Goal: Task Accomplishment & Management: Manage account settings

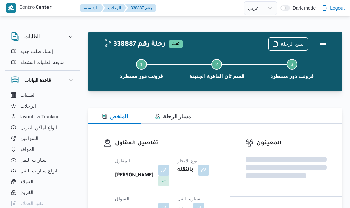
select select "ar"
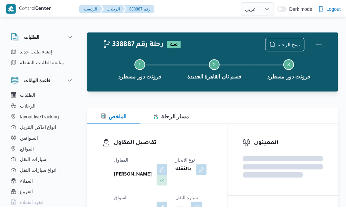
scroll to position [18, 0]
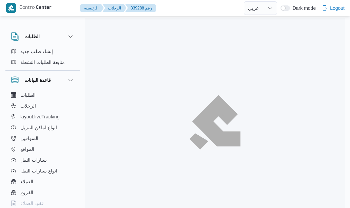
select select "ar"
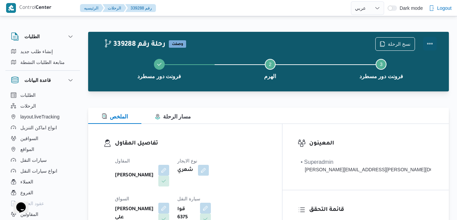
click at [349, 45] on button "Actions" at bounding box center [430, 44] width 14 height 14
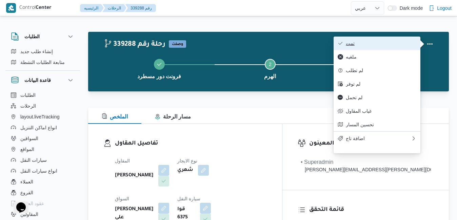
click at [349, 45] on span "تمت" at bounding box center [381, 43] width 70 height 5
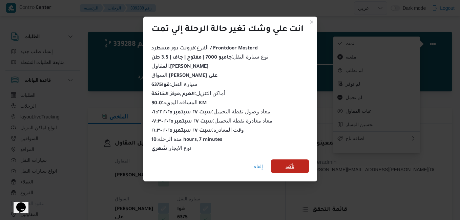
click at [287, 165] on span "تأكيد" at bounding box center [290, 166] width 9 height 8
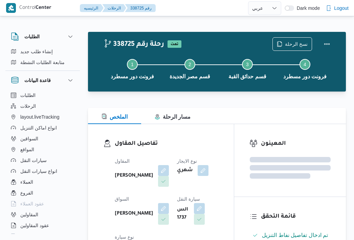
select select "ar"
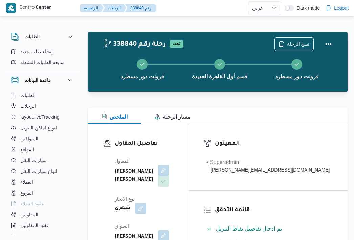
select select "ar"
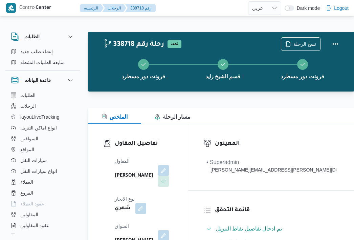
select select "ar"
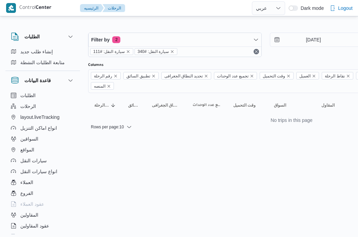
select select "ar"
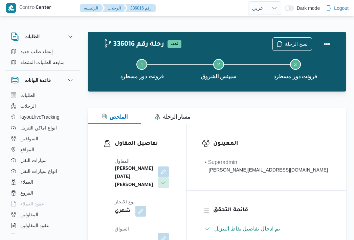
select select "ar"
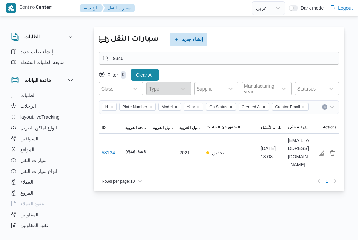
select select "ar"
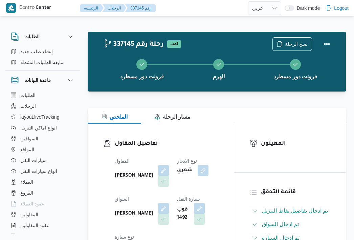
select select "ar"
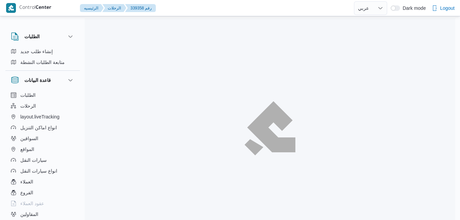
select select "ar"
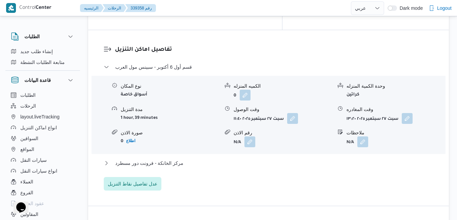
scroll to position [667, 0]
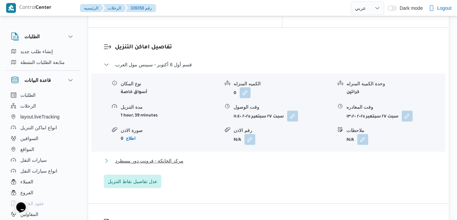
click at [290, 157] on button "مركز الخانكة - فرونت دور مسطرد" at bounding box center [269, 161] width 330 height 8
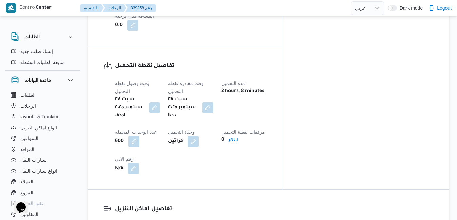
scroll to position [505, 0]
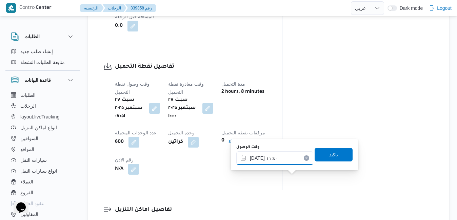
click at [280, 158] on input "٢٧/٠٩/٢٠٢٥ ١١:٤٠" at bounding box center [274, 158] width 77 height 14
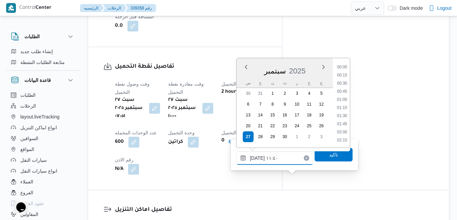
scroll to position [333, 0]
click at [343, 91] on li "11:00" at bounding box center [342, 92] width 16 height 7
type input "٢٧/٠٩/٢٠٢٥ ١١:٠٠"
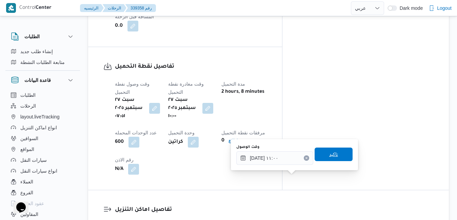
click at [329, 156] on span "تاكيد" at bounding box center [333, 154] width 9 height 8
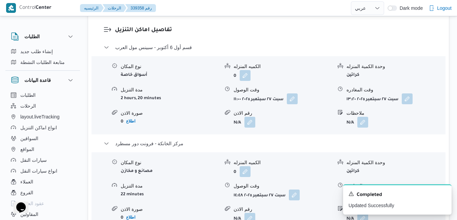
scroll to position [694, 0]
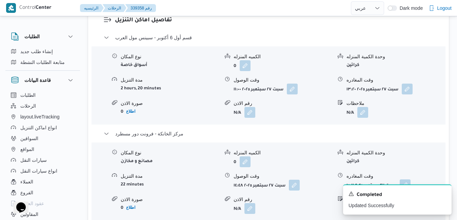
click at [407, 180] on button "button" at bounding box center [405, 185] width 11 height 11
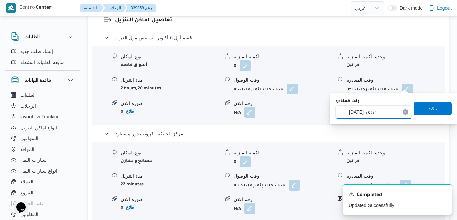
click at [377, 115] on input "٢٧/٠٩/٢٠٢٥ ١٥:١١" at bounding box center [373, 112] width 77 height 14
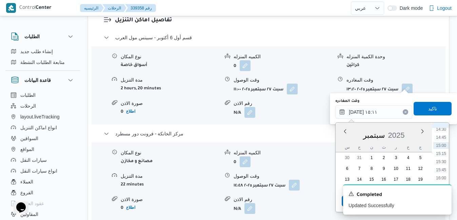
scroll to position [477, 0]
click at [442, 175] on li "16:00" at bounding box center [441, 174] width 16 height 7
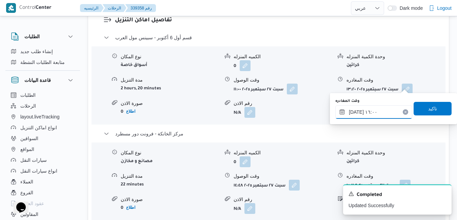
click at [355, 112] on input "[DATE] ١٦:٠٠" at bounding box center [373, 112] width 77 height 14
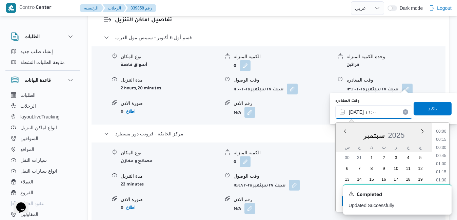
scroll to position [479, 0]
type input "٢٧/٠٩/٢٠٢٥ ١٦:45"
click at [428, 110] on span "تاكيد" at bounding box center [432, 108] width 9 height 8
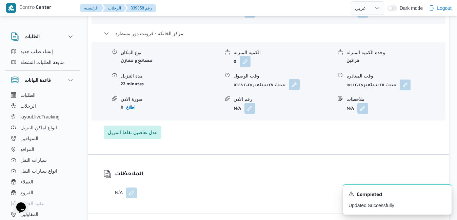
click at [294, 85] on button "button" at bounding box center [294, 84] width 11 height 11
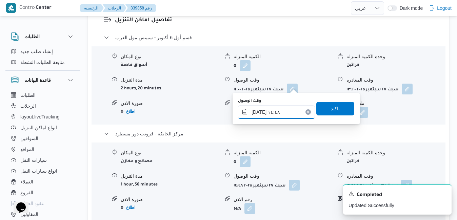
click at [267, 111] on input "٢٧/٠٩/٢٠٢٥ ١٤:٤٨" at bounding box center [276, 112] width 77 height 14
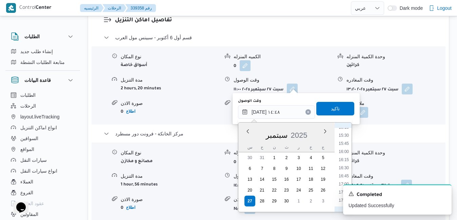
scroll to position [523, 0]
click at [347, 145] on li "16:30" at bounding box center [344, 145] width 16 height 7
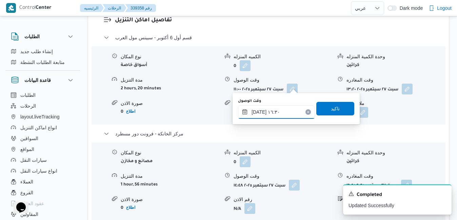
type input "[DATE] ١٦:٣٠"
click at [339, 112] on span "تاكيد" at bounding box center [335, 109] width 38 height 14
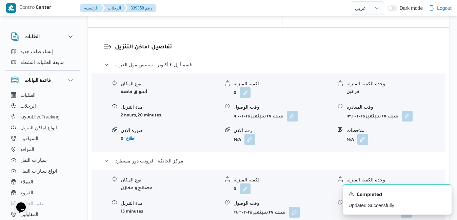
scroll to position [654, 0]
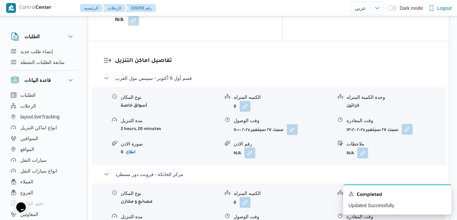
click at [408, 124] on button "button" at bounding box center [407, 129] width 11 height 11
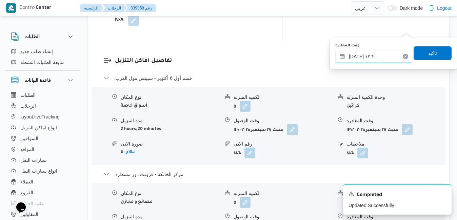
click at [377, 52] on input "٢٧/٠٩/٢٠٢٥ ١٣:٢٠" at bounding box center [373, 57] width 77 height 14
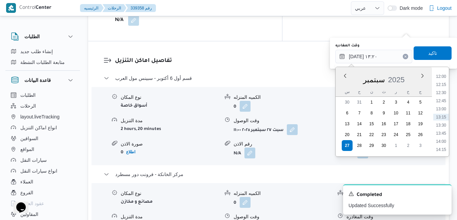
scroll to position [458, 0]
click at [444, 118] on ul "00:00 00:15 00:30 00:45 01:00 01:15 01:30 01:45 02:00 02:15 02:30 02:45 03:00 0…" at bounding box center [441, 112] width 16 height 79
click at [442, 123] on li "15:30" at bounding box center [441, 121] width 16 height 7
type input "٢٧/٠٩/٢٠٢٥ ١٥:٣٠"
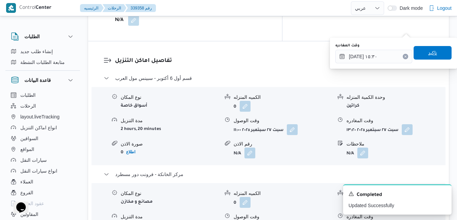
click at [435, 52] on span "تاكيد" at bounding box center [432, 53] width 38 height 14
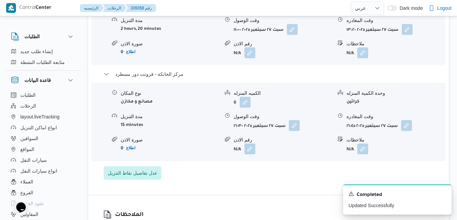
click at [435, 52] on form "N/A" at bounding box center [395, 52] width 99 height 11
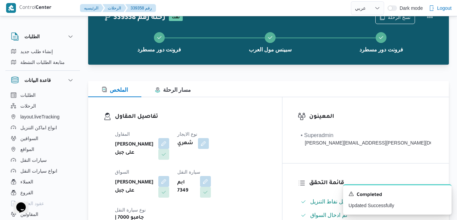
scroll to position [0, 0]
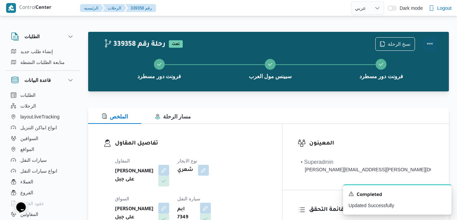
click at [431, 46] on button "Actions" at bounding box center [430, 44] width 14 height 14
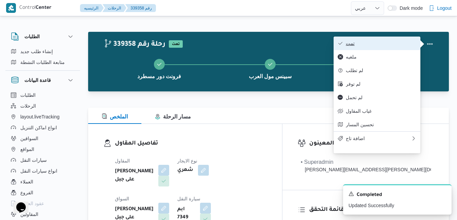
click at [395, 41] on span "تمت" at bounding box center [381, 43] width 70 height 5
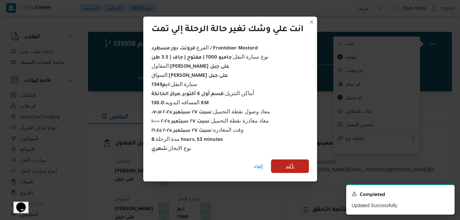
click at [298, 163] on span "تأكيد" at bounding box center [290, 167] width 38 height 14
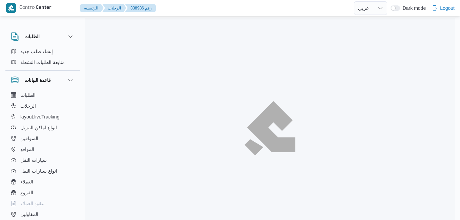
select select "ar"
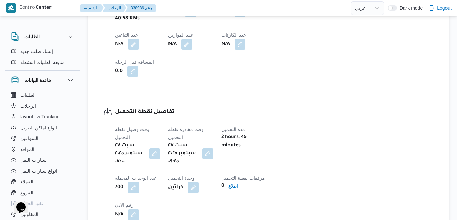
scroll to position [458, 0]
click at [213, 149] on button "button" at bounding box center [207, 154] width 11 height 11
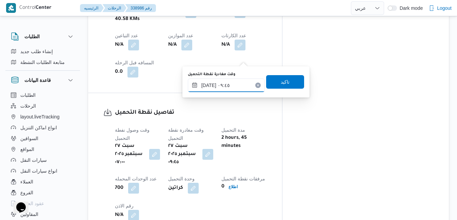
click at [225, 83] on input "٢٧/٠٩/٢٠٢٥ ٠٩:٤٥" at bounding box center [226, 86] width 77 height 14
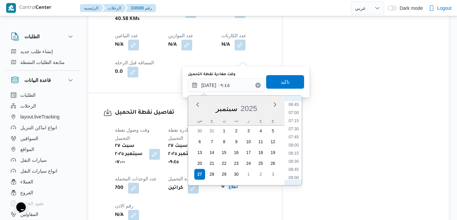
scroll to position [207, 0]
click at [294, 160] on li "08:00" at bounding box center [294, 158] width 16 height 7
type input "٢٧/٠٩/٢٠٢٥ ٠٨:٠٠"
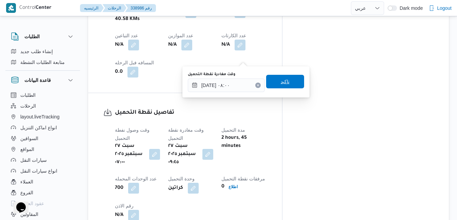
click at [289, 85] on span "تاكيد" at bounding box center [285, 82] width 38 height 14
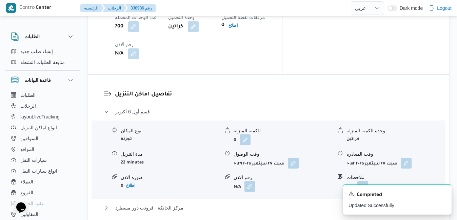
scroll to position [621, 0]
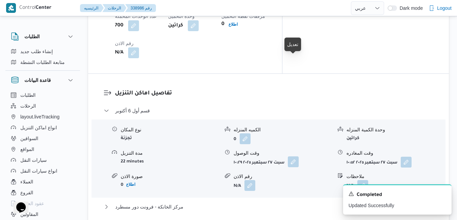
click at [297, 157] on button "button" at bounding box center [293, 162] width 11 height 11
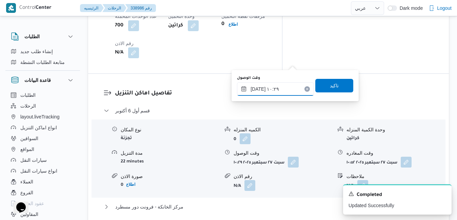
click at [272, 90] on input "٢٧/٠٩/٢٠٢٥ ١٠:٢٩" at bounding box center [275, 89] width 77 height 14
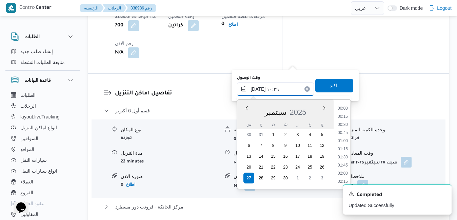
scroll to position [292, 0]
click at [346, 110] on li "09:00" at bounding box center [343, 109] width 16 height 7
type input "٢٧/٠٩/٢٠٢٥ ٠٩:٠٠"
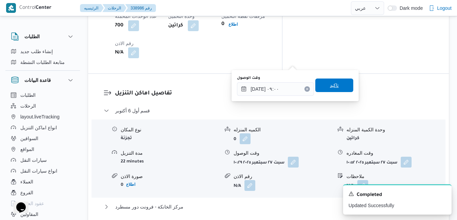
click at [341, 85] on span "تاكيد" at bounding box center [334, 86] width 38 height 14
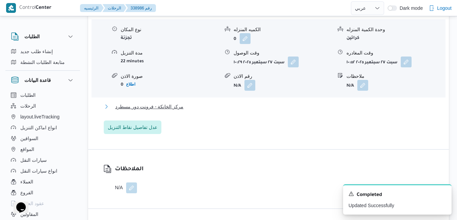
click at [299, 109] on button "مركز الخانكة - فرونت دور مسطرد" at bounding box center [269, 107] width 330 height 8
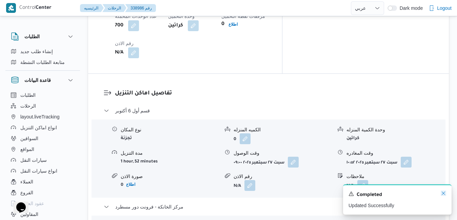
click at [444, 194] on icon "Dismiss toast" at bounding box center [443, 193] width 5 height 5
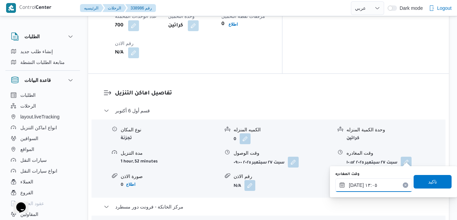
click at [383, 186] on input "٢٧/٠٩/٢٠٢٥ ١٣:٠٥" at bounding box center [373, 186] width 77 height 14
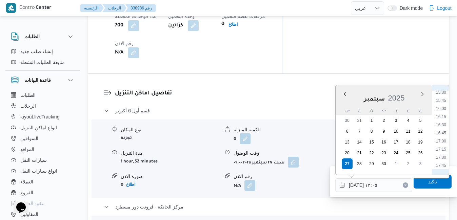
scroll to position [519, 0]
click at [441, 111] on li "16:30" at bounding box center [441, 111] width 16 height 7
type input "[DATE] ١٦:٣٠"
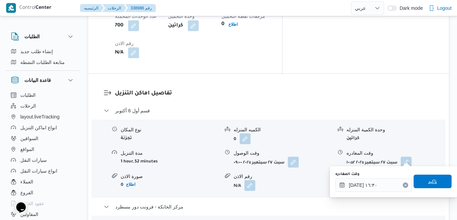
click at [420, 181] on span "تاكيد" at bounding box center [432, 182] width 38 height 14
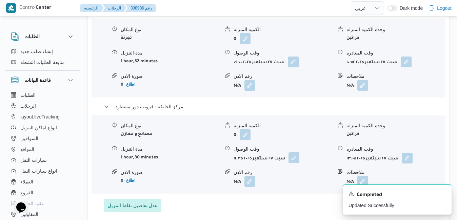
click at [296, 158] on button "button" at bounding box center [293, 157] width 11 height 11
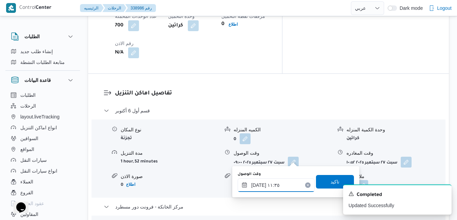
click at [268, 186] on input "٢٧/٠٩/٢٠٢٥ ١١:٣٥" at bounding box center [276, 186] width 77 height 14
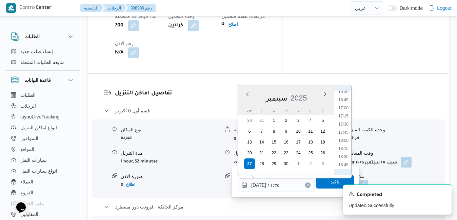
scroll to position [470, 0]
click at [341, 151] on li "16:15" at bounding box center [343, 152] width 16 height 7
type input "٢٧/٠٩/٢٠٢٥ ١٦:١٥"
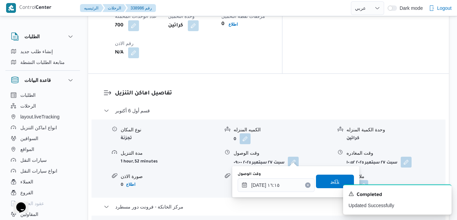
click at [320, 181] on span "تاكيد" at bounding box center [335, 182] width 38 height 14
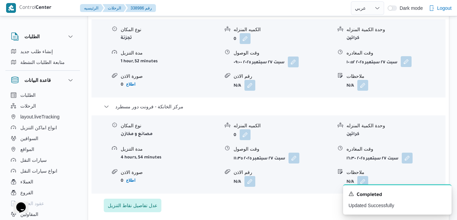
click at [407, 61] on button "button" at bounding box center [406, 61] width 11 height 11
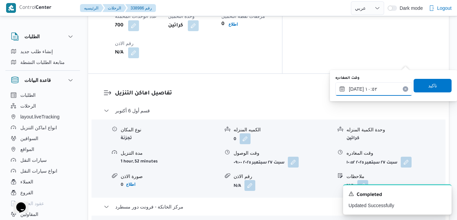
click at [375, 88] on input "٢٧/٠٩/٢٠٢٥ ١٠:٥٢" at bounding box center [373, 89] width 77 height 14
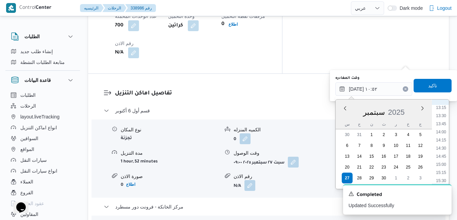
scroll to position [446, 0]
click at [444, 158] on li "15:15" at bounding box center [441, 158] width 16 height 7
type input "٢٧/٠٩/٢٠٢٥ ١٥:١٥"
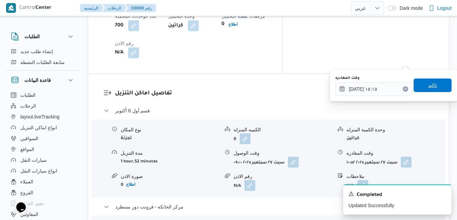
click at [437, 88] on span "تاكيد" at bounding box center [432, 86] width 38 height 14
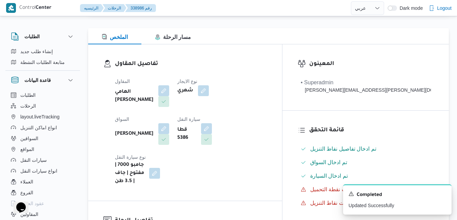
scroll to position [0, 0]
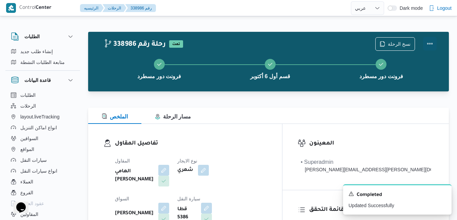
click at [428, 44] on button "Actions" at bounding box center [430, 44] width 14 height 14
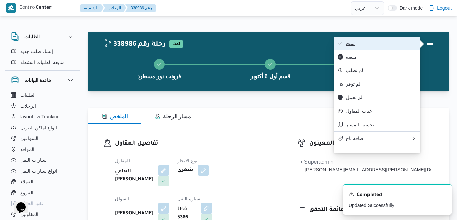
click at [397, 46] on span "تمت" at bounding box center [381, 43] width 70 height 5
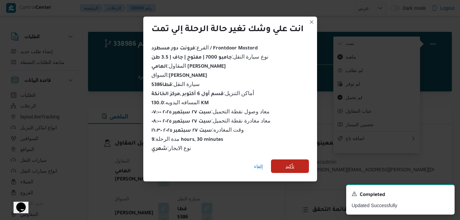
click at [289, 164] on span "تأكيد" at bounding box center [290, 166] width 9 height 8
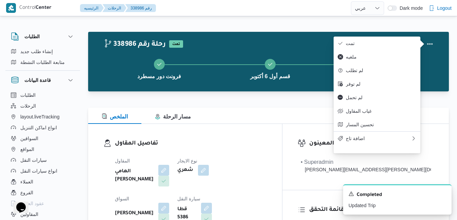
click at [264, 114] on div "الملخص مسار الرحلة" at bounding box center [268, 116] width 361 height 16
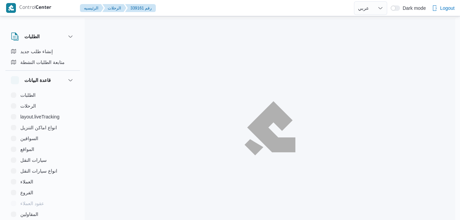
select select "ar"
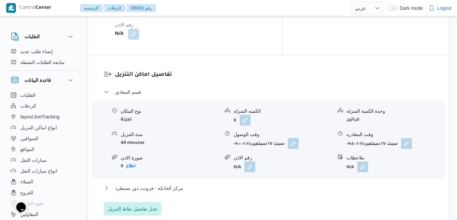
scroll to position [651, 0]
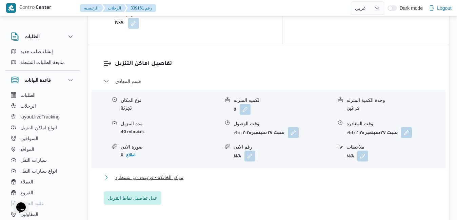
click at [245, 173] on button "مركز الخانكة - فرونت دور مسطرد" at bounding box center [269, 177] width 330 height 8
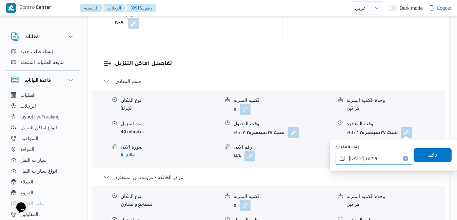
click at [370, 159] on input "٢٧/٠٩/٢٠٢٥ ١٤:٢٩" at bounding box center [373, 159] width 77 height 14
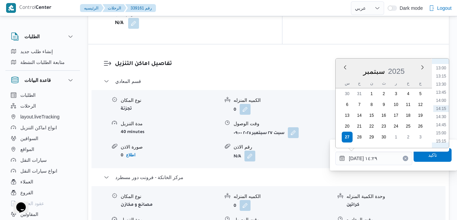
scroll to position [491, 0]
click at [442, 89] on li "15:45" at bounding box center [441, 88] width 16 height 7
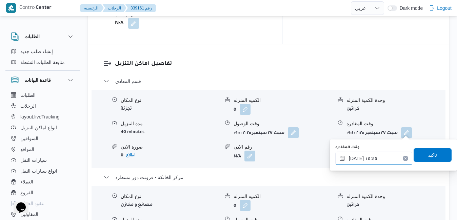
click at [390, 158] on input "٢٧/٠٩/٢٠٢٥ ١٥:٤٥" at bounding box center [373, 159] width 77 height 14
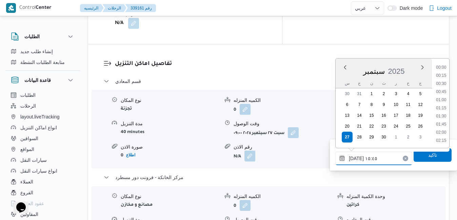
scroll to position [471, 0]
click at [442, 139] on li "16:45" at bounding box center [441, 141] width 16 height 7
type input "٢٧/٠٩/٢٠٢٥ ١٦:٤٥"
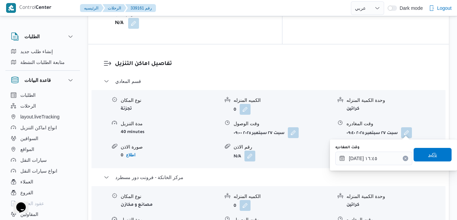
click at [428, 154] on span "تاكيد" at bounding box center [432, 155] width 9 height 8
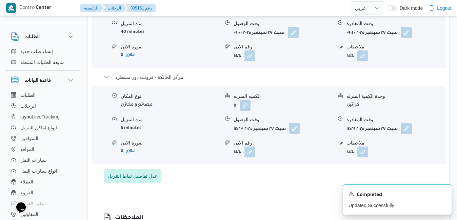
click at [297, 133] on button "button" at bounding box center [294, 128] width 11 height 11
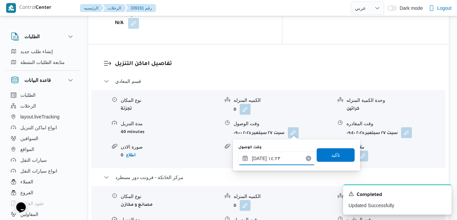
click at [271, 158] on input "٢٧/٠٩/٢٠٢٥ ١٤:٢٣" at bounding box center [276, 159] width 77 height 14
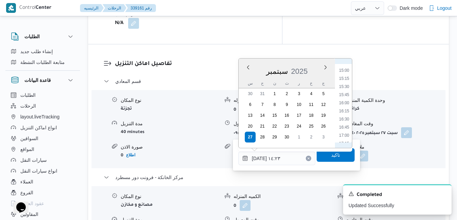
scroll to position [491, 0]
click at [346, 115] on li "16:30" at bounding box center [344, 113] width 16 height 7
type input "٢٧/٠٩/٢٠٢٥ ١٦:٣٠"
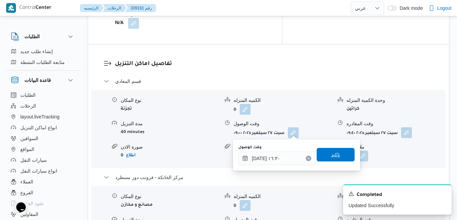
click at [324, 157] on span "تاكيد" at bounding box center [335, 155] width 38 height 14
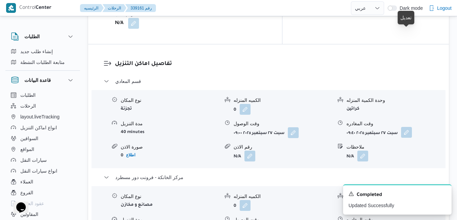
click at [408, 127] on button "button" at bounding box center [406, 132] width 11 height 11
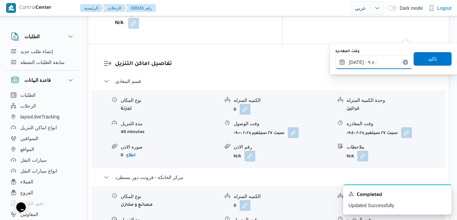
click at [375, 61] on input "٢٧/٠٩/٢٠٢٥ ٠٩:٤٠" at bounding box center [373, 63] width 77 height 14
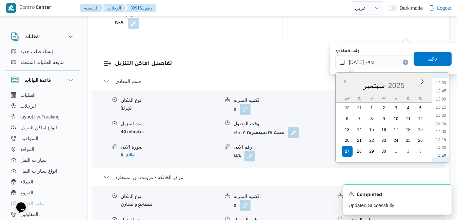
scroll to position [474, 0]
click at [447, 111] on li "15:30" at bounding box center [441, 111] width 16 height 7
type input "٢٧/٠٩/٢٠٢٥ ١٥:٣٠"
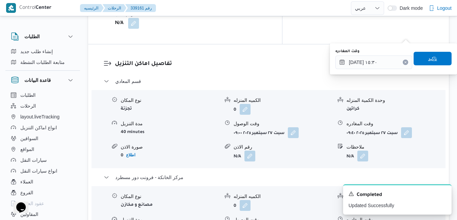
click at [432, 56] on span "تاكيد" at bounding box center [432, 59] width 38 height 14
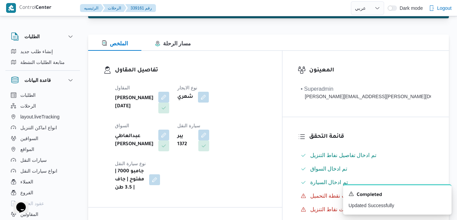
scroll to position [0, 0]
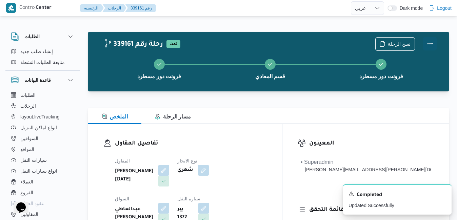
click at [431, 46] on button "Actions" at bounding box center [430, 44] width 14 height 14
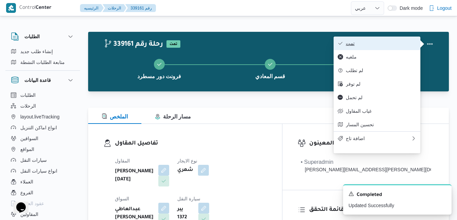
click at [406, 48] on button "تمت" at bounding box center [376, 44] width 87 height 14
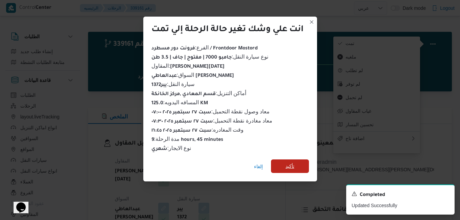
click at [307, 163] on span "تأكيد" at bounding box center [290, 167] width 38 height 14
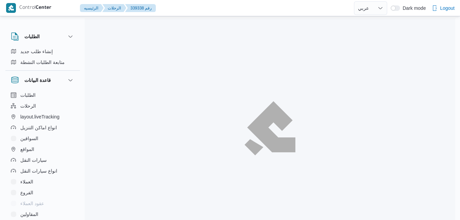
select select "ar"
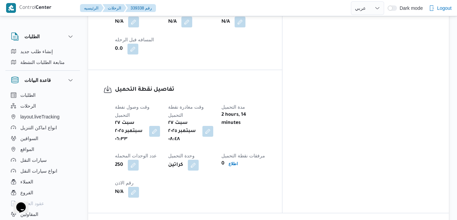
scroll to position [483, 0]
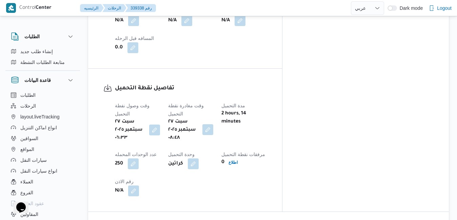
click at [213, 124] on button "button" at bounding box center [207, 129] width 11 height 11
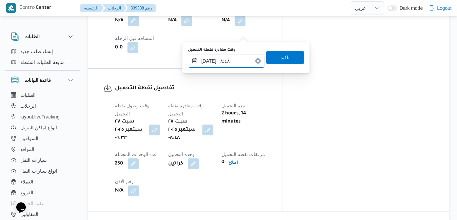
click at [228, 60] on input "[DATE] ٠٨:٤٨" at bounding box center [226, 61] width 77 height 14
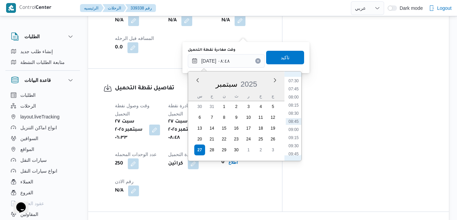
scroll to position [175, 0]
click at [294, 134] on li "07:00" at bounding box center [294, 133] width 16 height 7
type input "[DATE] ٠٧:٠٠"
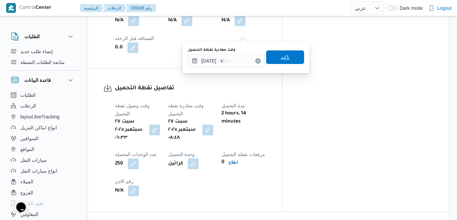
click at [289, 60] on span "تاكيد" at bounding box center [285, 57] width 38 height 14
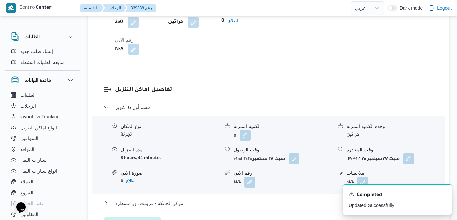
scroll to position [646, 0]
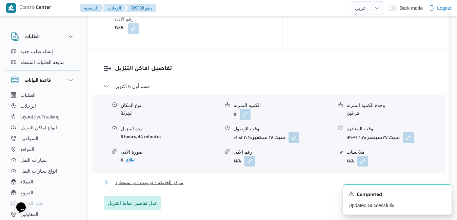
click at [250, 179] on button "مركز الخانكة - فرونت دور مسطرد" at bounding box center [269, 183] width 330 height 8
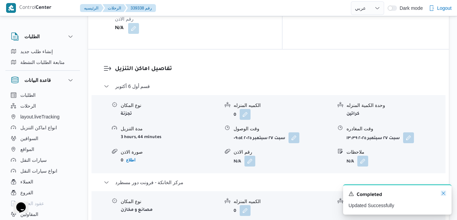
click at [443, 195] on icon "Dismiss toast" at bounding box center [443, 193] width 5 height 5
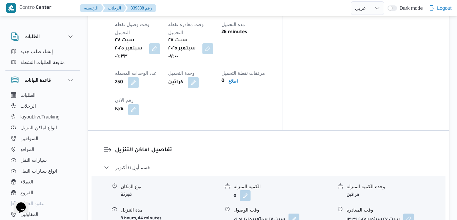
scroll to position [578, 0]
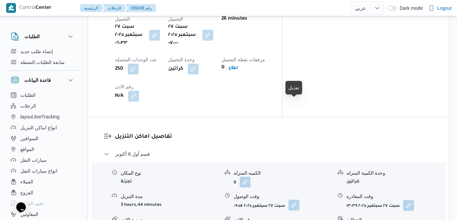
click at [298, 200] on button "button" at bounding box center [293, 205] width 11 height 11
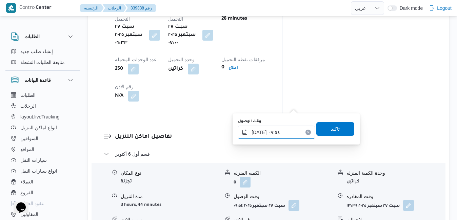
click at [268, 136] on input "٢٧/٠٩/٢٠٢٥ ٠٩:٥٤" at bounding box center [276, 133] width 77 height 14
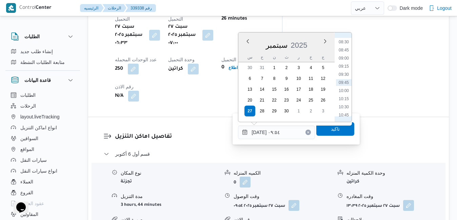
scroll to position [207, 0]
click at [345, 95] on li "08:00" at bounding box center [344, 94] width 16 height 7
type input "٢٧/٠٩/٢٠٢٥ ٠٨:٠٠"
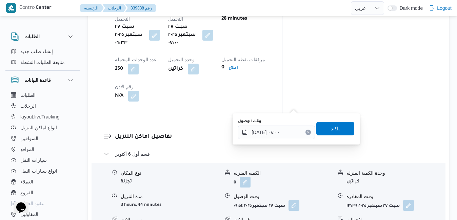
click at [331, 130] on span "تاكيد" at bounding box center [335, 129] width 9 height 8
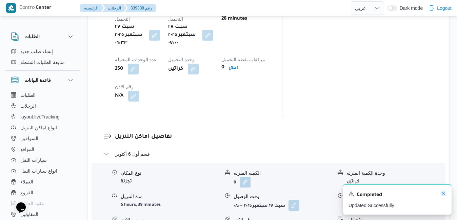
click at [443, 193] on icon "Dismiss toast" at bounding box center [443, 193] width 5 height 5
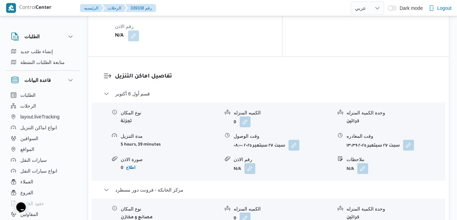
scroll to position [0, 0]
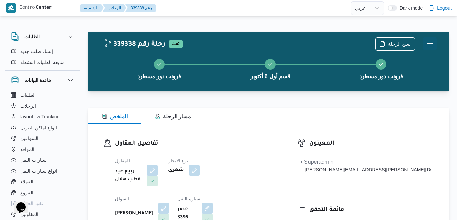
click at [426, 46] on button "Actions" at bounding box center [430, 44] width 14 height 14
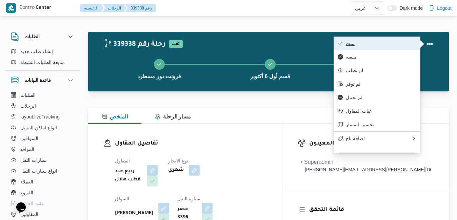
click at [390, 45] on span "تمت" at bounding box center [381, 43] width 70 height 5
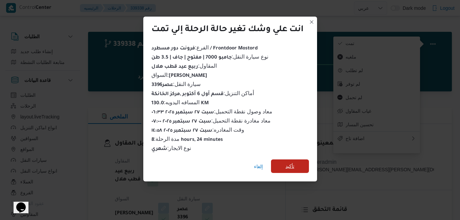
click at [281, 164] on span "تأكيد" at bounding box center [290, 167] width 38 height 14
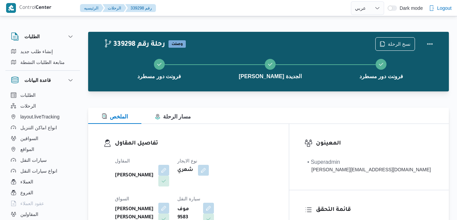
select select "ar"
click at [427, 44] on button "Actions" at bounding box center [430, 44] width 14 height 14
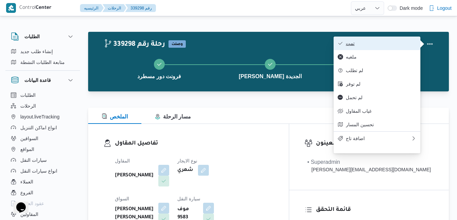
click at [397, 44] on span "تمت" at bounding box center [381, 43] width 70 height 5
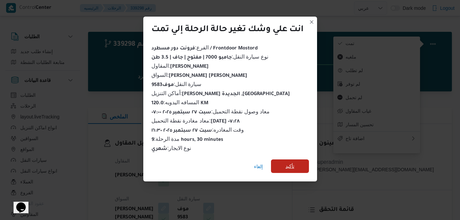
click at [290, 164] on span "تأكيد" at bounding box center [290, 166] width 9 height 8
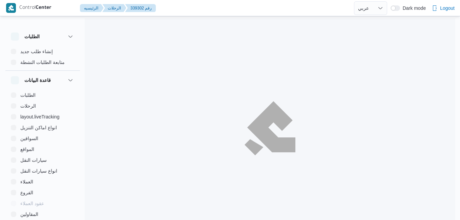
select select "ar"
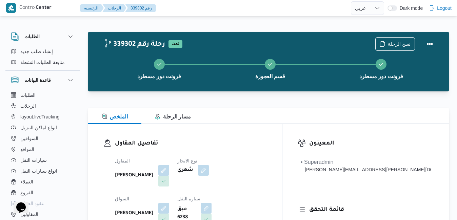
click at [292, 90] on div "339302 رحلة رقم تمت نسخ الرحلة فرونت دور مسطرد قسم العجوزة فرونت دور مسطرد" at bounding box center [268, 62] width 361 height 60
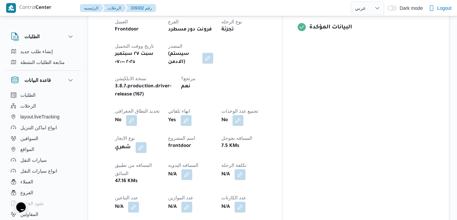
scroll to position [298, 0]
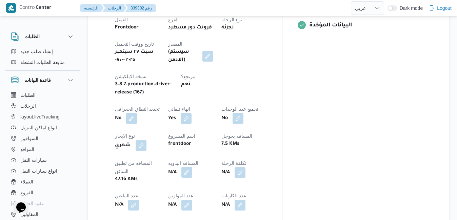
click at [192, 167] on button "button" at bounding box center [186, 172] width 11 height 11
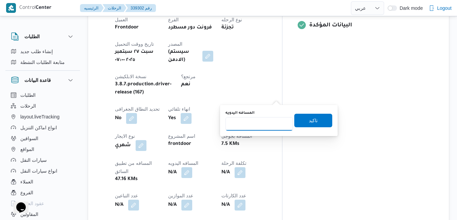
click at [260, 125] on input "المسافه اليدويه" at bounding box center [258, 124] width 67 height 14
type input "90"
click at [295, 120] on span "تاكيد" at bounding box center [313, 121] width 38 height 14
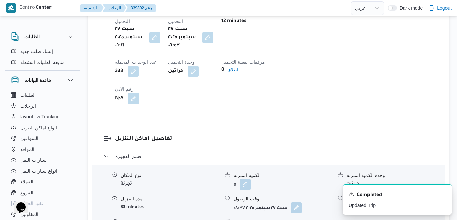
scroll to position [610, 0]
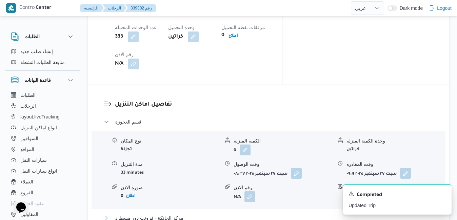
click at [295, 214] on button "مركز الخانكة - فرونت دور مسطرد" at bounding box center [269, 218] width 330 height 8
click at [443, 191] on div "A new notification appears Completed Updated Trip" at bounding box center [397, 200] width 108 height 30
click at [443, 193] on icon "Dismiss toast" at bounding box center [443, 193] width 3 height 3
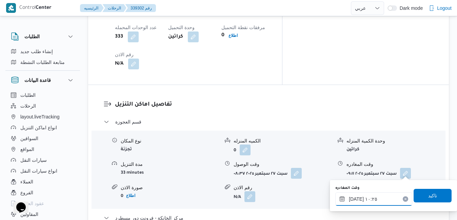
click at [374, 199] on input "٢٧/٠٩/٢٠٢٥ ١٠:٢٥" at bounding box center [373, 199] width 77 height 14
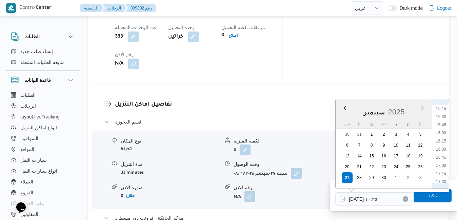
scroll to position [498, 0]
click at [443, 146] on li "16:30" at bounding box center [441, 146] width 16 height 7
type input "[DATE] ١٦:٣٠"
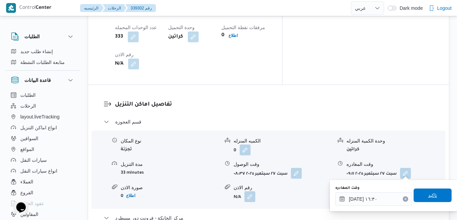
click at [424, 191] on span "تاكيد" at bounding box center [432, 196] width 38 height 14
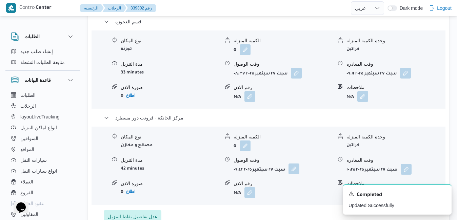
click at [297, 170] on button "button" at bounding box center [293, 169] width 11 height 11
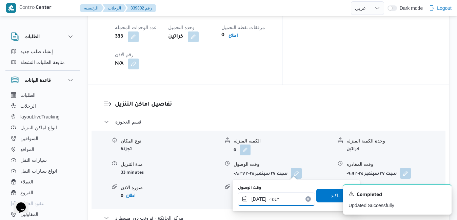
click at [280, 200] on input "٢٧/٠٩/٢٠٢٥ ٠٩:٤٢" at bounding box center [276, 199] width 77 height 14
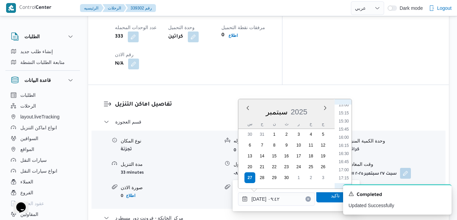
scroll to position [497, 0]
click at [345, 140] on li "16:15" at bounding box center [344, 139] width 16 height 7
type input "[DATE] ١٦:١٥"
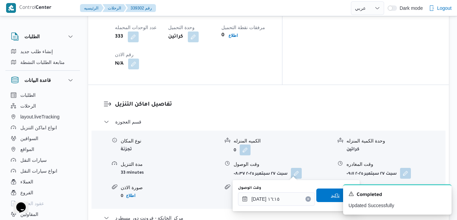
click at [318, 194] on span "تاكيد" at bounding box center [335, 196] width 38 height 14
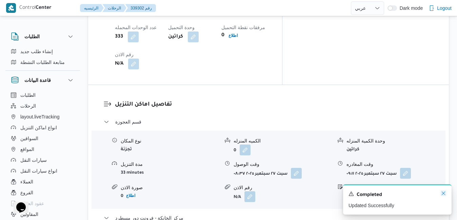
click at [443, 193] on icon "Dismiss toast" at bounding box center [443, 193] width 5 height 5
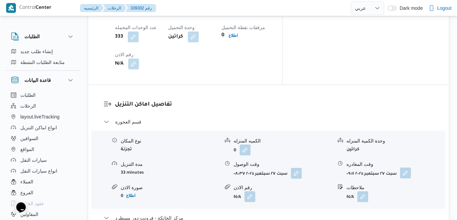
click at [408, 168] on button "button" at bounding box center [405, 173] width 11 height 11
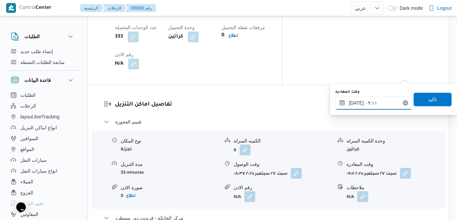
click at [383, 102] on input "٢٧/٠٩/٢٠٢٥ ٠٩:١١" at bounding box center [373, 103] width 77 height 14
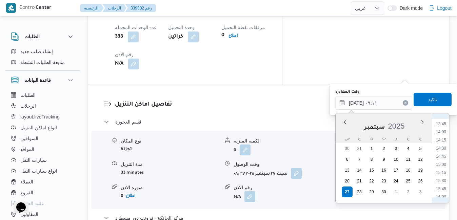
scroll to position [458, 0]
click at [445, 178] on li "15:45" at bounding box center [441, 176] width 16 height 7
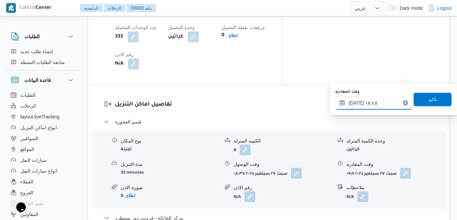
click at [354, 101] on input "٢٧/٠٩/٢٠٢٥ ١٥:٤٥" at bounding box center [373, 103] width 77 height 14
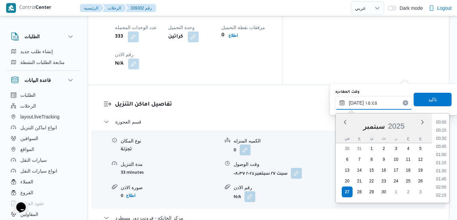
click at [354, 101] on input "٢٧/٠٩/٢٠٢٥ ١٥:٤٥" at bounding box center [373, 103] width 77 height 14
type input "٢٧/٠٩/٢٠٢٥ ١٥:٢٥"
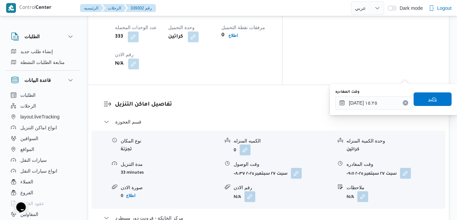
click at [430, 97] on span "تاكيد" at bounding box center [432, 99] width 9 height 8
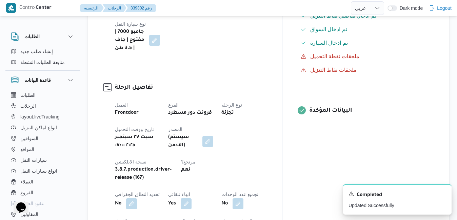
scroll to position [0, 0]
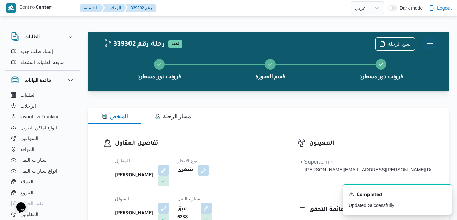
click at [431, 44] on button "Actions" at bounding box center [430, 44] width 14 height 14
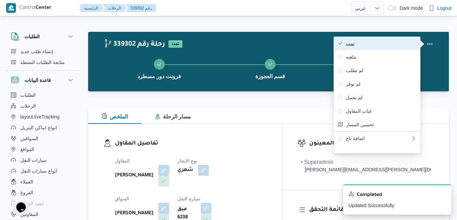
click at [392, 44] on span "تمت" at bounding box center [381, 43] width 70 height 5
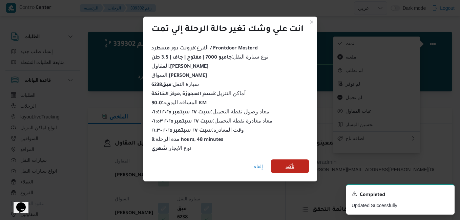
click at [296, 162] on span "تأكيد" at bounding box center [290, 167] width 38 height 14
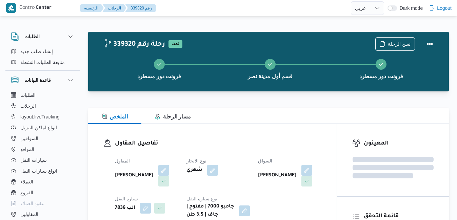
select select "ar"
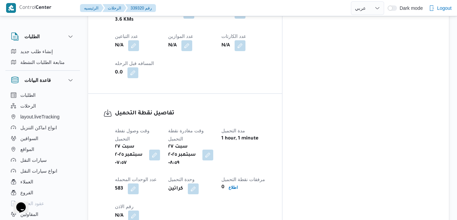
scroll to position [459, 0]
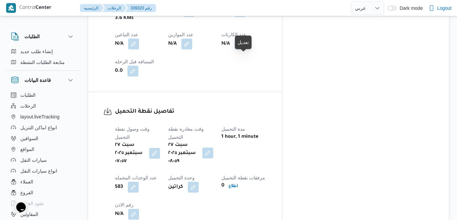
click at [213, 148] on button "button" at bounding box center [207, 153] width 11 height 11
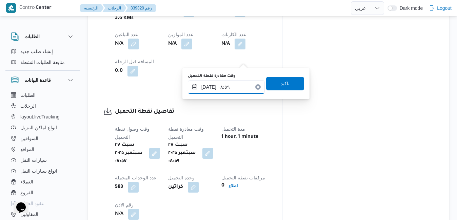
click at [225, 90] on input "[DATE] ٠٨:٥٩" at bounding box center [226, 87] width 77 height 14
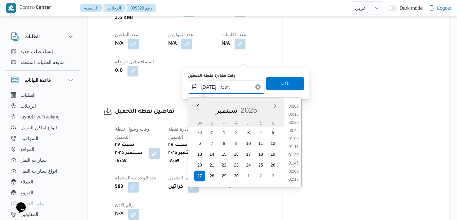
scroll to position [243, 0]
click at [294, 139] on li "08:30" at bounding box center [294, 139] width 16 height 7
type input "[DATE] ٠٨:٣٠"
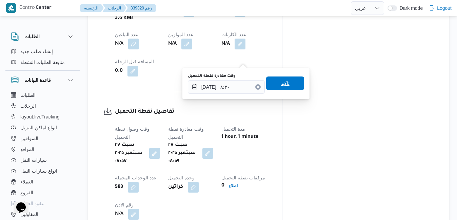
click at [292, 87] on span "تاكيد" at bounding box center [285, 84] width 38 height 14
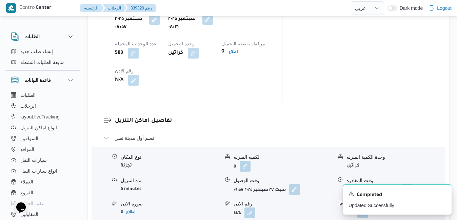
scroll to position [595, 0]
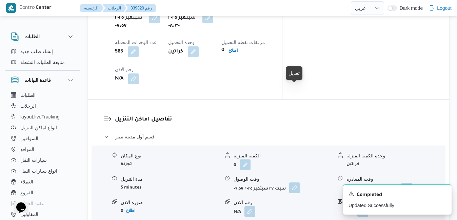
click at [296, 183] on button "button" at bounding box center [294, 188] width 11 height 11
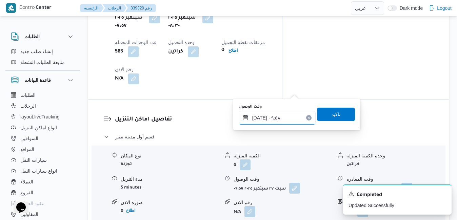
click at [270, 118] on input "[DATE] ٠٩:٥٨" at bounding box center [277, 118] width 77 height 14
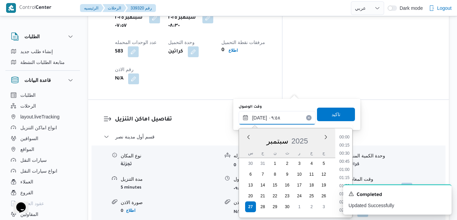
scroll to position [276, 0]
click at [340, 169] on li "09:30" at bounding box center [344, 170] width 16 height 7
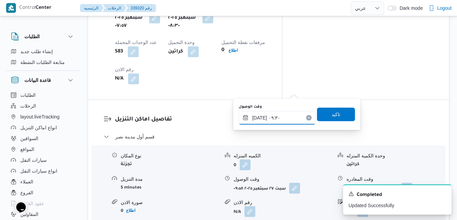
click at [260, 120] on input "[DATE] ٠٩:٣٠" at bounding box center [277, 118] width 77 height 14
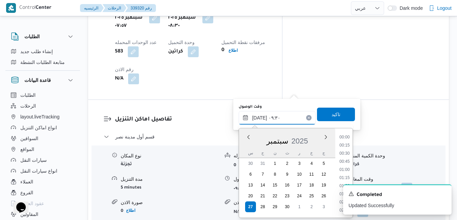
scroll to position [268, 0]
type input "[DATE] ٠٩:20"
click at [324, 117] on span "تاكيد" at bounding box center [336, 114] width 38 height 14
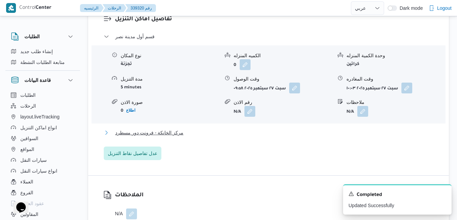
click at [270, 135] on button "مركز الخانكة - فرونت دور مسطرد" at bounding box center [269, 133] width 330 height 8
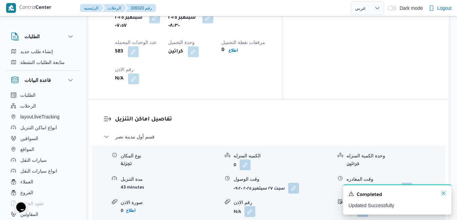
click at [442, 193] on icon "Dismiss toast" at bounding box center [443, 193] width 5 height 5
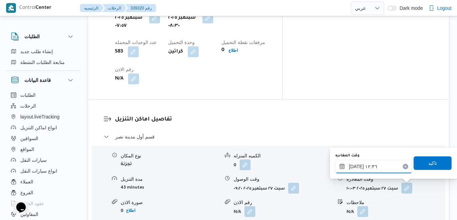
click at [383, 163] on div "٢٧/٠٩/٢٠٢٥ ١٢:٣٦" at bounding box center [373, 167] width 77 height 14
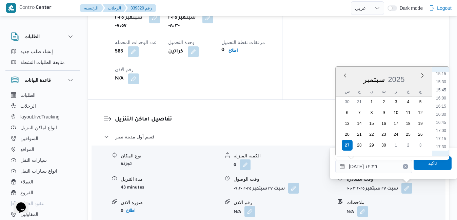
scroll to position [503, 0]
click at [443, 109] on li "16:30" at bounding box center [441, 109] width 16 height 7
type input "[DATE] ١٦:٣٠"
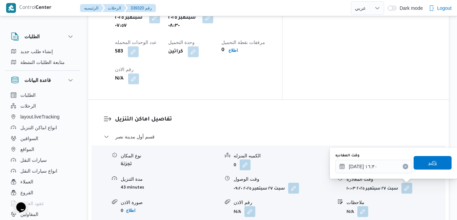
click at [419, 168] on span "تاكيد" at bounding box center [432, 163] width 38 height 14
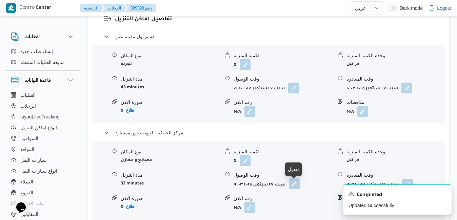
click at [291, 187] on button "button" at bounding box center [294, 184] width 11 height 11
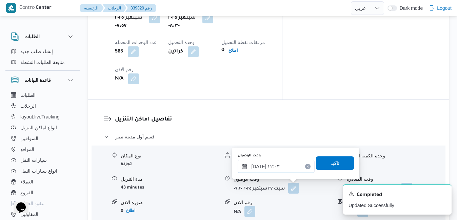
click at [272, 169] on input "٢٧/٠٩/٢٠٢٥ ١٢:٠٣" at bounding box center [276, 167] width 77 height 14
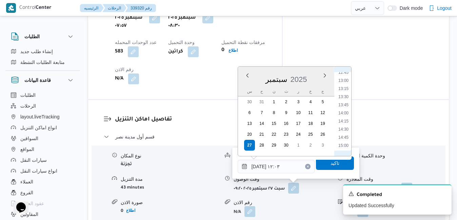
scroll to position [487, 0]
click at [344, 119] on li "16:15" at bounding box center [343, 117] width 16 height 7
type input "[DATE] ١٦:١٥"
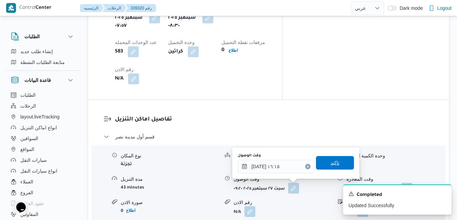
click at [330, 165] on span "تاكيد" at bounding box center [334, 163] width 9 height 8
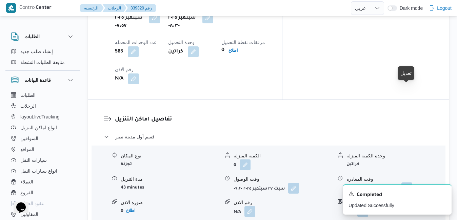
click at [405, 183] on button "button" at bounding box center [406, 188] width 11 height 11
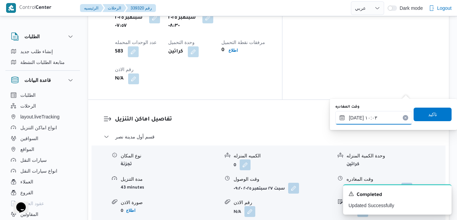
click at [372, 120] on input "٢٧/٠٩/٢٠٢٥ ١٠:٠٣" at bounding box center [373, 118] width 77 height 14
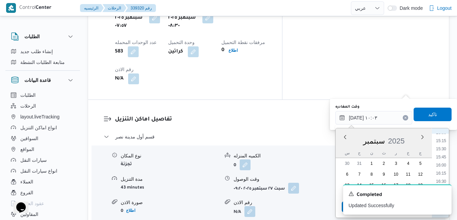
scroll to position [496, 0]
click at [445, 146] on li "15:30" at bounding box center [441, 145] width 16 height 7
type input "[DATE] ١٥:٣٠"
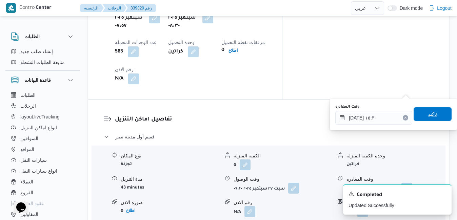
click at [432, 119] on span "تاكيد" at bounding box center [432, 114] width 38 height 14
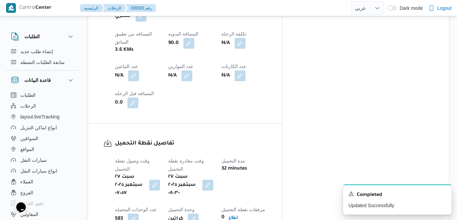
scroll to position [0, 0]
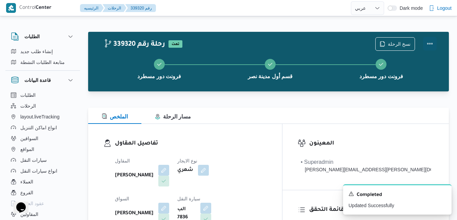
click at [429, 43] on button "Actions" at bounding box center [430, 44] width 14 height 14
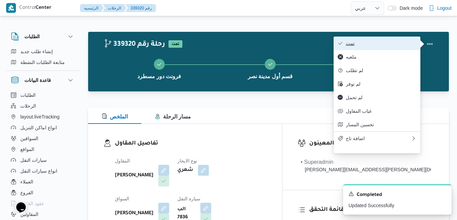
click at [398, 46] on span "تمت" at bounding box center [381, 43] width 70 height 5
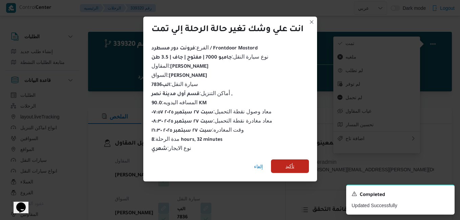
click at [292, 167] on span "تأكيد" at bounding box center [290, 167] width 38 height 14
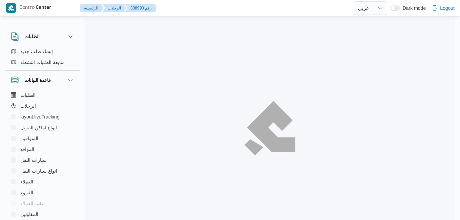
select select "ar"
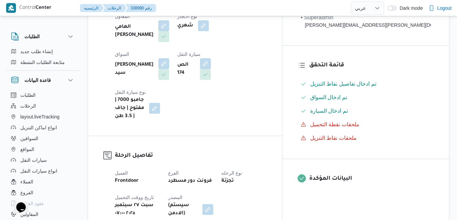
scroll to position [136, 0]
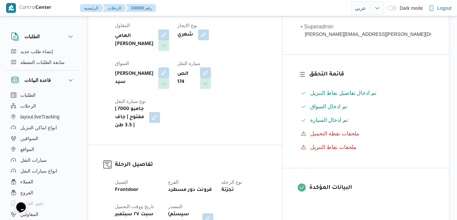
click at [271, 58] on div "المقاول الهامي محمد خالد علي نوع الايجار شهري السواق سيد محمد مصلح سيد سيارة ال…" at bounding box center [191, 75] width 160 height 117
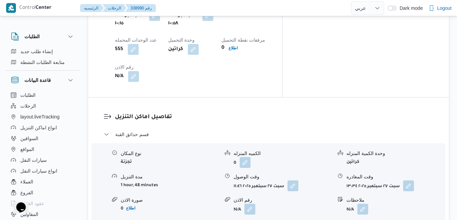
scroll to position [631, 0]
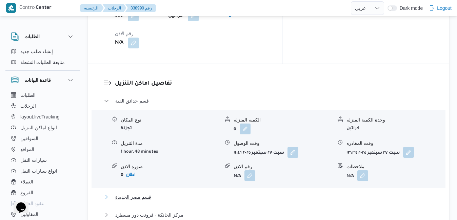
click at [254, 193] on button "قسم مصر الجديدة" at bounding box center [269, 197] width 330 height 8
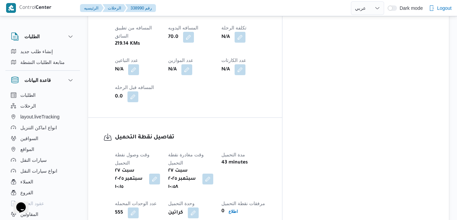
scroll to position [387, 0]
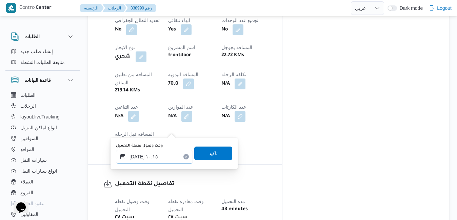
click at [161, 158] on input "٢٧/٠٩/٢٠٢٥ ١٠:١٥" at bounding box center [154, 157] width 77 height 14
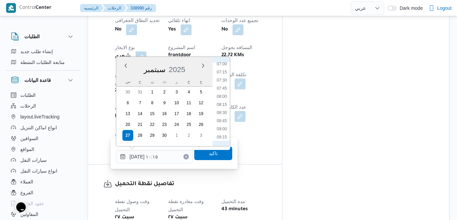
scroll to position [223, 0]
click at [223, 87] on li "07:30" at bounding box center [222, 86] width 16 height 7
type input "٢٧/٠٩/٢٠٢٥ ٠٧:٣٠"
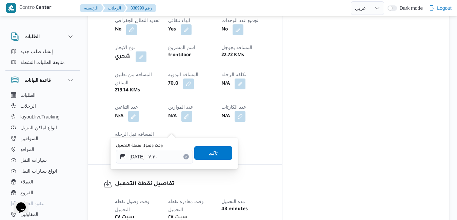
click at [209, 155] on span "تاكيد" at bounding box center [213, 153] width 9 height 8
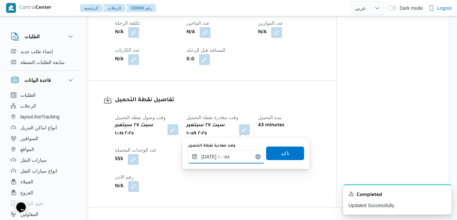
click at [221, 157] on input "٢٧/٠٩/٢٠٢٥ ١٠:٥٨" at bounding box center [226, 157] width 77 height 14
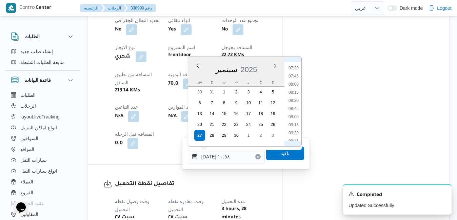
scroll to position [240, 0]
click at [293, 113] on li "08:45" at bounding box center [294, 110] width 16 height 7
type input "٢٧/٠٩/٢٠٢٥ ٠٨:٤٥"
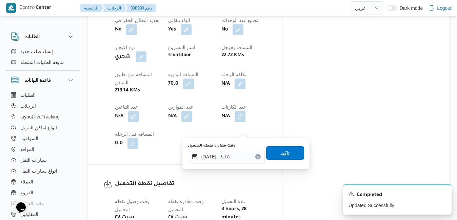
click at [281, 154] on span "تاكيد" at bounding box center [285, 153] width 9 height 8
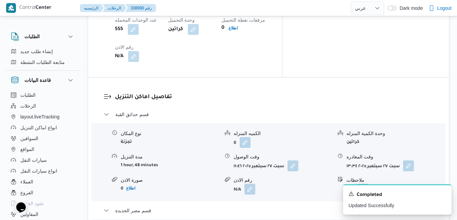
scroll to position [604, 0]
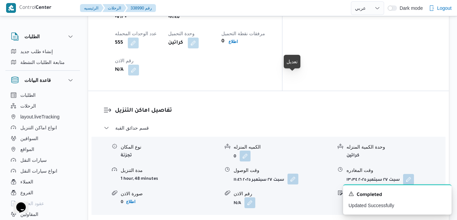
click at [293, 174] on button "button" at bounding box center [292, 179] width 11 height 11
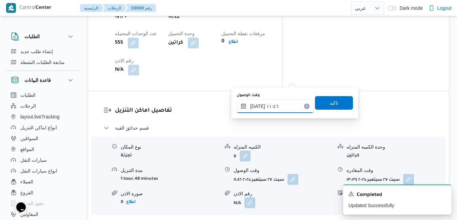
click at [267, 106] on input "٢٧/٠٩/٢٠٢٥ ١١:٤٦" at bounding box center [275, 107] width 77 height 14
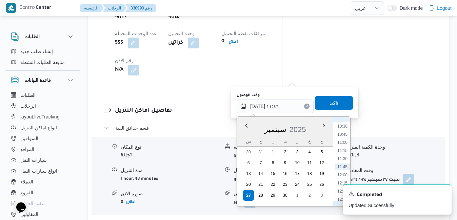
scroll to position [272, 0]
click at [344, 153] on li "09:15" at bounding box center [342, 154] width 16 height 7
type input "٢٧/٠٩/٢٠٢٥ ٠٩:١٥"
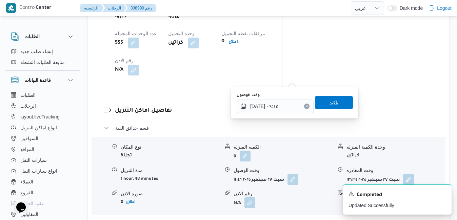
click at [329, 104] on span "تاكيد" at bounding box center [333, 103] width 9 height 8
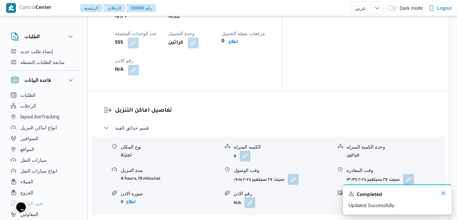
click at [442, 195] on icon "Dismiss toast" at bounding box center [443, 193] width 5 height 5
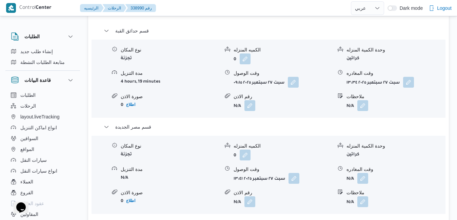
scroll to position [739, 0]
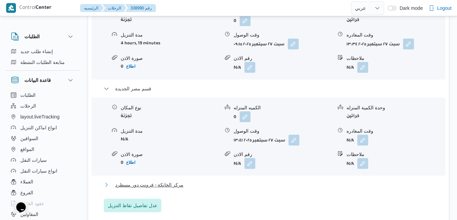
click at [358, 181] on button "مركز الخانكة - فرونت دور مسطرد" at bounding box center [269, 185] width 330 height 8
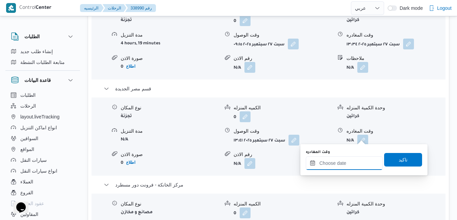
click at [347, 159] on div at bounding box center [344, 164] width 77 height 14
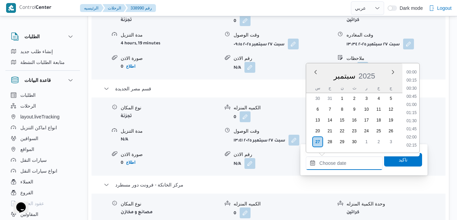
scroll to position [536, 0]
click at [413, 79] on li "16:45" at bounding box center [412, 81] width 16 height 7
type input "[DATE] ١٦:٤٥"
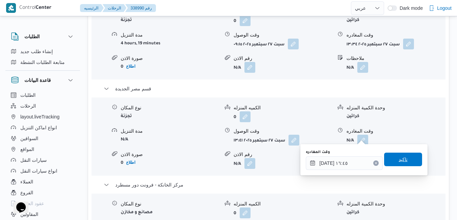
click at [398, 158] on span "تاكيد" at bounding box center [402, 160] width 9 height 8
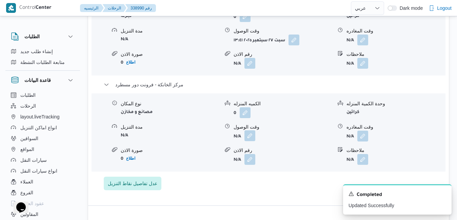
click at [247, 137] on button "button" at bounding box center [249, 135] width 11 height 11
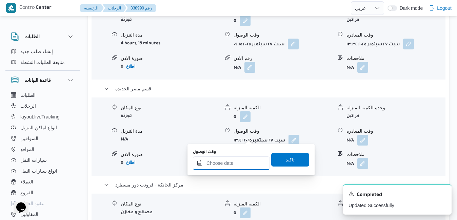
click at [246, 159] on input "وقت الوصول" at bounding box center [231, 164] width 77 height 14
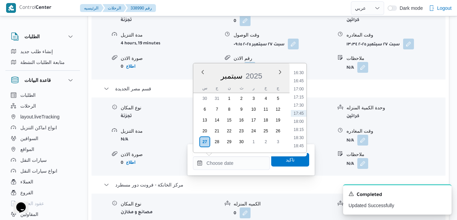
click at [203, 89] on div "س" at bounding box center [204, 87] width 11 height 9
click at [301, 74] on li "16:30" at bounding box center [299, 72] width 16 height 7
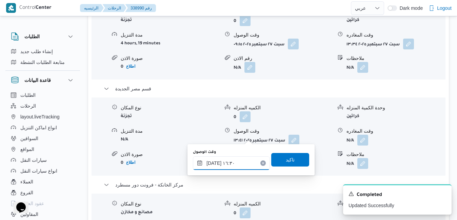
type input "[DATE] ١٦:٣٠"
click at [286, 159] on span "تاكيد" at bounding box center [290, 160] width 9 height 8
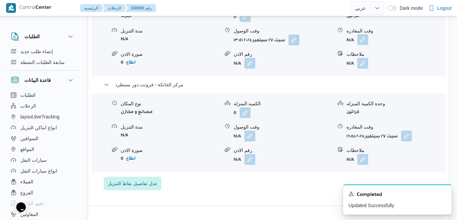
click at [363, 41] on button "button" at bounding box center [362, 39] width 11 height 11
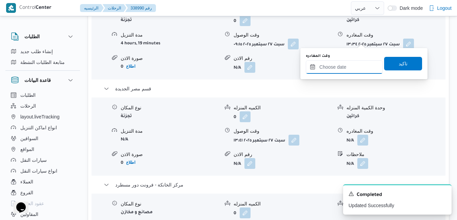
click at [340, 68] on input "وقت المغادره" at bounding box center [344, 67] width 77 height 14
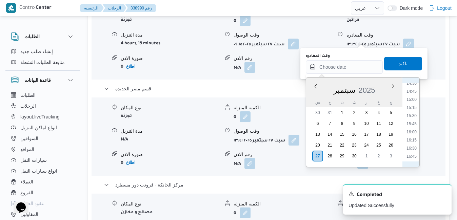
scroll to position [467, 0]
click at [414, 139] on li "16:00" at bounding box center [412, 139] width 16 height 7
type input "٢٧/٠٩/٢٠٢٥ ١٦:٠٠"
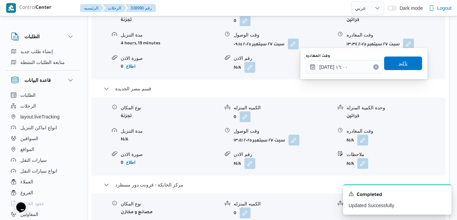
click at [405, 66] on span "تاكيد" at bounding box center [403, 64] width 38 height 14
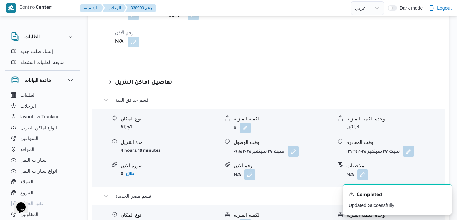
scroll to position [631, 0]
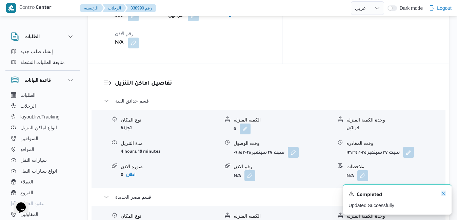
click at [444, 195] on icon "Dismiss toast" at bounding box center [443, 193] width 5 height 5
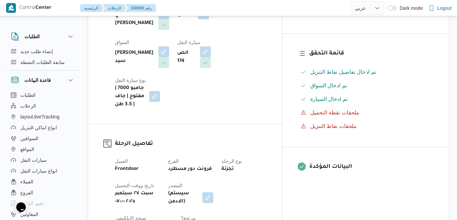
scroll to position [0, 0]
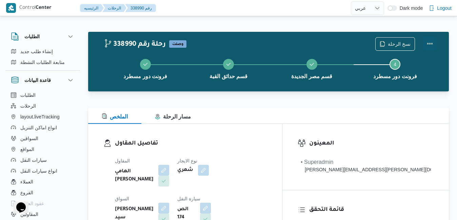
click at [432, 44] on button "Actions" at bounding box center [430, 44] width 14 height 14
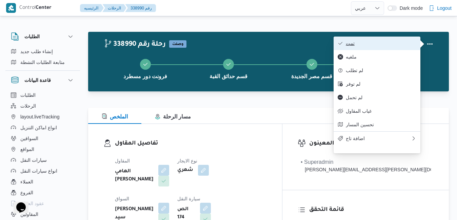
click at [402, 46] on span "تمت" at bounding box center [381, 43] width 70 height 5
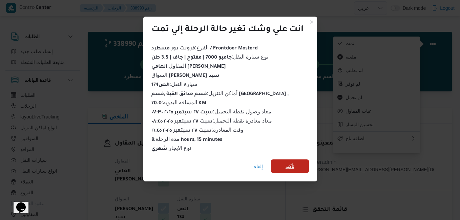
click at [289, 165] on span "تأكيد" at bounding box center [290, 166] width 9 height 8
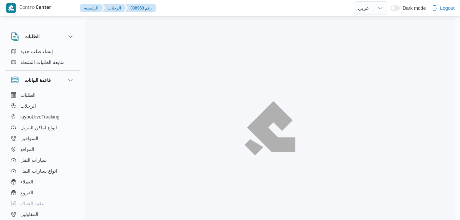
select select "ar"
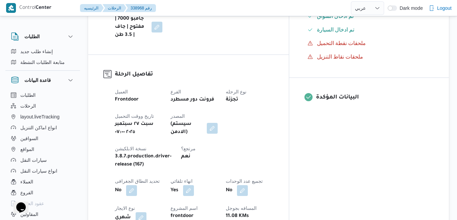
scroll to position [230, 0]
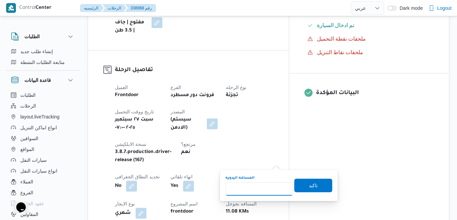
click at [260, 189] on input "المسافه اليدويه" at bounding box center [258, 189] width 67 height 14
type input "120"
click at [309, 186] on span "تاكيد" at bounding box center [313, 186] width 9 height 8
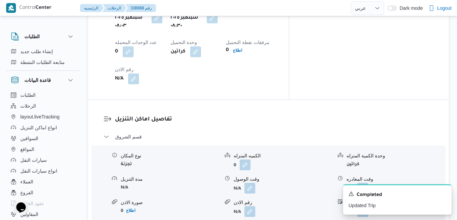
scroll to position [596, 0]
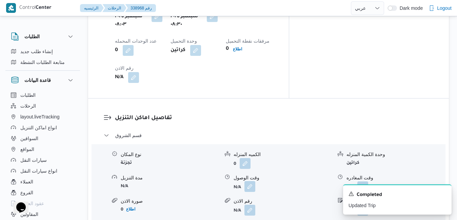
click at [246, 181] on button "button" at bounding box center [249, 186] width 11 height 11
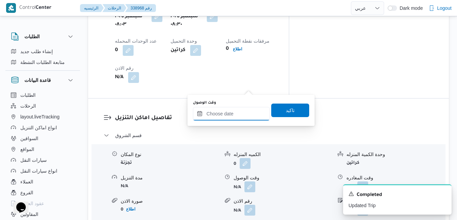
click at [237, 117] on input "وقت الوصول" at bounding box center [231, 114] width 77 height 14
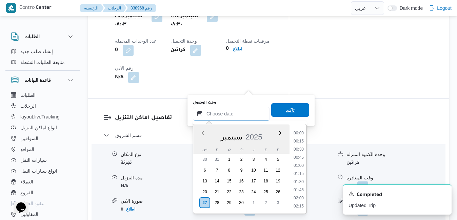
scroll to position [536, 0]
click at [200, 142] on div "سبتمبر 2025" at bounding box center [241, 135] width 96 height 17
click at [301, 172] on li "09:15" at bounding box center [299, 173] width 16 height 7
type input "[DATE] ٠٩:١٥"
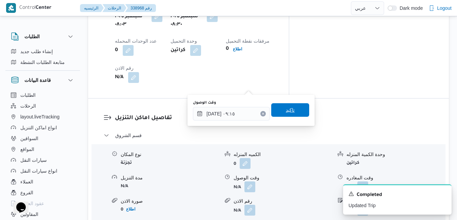
click at [289, 113] on span "تاكيد" at bounding box center [290, 110] width 9 height 8
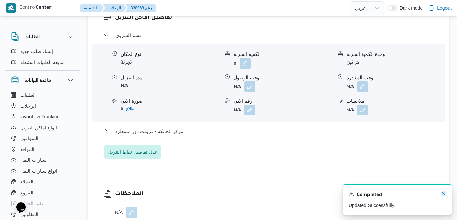
click at [443, 195] on icon "Dismiss toast" at bounding box center [443, 193] width 5 height 5
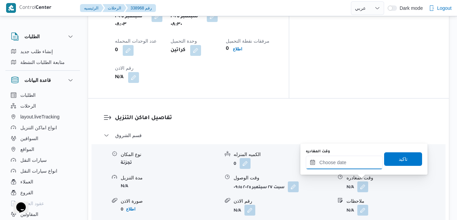
click at [341, 161] on input "وقت المغادره" at bounding box center [344, 163] width 77 height 14
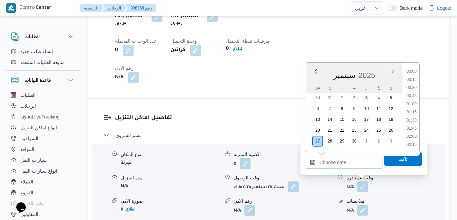
scroll to position [536, 0]
click at [413, 74] on li "16:30" at bounding box center [412, 72] width 16 height 7
type input "٢٧/٠٩/٢٠٢٥ ١٦:٣٠"
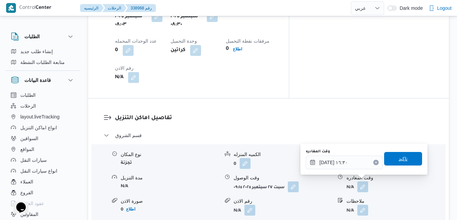
click at [402, 156] on span "تاكيد" at bounding box center [402, 159] width 9 height 8
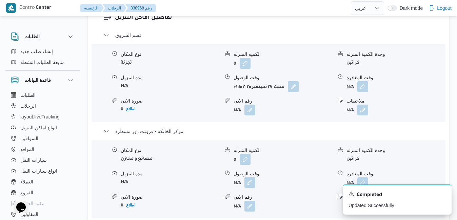
click at [250, 184] on button "button" at bounding box center [249, 182] width 11 height 11
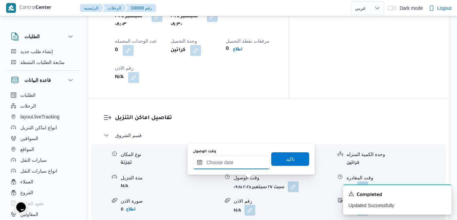
click at [237, 164] on input "وقت الوصول" at bounding box center [231, 163] width 77 height 14
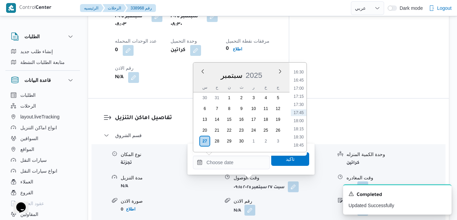
click at [199, 79] on div "سبتمبر 2025" at bounding box center [241, 73] width 96 height 17
click at [296, 135] on li "16:15" at bounding box center [299, 132] width 16 height 7
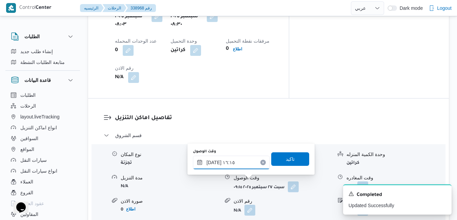
type input "٢٧/٠٩/٢٠٢٥ ١٦:١٥"
click at [286, 162] on span "تاكيد" at bounding box center [290, 159] width 9 height 8
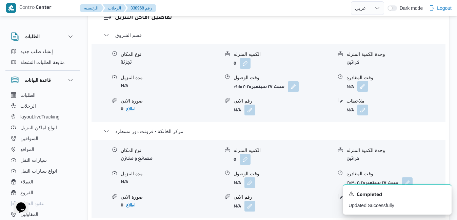
click at [364, 87] on button "button" at bounding box center [362, 86] width 11 height 11
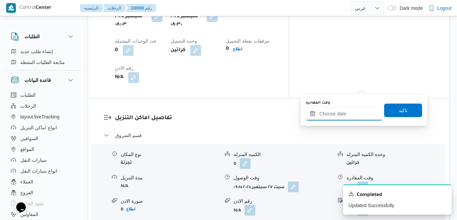
click at [340, 114] on input "وقت المغادره" at bounding box center [344, 114] width 77 height 14
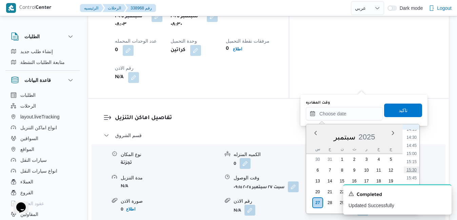
click at [413, 170] on li "15:30" at bounding box center [412, 170] width 16 height 7
type input "٢٧/٠٩/٢٠٢٥ ١٥:٣٠"
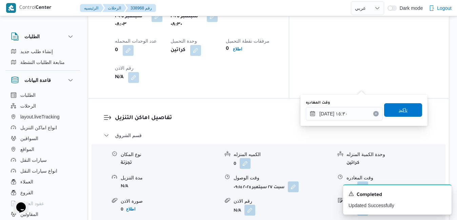
click at [403, 114] on span "تاكيد" at bounding box center [403, 110] width 38 height 14
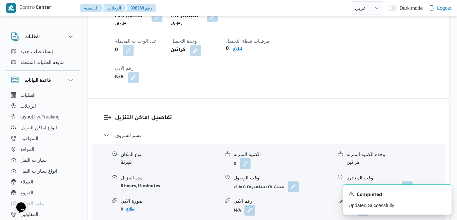
drag, startPoint x: 456, startPoint y: 113, endPoint x: 457, endPoint y: -25, distance: 138.3
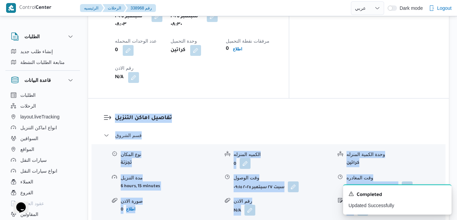
scroll to position [0, 0]
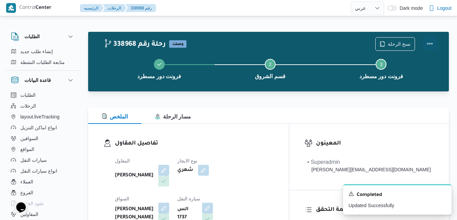
click at [430, 44] on button "Actions" at bounding box center [430, 44] width 14 height 14
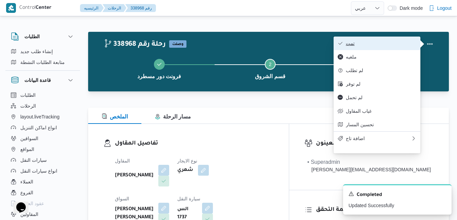
click at [381, 45] on span "تمت" at bounding box center [381, 43] width 70 height 5
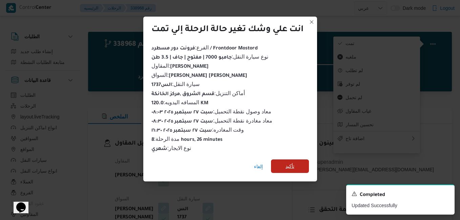
click at [289, 162] on span "تأكيد" at bounding box center [290, 166] width 9 height 8
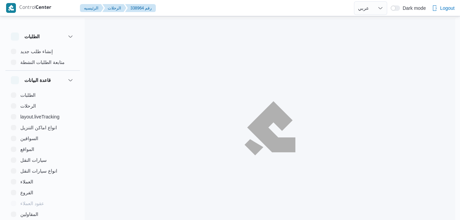
select select "ar"
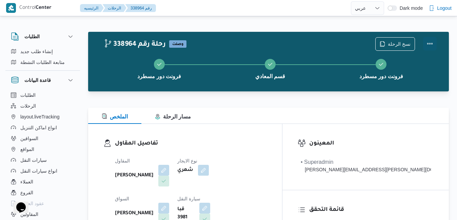
click at [427, 43] on button "Actions" at bounding box center [430, 44] width 14 height 14
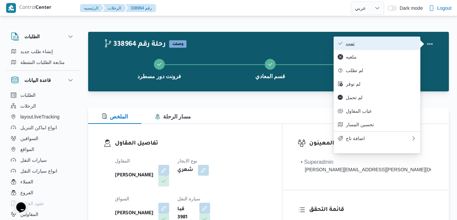
click at [406, 45] on span "تمت" at bounding box center [381, 43] width 70 height 5
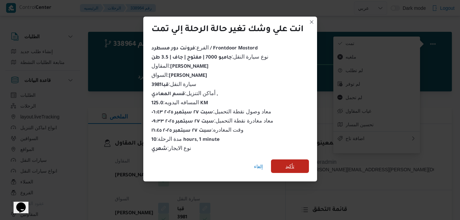
click at [296, 164] on span "تأكيد" at bounding box center [290, 167] width 38 height 14
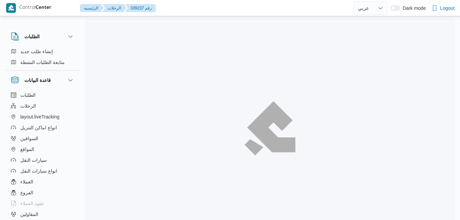
select select "ar"
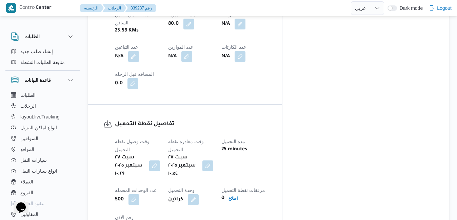
scroll to position [420, 0]
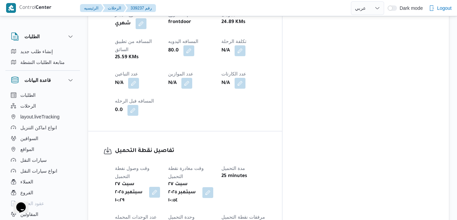
click at [160, 187] on button "button" at bounding box center [154, 192] width 11 height 11
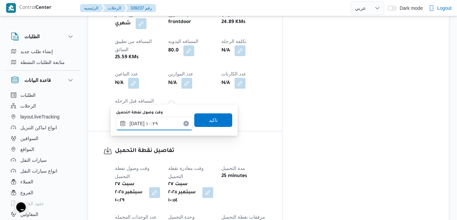
click at [150, 119] on div "[DATE] ١٠:٢٩" at bounding box center [154, 124] width 77 height 14
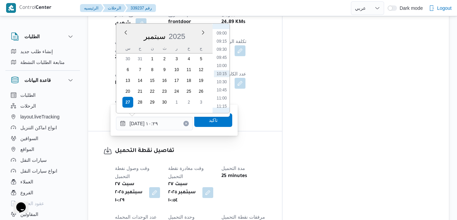
scroll to position [223, 0]
click at [225, 39] on li "07:00" at bounding box center [222, 37] width 16 height 7
type input "[DATE] ٠٧:٠٠"
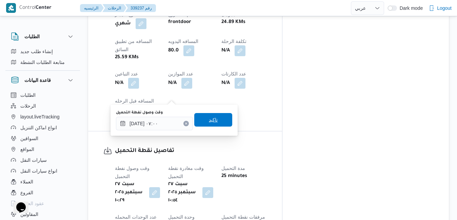
click at [209, 120] on span "تاكيد" at bounding box center [213, 120] width 9 height 8
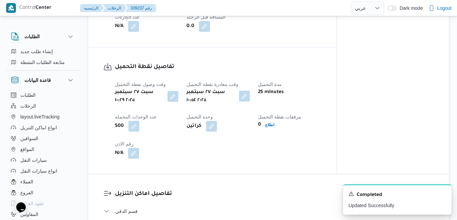
click at [245, 98] on button "button" at bounding box center [244, 96] width 11 height 11
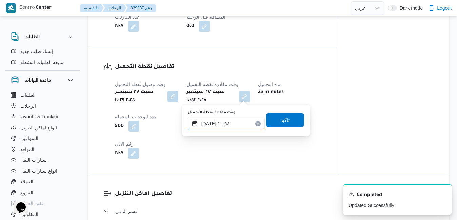
click at [225, 123] on input "[DATE] ١٠:٥٤" at bounding box center [226, 124] width 77 height 14
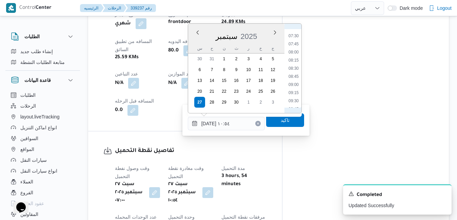
scroll to position [240, 0]
click at [295, 54] on li "08:00" at bounding box center [294, 53] width 16 height 7
type input "[DATE] ٠٨:٠٠"
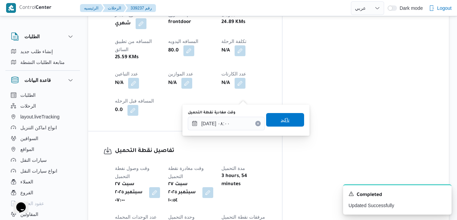
click at [275, 126] on span "تاكيد" at bounding box center [285, 120] width 38 height 14
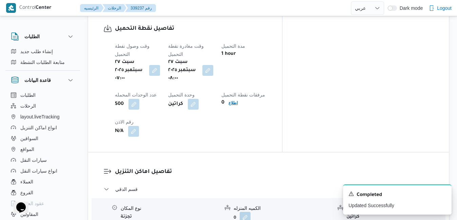
scroll to position [569, 0]
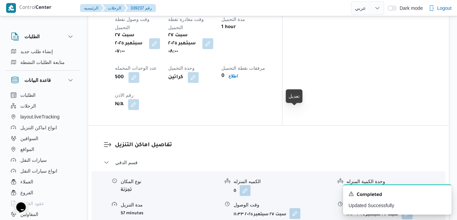
click at [294, 208] on button "button" at bounding box center [294, 213] width 11 height 11
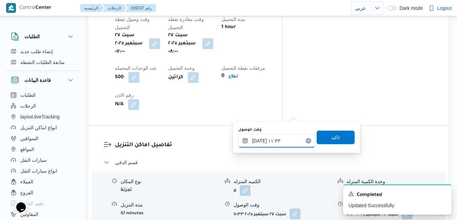
click at [262, 145] on input "[DATE] ١١:٣٣" at bounding box center [276, 141] width 77 height 14
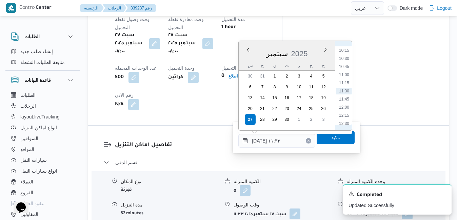
scroll to position [264, 0]
click at [346, 69] on li "08:45" at bounding box center [344, 70] width 16 height 7
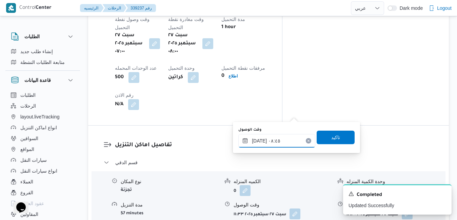
click at [261, 143] on input "[DATE] ٠٨:٤٥" at bounding box center [276, 141] width 77 height 14
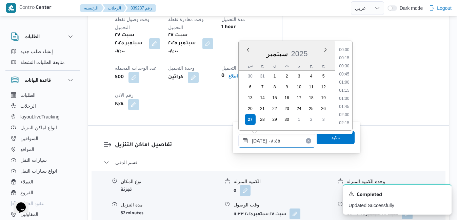
scroll to position [243, 0]
click at [261, 143] on input "[DATE] ٠٨:٤٥" at bounding box center [276, 141] width 77 height 14
type input "٢٧/٠٩/٢٠٢٥ ٠٨:٥٠"
click at [320, 137] on span "تاكيد" at bounding box center [335, 137] width 38 height 14
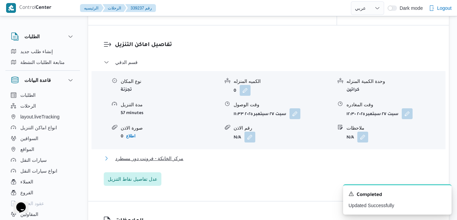
click at [277, 160] on button "مركز الخانكة - فرونت دور مسطرد" at bounding box center [269, 159] width 330 height 8
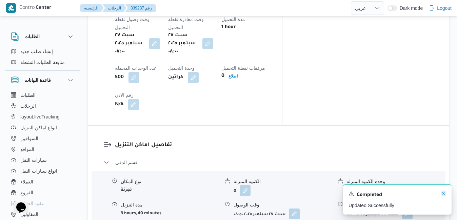
click at [443, 196] on icon "Dismiss toast" at bounding box center [443, 193] width 5 height 5
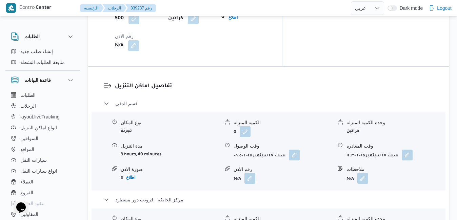
scroll to position [637, 0]
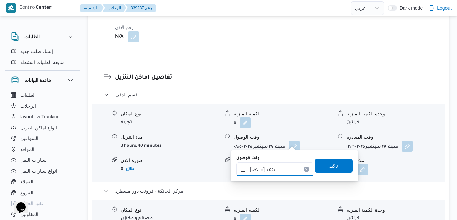
click at [257, 169] on input "٢٧/٠٩/٢٠٢٥ ١٥:١٠" at bounding box center [274, 170] width 77 height 14
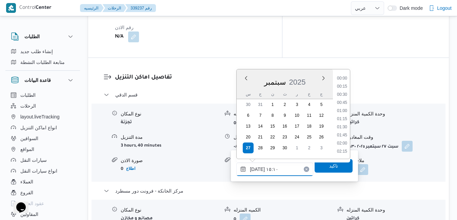
scroll to position [447, 0]
type input "٢٧/٠٩/٢٠٢٥ ١٥:٣٥"
click at [314, 169] on span "تاكيد" at bounding box center [333, 166] width 38 height 14
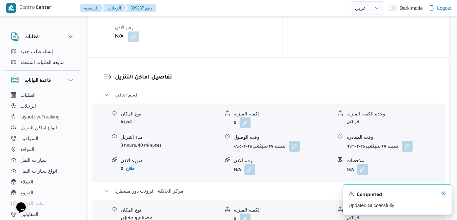
click at [444, 195] on icon "Dismiss toast" at bounding box center [443, 193] width 3 height 3
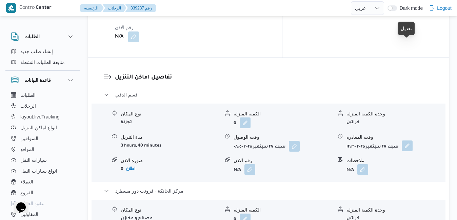
click at [409, 141] on button "button" at bounding box center [407, 146] width 11 height 11
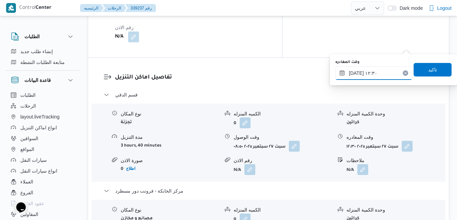
click at [375, 75] on input "٢٧/٠٩/٢٠٢٥ ١٢:٣٠" at bounding box center [373, 73] width 77 height 14
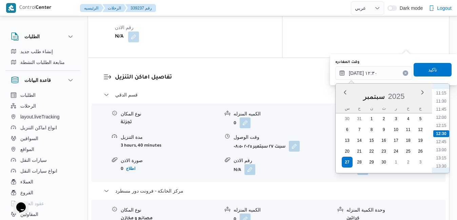
scroll to position [434, 0]
click at [444, 138] on li "14:45" at bounding box center [441, 138] width 16 height 7
type input "٢٧/٠٩/٢٠٢٥ ١٤:٤٥"
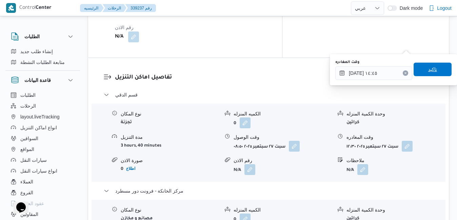
click at [428, 72] on span "تاكيد" at bounding box center [432, 69] width 9 height 8
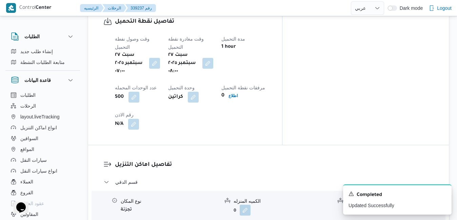
scroll to position [0, 0]
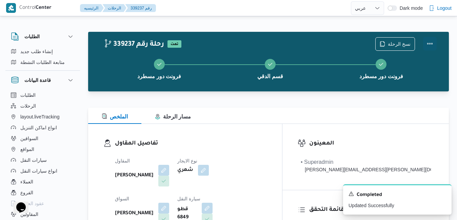
click at [431, 44] on button "Actions" at bounding box center [430, 44] width 14 height 14
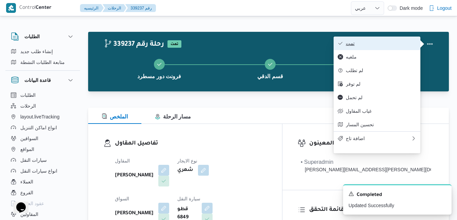
click at [388, 45] on span "تمت" at bounding box center [381, 43] width 70 height 5
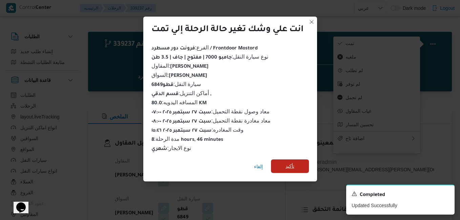
click at [290, 164] on span "تأكيد" at bounding box center [290, 166] width 9 height 8
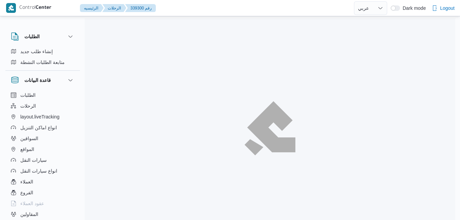
select select "ar"
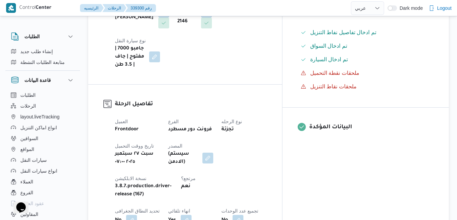
scroll to position [217, 0]
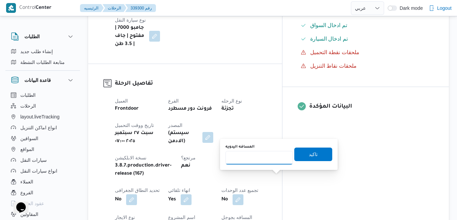
click at [271, 158] on input "المسافه اليدويه" at bounding box center [258, 158] width 67 height 14
type input "120"
click at [299, 154] on span "تاكيد" at bounding box center [313, 154] width 38 height 14
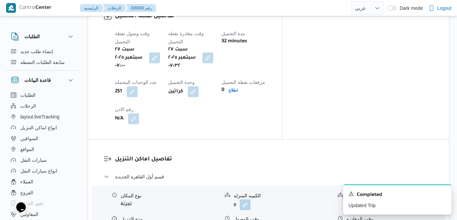
scroll to position [569, 0]
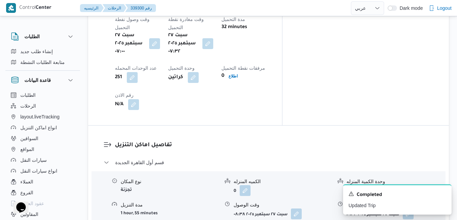
click at [443, 192] on icon "Dismiss toast" at bounding box center [443, 193] width 5 height 5
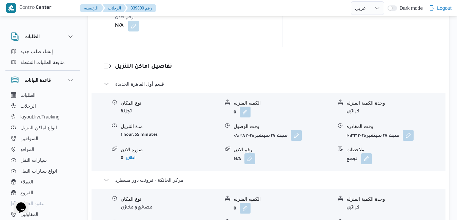
scroll to position [664, 0]
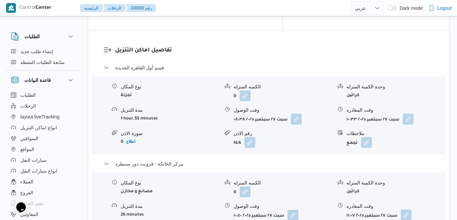
click at [408, 210] on button "button" at bounding box center [406, 215] width 11 height 11
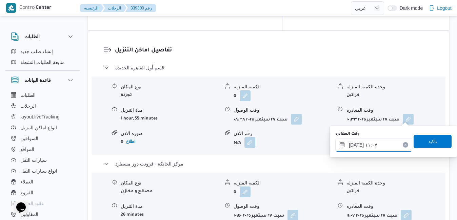
click at [387, 144] on input "٢٧/٠٩/٢٠٢٥ ١١:٠٧" at bounding box center [373, 145] width 77 height 14
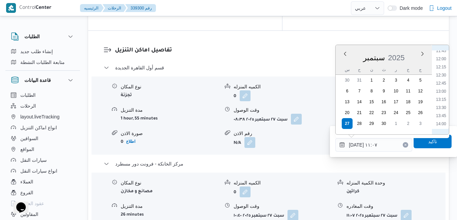
scroll to position [454, 0]
click at [444, 120] on li "16:00" at bounding box center [441, 120] width 16 height 7
type input "[DATE] ١٦:٠٠"
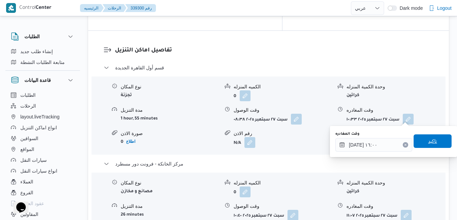
click at [429, 143] on span "تاكيد" at bounding box center [432, 141] width 9 height 8
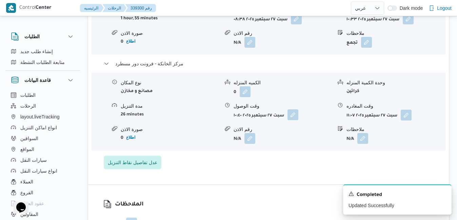
click at [294, 119] on button "button" at bounding box center [292, 114] width 11 height 11
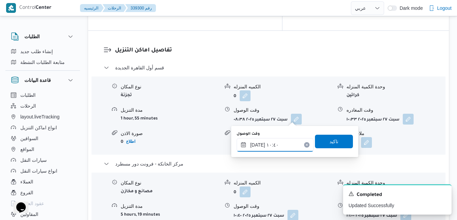
click at [287, 143] on input "٢٧/٠٩/٢٠٢٥ ١٠:٤٠" at bounding box center [275, 145] width 77 height 14
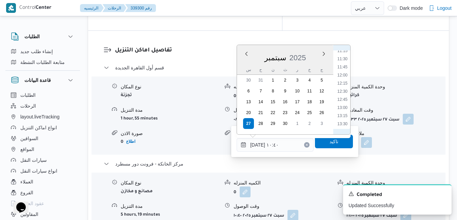
scroll to position [438, 0]
click at [344, 126] on li "15:45" at bounding box center [342, 128] width 16 height 7
type input "[DATE] ١٥:٤٥"
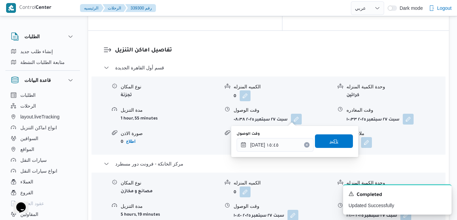
click at [335, 138] on span "تاكيد" at bounding box center [334, 142] width 38 height 14
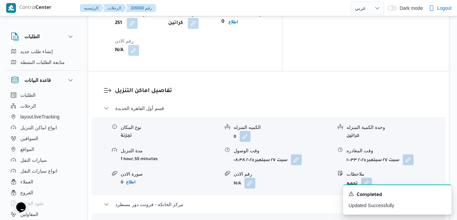
scroll to position [610, 0]
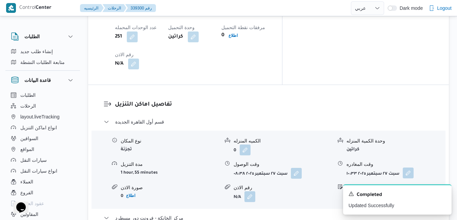
click at [409, 168] on button "button" at bounding box center [408, 173] width 11 height 11
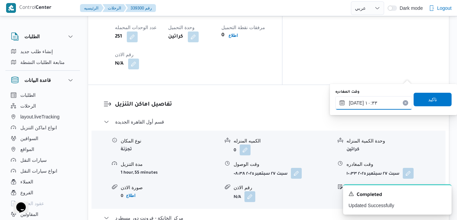
click at [384, 104] on input "٢٧/٠٩/٢٠٢٥ ١٠:٣٣" at bounding box center [373, 103] width 77 height 14
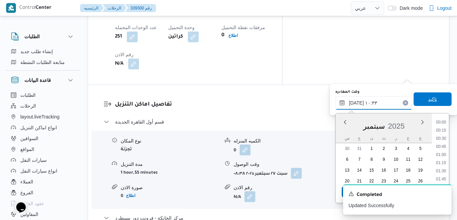
scroll to position [300, 0]
click at [448, 168] on ul "00:00 00:15 00:30 00:45 01:00 01:15 01:30 01:45 02:00 02:15 02:30 02:45 03:00 0…" at bounding box center [441, 158] width 16 height 79
click at [443, 171] on li "15:00" at bounding box center [441, 172] width 16 height 7
type input "٢٧/٠٩/٢٠٢٥ ١٥:٠٠"
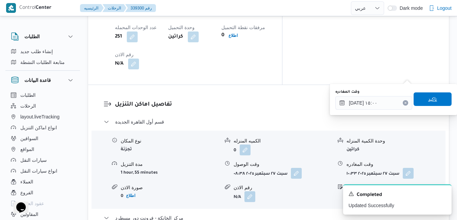
click at [439, 96] on span "تاكيد" at bounding box center [432, 100] width 38 height 14
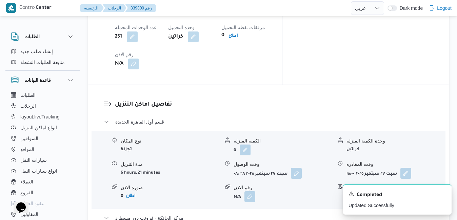
scroll to position [0, 0]
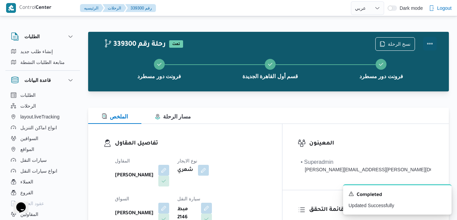
click at [428, 47] on button "Actions" at bounding box center [430, 44] width 14 height 14
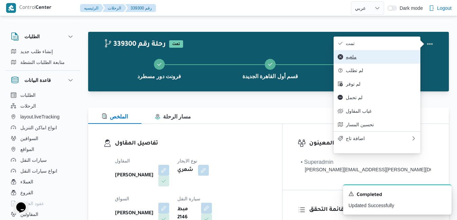
click at [373, 53] on button "ملغيه" at bounding box center [376, 57] width 87 height 14
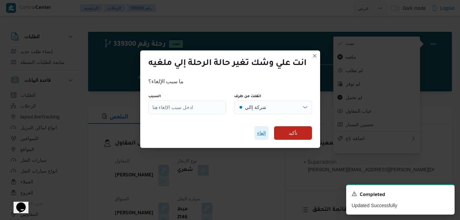
click at [259, 135] on span "إلغاء" at bounding box center [261, 133] width 9 height 8
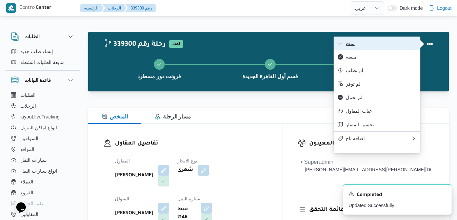
click at [352, 45] on span "تمت" at bounding box center [381, 43] width 70 height 5
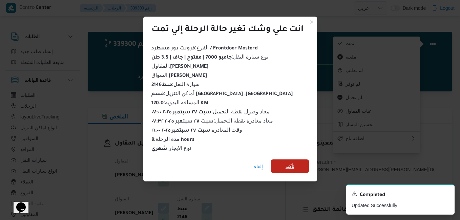
click at [291, 162] on span "تأكيد" at bounding box center [290, 166] width 9 height 8
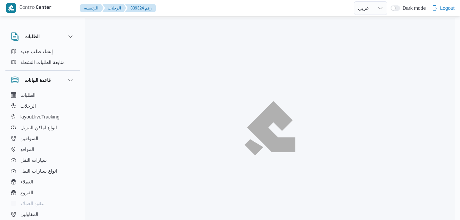
select select "ar"
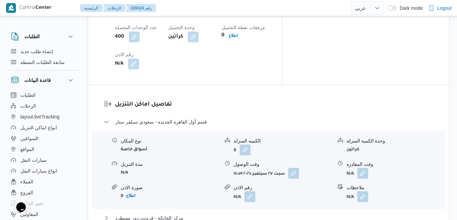
scroll to position [494, 0]
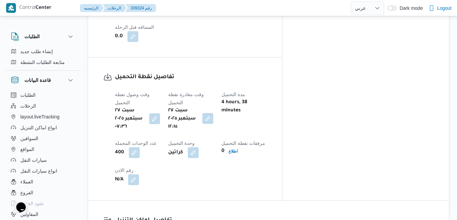
click at [213, 113] on button "button" at bounding box center [207, 118] width 11 height 11
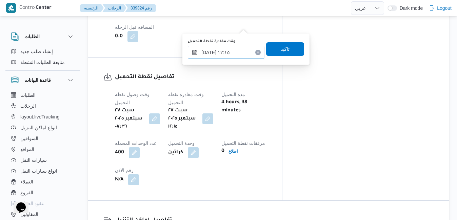
click at [225, 55] on input "[DATE] ١٢:١٥" at bounding box center [226, 53] width 77 height 14
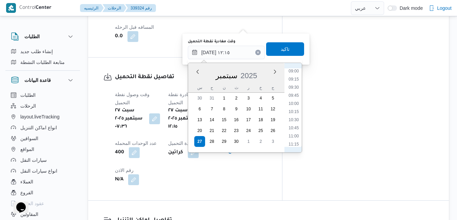
scroll to position [288, 0]
click at [295, 125] on li "10:30" at bounding box center [294, 125] width 16 height 7
type input "[DATE] ١٠:٣٠"
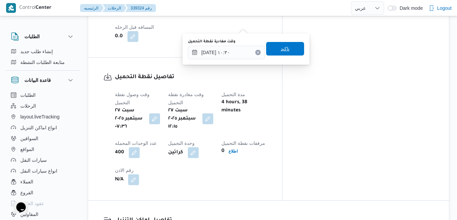
click at [288, 50] on span "تاكيد" at bounding box center [285, 49] width 38 height 14
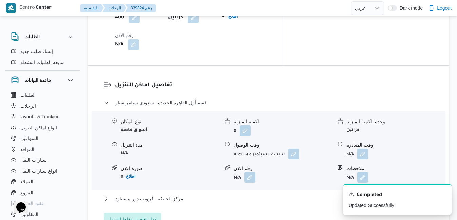
scroll to position [643, 0]
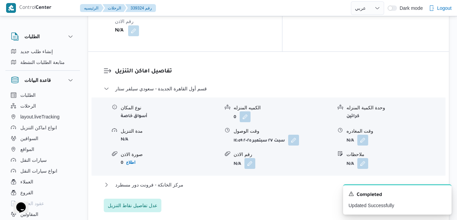
click at [294, 98] on div "نوع المكان أسواق خاصة الكميه المنزله 0 وحدة الكمية المنزله كراتين مدة التنزيل N…" at bounding box center [268, 136] width 359 height 77
click at [292, 135] on button "button" at bounding box center [293, 140] width 11 height 11
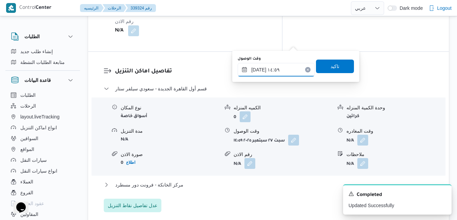
click at [269, 73] on input "[DATE] ١٤:٥٩" at bounding box center [276, 70] width 77 height 14
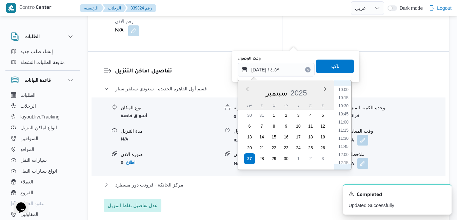
scroll to position [301, 0]
click at [345, 157] on li "11:15" at bounding box center [343, 154] width 16 height 7
type input "[DATE] ١١:١٥"
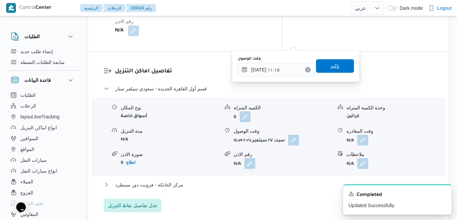
click at [338, 71] on span "تاكيد" at bounding box center [335, 66] width 38 height 14
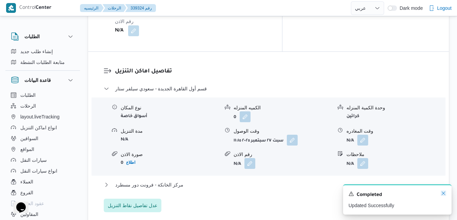
click at [445, 195] on icon "Dismiss toast" at bounding box center [443, 193] width 5 height 5
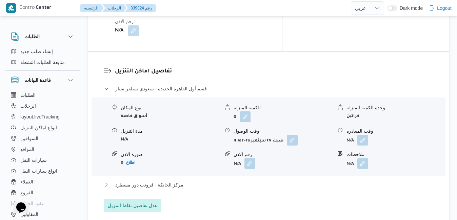
click at [306, 181] on button "مركز الخانكة - فرونت دور مسطرد" at bounding box center [269, 185] width 330 height 8
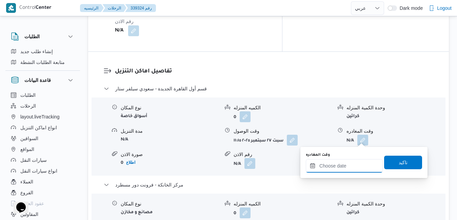
click at [327, 166] on input "وقت المغادره" at bounding box center [344, 166] width 77 height 14
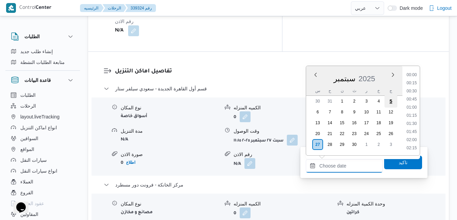
scroll to position [544, 0]
click at [411, 77] on li "16:45" at bounding box center [412, 75] width 16 height 7
type input "[DATE] ١٦:٤٥"
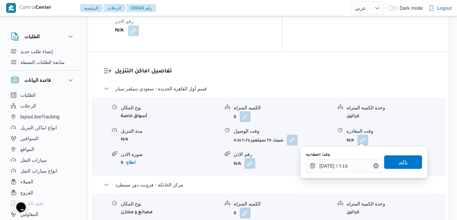
click at [398, 165] on span "تاكيد" at bounding box center [402, 162] width 9 height 8
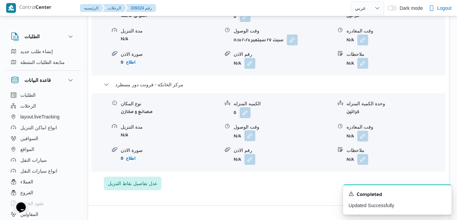
click at [246, 139] on button "button" at bounding box center [249, 135] width 11 height 11
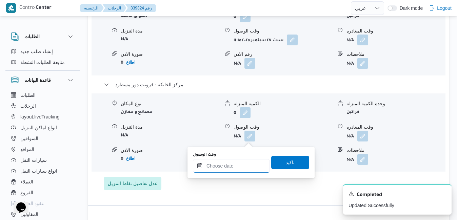
click at [243, 169] on input "وقت الوصول" at bounding box center [231, 166] width 77 height 14
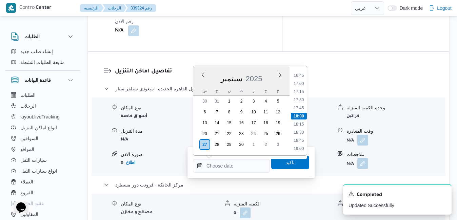
click at [200, 88] on div "س" at bounding box center [204, 90] width 11 height 9
click at [301, 121] on li "16:00" at bounding box center [299, 120] width 16 height 7
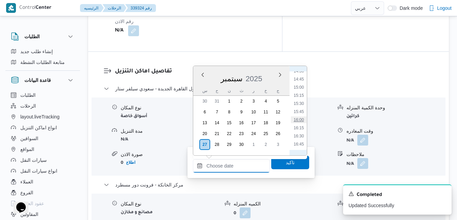
type input "[DATE] ١٦:٠٠"
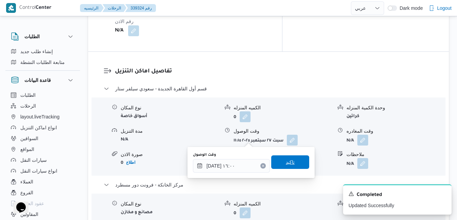
click at [287, 162] on span "تاكيد" at bounding box center [290, 162] width 9 height 8
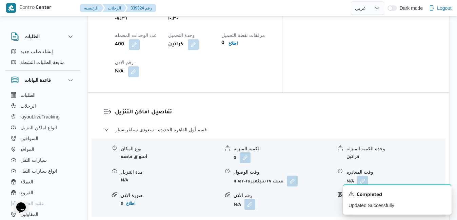
scroll to position [589, 0]
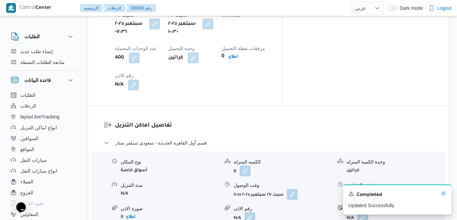
click at [443, 195] on icon "Dismiss toast" at bounding box center [443, 193] width 5 height 5
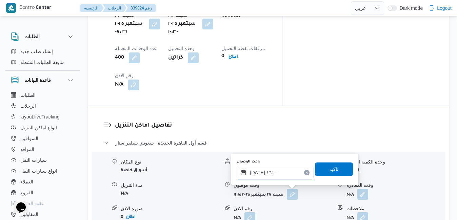
click at [262, 173] on input "[DATE] ١٦:٠٠" at bounding box center [275, 173] width 77 height 14
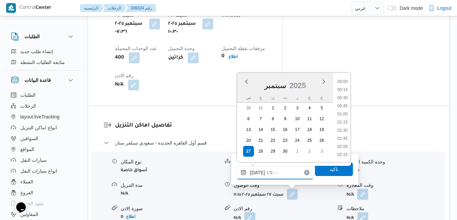
scroll to position [479, 0]
click at [346, 141] on li "16:30" at bounding box center [342, 139] width 16 height 7
type input "[DATE] ١٦:٣٠"
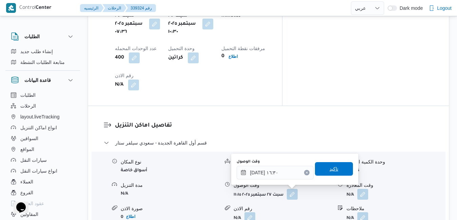
click at [331, 172] on span "تاكيد" at bounding box center [333, 169] width 9 height 8
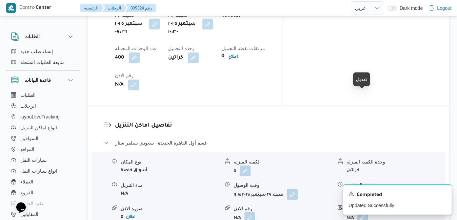
click at [364, 189] on button "button" at bounding box center [362, 194] width 11 height 11
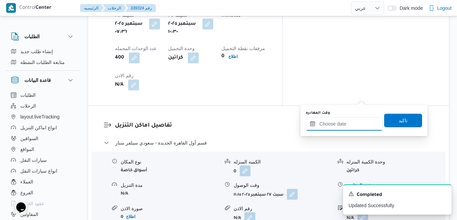
click at [341, 125] on input "وقت المغادره" at bounding box center [344, 124] width 77 height 14
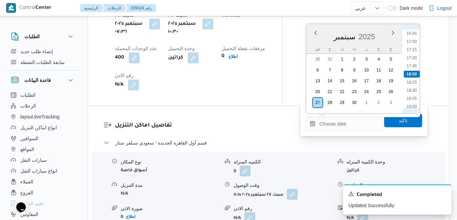
scroll to position [475, 0]
click at [411, 72] on li "15:45" at bounding box center [412, 69] width 16 height 7
type input "[DATE] ١٥:٤٥"
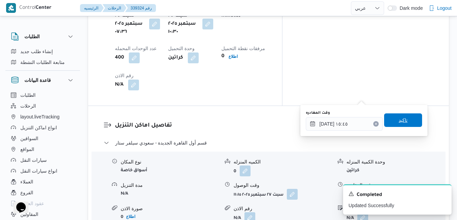
click at [400, 121] on span "تاكيد" at bounding box center [402, 120] width 9 height 8
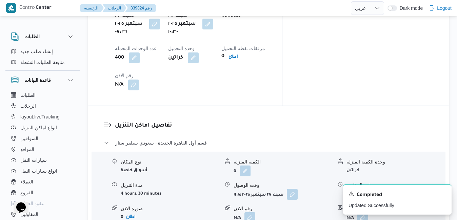
scroll to position [0, 0]
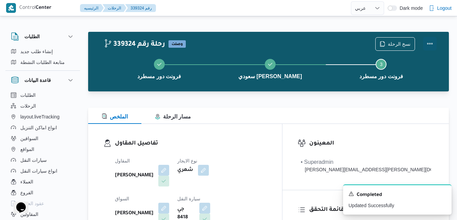
click at [427, 45] on button "Actions" at bounding box center [430, 44] width 14 height 14
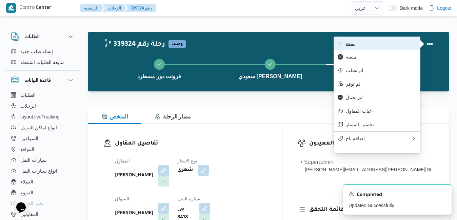
click at [399, 44] on span "تمت" at bounding box center [381, 43] width 70 height 5
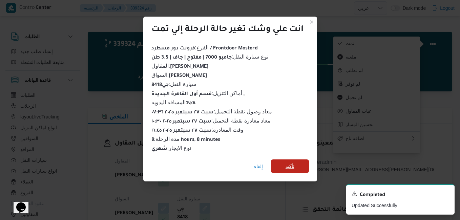
click at [294, 164] on span "تأكيد" at bounding box center [290, 166] width 9 height 8
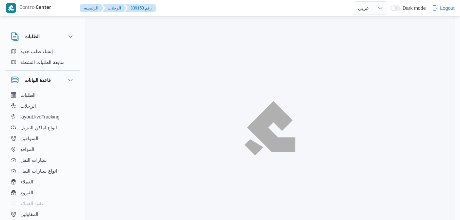
select select "ar"
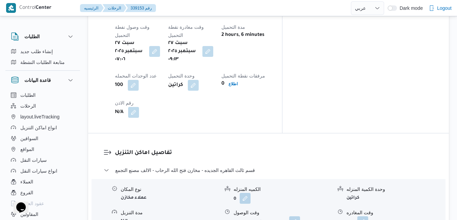
scroll to position [562, 0]
click at [297, 216] on button "button" at bounding box center [294, 221] width 11 height 11
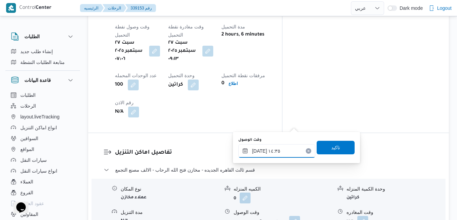
click at [279, 151] on input "[DATE] ١٤:٣٥" at bounding box center [276, 151] width 77 height 14
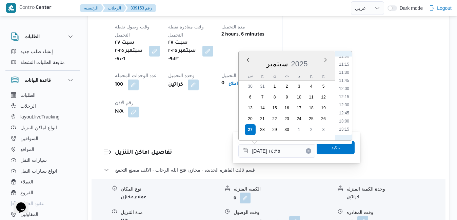
scroll to position [293, 0]
click at [346, 95] on li "10:00" at bounding box center [344, 92] width 16 height 7
type input "٢٧/٠٩/٢٠٢٥ ١٠:٠٠"
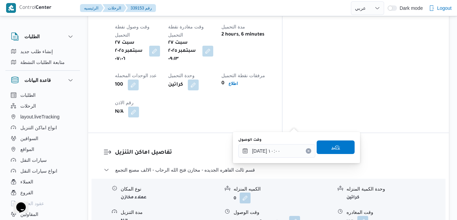
click at [331, 149] on span "تاكيد" at bounding box center [335, 147] width 9 height 8
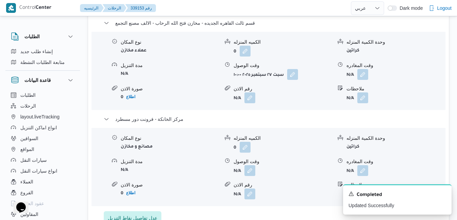
scroll to position [711, 0]
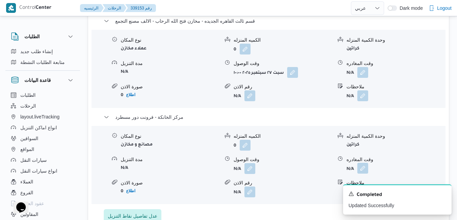
click at [366, 163] on button "button" at bounding box center [362, 168] width 11 height 11
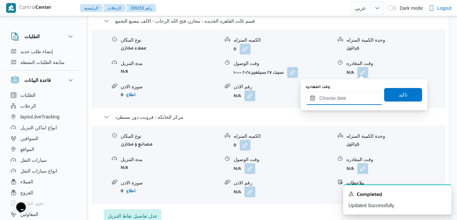
click at [328, 100] on input "وقت المغادره" at bounding box center [344, 98] width 77 height 14
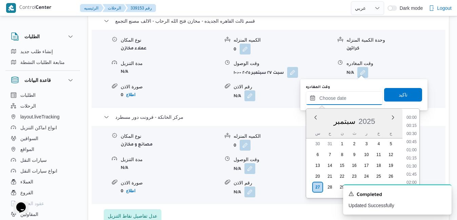
scroll to position [544, 0]
click at [413, 119] on li "16:45" at bounding box center [412, 118] width 16 height 7
type input "[DATE] ١٦:٤٥"
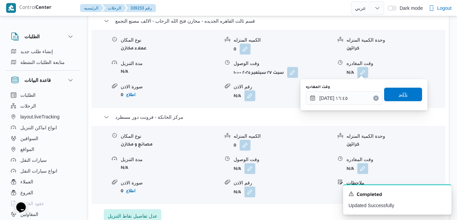
click at [406, 98] on span "تاكيد" at bounding box center [403, 95] width 38 height 14
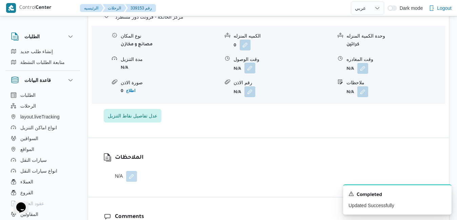
click at [250, 71] on button "button" at bounding box center [249, 68] width 11 height 11
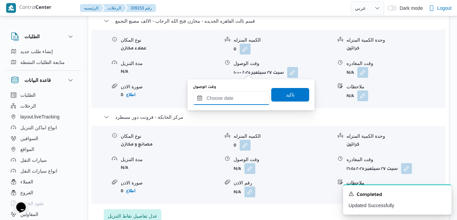
click at [242, 100] on input "وقت الوصول" at bounding box center [231, 98] width 77 height 14
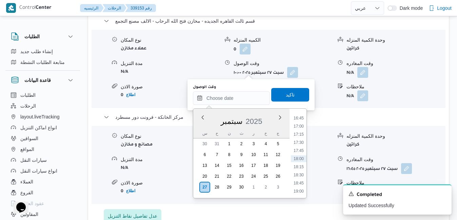
click at [198, 125] on div "سبتمبر 2025" at bounding box center [241, 119] width 96 height 17
click at [303, 181] on li "16:30" at bounding box center [299, 179] width 16 height 7
type input "[DATE] ١٦:٣٠"
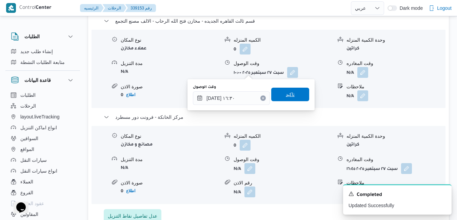
click at [279, 96] on span "تاكيد" at bounding box center [290, 95] width 38 height 14
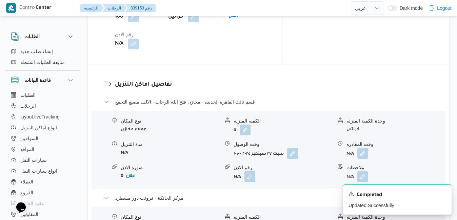
scroll to position [616, 0]
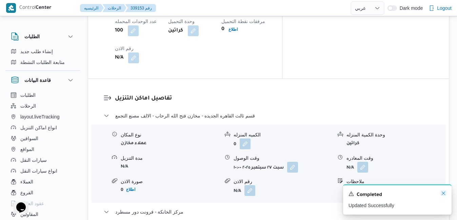
click at [443, 196] on icon "Dismiss toast" at bounding box center [443, 193] width 5 height 5
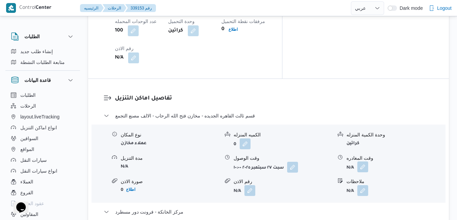
click at [362, 162] on button "button" at bounding box center [362, 167] width 11 height 11
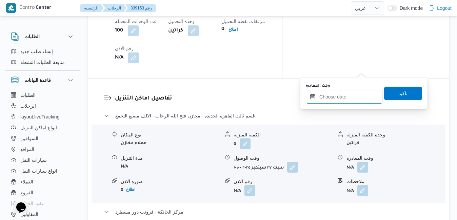
click at [347, 98] on input "وقت المغادره" at bounding box center [344, 97] width 77 height 14
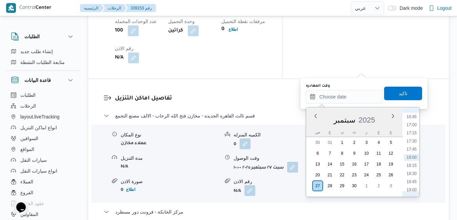
scroll to position [475, 0]
click at [411, 154] on li "15:45" at bounding box center [412, 153] width 16 height 7
type input "٢٧/٠٩/٢٠٢٥ ١٥:٤٥"
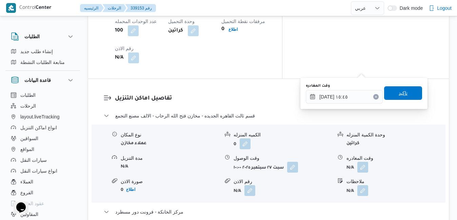
click at [411, 95] on span "تاكيد" at bounding box center [403, 93] width 38 height 14
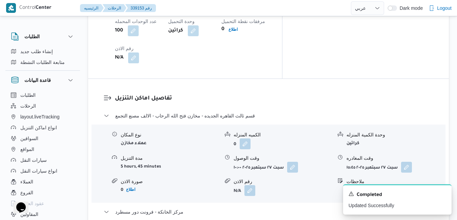
scroll to position [0, 0]
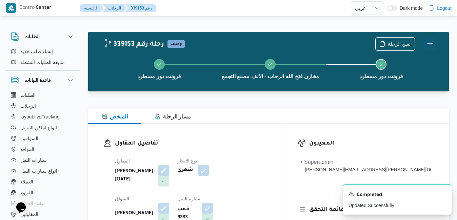
click at [426, 41] on button "Actions" at bounding box center [430, 44] width 14 height 14
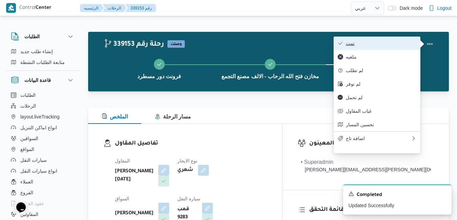
click at [401, 44] on span "تمت" at bounding box center [381, 43] width 70 height 5
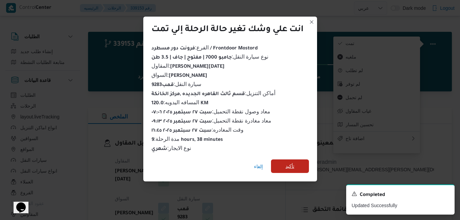
click at [293, 162] on span "تأكيد" at bounding box center [290, 166] width 9 height 8
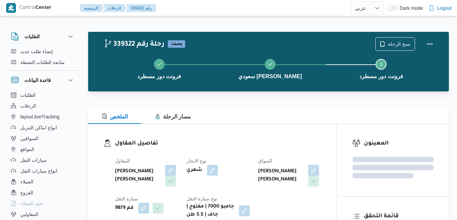
select select "ar"
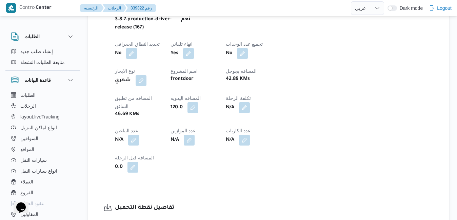
scroll to position [366, 0]
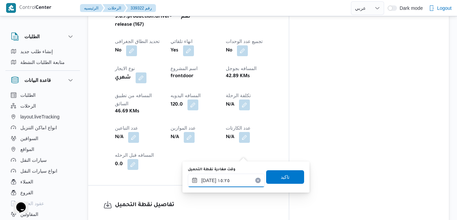
click at [217, 181] on input "[DATE] ١٥:٢٥" at bounding box center [226, 181] width 77 height 14
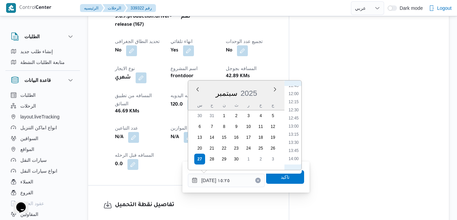
scroll to position [317, 0]
click at [294, 115] on li "10:30" at bounding box center [294, 113] width 16 height 7
type input "٢٧/٠٩/٢٠٢٥ ١٠:٣٠"
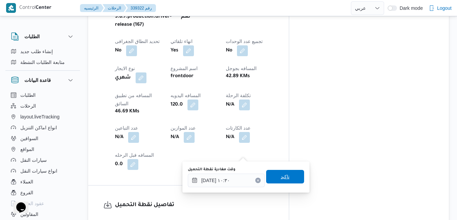
click at [281, 177] on span "تاكيد" at bounding box center [285, 177] width 9 height 8
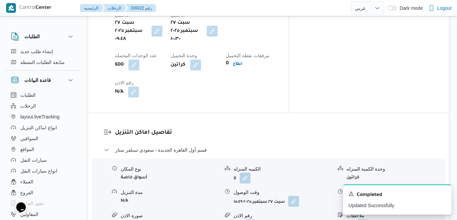
scroll to position [583, 0]
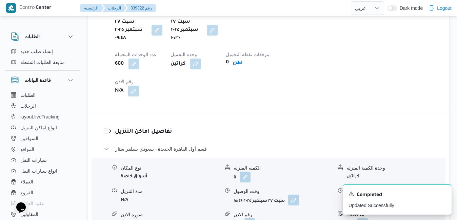
click at [293, 195] on button "button" at bounding box center [293, 200] width 11 height 11
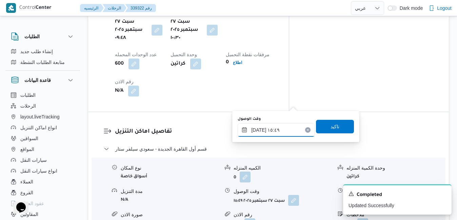
click at [257, 135] on input "٢٧/٠٩/٢٠٢٥ ١٥:٤٩" at bounding box center [276, 130] width 77 height 14
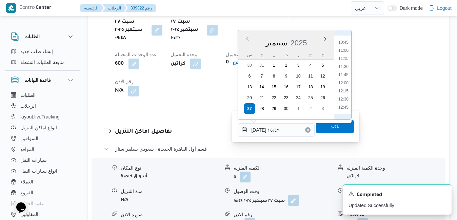
scroll to position [333, 0]
click at [343, 72] on li "11:15" at bounding box center [343, 71] width 16 height 7
type input "٢٧/٠٩/٢٠٢٥ ١١:١٥"
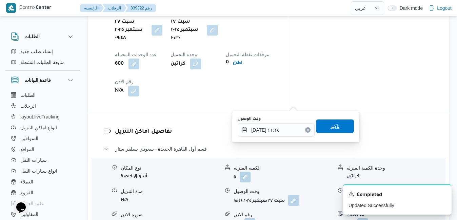
click at [330, 127] on span "تاكيد" at bounding box center [334, 126] width 9 height 8
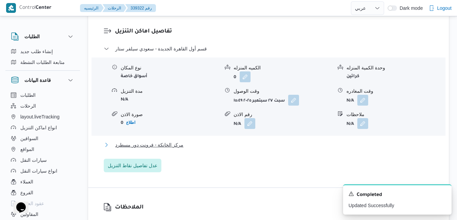
click at [294, 147] on button "مركز الخانكة - فرونت دور مسطرد" at bounding box center [269, 145] width 330 height 8
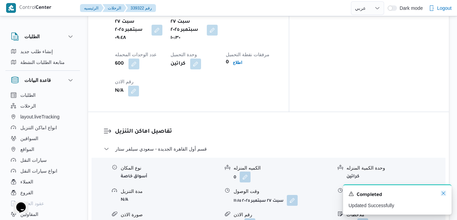
click at [444, 193] on icon "Dismiss toast" at bounding box center [443, 193] width 5 height 5
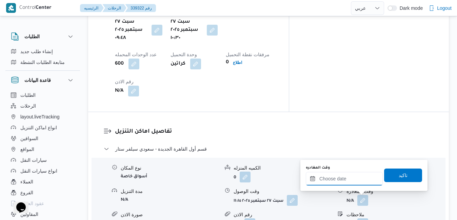
click at [346, 179] on input "وقت المغادره" at bounding box center [344, 179] width 77 height 14
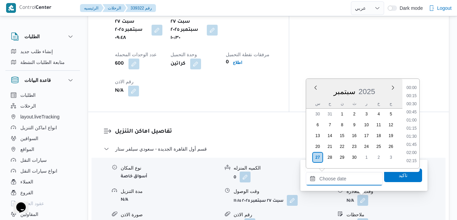
scroll to position [544, 0]
click at [415, 120] on li "17:45" at bounding box center [412, 121] width 16 height 7
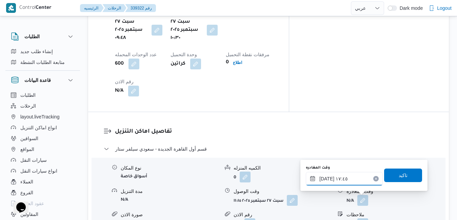
click at [351, 181] on input "٢٧/٠٩/٢٠٢٥ ١٧:٤٥" at bounding box center [344, 179] width 77 height 14
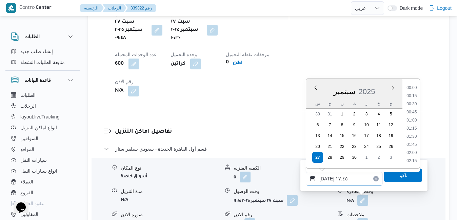
scroll to position [536, 0]
click at [413, 98] on li "16:45" at bounding box center [412, 96] width 16 height 7
type input "٢٧/٠٩/٢٠٢٥ ١٦:٤٥"
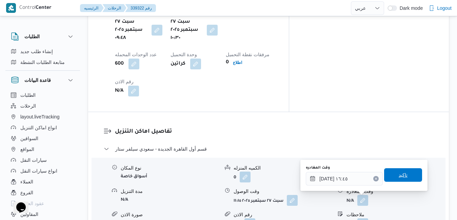
click at [398, 177] on span "تاكيد" at bounding box center [402, 175] width 9 height 8
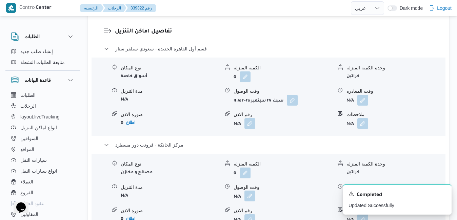
click at [248, 199] on button "button" at bounding box center [249, 196] width 11 height 11
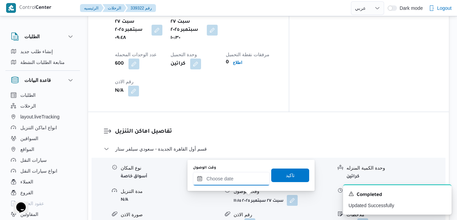
click at [229, 181] on input "وقت الوصول" at bounding box center [231, 179] width 77 height 14
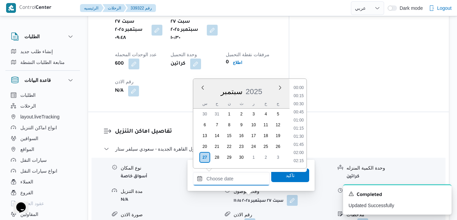
scroll to position [544, 0]
click at [196, 99] on div "س ح ن ث ر خ ج" at bounding box center [241, 103] width 96 height 9
click at [299, 149] on li "16:30" at bounding box center [299, 149] width 16 height 7
type input "[DATE] ١٦:٣٠"
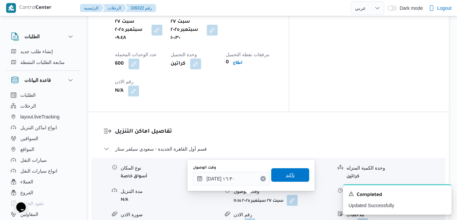
click at [290, 176] on span "تاكيد" at bounding box center [290, 175] width 38 height 14
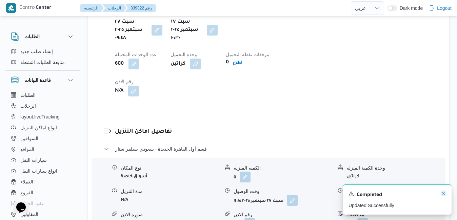
click at [443, 193] on icon "Dismiss toast" at bounding box center [443, 193] width 5 height 5
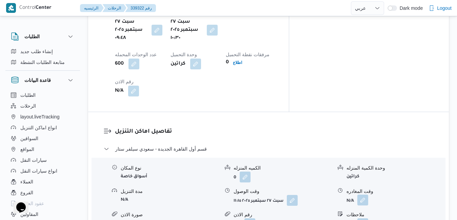
click at [361, 195] on button "button" at bounding box center [362, 200] width 11 height 11
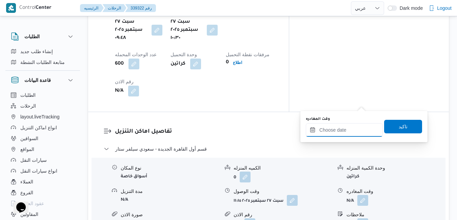
click at [346, 132] on input "وقت المغادره" at bounding box center [344, 130] width 77 height 14
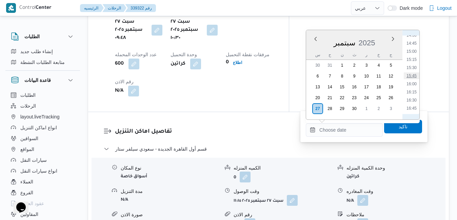
click at [412, 77] on li "15:45" at bounding box center [412, 76] width 16 height 7
type input "٢٧/٠٩/٢٠٢٥ ١٥:٤٥"
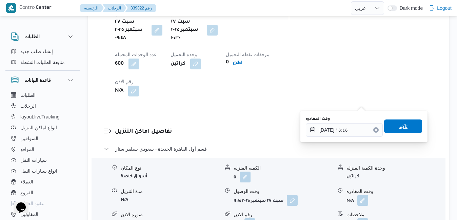
click at [404, 129] on span "تاكيد" at bounding box center [403, 127] width 38 height 14
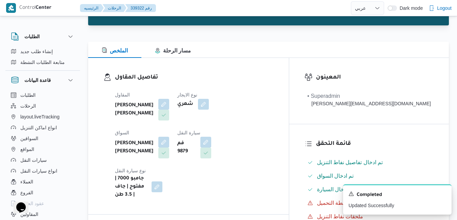
scroll to position [0, 0]
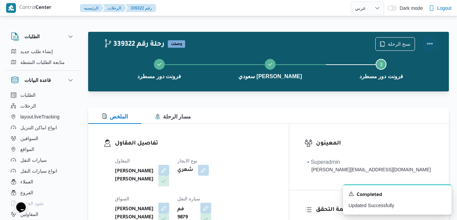
click at [429, 43] on button "Actions" at bounding box center [430, 44] width 14 height 14
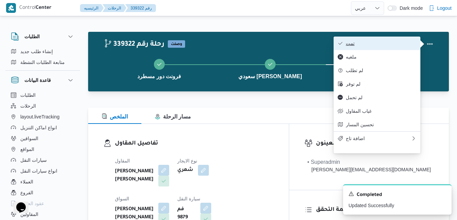
click at [388, 49] on button "تمت" at bounding box center [376, 44] width 87 height 14
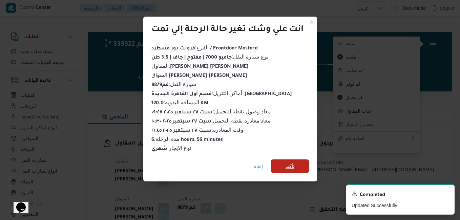
click at [294, 167] on span "تأكيد" at bounding box center [290, 167] width 38 height 14
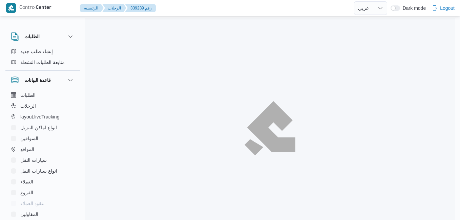
select select "ar"
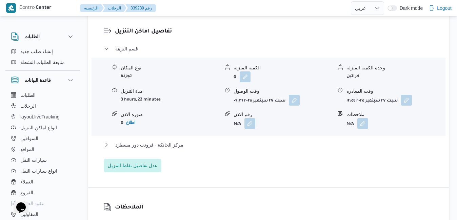
scroll to position [596, 0]
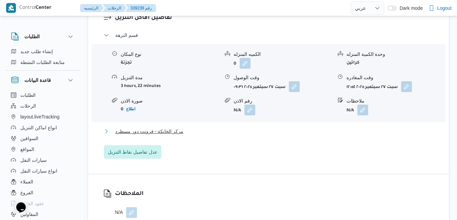
click at [239, 131] on button "مركز الخانكة - فرونت دور مسطرد" at bounding box center [269, 131] width 330 height 8
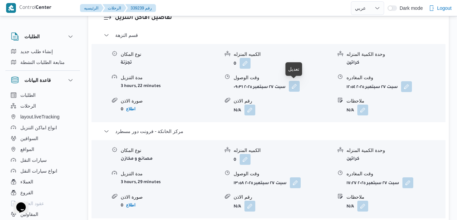
click at [295, 86] on button "button" at bounding box center [294, 86] width 11 height 11
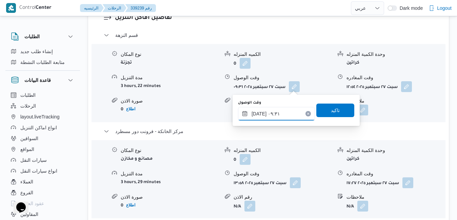
click at [277, 114] on input "٢٧/٠٩/٢٠٢٥ ٠٩:٣١" at bounding box center [276, 114] width 77 height 14
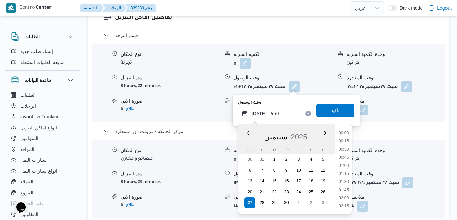
scroll to position [268, 0]
click at [345, 135] on li "08:15" at bounding box center [344, 133] width 16 height 7
type input "٢٧/٠٩/٢٠٢٥ ٠٨:١٥"
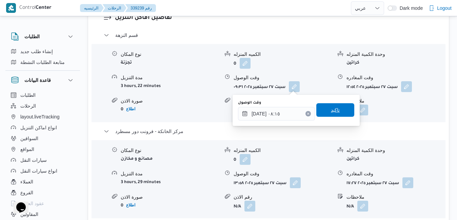
click at [341, 113] on span "تاكيد" at bounding box center [335, 110] width 38 height 14
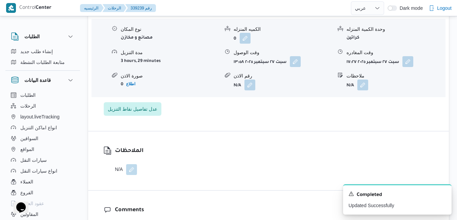
scroll to position [718, 0]
click at [409, 60] on button "button" at bounding box center [407, 60] width 11 height 11
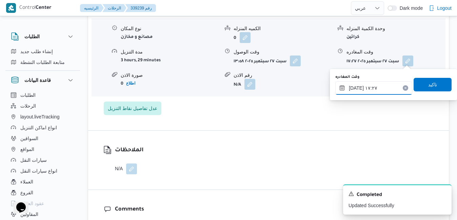
click at [388, 87] on input "٢٧/٠٩/٢٠٢٥ ١٧:٢٧" at bounding box center [373, 88] width 77 height 14
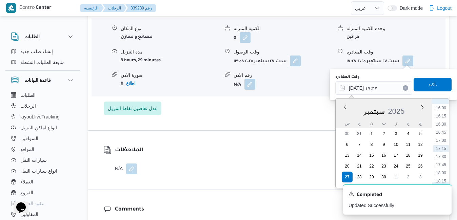
scroll to position [451, 0]
click at [439, 162] on li "15:30" at bounding box center [441, 160] width 16 height 7
type input "[DATE] ١٥:٣٠"
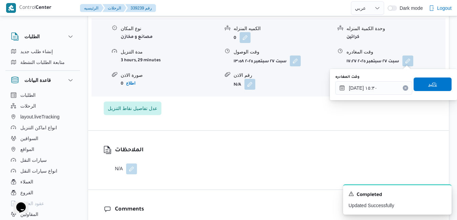
click at [434, 80] on span "تاكيد" at bounding box center [432, 85] width 38 height 14
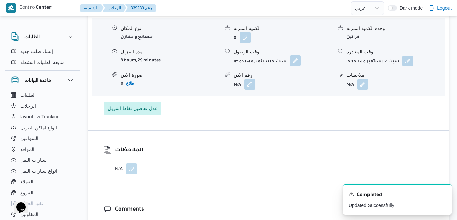
click at [297, 61] on button "button" at bounding box center [295, 60] width 11 height 11
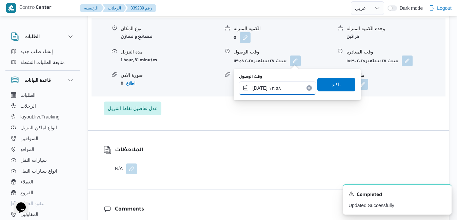
click at [278, 83] on input "٢٧/٠٩/٢٠٢٥ ١٣:٥٨" at bounding box center [277, 88] width 77 height 14
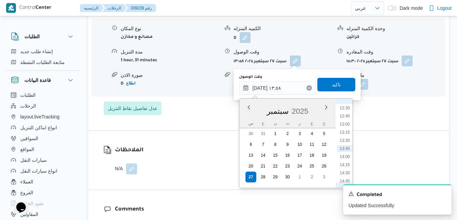
scroll to position [475, 0]
click at [347, 131] on li "15:15" at bounding box center [345, 128] width 16 height 7
type input "٢٧/٠٩/٢٠٢٥ ١٥:١٥"
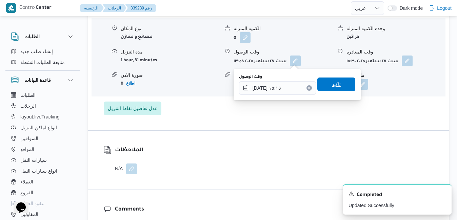
click at [341, 87] on span "تاكيد" at bounding box center [336, 85] width 38 height 14
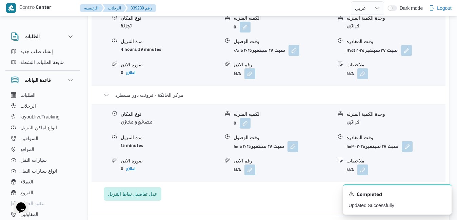
scroll to position [624, 0]
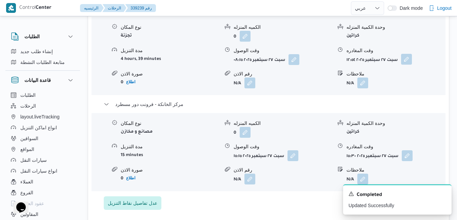
click at [411, 61] on button "button" at bounding box center [406, 59] width 11 height 11
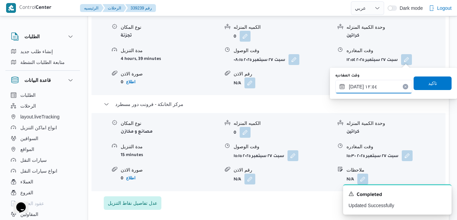
click at [382, 88] on input "٢٧/٠٩/٢٠٢٥ ١٢:٥٤" at bounding box center [373, 87] width 77 height 14
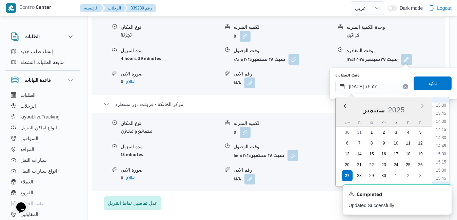
scroll to position [442, 0]
click at [441, 145] on li "14:45" at bounding box center [441, 143] width 16 height 7
type input "٢٧/٠٩/٢٠٢٥ ١٤:٤٥"
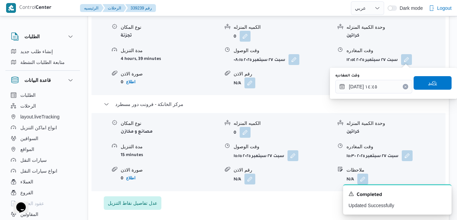
click at [430, 86] on span "تاكيد" at bounding box center [432, 83] width 9 height 8
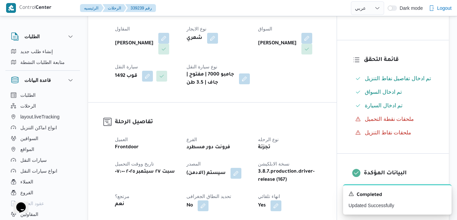
scroll to position [0, 0]
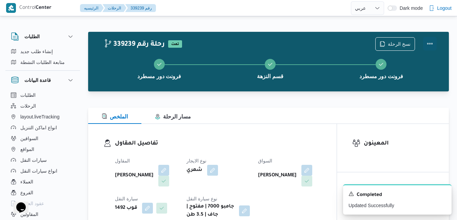
click at [429, 43] on button "Actions" at bounding box center [430, 44] width 14 height 14
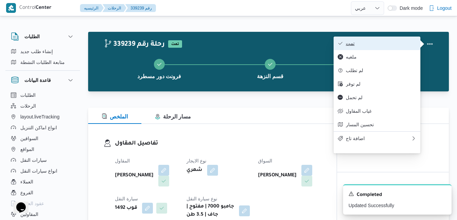
click at [398, 47] on button "تمت" at bounding box center [376, 44] width 87 height 14
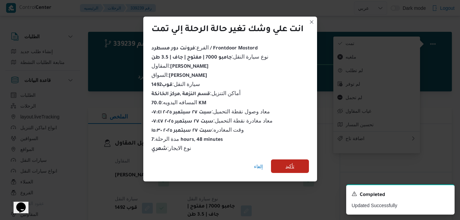
click at [290, 165] on span "تأكيد" at bounding box center [290, 166] width 9 height 8
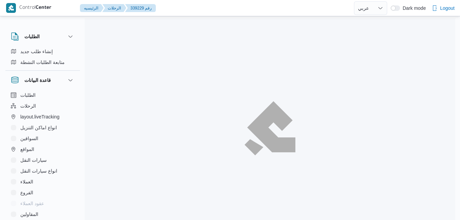
select select "ar"
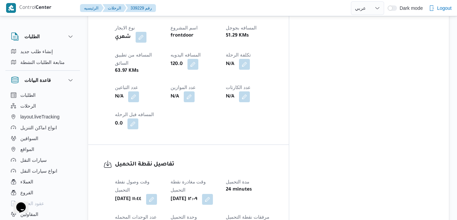
scroll to position [420, 0]
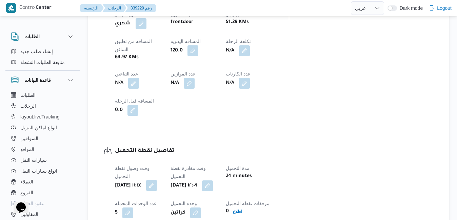
click at [157, 180] on button "button" at bounding box center [151, 185] width 11 height 11
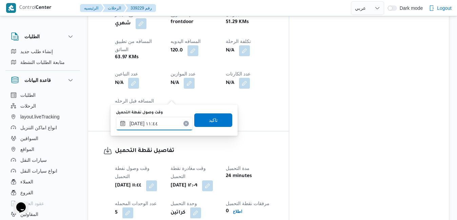
click at [152, 121] on input "[DATE] ١١:٤٤" at bounding box center [154, 124] width 77 height 14
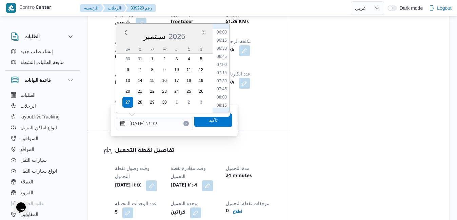
scroll to position [195, 0]
click at [222, 65] on li "07:00" at bounding box center [222, 65] width 16 height 7
type input "[DATE] ٠٧:٠٠"
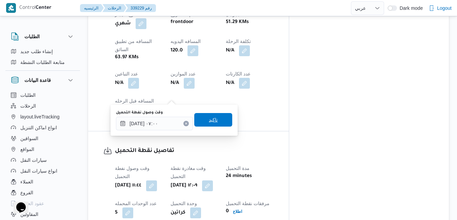
click at [209, 120] on span "تاكيد" at bounding box center [213, 120] width 9 height 8
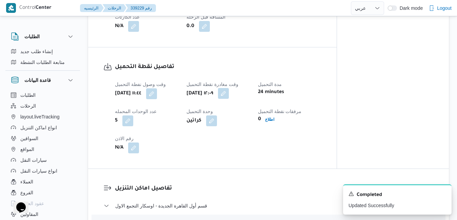
click at [229, 99] on button "button" at bounding box center [223, 93] width 11 height 11
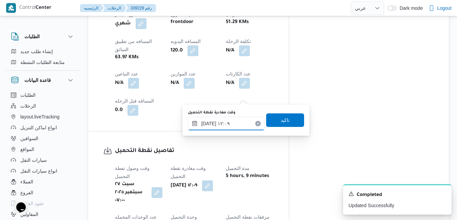
click at [219, 124] on input "[DATE] ١٢:٠٩" at bounding box center [226, 124] width 77 height 14
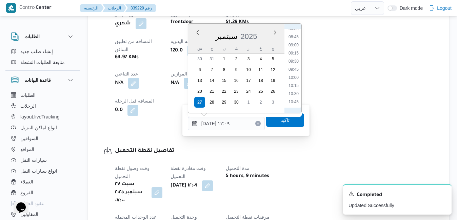
scroll to position [211, 0]
click at [294, 73] on li "07:45" at bounding box center [294, 73] width 16 height 7
type input "[DATE] ٠٧:٤٥"
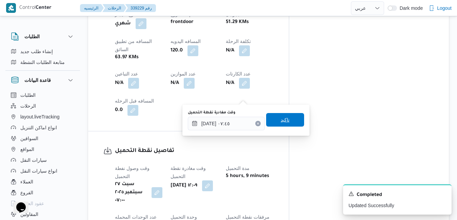
click at [274, 120] on span "تاكيد" at bounding box center [285, 120] width 38 height 14
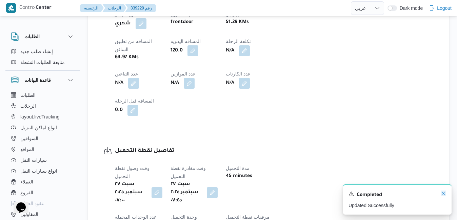
click at [443, 194] on icon "Dismiss toast" at bounding box center [443, 193] width 3 height 3
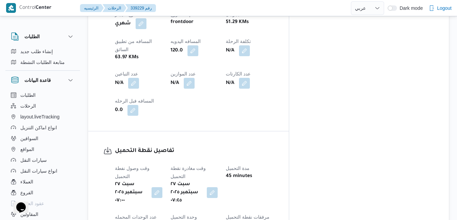
click at [278, 160] on div "وقت وصول نفطة التحميل [DATE] ٠٧:٠٠ وقت مغادرة نقطة التحميل [DATE] ٠٧:٤٥ مدة الت…" at bounding box center [194, 211] width 167 height 103
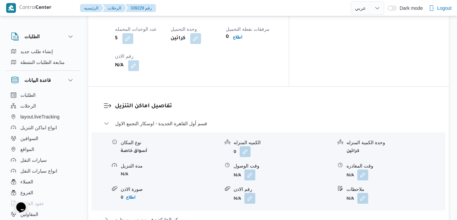
scroll to position [610, 0]
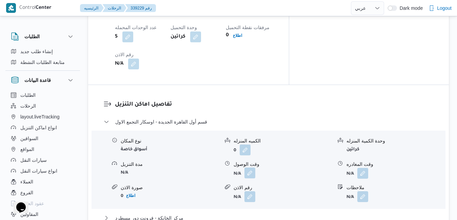
click at [251, 168] on button "button" at bounding box center [249, 173] width 11 height 11
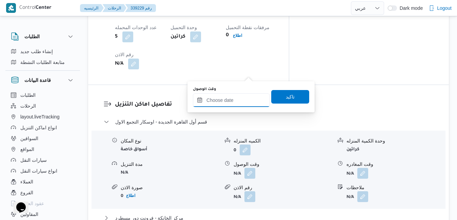
click at [232, 100] on input "وقت الوصول" at bounding box center [231, 101] width 77 height 14
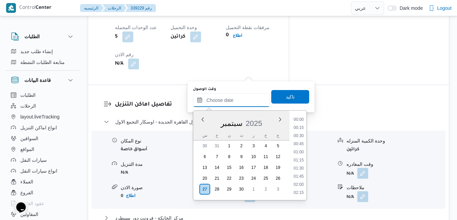
scroll to position [544, 0]
click at [201, 123] on div "سبتمبر 2025" at bounding box center [241, 122] width 96 height 17
click at [298, 149] on li "08:30" at bounding box center [299, 150] width 16 height 7
type input "[DATE] ٠٨:٣٠"
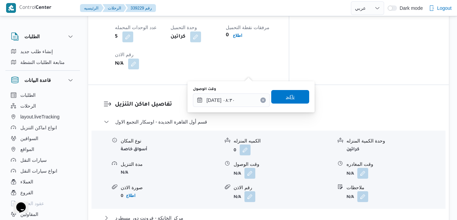
click at [295, 97] on span "تاكيد" at bounding box center [290, 97] width 38 height 14
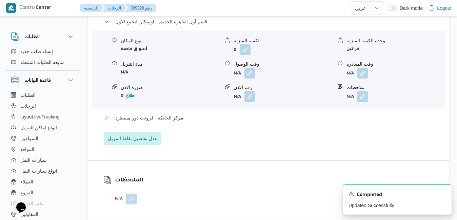
click at [266, 117] on button "مركز الخانكة - فرونت دور مسطرد" at bounding box center [269, 118] width 330 height 8
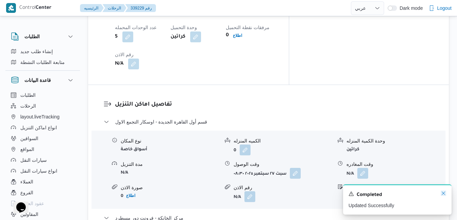
click at [443, 193] on icon "Dismiss toast" at bounding box center [443, 193] width 5 height 5
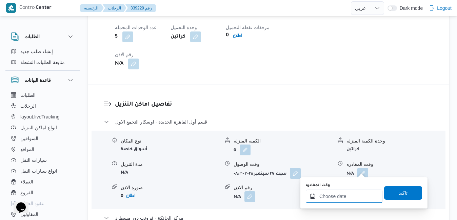
click at [333, 197] on input "وقت المغادره" at bounding box center [344, 197] width 77 height 14
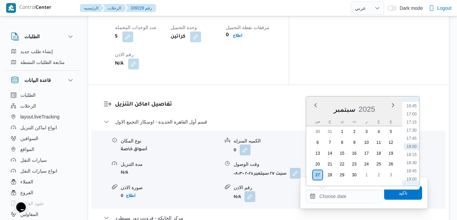
scroll to position [475, 0]
click at [409, 166] on li "16:30" at bounding box center [412, 166] width 16 height 7
type input "[DATE] ١٦:٣٠"
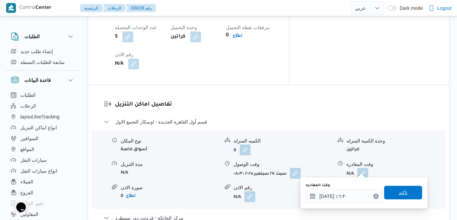
click at [392, 195] on span "تاكيد" at bounding box center [403, 193] width 38 height 14
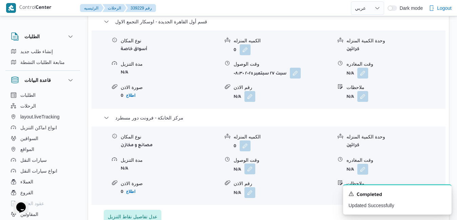
click at [251, 170] on button "button" at bounding box center [249, 169] width 11 height 11
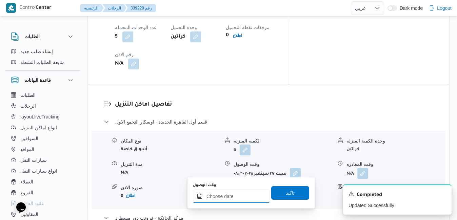
click at [224, 200] on input "وقت الوصول" at bounding box center [231, 197] width 77 height 14
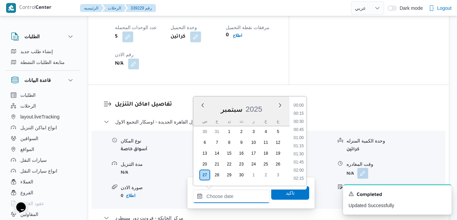
scroll to position [544, 0]
click at [198, 118] on div "س ح ن ث ر خ ج" at bounding box center [241, 121] width 96 height 9
click at [300, 158] on li "16:15" at bounding box center [299, 158] width 16 height 7
type input "٢٧/٠٩/٢٠٢٥ ١٦:١٥"
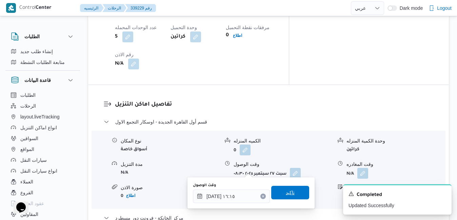
click at [286, 190] on span "تاكيد" at bounding box center [290, 193] width 9 height 8
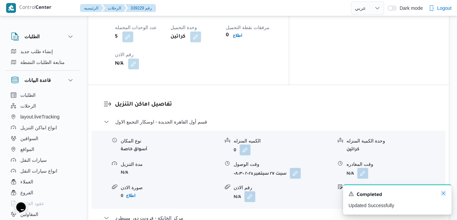
click at [445, 192] on icon "Dismiss toast" at bounding box center [443, 193] width 5 height 5
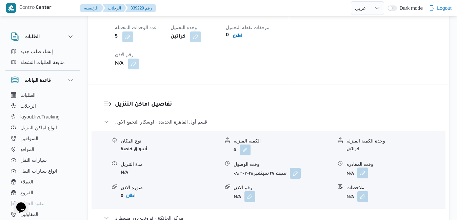
click at [362, 168] on button "button" at bounding box center [362, 173] width 11 height 11
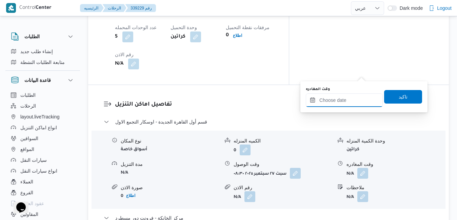
click at [330, 99] on input "وقت المغادره" at bounding box center [344, 101] width 77 height 14
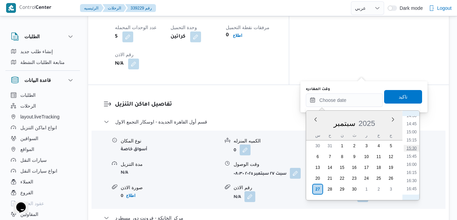
click at [412, 150] on li "15:30" at bounding box center [412, 148] width 16 height 7
type input "٢٧/٠٩/٢٠٢٥ ١٥:٣٠"
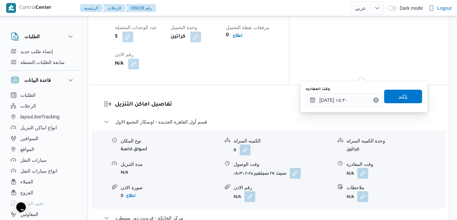
click at [401, 97] on span "تاكيد" at bounding box center [402, 97] width 9 height 8
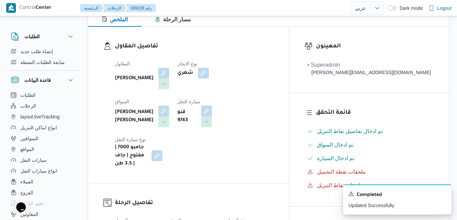
scroll to position [0, 0]
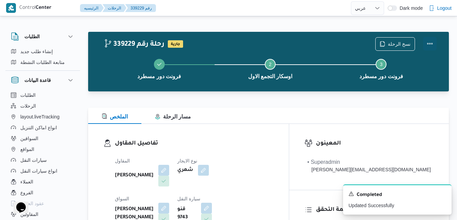
click at [427, 47] on button "Actions" at bounding box center [430, 44] width 14 height 14
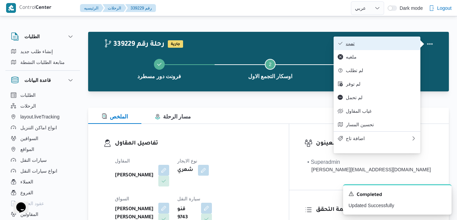
click at [385, 44] on span "تمت" at bounding box center [381, 43] width 70 height 5
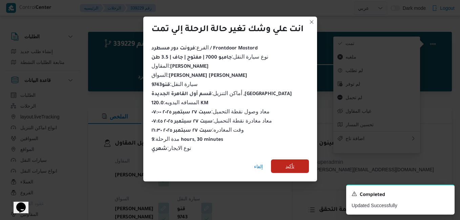
click at [289, 162] on span "تأكيد" at bounding box center [290, 166] width 9 height 8
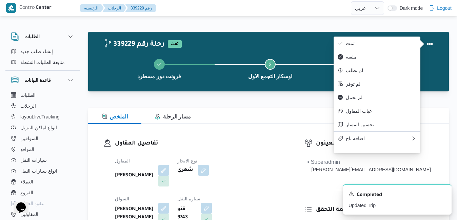
click at [254, 120] on div "الملخص مسار الرحلة" at bounding box center [268, 116] width 361 height 16
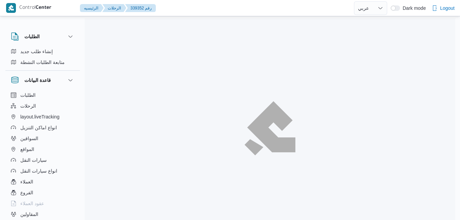
select select "ar"
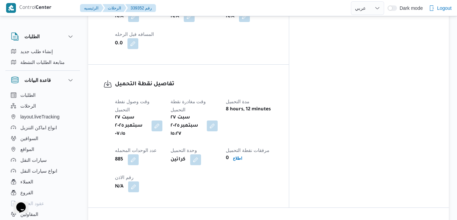
scroll to position [488, 0]
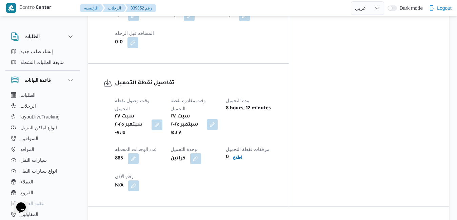
click at [218, 119] on button "button" at bounding box center [212, 124] width 11 height 11
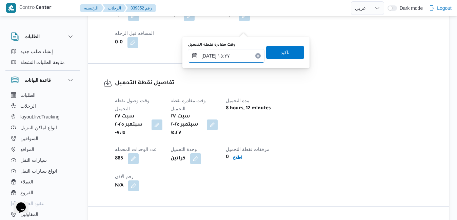
click at [223, 57] on input "[DATE] ١٥:٢٧" at bounding box center [226, 56] width 77 height 14
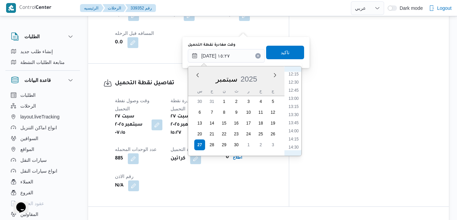
scroll to position [248, 0]
click at [295, 94] on li "08:15" at bounding box center [294, 95] width 16 height 7
type input "[DATE] ٠٨:١٥"
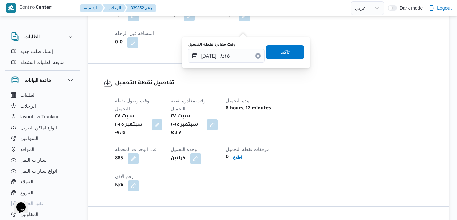
click at [288, 52] on span "تاكيد" at bounding box center [285, 52] width 38 height 14
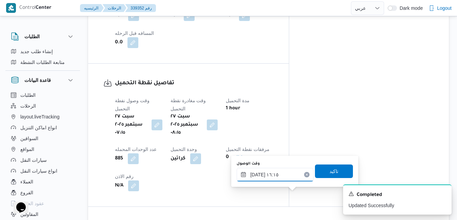
click at [272, 172] on input "٢٧/٠٩/٢٠٢٥ ١٦:١٥" at bounding box center [275, 175] width 77 height 14
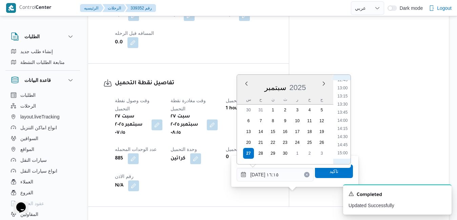
scroll to position [304, 0]
click at [344, 81] on li "09:15" at bounding box center [343, 81] width 16 height 7
type input "٢٧/٠٩/٢٠٢٥ ٠٩:١٥"
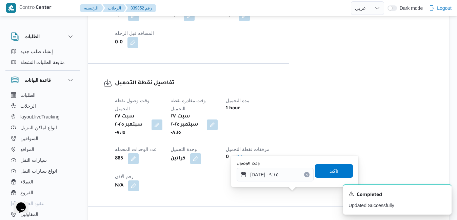
click at [320, 172] on span "تاكيد" at bounding box center [334, 171] width 38 height 14
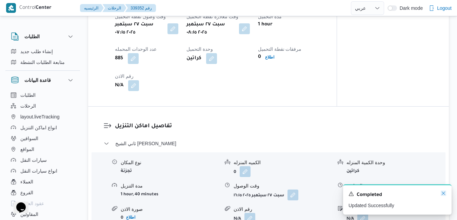
click at [444, 199] on div "A new notification appears Completed Updated Successfully" at bounding box center [397, 200] width 108 height 30
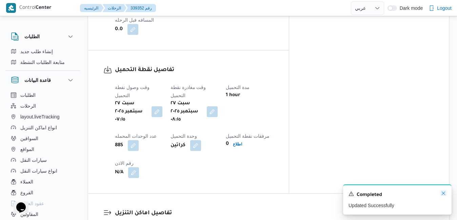
scroll to position [502, 0]
click at [444, 195] on icon "Dismiss toast" at bounding box center [443, 193] width 3 height 3
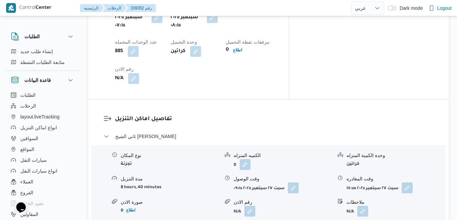
scroll to position [651, 0]
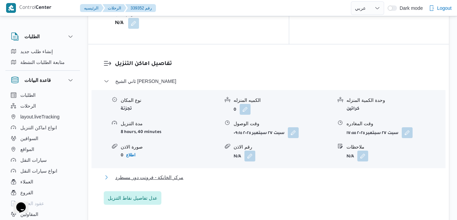
click at [281, 173] on div "مركز الخانكة - فرونت دور مسطرد" at bounding box center [269, 179] width 330 height 13
click at [283, 173] on button "مركز الخانكة - فرونت دور مسطرد" at bounding box center [269, 177] width 330 height 8
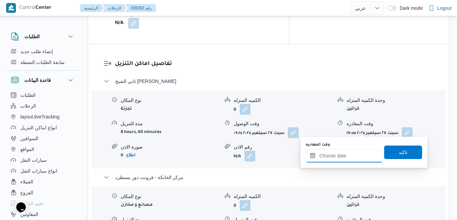
click at [336, 158] on input "وقت المغادره" at bounding box center [344, 156] width 77 height 14
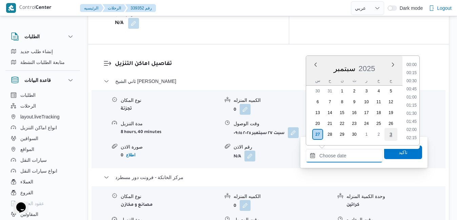
scroll to position [544, 0]
click at [414, 66] on li "16:45" at bounding box center [412, 65] width 16 height 7
type input "[DATE] ١٦:٤٥"
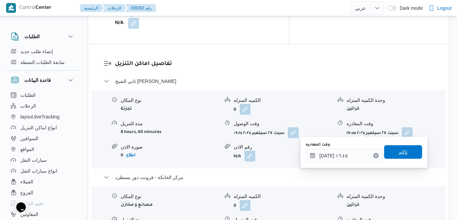
click at [398, 154] on span "تاكيد" at bounding box center [402, 152] width 9 height 8
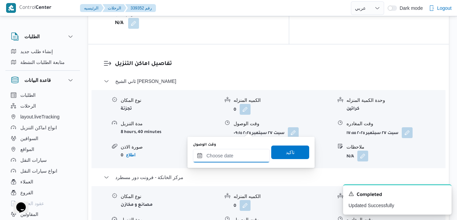
click at [231, 157] on input "وقت الوصول" at bounding box center [231, 156] width 77 height 14
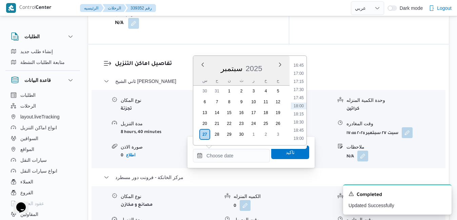
click at [201, 73] on div "سبتمبر 2025" at bounding box center [241, 67] width 96 height 17
click at [298, 128] on li "16:30" at bounding box center [299, 126] width 16 height 7
type input "٢٧/٠٩/٢٠٢٥ ١٦:٣٠"
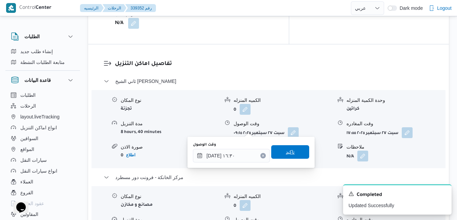
click at [286, 155] on span "تاكيد" at bounding box center [290, 152] width 9 height 8
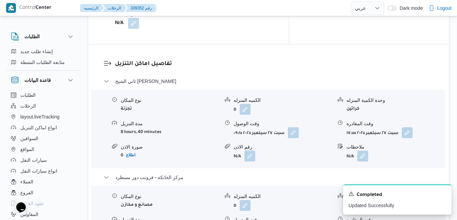
click at [408, 144] on div "ملاحظات" at bounding box center [395, 147] width 99 height 7
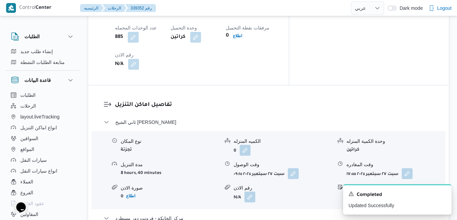
scroll to position [610, 0]
click at [405, 168] on button "button" at bounding box center [407, 173] width 11 height 11
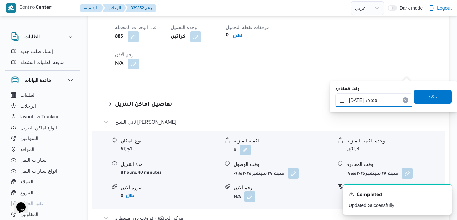
click at [378, 101] on input "٢٧/٠٩/٢٠٢٥ ١٧:٥٥" at bounding box center [373, 101] width 77 height 14
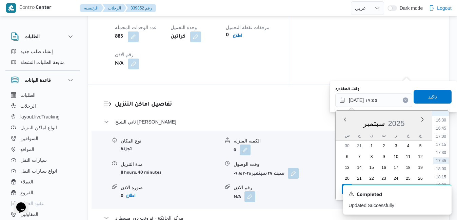
scroll to position [467, 0]
click at [444, 155] on li "15:30" at bounding box center [441, 156] width 16 height 7
type input "٢٧/٠٩/٢٠٢٥ ١٥:٣٠"
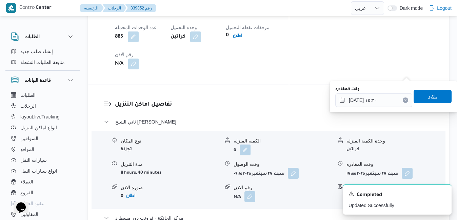
click at [430, 99] on span "تاكيد" at bounding box center [432, 97] width 9 height 8
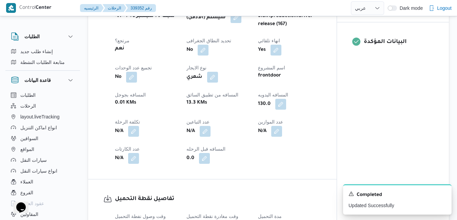
scroll to position [0, 0]
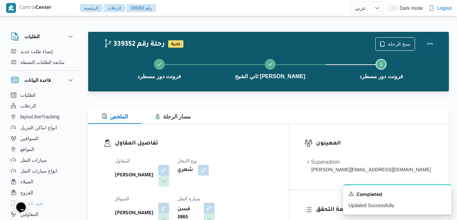
click at [431, 43] on button "Actions" at bounding box center [430, 44] width 14 height 14
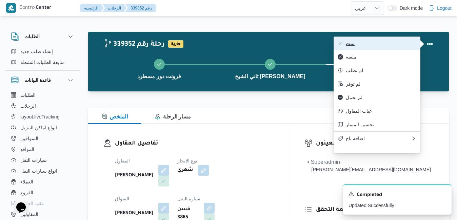
click at [393, 44] on span "تمت" at bounding box center [381, 43] width 70 height 5
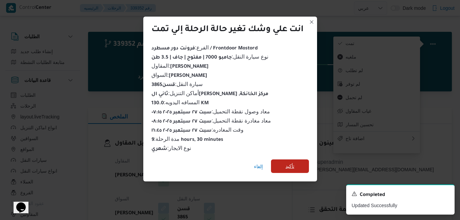
click at [297, 161] on span "تأكيد" at bounding box center [290, 167] width 38 height 14
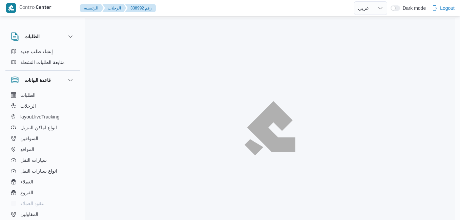
select select "ar"
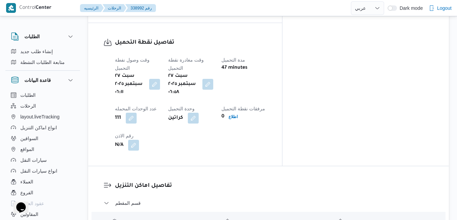
scroll to position [596, 0]
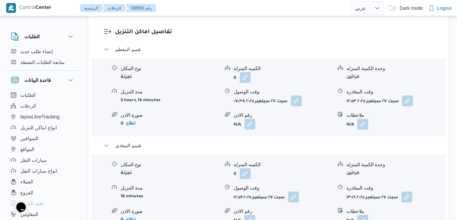
scroll to position [718, 0]
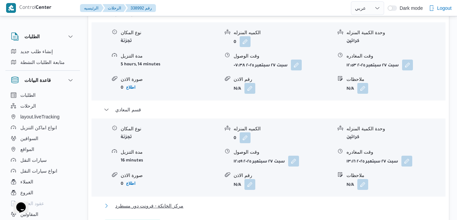
click at [298, 202] on button "مركز الخانكة - فرونت دور مسطرد" at bounding box center [269, 206] width 330 height 8
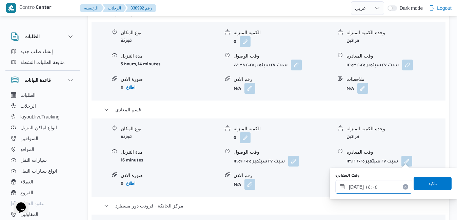
click at [371, 184] on input "[DATE] ١٤:٠٤" at bounding box center [373, 187] width 77 height 14
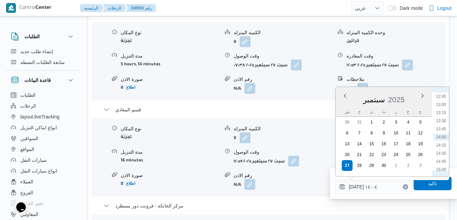
scroll to position [483, 0]
click at [443, 163] on li "17:00" at bounding box center [441, 166] width 16 height 7
type input "٢٧/٠٩/٢٠٢٥ ١٧:٠٠"
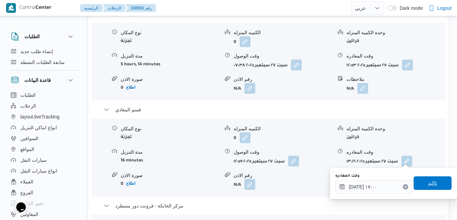
click at [428, 185] on span "تاكيد" at bounding box center [432, 183] width 9 height 8
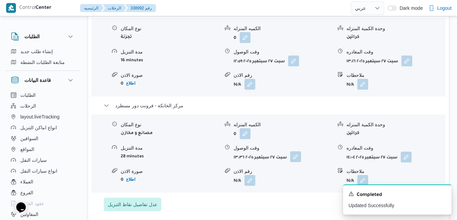
click at [299, 162] on button "button" at bounding box center [295, 156] width 11 height 11
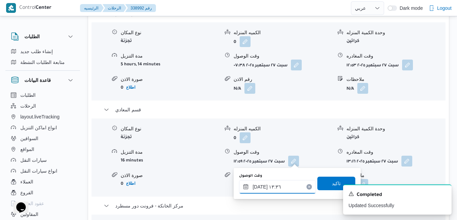
click at [276, 188] on input "٢٧/٠٩/٢٠٢٥ ١٣:٣٦" at bounding box center [277, 187] width 77 height 14
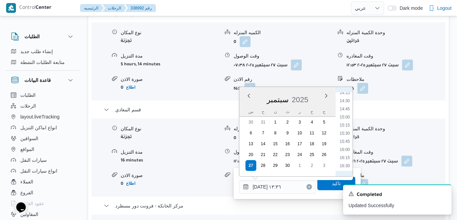
scroll to position [535, 0]
click at [348, 105] on li "16:45" at bounding box center [345, 105] width 16 height 7
type input "٢٧/٠٩/٢٠٢٥ ١٦:٤٥"
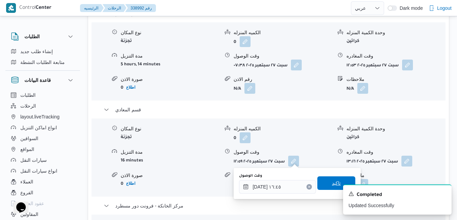
click at [317, 183] on span "تاكيد" at bounding box center [336, 184] width 38 height 14
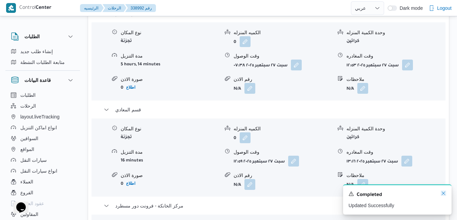
click at [442, 195] on icon "Dismiss toast" at bounding box center [443, 193] width 5 height 5
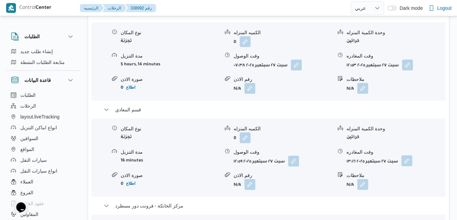
click at [408, 156] on button "button" at bounding box center [406, 161] width 11 height 11
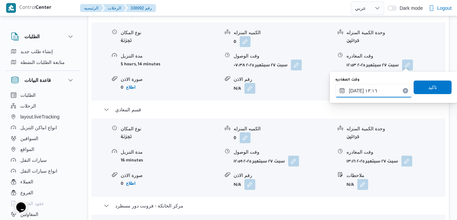
click at [388, 89] on input "٢٧/٠٩/٢٠٢٥ ١٣:١٦" at bounding box center [373, 91] width 77 height 14
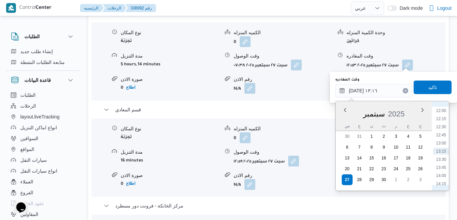
scroll to position [458, 0]
click at [442, 164] on li "15:45" at bounding box center [441, 164] width 16 height 7
type input "٢٧/٠٩/٢٠٢٥ ١٥:٤٥"
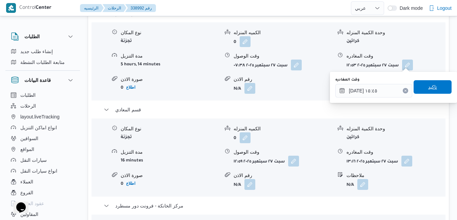
click at [431, 90] on span "تاكيد" at bounding box center [432, 87] width 9 height 8
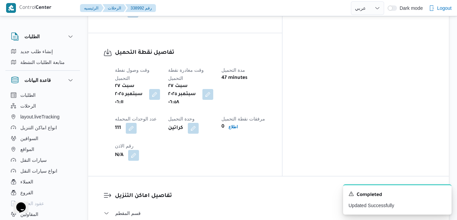
scroll to position [583, 0]
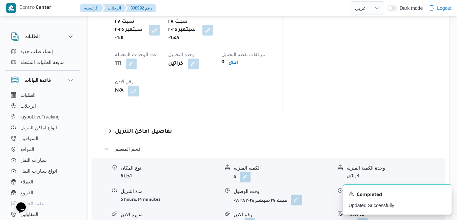
click at [295, 195] on button "button" at bounding box center [296, 200] width 11 height 11
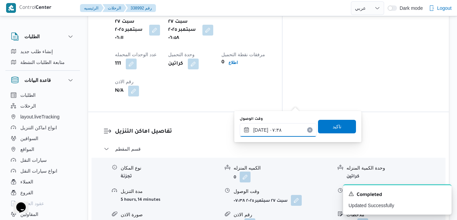
click at [265, 134] on input "٢٧/٠٩/٢٠٢٥ ٠٧:٣٨" at bounding box center [278, 130] width 77 height 14
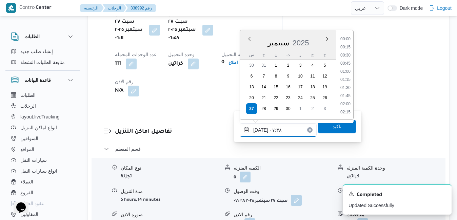
scroll to position [203, 0]
click at [345, 98] on li "08:00" at bounding box center [346, 96] width 16 height 7
type input "٢٧/٠٩/٢٠٢٥ ٠٨:٠٠"
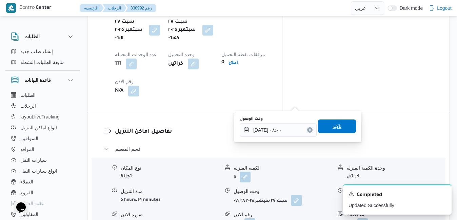
click at [332, 128] on span "تاكيد" at bounding box center [336, 126] width 9 height 8
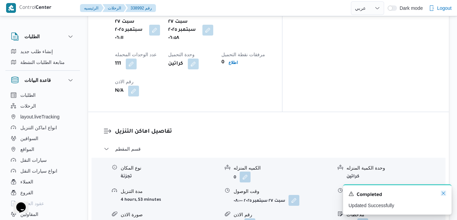
click at [444, 193] on icon "Dismiss toast" at bounding box center [443, 193] width 5 height 5
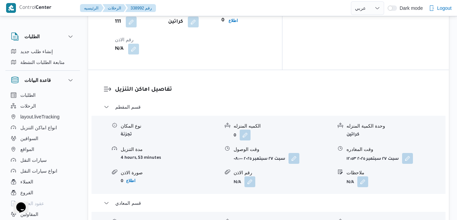
scroll to position [637, 0]
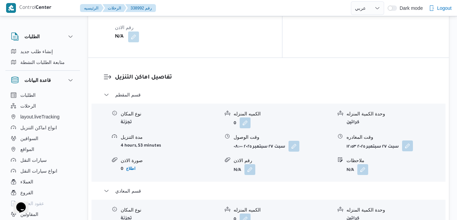
click at [410, 141] on button "button" at bounding box center [407, 146] width 11 height 11
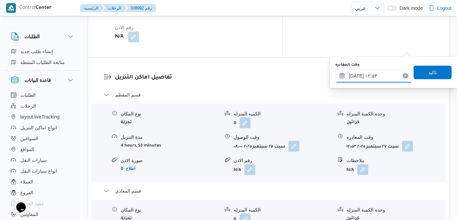
click at [368, 76] on input "٢٧/٠٩/٢٠٢٥ ١٢:٥٣" at bounding box center [373, 76] width 77 height 14
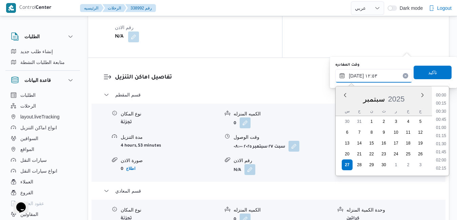
scroll to position [373, 0]
click at [443, 103] on li "11:45" at bounding box center [441, 104] width 16 height 7
type input "٢٧/٠٩/٢٠٢٥ ١١:٤٥"
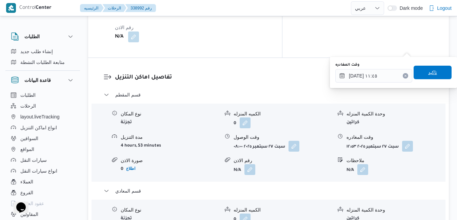
click at [434, 71] on span "تاكيد" at bounding box center [432, 73] width 38 height 14
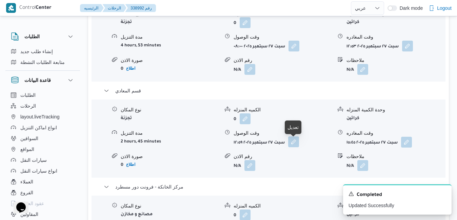
click at [290, 145] on button "button" at bounding box center [293, 142] width 11 height 11
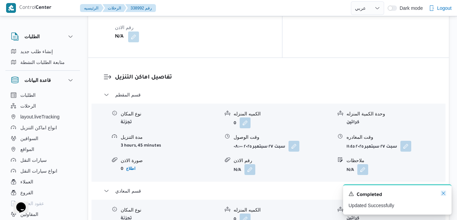
click at [443, 196] on icon "Dismiss toast" at bounding box center [443, 193] width 5 height 5
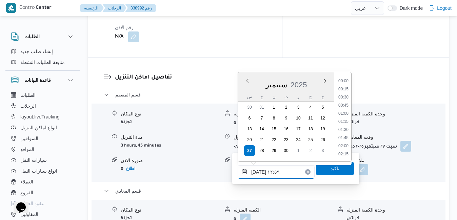
click at [269, 172] on input "٢٧/٠٩/٢٠٢٥ ١٢:٥٩" at bounding box center [276, 172] width 77 height 14
click at [344, 105] on li "12:15" at bounding box center [343, 106] width 16 height 7
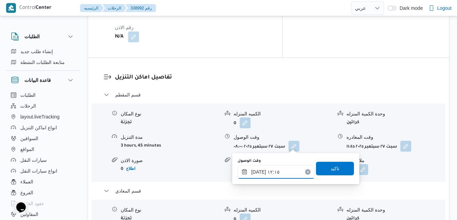
click at [258, 171] on input "٢٧/٠٩/٢٠٢٥ ١٢:١٥" at bounding box center [276, 172] width 77 height 14
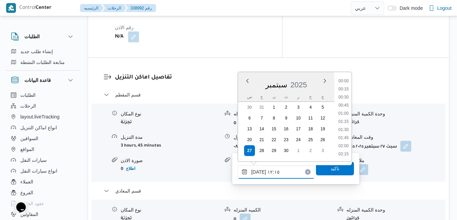
click at [258, 171] on input "٢٧/٠٩/٢٠٢٥ ١٢:١٥" at bounding box center [276, 172] width 77 height 14
type input "٢٧/٠٩/٢٠٢٥ ١٢:10"
click at [336, 170] on span "تاكيد" at bounding box center [335, 169] width 38 height 14
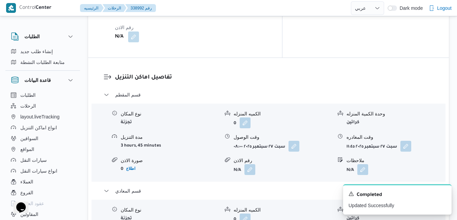
scroll to position [0, 0]
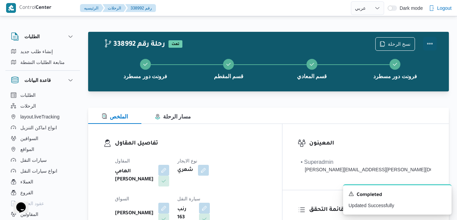
click at [426, 42] on button "Actions" at bounding box center [430, 44] width 14 height 14
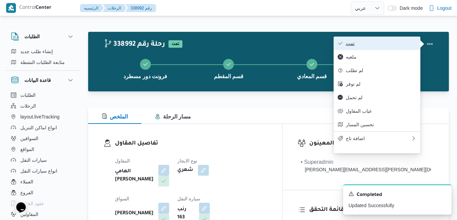
click at [392, 42] on span "تمت" at bounding box center [381, 43] width 70 height 5
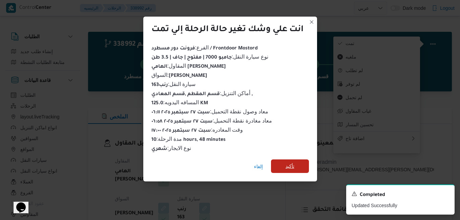
click at [291, 162] on span "تأكيد" at bounding box center [290, 166] width 9 height 8
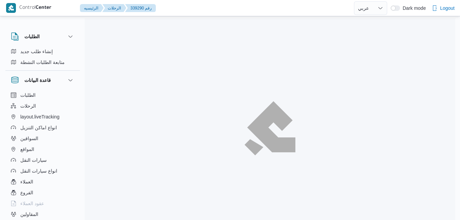
select select "ar"
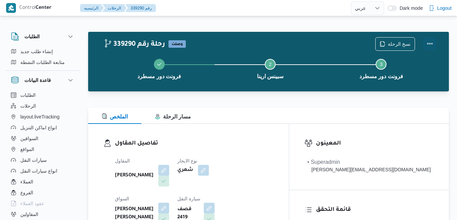
click at [430, 42] on button "Actions" at bounding box center [430, 44] width 14 height 14
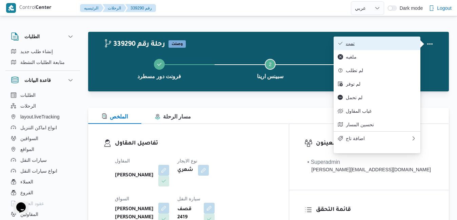
click at [401, 42] on span "تمت" at bounding box center [381, 43] width 70 height 5
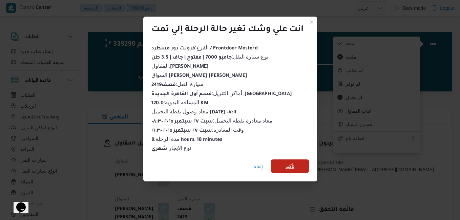
click at [303, 164] on span "تأكيد" at bounding box center [290, 167] width 38 height 14
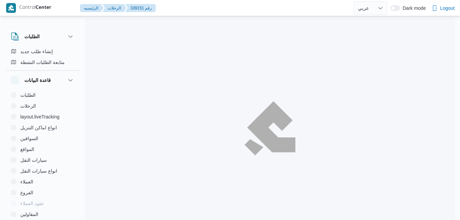
select select "ar"
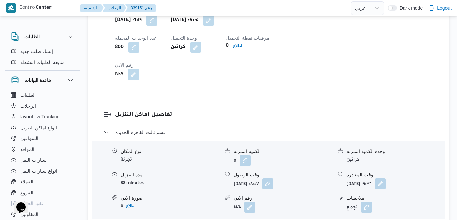
scroll to position [594, 0]
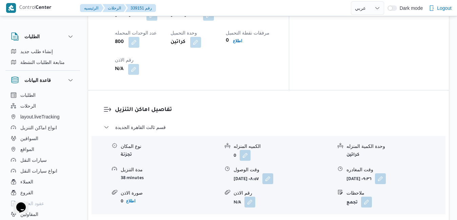
click at [264, 220] on button "مركز الخانكة - فرونت دور مسطرد" at bounding box center [269, 224] width 330 height 8
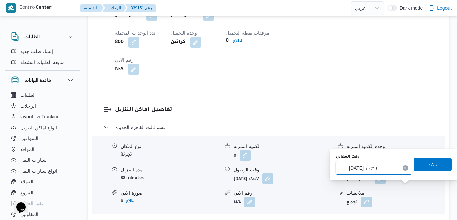
click at [384, 169] on input "[DATE] ١٠:٢٦" at bounding box center [373, 168] width 77 height 14
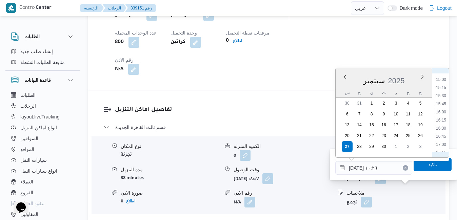
scroll to position [498, 0]
click at [442, 108] on li "16:15" at bounding box center [441, 107] width 16 height 7
type input "٢٧/٠٩/٢٠٢٥ ١٦:١٥"
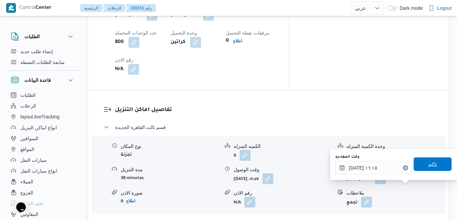
click at [417, 166] on span "تاكيد" at bounding box center [432, 165] width 38 height 14
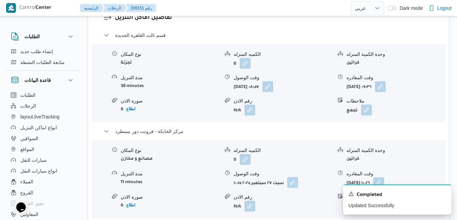
click at [298, 186] on button "button" at bounding box center [292, 182] width 11 height 11
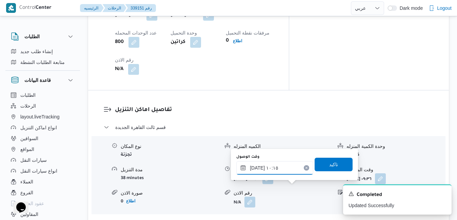
click at [274, 167] on input "٢٧/٠٩/٢٠٢٥ ١٠:١٥" at bounding box center [274, 168] width 77 height 14
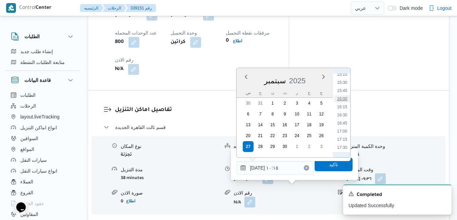
click at [343, 100] on li "16:00" at bounding box center [342, 99] width 16 height 7
type input "٢٧/٠٩/٢٠٢٥ ١٦:٠٠"
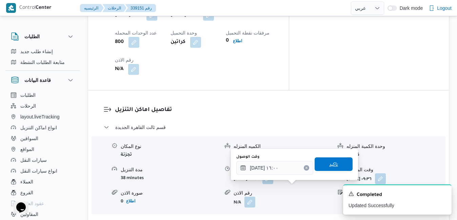
click at [329, 162] on span "تاكيد" at bounding box center [333, 164] width 9 height 8
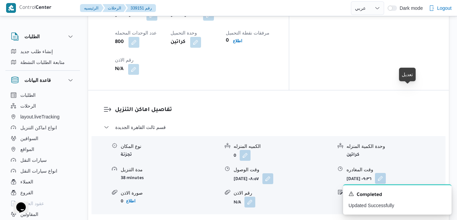
click at [386, 173] on button "button" at bounding box center [380, 178] width 11 height 11
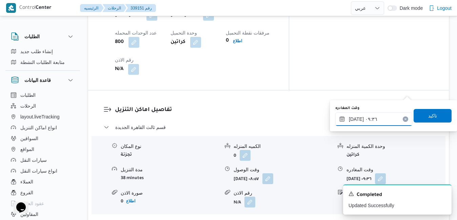
click at [375, 118] on input "٢٧/٠٩/٢٠٢٥ ٠٩:٣٦" at bounding box center [373, 120] width 77 height 14
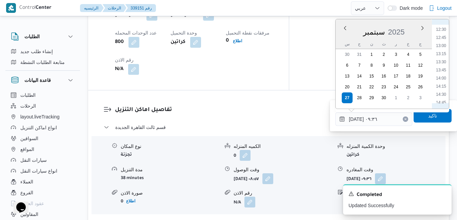
scroll to position [474, 0]
click at [441, 50] on li "15:15" at bounding box center [441, 50] width 16 height 7
type input "٢٧/٠٩/٢٠٢٥ ١٥:١٥"
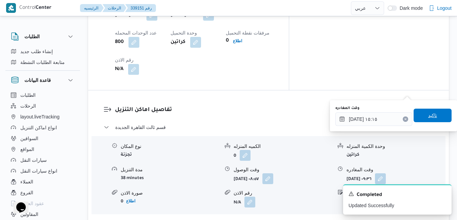
click at [428, 119] on span "تاكيد" at bounding box center [432, 115] width 9 height 8
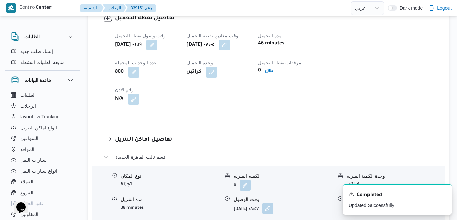
scroll to position [0, 0]
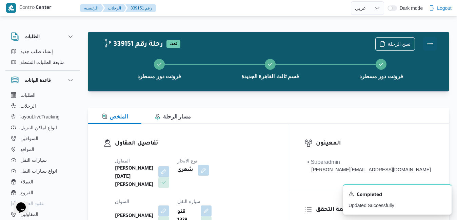
click at [429, 45] on button "Actions" at bounding box center [430, 44] width 14 height 14
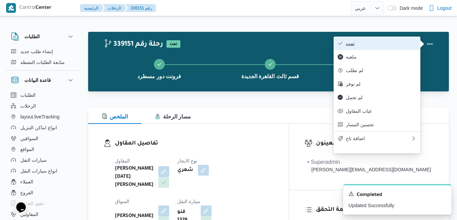
click at [394, 44] on span "تمت" at bounding box center [381, 43] width 70 height 5
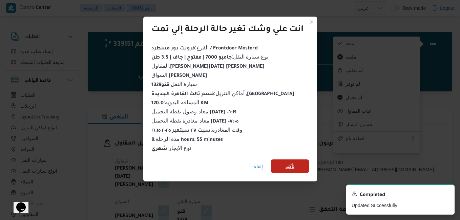
click at [294, 162] on span "تأكيد" at bounding box center [290, 166] width 9 height 8
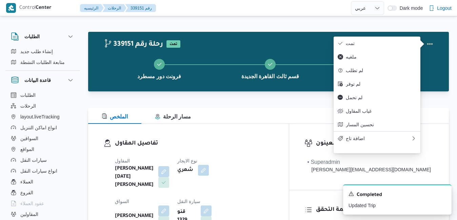
click at [169, 198] on dl "السواق محمود رفعت عبدالعظيم امام" at bounding box center [142, 213] width 54 height 30
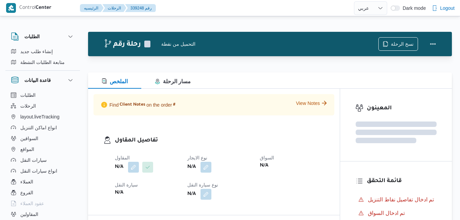
select select "ar"
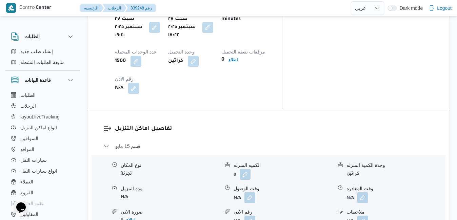
scroll to position [393, 0]
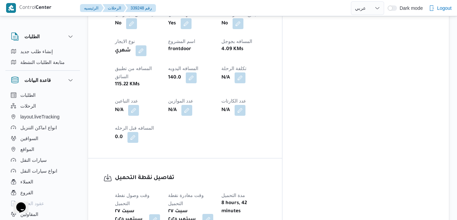
click at [213, 214] on button "button" at bounding box center [207, 219] width 11 height 11
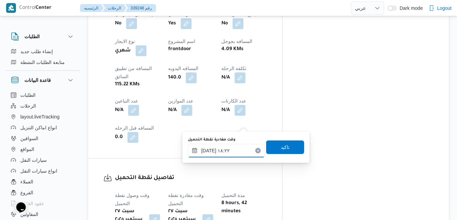
click at [221, 149] on input "٢٧/٠٩/٢٠٢٥ ١٨:٢٢" at bounding box center [226, 151] width 77 height 14
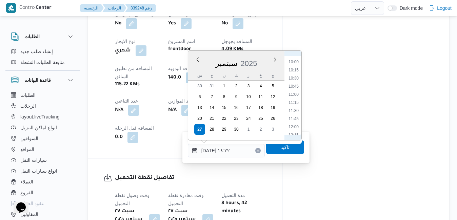
scroll to position [277, 0]
click at [294, 106] on li "10:00" at bounding box center [294, 107] width 16 height 7
type input "٢٧/٠٩/٢٠٢٥ ١٠:٠٠"
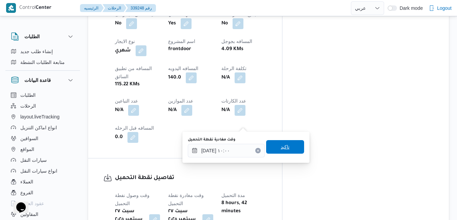
click at [281, 148] on span "تاكيد" at bounding box center [285, 147] width 9 height 8
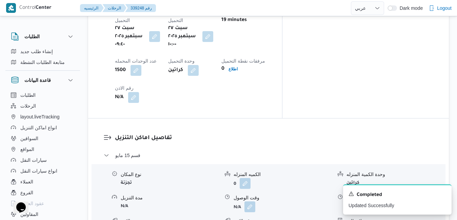
scroll to position [583, 0]
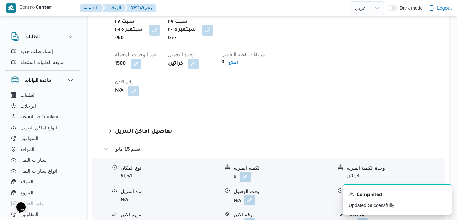
click at [248, 195] on button "button" at bounding box center [249, 200] width 11 height 11
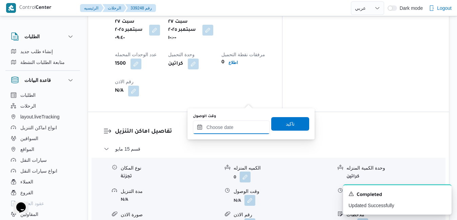
click at [227, 130] on input "وقت الوصول" at bounding box center [231, 128] width 77 height 14
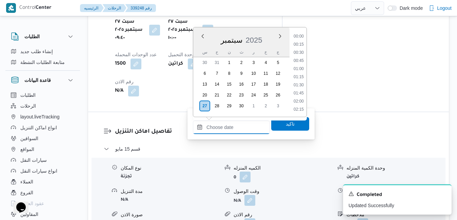
scroll to position [560, 0]
click at [197, 55] on div "س ح ن ث ر خ ج" at bounding box center [241, 51] width 96 height 9
click at [302, 42] on li "11:00" at bounding box center [299, 40] width 16 height 7
type input "٢٧/٠٩/٢٠٢٥ ١١:٠٠"
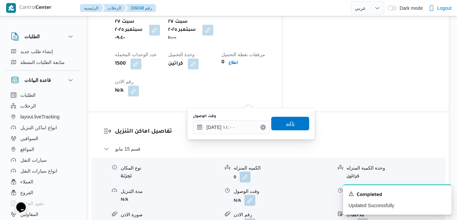
click at [286, 125] on span "تاكيد" at bounding box center [290, 124] width 9 height 8
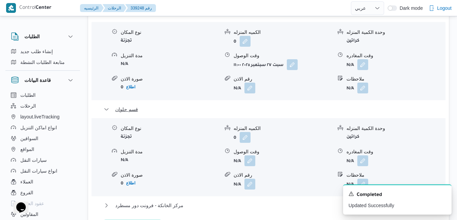
scroll to position [732, 0]
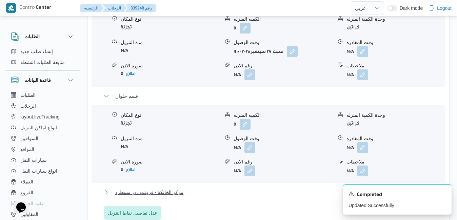
click at [267, 188] on button "مركز الخانكة - فرونت دور مسطرد" at bounding box center [269, 192] width 330 height 8
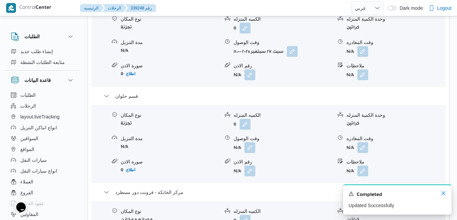
click at [442, 193] on icon "Dismiss toast" at bounding box center [443, 193] width 3 height 3
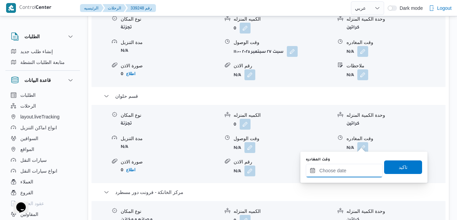
click at [348, 168] on input "وقت المغادره" at bounding box center [344, 171] width 77 height 14
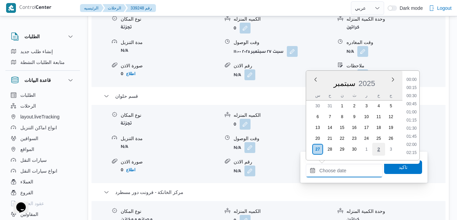
scroll to position [560, 0]
click at [411, 123] on li "18:30" at bounding box center [412, 121] width 16 height 7
type input "٢٧/٠٩/٢٠٢٥ ١٨:٣٠"
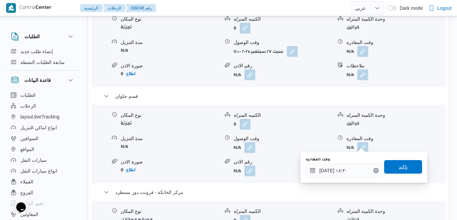
click at [398, 168] on span "تاكيد" at bounding box center [402, 167] width 9 height 8
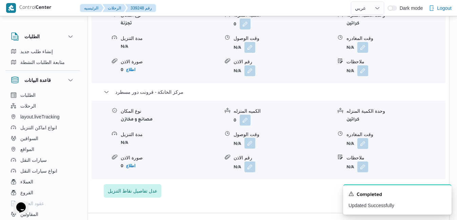
click at [250, 147] on button "button" at bounding box center [249, 143] width 11 height 11
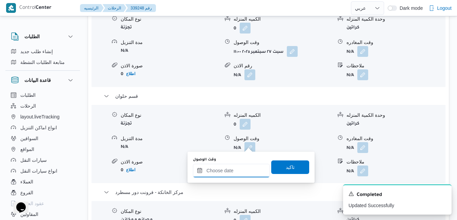
click at [241, 176] on input "وقت الوصول" at bounding box center [231, 171] width 77 height 14
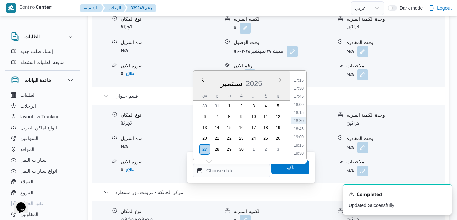
drag, startPoint x: 200, startPoint y: 89, endPoint x: 204, endPoint y: 90, distance: 4.1
click at [200, 89] on div "سبتمبر 2025" at bounding box center [241, 82] width 96 height 17
click at [300, 111] on li "18:15" at bounding box center [299, 112] width 16 height 7
type input "٢٧/٠٩/٢٠٢٥ ١٨:١٥"
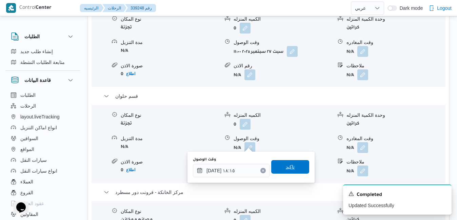
click at [277, 169] on span "تاكيد" at bounding box center [290, 167] width 38 height 14
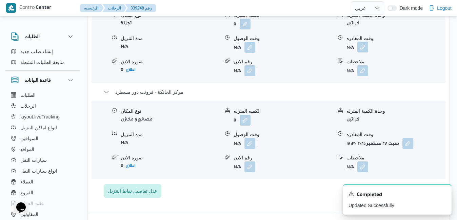
click at [360, 45] on button "button" at bounding box center [362, 47] width 11 height 11
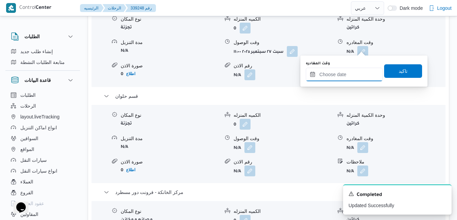
click at [332, 78] on input "وقت المغادره" at bounding box center [344, 75] width 77 height 14
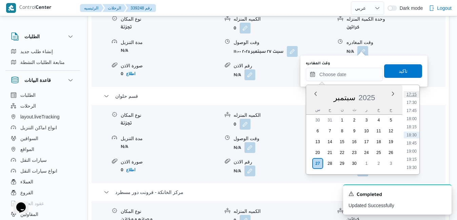
click at [413, 94] on li "17:15" at bounding box center [412, 94] width 16 height 7
type input "٢٧/٠٩/٢٠٢٥ ١٧:١٥"
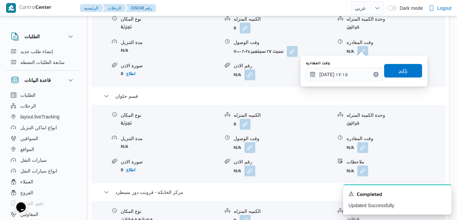
click at [405, 68] on span "تاكيد" at bounding box center [403, 71] width 38 height 14
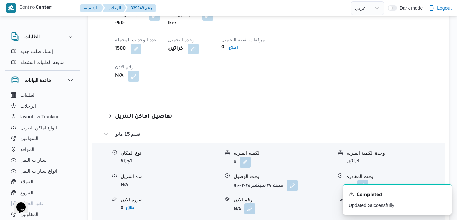
scroll to position [596, 0]
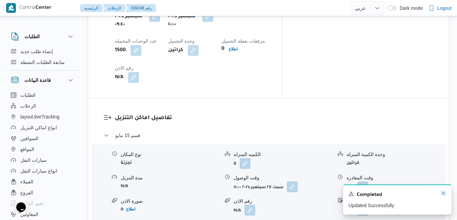
click at [444, 192] on icon "Dismiss toast" at bounding box center [443, 193] width 5 height 5
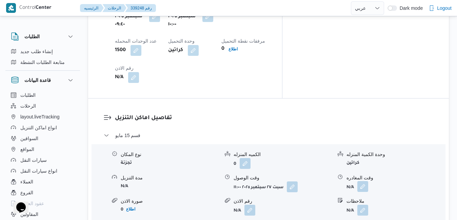
click at [364, 181] on button "button" at bounding box center [362, 186] width 11 height 11
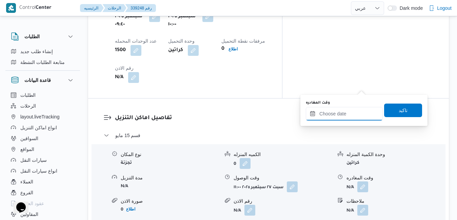
click at [344, 114] on input "وقت المغادره" at bounding box center [344, 114] width 77 height 14
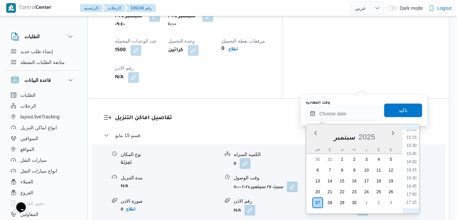
scroll to position [423, 0]
click at [408, 168] on li "14:00" at bounding box center [412, 165] width 16 height 7
type input "٢٧/٠٩/٢٠٢٥ ١٤:٠٠"
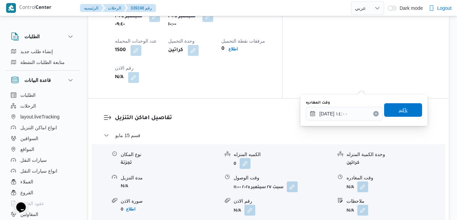
click at [398, 114] on span "تاكيد" at bounding box center [402, 110] width 9 height 8
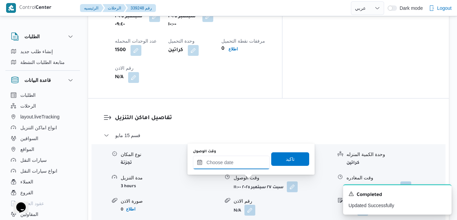
click at [239, 167] on input "وقت الوصول" at bounding box center [231, 163] width 77 height 14
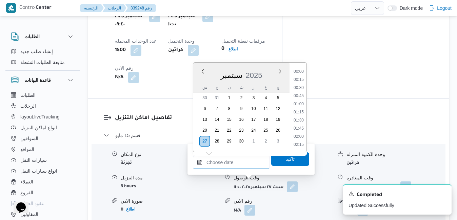
scroll to position [560, 0]
click at [199, 77] on div "سبتمبر 2025" at bounding box center [241, 73] width 96 height 17
click at [299, 121] on li "14:30" at bounding box center [299, 120] width 16 height 7
type input "٢٧/٠٩/٢٠٢٥ ١٤:٣٠"
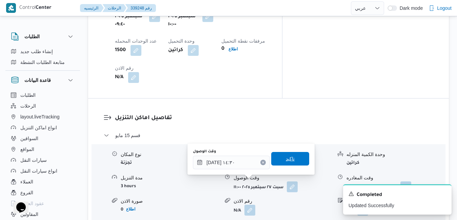
click at [286, 163] on span "تاكيد" at bounding box center [290, 159] width 9 height 8
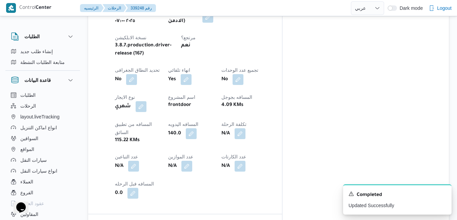
scroll to position [0, 0]
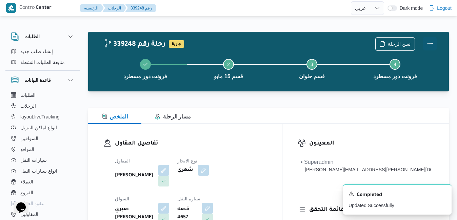
click at [429, 41] on button "Actions" at bounding box center [430, 44] width 14 height 14
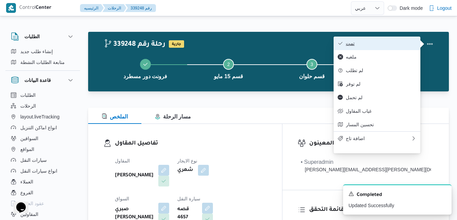
click at [398, 45] on span "تمت" at bounding box center [381, 43] width 70 height 5
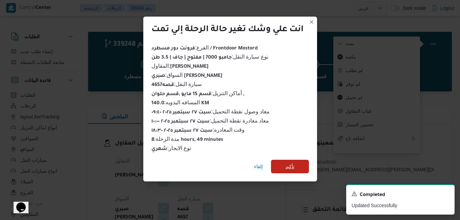
click at [287, 166] on span "تأكيد" at bounding box center [290, 167] width 9 height 8
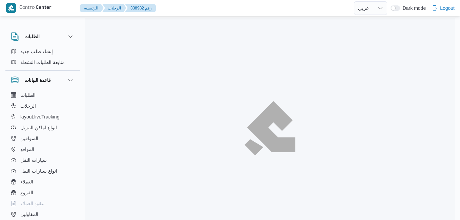
select select "ar"
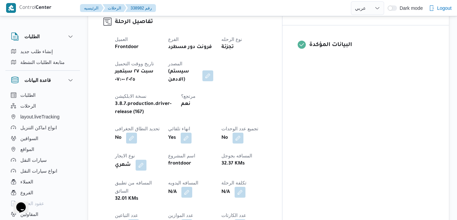
scroll to position [298, 0]
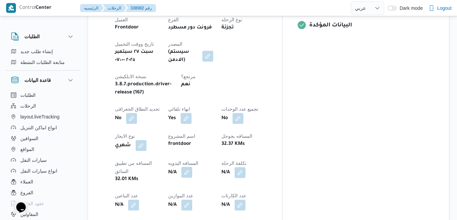
click at [192, 167] on button "button" at bounding box center [186, 172] width 11 height 11
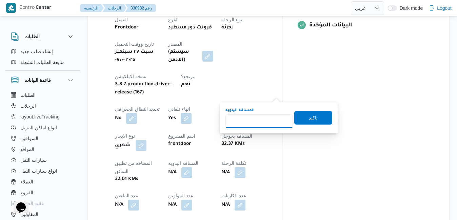
click at [260, 116] on input "المسافه اليدويه" at bounding box center [258, 122] width 67 height 14
type input "130"
click at [309, 117] on span "تاكيد" at bounding box center [313, 118] width 9 height 8
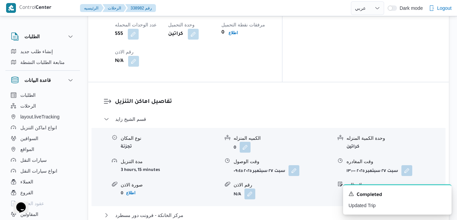
scroll to position [624, 0]
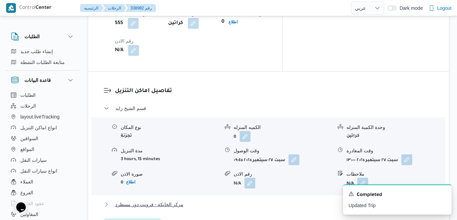
click at [241, 201] on button "مركز الخانكة - فرونت دور مسطرد" at bounding box center [269, 205] width 330 height 8
click at [443, 195] on icon "Dismiss toast" at bounding box center [443, 193] width 5 height 5
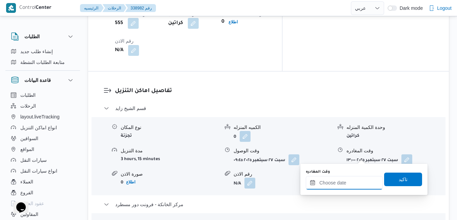
click at [337, 188] on input "وقت المغادره" at bounding box center [344, 183] width 77 height 14
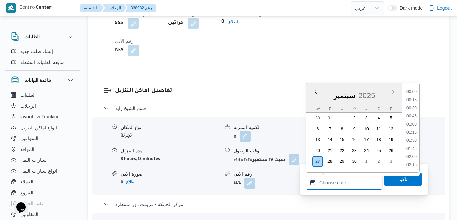
scroll to position [560, 0]
click at [413, 107] on li "17:45" at bounding box center [412, 108] width 16 height 7
type input "[DATE] ١٧:٤٥"
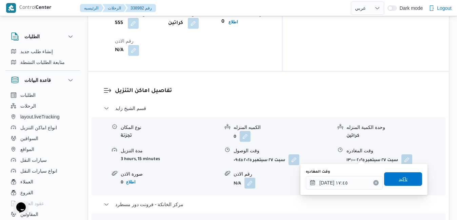
click at [398, 181] on span "تاكيد" at bounding box center [402, 179] width 9 height 8
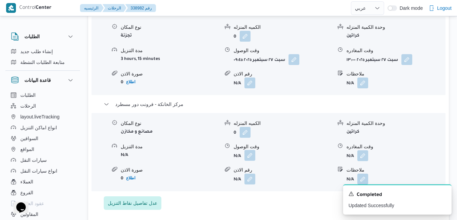
click at [250, 158] on button "button" at bounding box center [249, 155] width 11 height 11
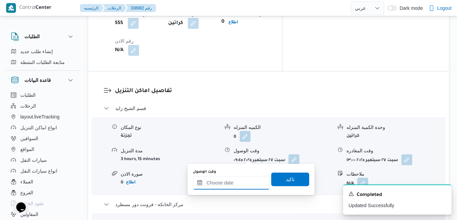
click at [240, 184] on input "وقت الوصول" at bounding box center [231, 183] width 77 height 14
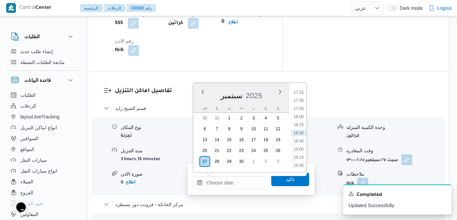
click at [195, 103] on div "سبتمبر 2025" at bounding box center [241, 94] width 96 height 17
click at [294, 101] on li "17:30" at bounding box center [299, 100] width 16 height 7
type input "٢٧/٠٩/٢٠٢٥ ١٧:٣٠"
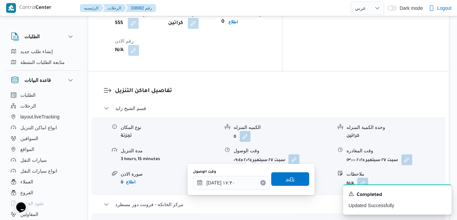
click at [288, 182] on span "تاكيد" at bounding box center [290, 179] width 9 height 8
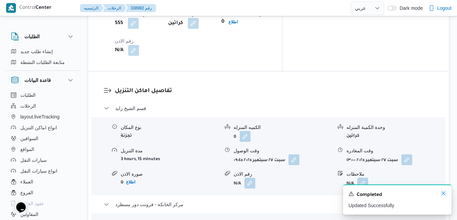
click at [444, 196] on icon "Dismiss toast" at bounding box center [443, 193] width 5 height 5
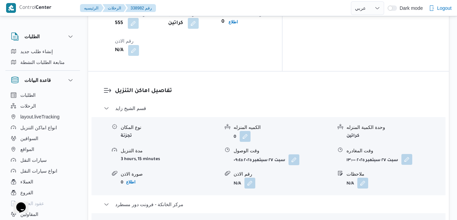
click at [408, 154] on button "button" at bounding box center [406, 159] width 11 height 11
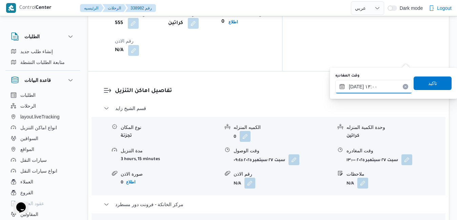
click at [368, 86] on input "٢٧/٠٩/٢٠٢٥ ١٣:٠٠" at bounding box center [373, 87] width 77 height 14
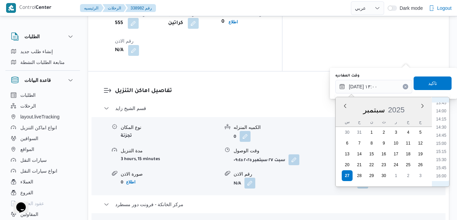
scroll to position [519, 0]
click at [439, 122] on li "16:30" at bounding box center [441, 123] width 16 height 7
type input "٢٧/٠٩/٢٠٢٥ ١٦:٣٠"
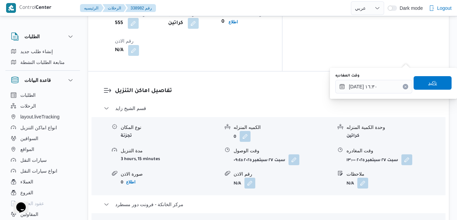
click at [429, 83] on span "تاكيد" at bounding box center [432, 83] width 9 height 8
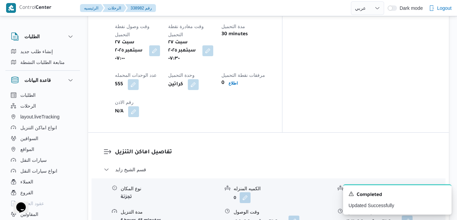
scroll to position [579, 0]
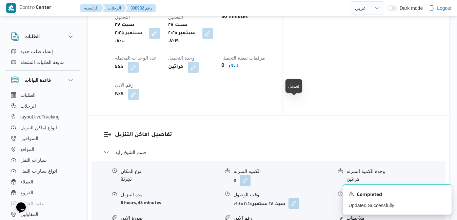
drag, startPoint x: 298, startPoint y: 103, endPoint x: 296, endPoint y: 107, distance: 5.0
click at [299, 198] on button "button" at bounding box center [293, 203] width 11 height 11
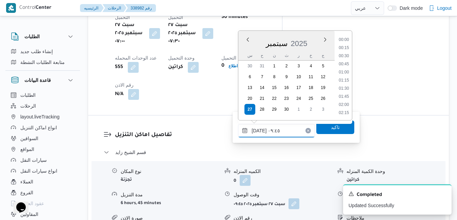
click at [273, 135] on input "٢٧/٠٩/٢٠٢٥ ٠٩:٤٥" at bounding box center [276, 131] width 77 height 14
click at [345, 41] on li "08:30" at bounding box center [344, 40] width 16 height 7
type input "٢٧/٠٩/٢٠٢٥ ٠٨:٣٠"
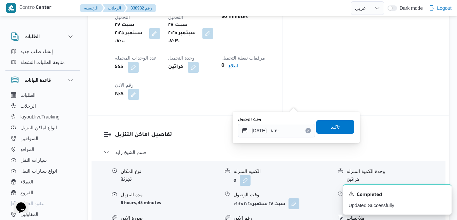
click at [329, 133] on span "تاكيد" at bounding box center [335, 127] width 38 height 14
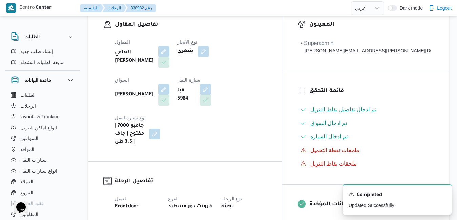
scroll to position [0, 0]
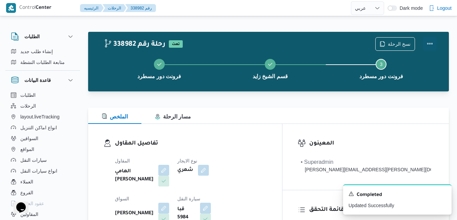
click at [432, 45] on button "Actions" at bounding box center [430, 44] width 14 height 14
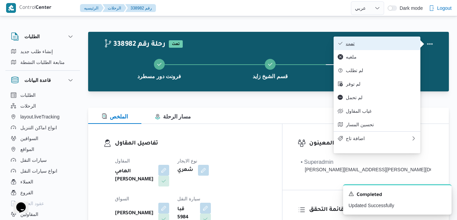
click at [392, 48] on button "تمت" at bounding box center [376, 44] width 87 height 14
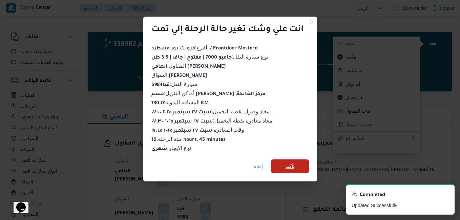
click at [291, 163] on span "تأكيد" at bounding box center [290, 166] width 9 height 8
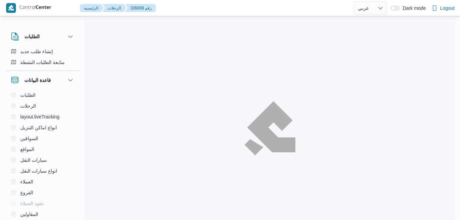
select select "ar"
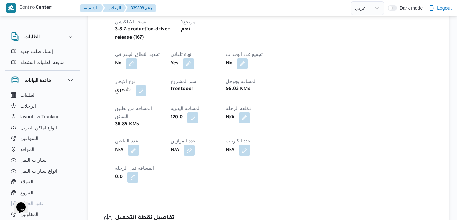
scroll to position [340, 0]
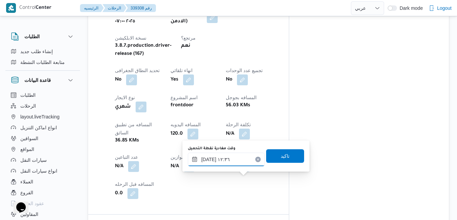
click at [230, 162] on input "٢٧/٠٩/٢٠٢٥ ١٢:٣٦" at bounding box center [226, 160] width 77 height 14
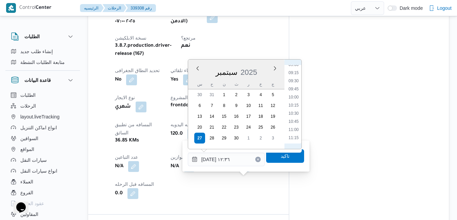
scroll to position [228, 0]
click at [293, 108] on li "08:15" at bounding box center [294, 109] width 16 height 7
type input "٢٧/٠٩/٢٠٢٥ ٠٨:١٥"
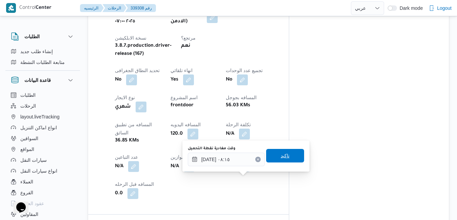
click at [282, 160] on span "تاكيد" at bounding box center [285, 156] width 9 height 8
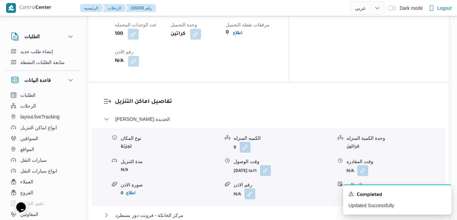
scroll to position [638, 0]
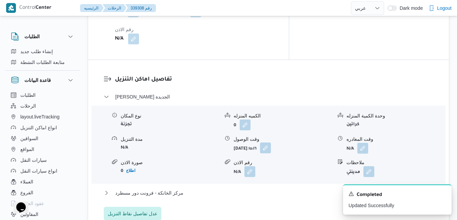
click at [271, 143] on button "button" at bounding box center [265, 148] width 11 height 11
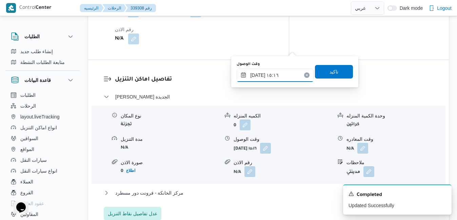
click at [268, 77] on input "٢٧/٠٩/٢٠٢٥ ١٥:١٦" at bounding box center [275, 75] width 77 height 14
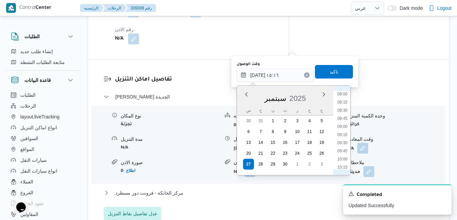
scroll to position [248, 0]
click at [342, 139] on li "09:00" at bounding box center [342, 139] width 16 height 7
type input "٢٧/٠٩/٢٠٢٥ ٠٩:٠٠"
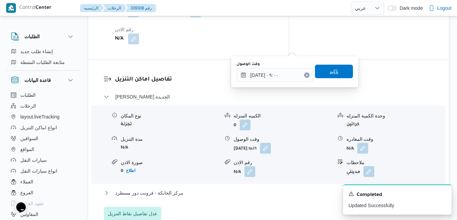
click at [330, 69] on span "تاكيد" at bounding box center [333, 71] width 9 height 8
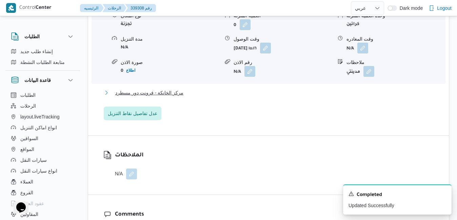
click at [300, 94] on button "مركز الخانكة - فرونت دور مسطرد" at bounding box center [269, 93] width 330 height 8
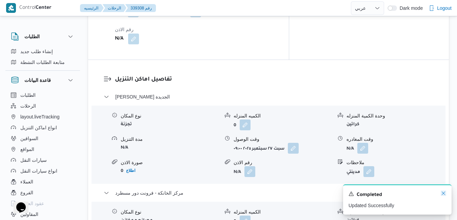
click at [443, 195] on icon "Dismiss toast" at bounding box center [443, 193] width 5 height 5
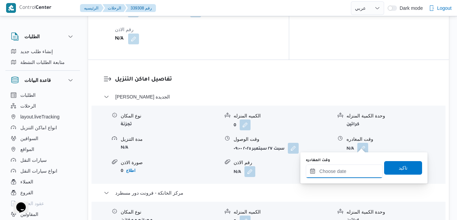
click at [348, 169] on input "وقت المغادره" at bounding box center [344, 172] width 77 height 14
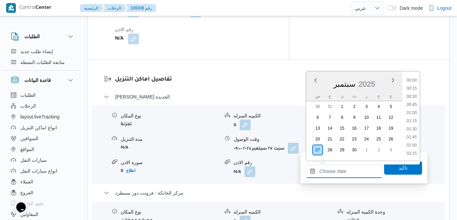
scroll to position [569, 0]
click at [414, 96] on li "18:00" at bounding box center [412, 97] width 16 height 7
type input "٢٧/٠٩/٢٠٢٥ ١٨:٠٠"
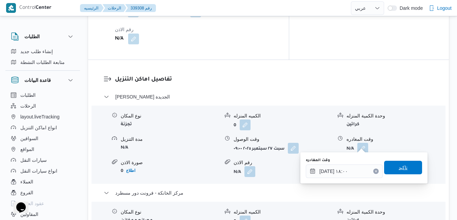
click at [391, 166] on span "تاكيد" at bounding box center [403, 168] width 38 height 14
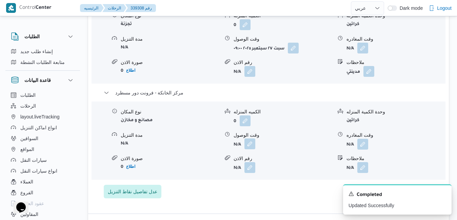
click at [249, 143] on button "button" at bounding box center [249, 144] width 11 height 11
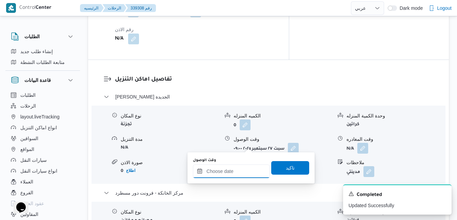
click at [242, 175] on input "وقت الوصول" at bounding box center [231, 172] width 77 height 14
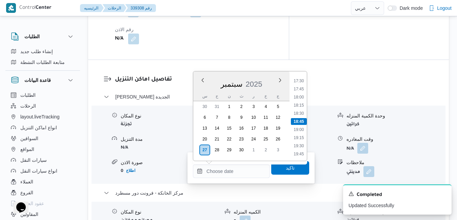
click at [199, 92] on div "س ح ن ث ر خ ج" at bounding box center [241, 95] width 96 height 9
click at [302, 91] on li "17:45" at bounding box center [299, 89] width 16 height 7
type input "٢٧/٠٩/٢٠٢٥ ١٧:٤٥"
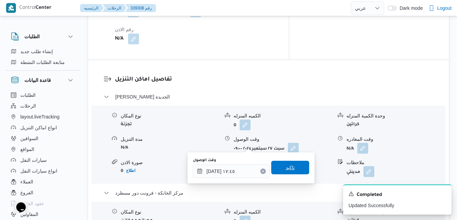
click at [291, 165] on span "تاكيد" at bounding box center [290, 168] width 38 height 14
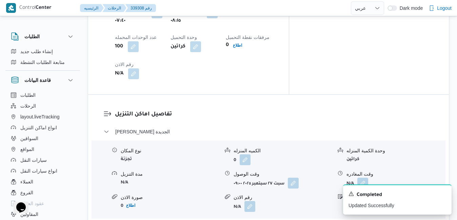
scroll to position [597, 0]
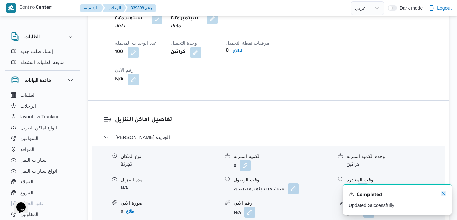
click at [443, 195] on icon "Dismiss toast" at bounding box center [443, 193] width 3 height 3
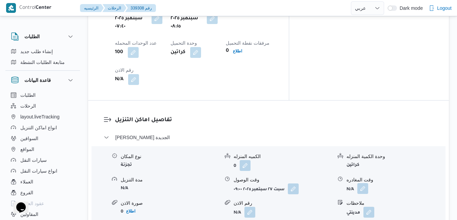
click at [364, 183] on button "button" at bounding box center [362, 188] width 11 height 11
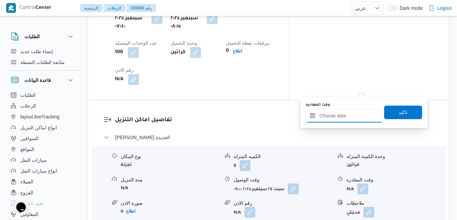
click at [343, 115] on input "وقت المغادره" at bounding box center [344, 116] width 77 height 14
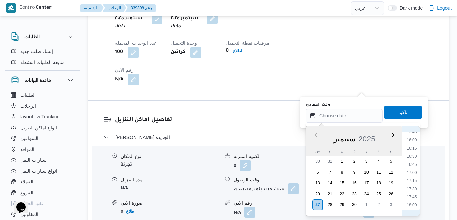
scroll to position [500, 0]
click at [414, 188] on li "17:00" at bounding box center [412, 188] width 16 height 7
type input "٢٧/٠٩/٢٠٢٥ ١٧:٠٠"
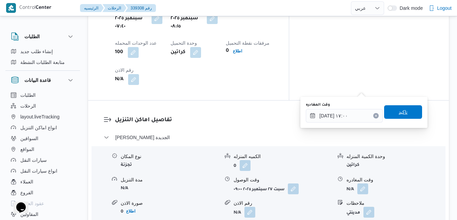
click at [401, 111] on span "تاكيد" at bounding box center [402, 112] width 9 height 8
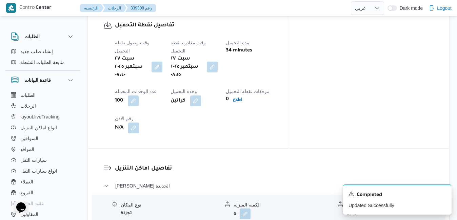
scroll to position [0, 0]
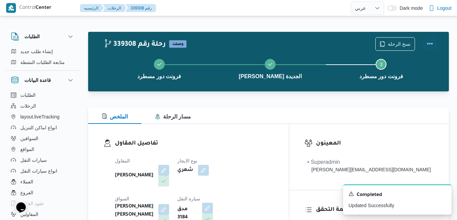
click at [432, 45] on button "Actions" at bounding box center [430, 44] width 14 height 14
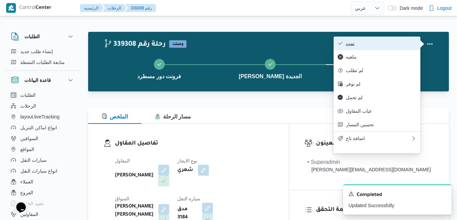
click at [397, 40] on button "تمت" at bounding box center [376, 44] width 87 height 14
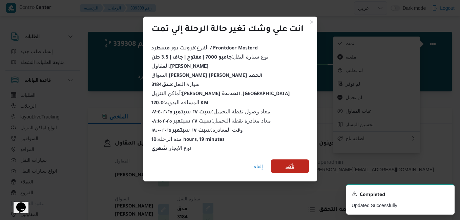
click at [285, 161] on span "تأكيد" at bounding box center [290, 167] width 38 height 14
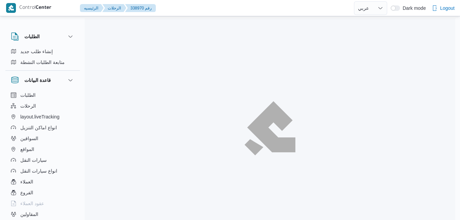
select select "ar"
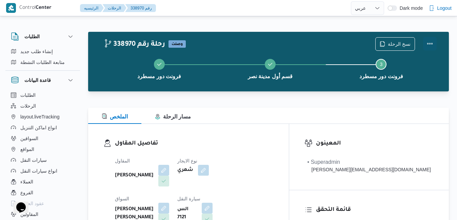
click at [430, 43] on button "Actions" at bounding box center [430, 44] width 14 height 14
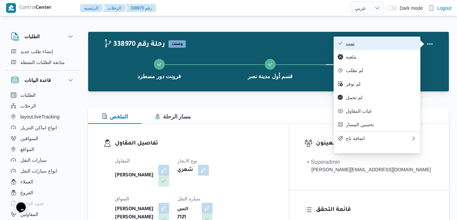
click at [389, 44] on span "تمت" at bounding box center [381, 43] width 70 height 5
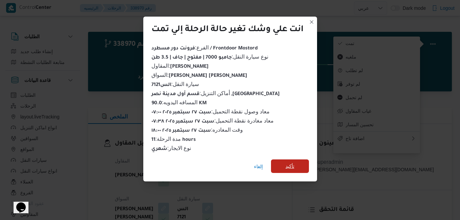
click at [279, 164] on span "تأكيد" at bounding box center [290, 167] width 38 height 14
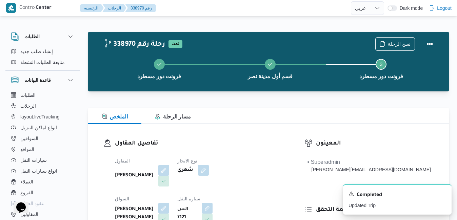
click at [253, 151] on dl "تفاصيل المقاول المقاول محمد ناصر كامل عباس نوع الايجار شهري السواق محمد سعيد عل…" at bounding box center [194, 202] width 159 height 126
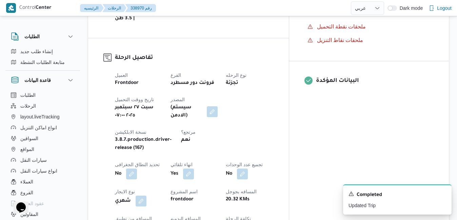
scroll to position [244, 0]
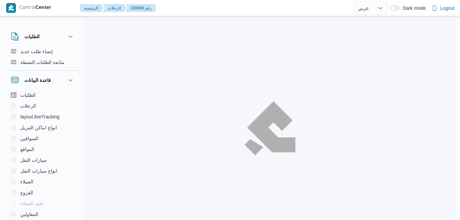
select select "ar"
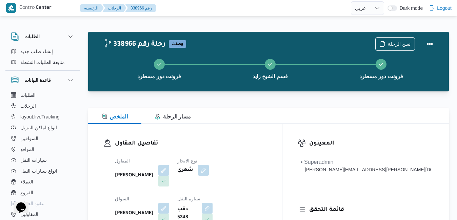
click at [287, 107] on div at bounding box center [268, 104] width 361 height 8
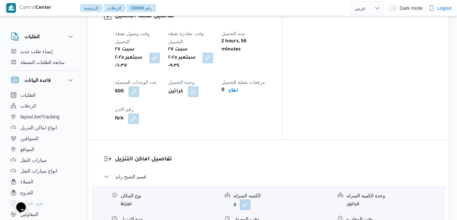
scroll to position [556, 0]
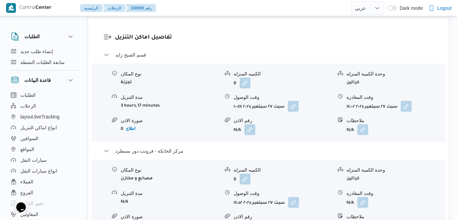
scroll to position [678, 0]
click at [362, 196] on button "button" at bounding box center [362, 201] width 11 height 11
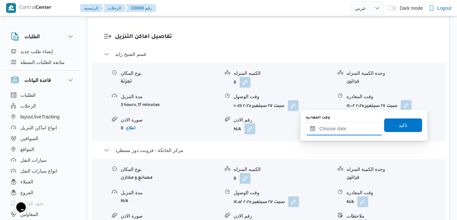
click at [334, 135] on input "وقت المغادره" at bounding box center [344, 129] width 77 height 14
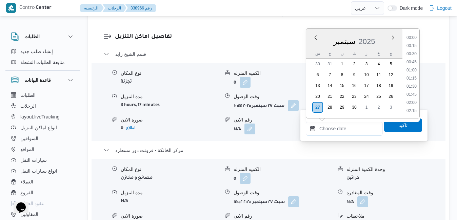
scroll to position [569, 0]
click at [416, 70] on li "18:30" at bounding box center [412, 70] width 16 height 7
type input "٢٧/٠٩/٢٠٢٥ ١٨:٣٠"
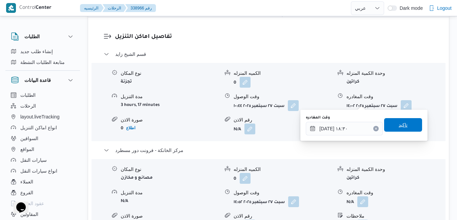
click at [398, 125] on span "تاكيد" at bounding box center [402, 125] width 9 height 8
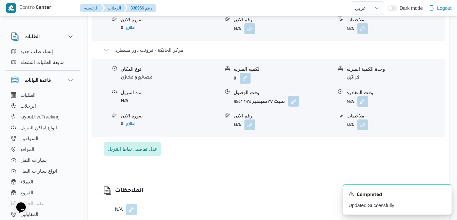
click at [290, 102] on button "button" at bounding box center [293, 101] width 11 height 11
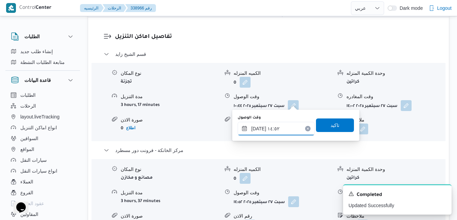
click at [282, 127] on input "٢٧/٠٩/٢٠٢٥ ١٤:٥٢" at bounding box center [276, 129] width 77 height 14
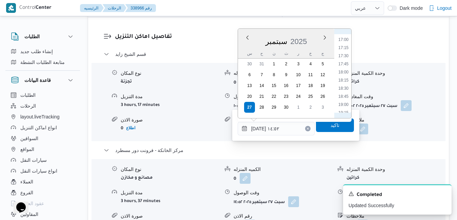
scroll to position [576, 0]
click at [344, 56] on li "18:15" at bounding box center [343, 55] width 16 height 7
type input "٢٧/٠٩/٢٠٢٥ ١٨:١٥"
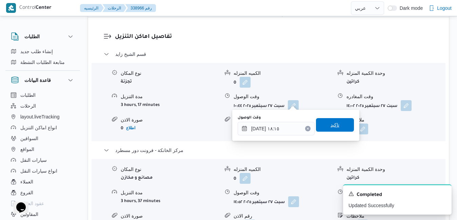
click at [324, 127] on span "تاكيد" at bounding box center [335, 125] width 38 height 14
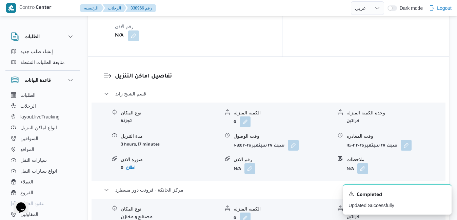
scroll to position [637, 0]
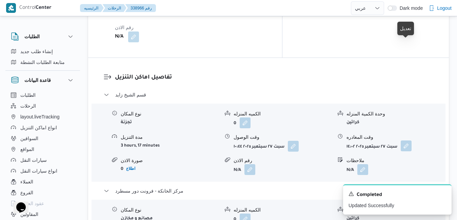
click at [410, 141] on button "button" at bounding box center [406, 146] width 11 height 11
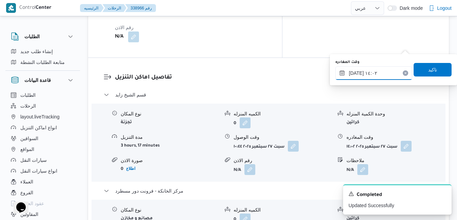
click at [384, 76] on input "٢٧/٠٩/٢٠٢٥ ١٤:٠٢" at bounding box center [373, 73] width 77 height 14
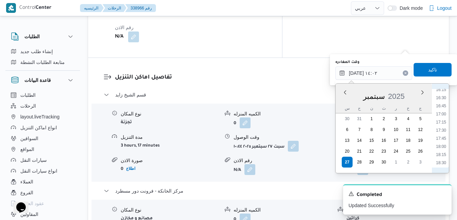
scroll to position [552, 0]
click at [441, 102] on li "17:15" at bounding box center [441, 102] width 16 height 7
type input "٢٧/٠٩/٢٠٢٥ ١٧:١٥"
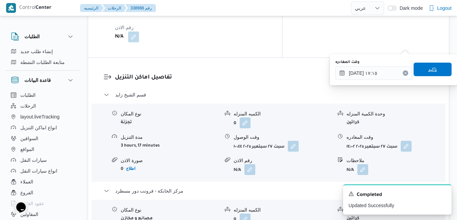
click at [438, 74] on span "تاكيد" at bounding box center [432, 70] width 38 height 14
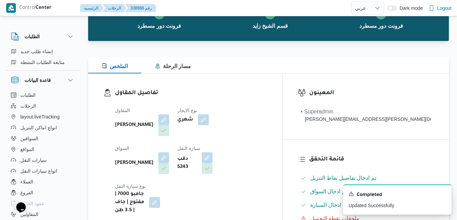
scroll to position [0, 0]
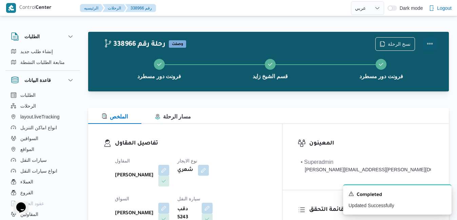
click at [430, 41] on button "Actions" at bounding box center [430, 44] width 14 height 14
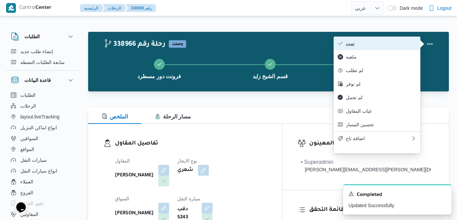
click at [390, 46] on span "تمت" at bounding box center [381, 43] width 70 height 5
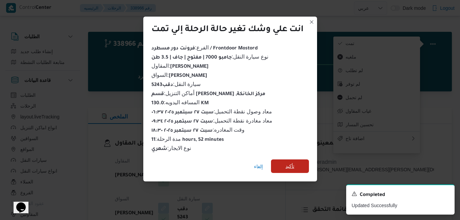
click at [292, 164] on span "تأكيد" at bounding box center [290, 166] width 9 height 8
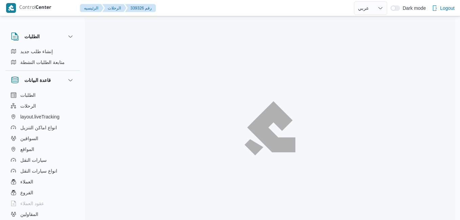
select select "ar"
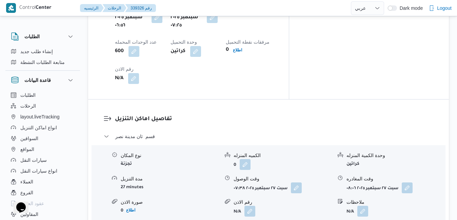
scroll to position [596, 0]
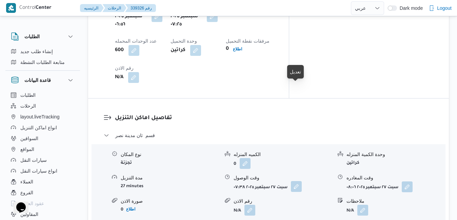
click at [294, 181] on button "button" at bounding box center [296, 186] width 11 height 11
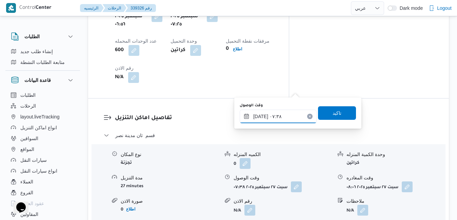
click at [275, 120] on input "[DATE] ٠٧:٣٨" at bounding box center [278, 117] width 77 height 14
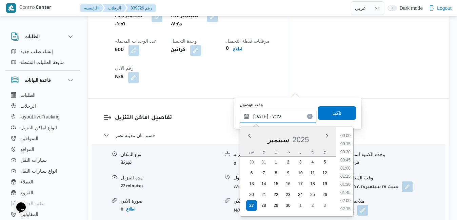
scroll to position [203, 0]
click at [347, 193] on li "08:00" at bounding box center [346, 193] width 16 height 7
type input "[DATE] ٠٨:٠٠"
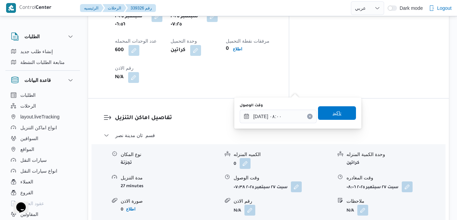
click at [338, 107] on span "تاكيد" at bounding box center [337, 113] width 38 height 14
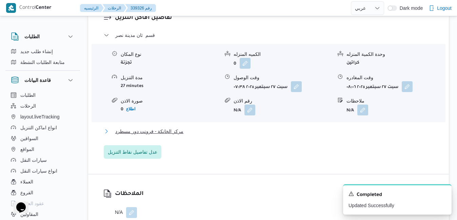
click at [290, 136] on button "مركز الخانكة - فرونت دور مسطرد" at bounding box center [269, 131] width 330 height 8
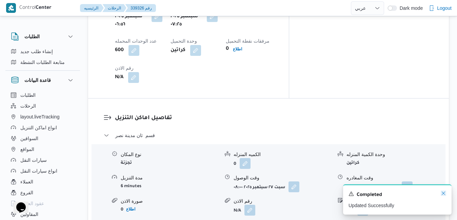
click at [444, 194] on icon "Dismiss toast" at bounding box center [443, 193] width 5 height 5
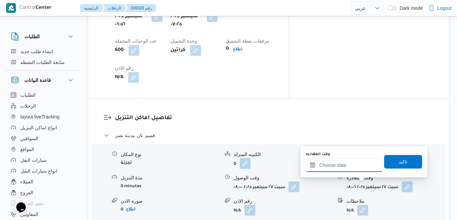
click at [335, 168] on input "وقت المغادره" at bounding box center [344, 166] width 77 height 14
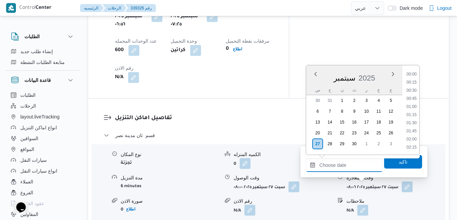
scroll to position [569, 0]
click at [414, 91] on li "18:00" at bounding box center [412, 91] width 16 height 7
type input "٢٧/٠٩/٢٠٢٥ ١٨:٠٠"
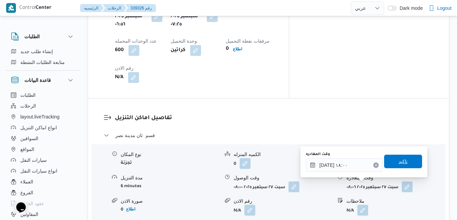
click at [398, 160] on span "تاكيد" at bounding box center [402, 162] width 9 height 8
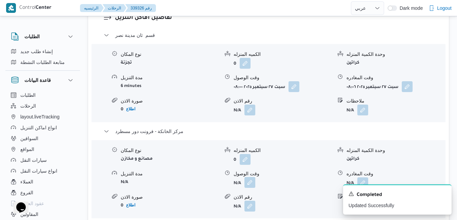
click at [249, 188] on button "button" at bounding box center [249, 182] width 11 height 11
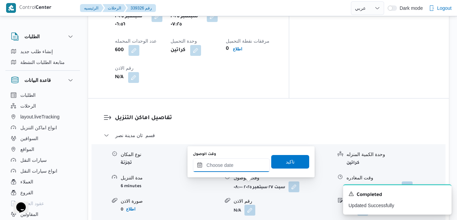
click at [242, 167] on input "وقت الوصول" at bounding box center [231, 166] width 77 height 14
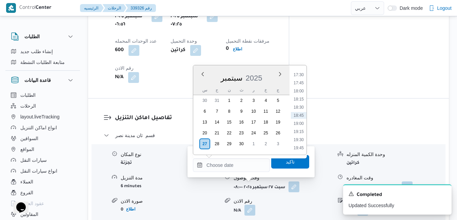
click at [198, 87] on div "س ح ن ث ر خ ج" at bounding box center [241, 89] width 96 height 9
click at [304, 86] on li "17:45" at bounding box center [299, 83] width 16 height 7
type input "[DATE] ١٧:٤٥"
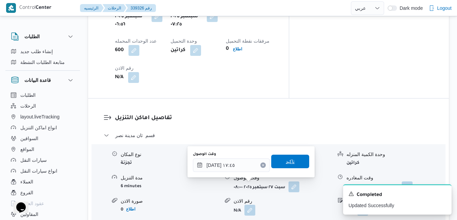
click at [286, 164] on span "تاكيد" at bounding box center [290, 162] width 9 height 8
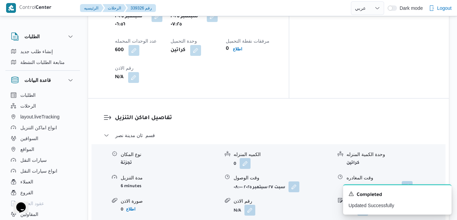
click at [408, 181] on button "button" at bounding box center [407, 186] width 11 height 11
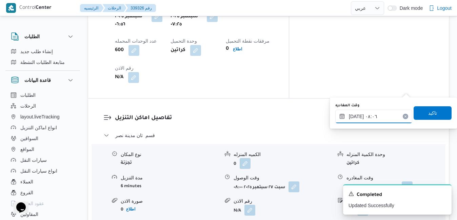
click at [377, 120] on input "٢٧/٠٩/٢٠٢٥ ٠٨:٠٦" at bounding box center [373, 117] width 77 height 14
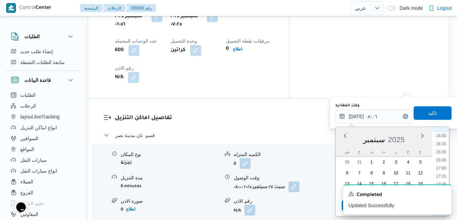
scroll to position [524, 0]
click at [444, 165] on li "17:00" at bounding box center [441, 164] width 16 height 7
type input "٢٧/٠٩/٢٠٢٥ ١٧:٠٠"
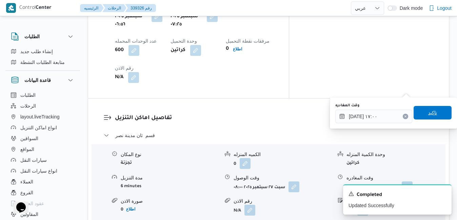
click at [428, 112] on span "تاكيد" at bounding box center [432, 113] width 9 height 8
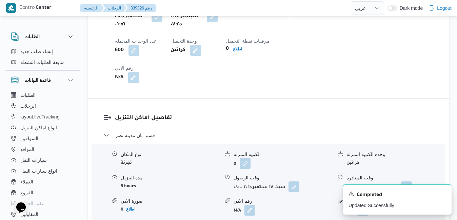
scroll to position [0, 0]
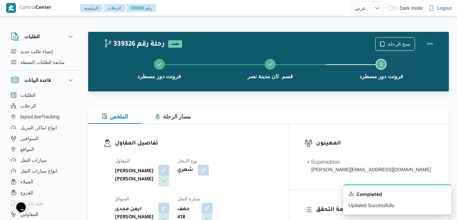
click at [428, 43] on button "Actions" at bounding box center [430, 44] width 14 height 14
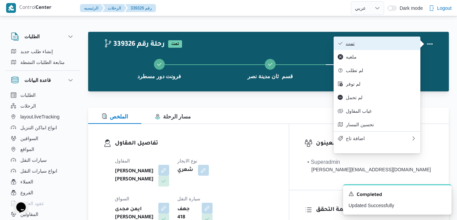
click at [406, 44] on span "تمت" at bounding box center [381, 43] width 70 height 5
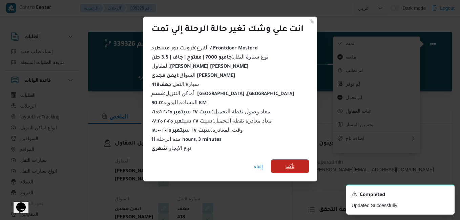
click at [294, 167] on span "تأكيد" at bounding box center [290, 166] width 9 height 8
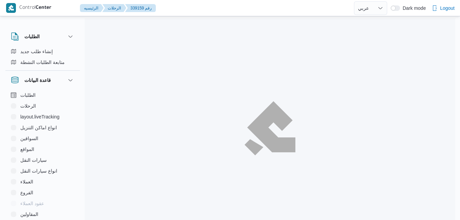
select select "ar"
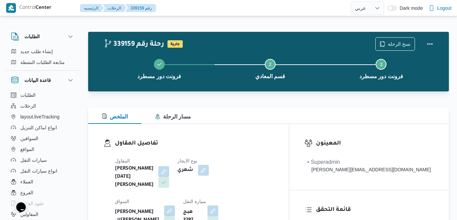
click at [294, 118] on div "الملخص مسار الرحلة" at bounding box center [268, 116] width 361 height 16
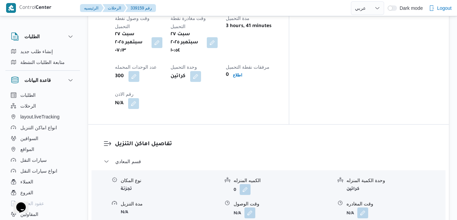
scroll to position [584, 0]
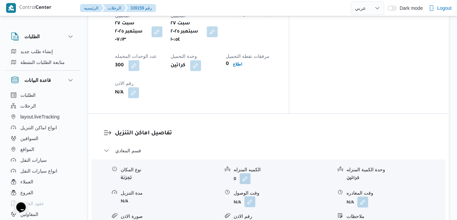
click at [250, 197] on button "button" at bounding box center [249, 202] width 11 height 11
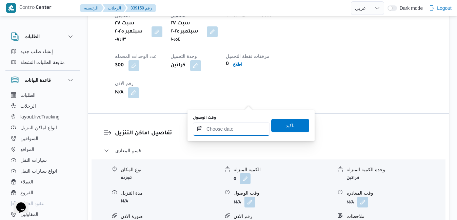
click at [234, 134] on input "وقت الوصول" at bounding box center [231, 129] width 77 height 14
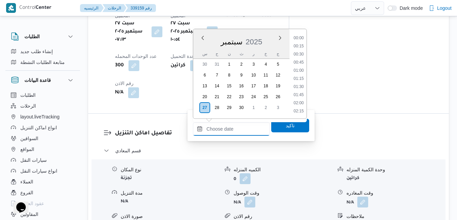
scroll to position [569, 0]
click at [199, 50] on div "س" at bounding box center [204, 53] width 11 height 9
click at [301, 67] on li "12:00" at bounding box center [299, 66] width 16 height 7
type input "٢٧/٠٩/٢٠٢٥ ١٢:٠٠"
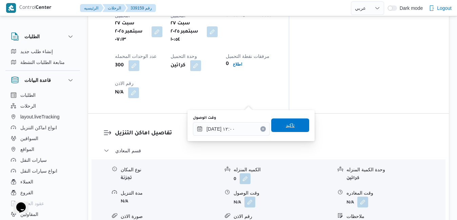
click at [286, 127] on span "تاكيد" at bounding box center [290, 125] width 9 height 8
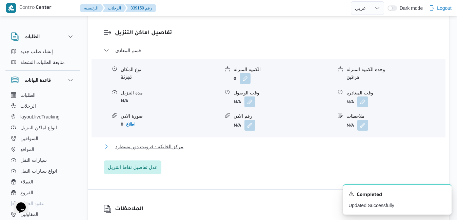
click at [237, 150] on button "مركز الخانكة - فرونت دور مسطرد" at bounding box center [269, 147] width 330 height 8
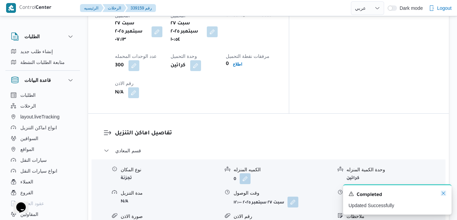
click at [445, 193] on icon "Dismiss toast" at bounding box center [443, 193] width 5 height 5
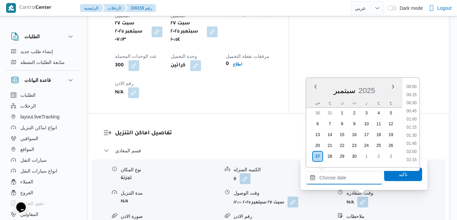
click at [340, 178] on input "وقت المغادره" at bounding box center [344, 178] width 77 height 14
click at [413, 119] on li "18:30" at bounding box center [412, 120] width 16 height 7
type input "٢٧/٠٩/٢٠٢٥ ١٨:٣٠"
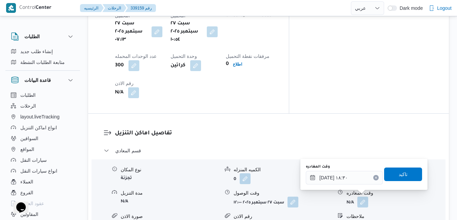
click at [393, 184] on div "وقت المغادره ٢٧/٠٩/٢٠٢٥ ١٨:٣٠ تاكيد" at bounding box center [364, 175] width 118 height 22
drag, startPoint x: 397, startPoint y: 178, endPoint x: 406, endPoint y: 178, distance: 9.2
click at [406, 178] on span "تاكيد" at bounding box center [403, 175] width 38 height 14
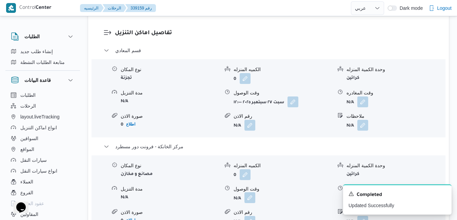
click at [246, 198] on button "button" at bounding box center [249, 197] width 11 height 11
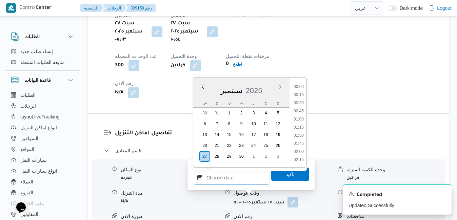
drag, startPoint x: 247, startPoint y: 177, endPoint x: 253, endPoint y: 174, distance: 6.7
click at [247, 177] on input "وقت الوصول" at bounding box center [231, 178] width 77 height 14
click at [200, 95] on div "سبتمبر 2025" at bounding box center [241, 89] width 96 height 17
click at [300, 96] on li "17:45" at bounding box center [299, 95] width 16 height 7
type input "٢٧/٠٩/٢٠٢٥ ١٧:٤٥"
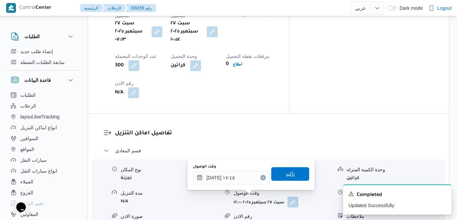
click at [292, 173] on span "تاكيد" at bounding box center [290, 174] width 38 height 14
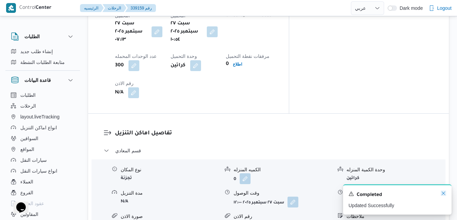
click at [443, 194] on icon "Dismiss toast" at bounding box center [443, 193] width 5 height 5
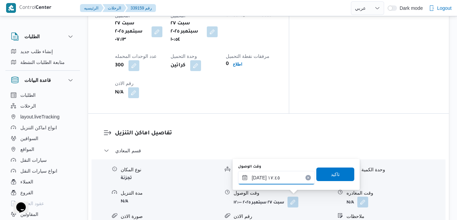
click at [279, 179] on input "٢٧/٠٩/٢٠٢٥ ١٧:٤٥" at bounding box center [276, 178] width 77 height 14
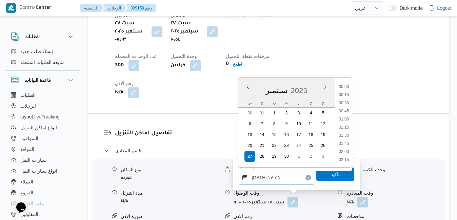
scroll to position [536, 0]
click at [346, 146] on li "18:15" at bounding box center [344, 144] width 16 height 7
type input "٢٧/٠٩/٢٠٢٥ ١٨:١٥"
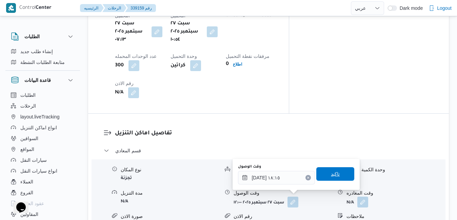
click at [334, 177] on span "تاكيد" at bounding box center [335, 174] width 9 height 8
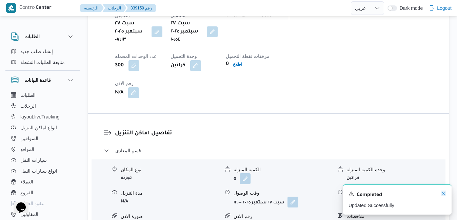
click at [443, 194] on icon "Dismiss toast" at bounding box center [443, 193] width 5 height 5
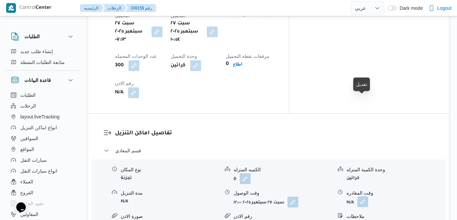
click at [362, 197] on button "button" at bounding box center [362, 202] width 11 height 11
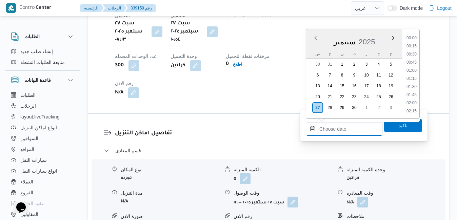
click at [338, 126] on input "وقت المغادره" at bounding box center [344, 129] width 77 height 14
click at [409, 101] on li "17:15" at bounding box center [412, 99] width 16 height 7
type input "٢٧/٠٩/٢٠٢٥ ١٧:١٥"
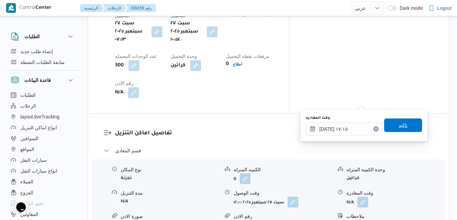
click at [398, 124] on span "تاكيد" at bounding box center [402, 125] width 9 height 8
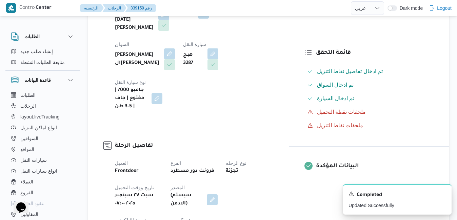
scroll to position [0, 0]
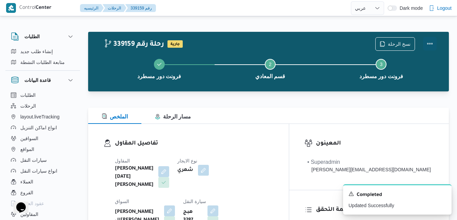
click at [430, 42] on button "Actions" at bounding box center [430, 44] width 14 height 14
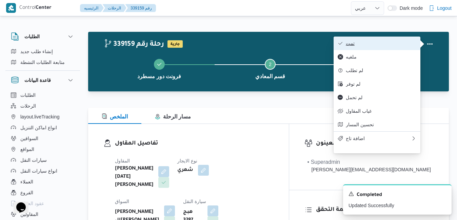
click at [391, 45] on span "تمت" at bounding box center [381, 43] width 70 height 5
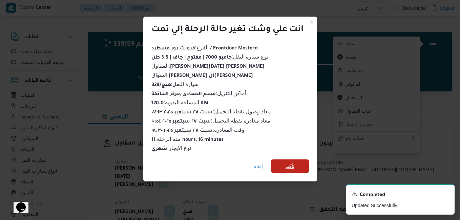
click at [297, 167] on span "تأكيد" at bounding box center [290, 167] width 38 height 14
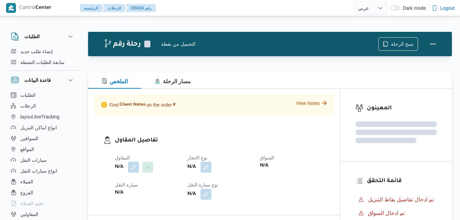
select select "ar"
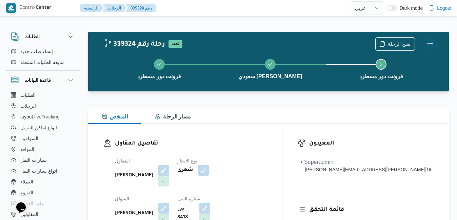
click at [427, 45] on button "Actions" at bounding box center [430, 44] width 14 height 14
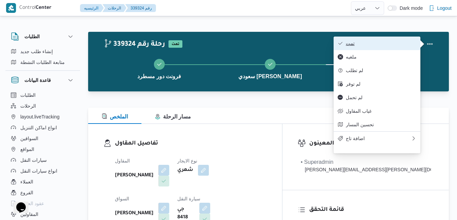
click at [389, 46] on span "تمت" at bounding box center [381, 43] width 70 height 5
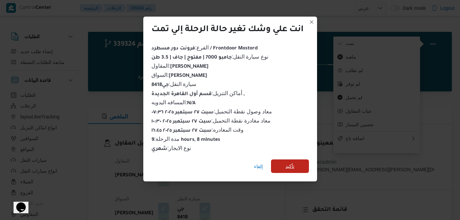
click at [297, 164] on span "تأكيد" at bounding box center [290, 167] width 38 height 14
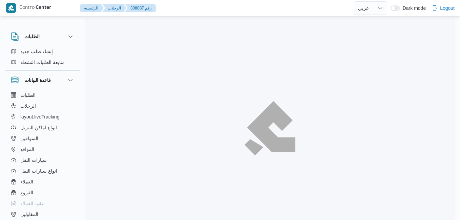
select select "ar"
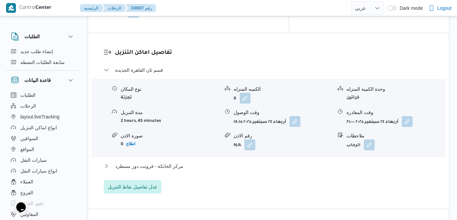
scroll to position [651, 0]
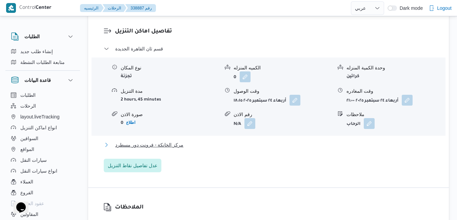
click at [292, 141] on button "مركز الخانكة - فرونت دور مسطرد" at bounding box center [269, 145] width 330 height 8
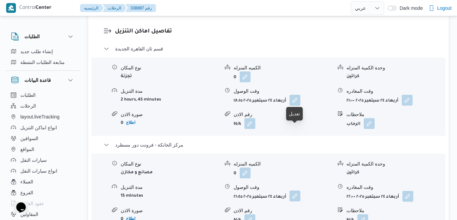
click at [296, 191] on button "button" at bounding box center [294, 196] width 11 height 11
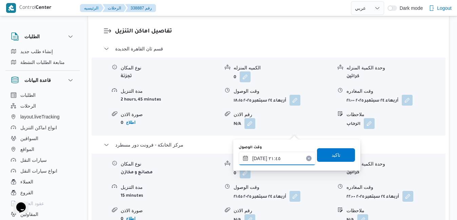
click at [266, 159] on input "[DATE] ٢١:٤٥" at bounding box center [277, 159] width 77 height 14
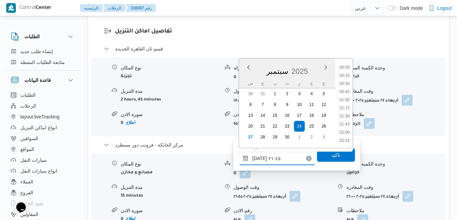
scroll to position [666, 0]
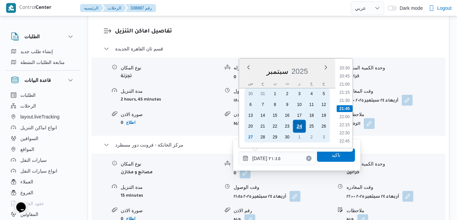
click at [299, 126] on div "24" at bounding box center [299, 126] width 13 height 13
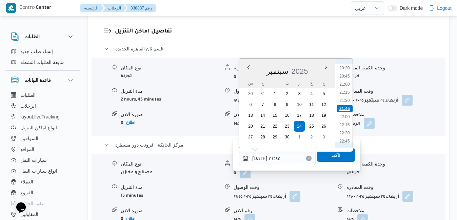
click at [343, 110] on li "21:45" at bounding box center [344, 108] width 16 height 7
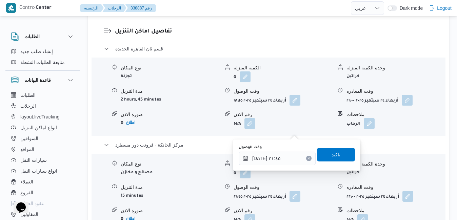
click at [331, 156] on span "تاكيد" at bounding box center [335, 155] width 9 height 8
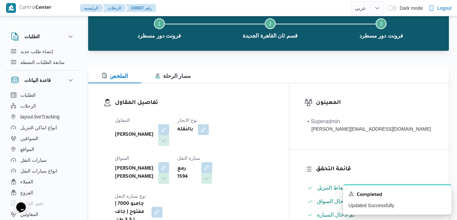
scroll to position [1, 0]
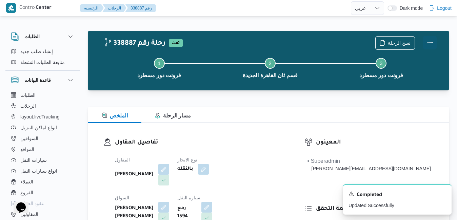
click at [426, 42] on button "Actions" at bounding box center [430, 43] width 14 height 14
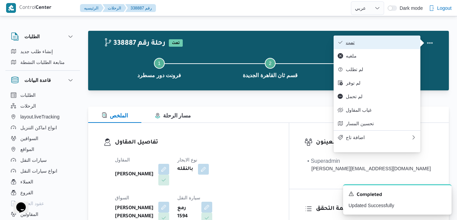
click at [402, 40] on span "تمت" at bounding box center [381, 42] width 70 height 5
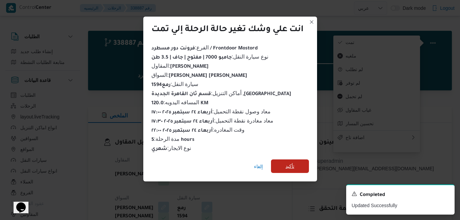
click at [288, 162] on span "تأكيد" at bounding box center [290, 166] width 9 height 8
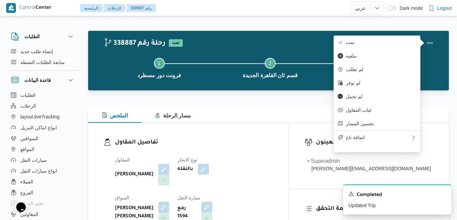
click at [273, 139] on h3 "تفاصيل المقاول" at bounding box center [194, 142] width 159 height 9
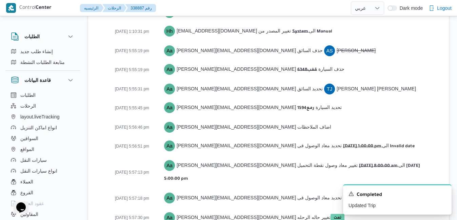
scroll to position [1415, 0]
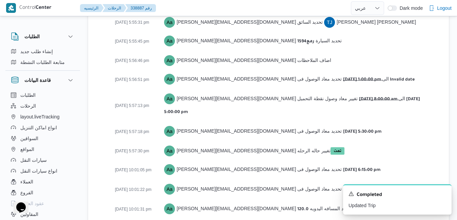
click at [367, 135] on div "[DATE] 12:01:56 pm Hh [EMAIL_ADDRESS][DOMAIN_NAME] انشئ الرحله [DATE] 12:01:56 …" at bounding box center [274, 11] width 319 height 573
click at [444, 195] on icon "Dismiss toast" at bounding box center [443, 193] width 5 height 5
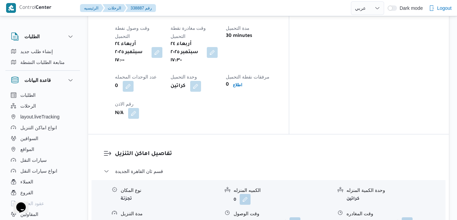
scroll to position [453, 0]
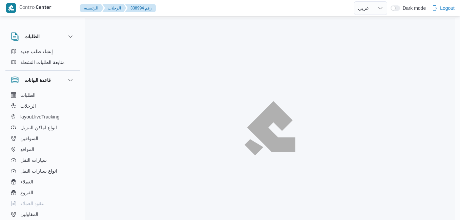
select select "ar"
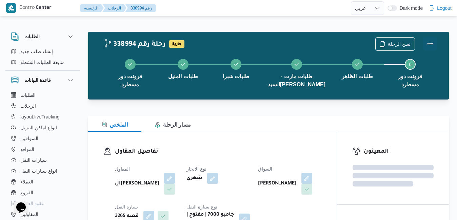
click at [431, 42] on button "Actions" at bounding box center [430, 44] width 14 height 14
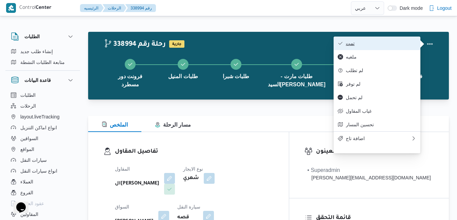
click at [404, 42] on span "تمت" at bounding box center [381, 43] width 70 height 5
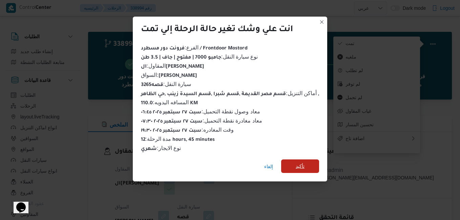
click at [299, 165] on span "تأكيد" at bounding box center [300, 166] width 9 height 8
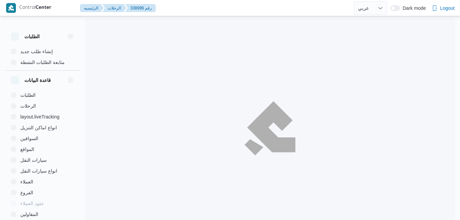
select select "ar"
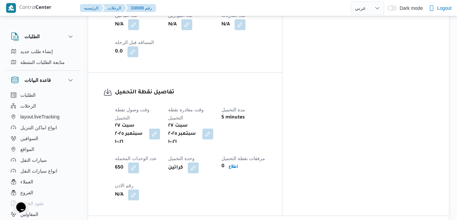
scroll to position [483, 0]
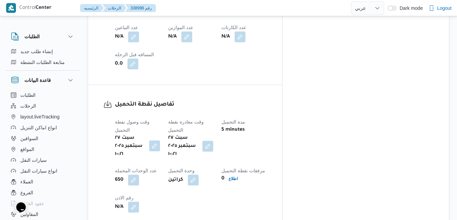
click at [160, 141] on button "button" at bounding box center [154, 146] width 11 height 11
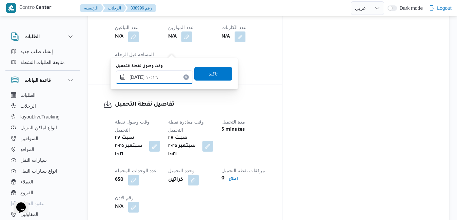
click at [154, 76] on input "٢٧/٠٩/٢٠٢٥ ١٠:١٦" at bounding box center [154, 77] width 77 height 14
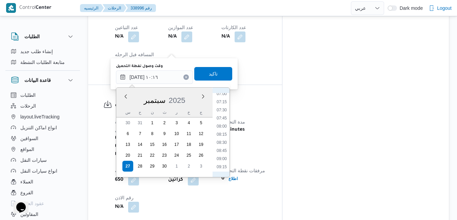
scroll to position [223, 0]
click at [225, 102] on li "07:00" at bounding box center [222, 101] width 16 height 7
type input "٢٧/٠٩/٢٠٢٥ ٠٧:٠٠"
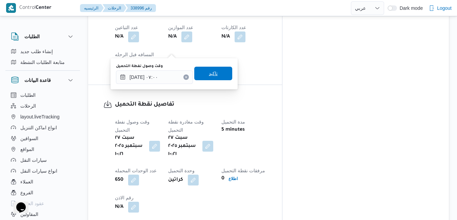
click at [216, 78] on span "تاكيد" at bounding box center [213, 74] width 38 height 14
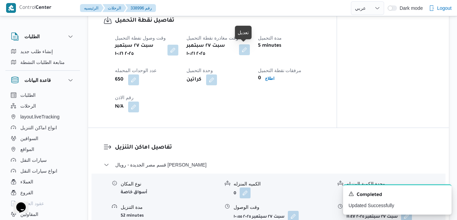
click at [245, 52] on button "button" at bounding box center [244, 49] width 11 height 11
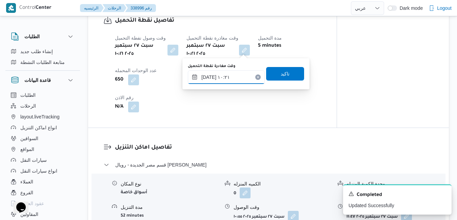
click at [229, 79] on input "٢٧/٠٩/٢٠٢٥ ١٠:٢١" at bounding box center [226, 77] width 77 height 14
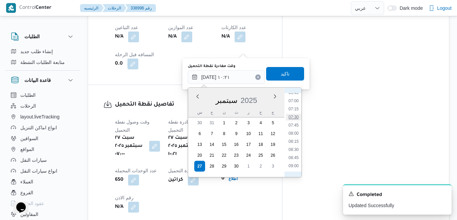
click at [294, 118] on li "07:30" at bounding box center [294, 117] width 16 height 7
type input "٢٧/٠٩/٢٠٢٥ ٠٧:٣٠"
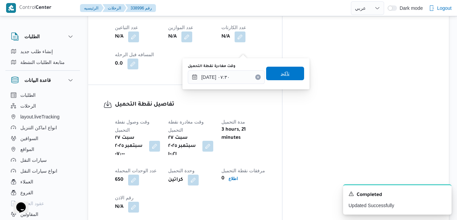
click at [285, 74] on span "تاكيد" at bounding box center [285, 74] width 38 height 14
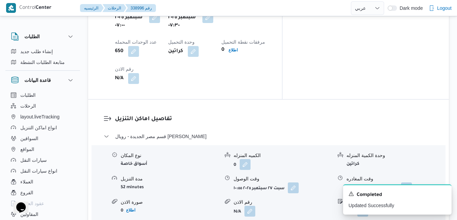
scroll to position [605, 0]
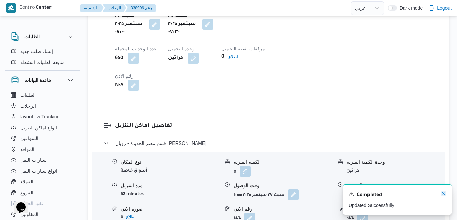
click at [444, 193] on icon "Dismiss toast" at bounding box center [443, 193] width 3 height 3
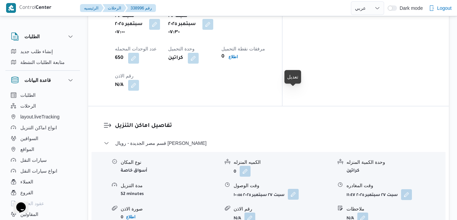
click at [295, 189] on button "button" at bounding box center [293, 194] width 11 height 11
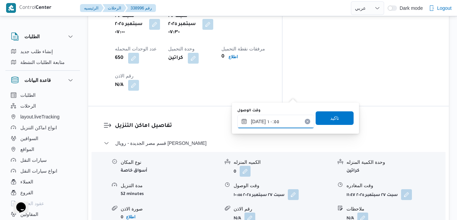
click at [273, 124] on input "٢٧/٠٩/٢٠٢٥ ١٠:٥٥" at bounding box center [275, 122] width 77 height 14
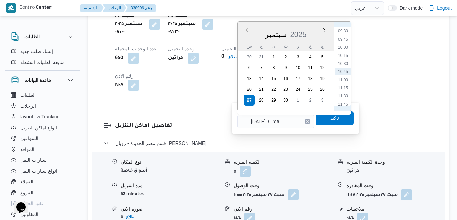
scroll to position [240, 0]
click at [341, 56] on li "08:15" at bounding box center [343, 59] width 16 height 7
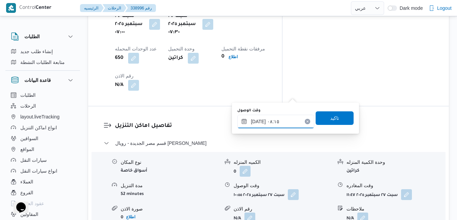
click at [258, 121] on input "٢٧/٠٩/٢٠٢٥ ٠٨:١٥" at bounding box center [275, 122] width 77 height 14
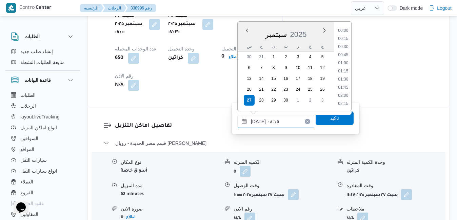
scroll to position [227, 0]
type input "٢٧/٠٩/٢٠٢٥ ٠٨:٠٥"
click at [330, 119] on span "تاكيد" at bounding box center [334, 118] width 9 height 8
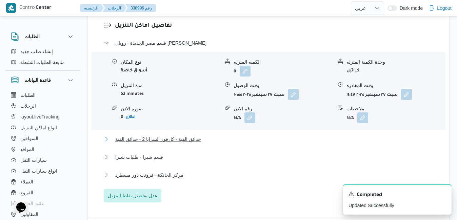
click at [294, 139] on button "حدائق القبة - كارفور السرايا 2 - حدائق القبة" at bounding box center [269, 139] width 330 height 8
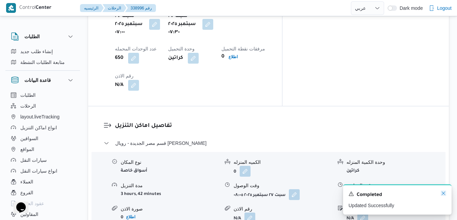
click at [444, 195] on icon "Dismiss toast" at bounding box center [443, 193] width 3 height 3
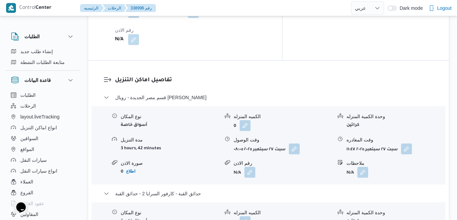
scroll to position [700, 0]
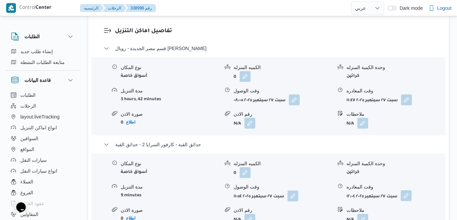
click at [408, 190] on button "button" at bounding box center [406, 195] width 11 height 11
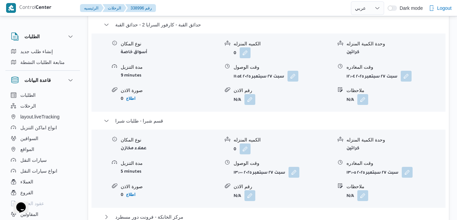
scroll to position [822, 0]
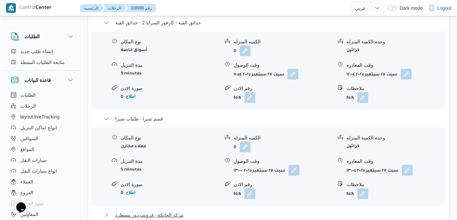
click at [292, 211] on button "مركز الخانكة - فرونت دور مسطرد" at bounding box center [269, 215] width 330 height 8
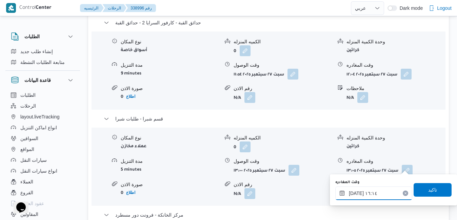
click at [374, 194] on input "٢٧/٠٩/٢٠٢٥ ١٦:١٤" at bounding box center [373, 194] width 77 height 14
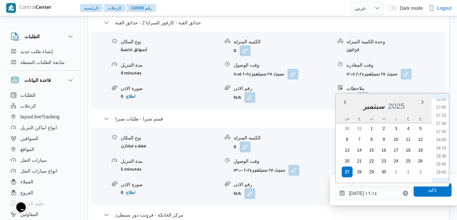
scroll to position [617, 0]
click at [443, 113] on li "19:15" at bounding box center [441, 111] width 16 height 7
type input "٢٧/٠٩/٢٠٢٥ ١٩:١٥"
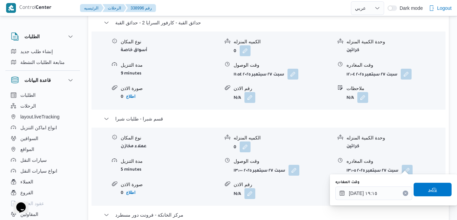
click at [428, 190] on span "تاكيد" at bounding box center [432, 190] width 9 height 8
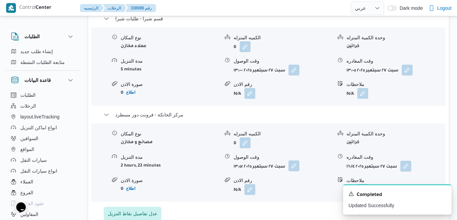
click at [295, 167] on button "button" at bounding box center [293, 166] width 11 height 11
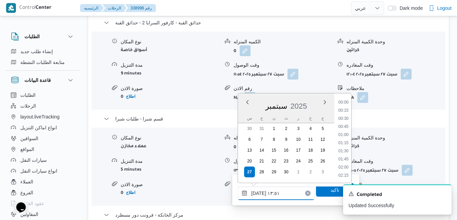
click at [283, 190] on input "٢٧/٠٩/٢٠٢٥ ١٣:٥١" at bounding box center [276, 194] width 77 height 14
click at [345, 131] on li "19:00" at bounding box center [343, 131] width 16 height 7
type input "[DATE] ١٩:٠٠"
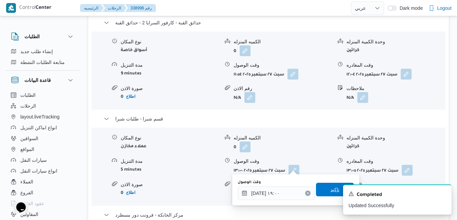
click at [316, 190] on span "تاكيد" at bounding box center [335, 190] width 38 height 14
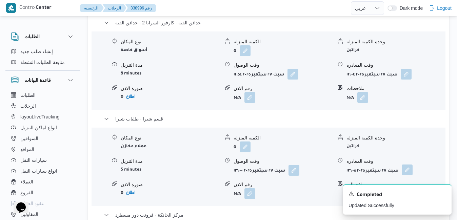
click at [407, 165] on button "button" at bounding box center [407, 170] width 11 height 11
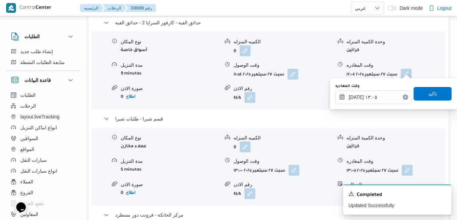
click at [403, 97] on button "Clear input" at bounding box center [405, 97] width 5 height 5
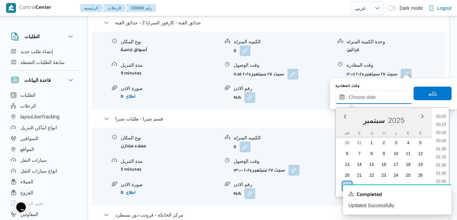
scroll to position [601, 0]
click at [420, 92] on span "تاكيد" at bounding box center [432, 94] width 38 height 14
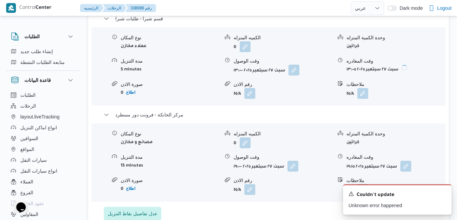
click at [288, 70] on span at bounding box center [292, 70] width 14 height 11
click at [295, 70] on button "button" at bounding box center [293, 69] width 11 height 11
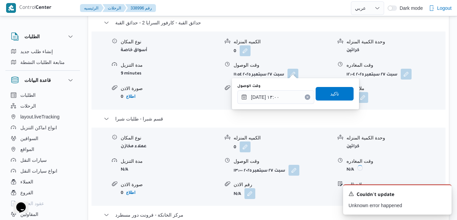
click at [305, 99] on button "Clear input" at bounding box center [307, 97] width 5 height 5
click at [330, 93] on span "تاكيد" at bounding box center [334, 93] width 9 height 8
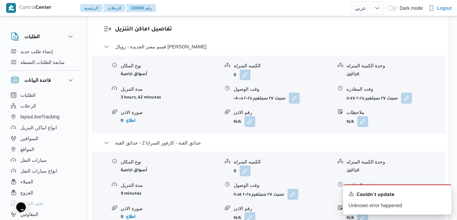
scroll to position [695, 0]
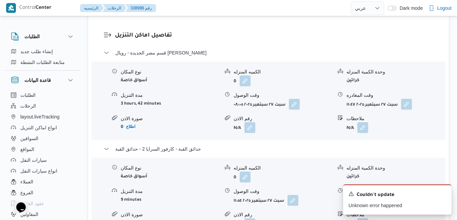
click at [406, 195] on button "button" at bounding box center [406, 200] width 11 height 11
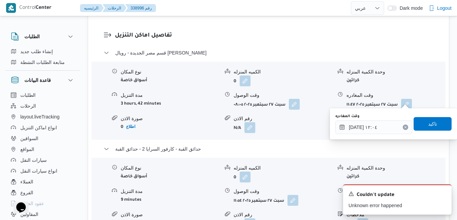
click at [404, 126] on icon "Clear input" at bounding box center [405, 127] width 3 height 3
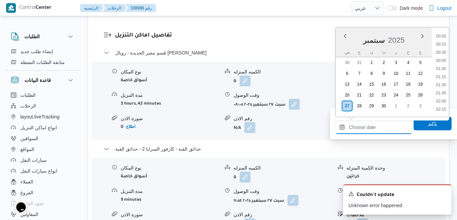
scroll to position [601, 0]
click at [428, 124] on span "تاكيد" at bounding box center [432, 124] width 9 height 8
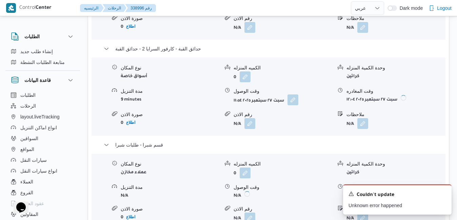
click at [289, 100] on button "button" at bounding box center [292, 100] width 11 height 11
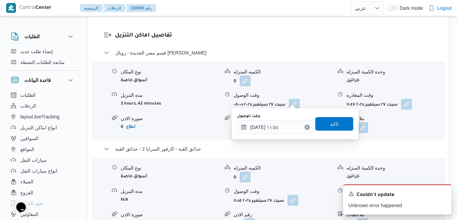
click at [306, 127] on icon "Clear input" at bounding box center [307, 127] width 3 height 3
click at [319, 124] on span "تاكيد" at bounding box center [334, 124] width 38 height 14
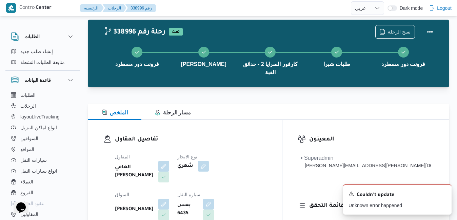
scroll to position [0, 0]
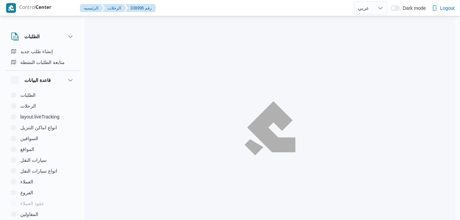
select select "ar"
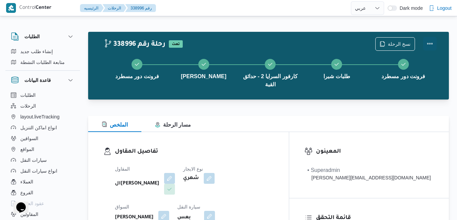
click at [427, 43] on button "Actions" at bounding box center [430, 44] width 14 height 14
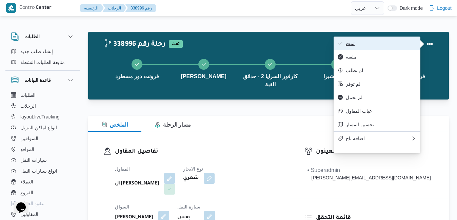
click at [404, 46] on span "تمت" at bounding box center [381, 43] width 70 height 5
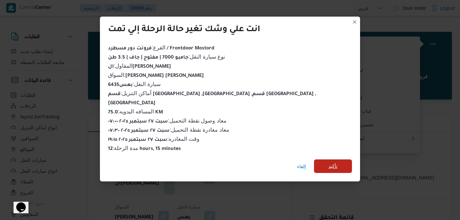
click at [314, 161] on span "تأكيد" at bounding box center [333, 167] width 38 height 14
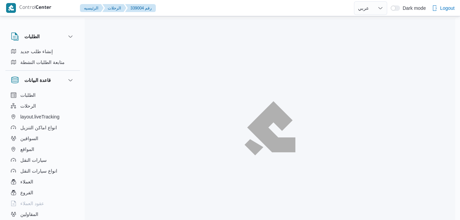
select select "ar"
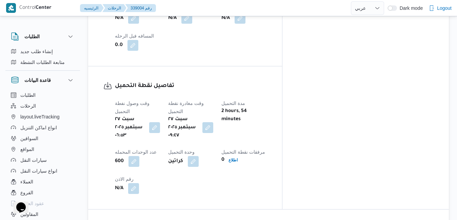
scroll to position [472, 0]
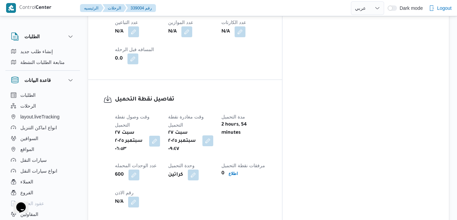
click at [213, 136] on button "button" at bounding box center [207, 141] width 11 height 11
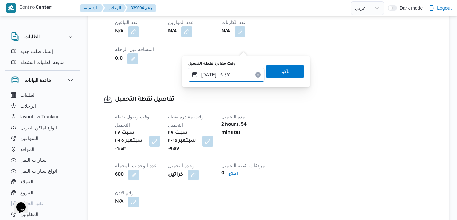
click at [221, 75] on input "[DATE] ٠٩:٤٧" at bounding box center [226, 75] width 77 height 14
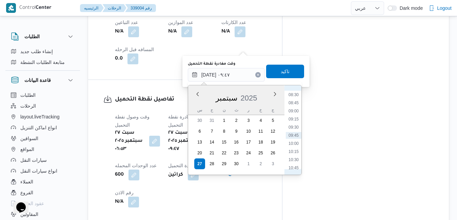
scroll to position [207, 0]
click at [294, 131] on li "07:30" at bounding box center [294, 131] width 16 height 7
type input "[DATE] ٠٧:٣٠"
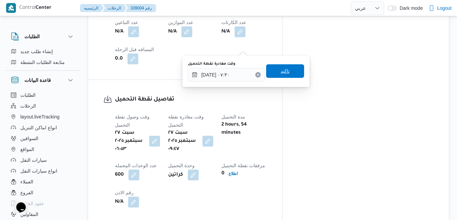
click at [287, 73] on span "تاكيد" at bounding box center [285, 71] width 38 height 14
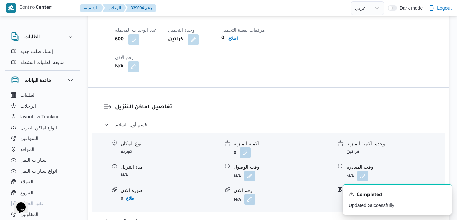
scroll to position [594, 0]
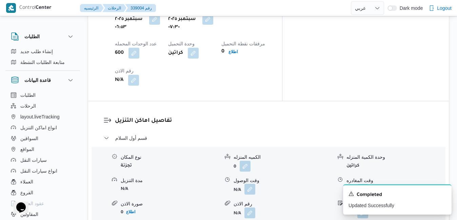
click at [248, 184] on button "button" at bounding box center [249, 189] width 11 height 11
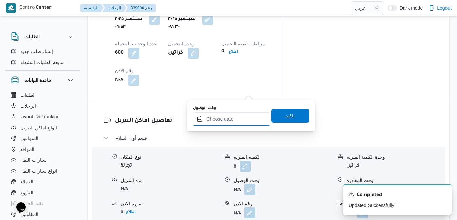
click at [227, 117] on input "وقت الوصول" at bounding box center [231, 120] width 77 height 14
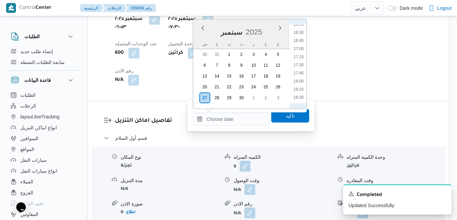
scroll to position [217, 0]
click at [297, 74] on li "08:00" at bounding box center [299, 71] width 16 height 7
type input "[DATE] ٠٨:٠٠"
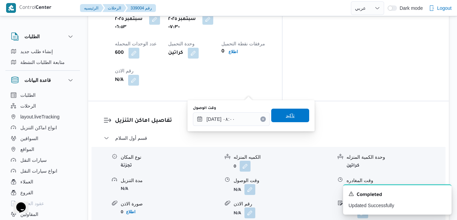
click at [286, 119] on span "تاكيد" at bounding box center [290, 115] width 9 height 8
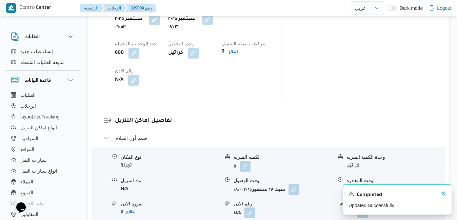
click at [444, 195] on icon "Dismiss toast" at bounding box center [443, 193] width 5 height 5
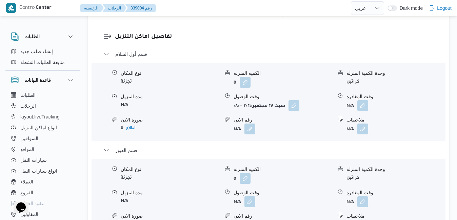
scroll to position [716, 0]
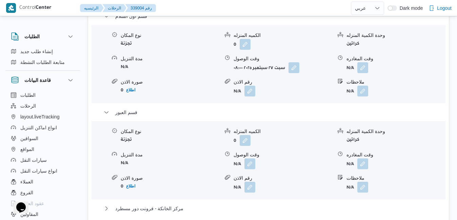
click at [261, 106] on div "قسم أول السلام نوع المكان تجزئة الكميه المنزله 0 وحدة الكمية المنزله كراتين مدة…" at bounding box center [269, 124] width 330 height 224
click at [258, 205] on button "مركز الخانكة - فرونت دور مسطرد" at bounding box center [269, 209] width 330 height 8
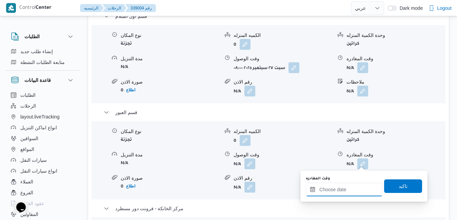
click at [328, 190] on input "وقت المغادره" at bounding box center [344, 190] width 77 height 14
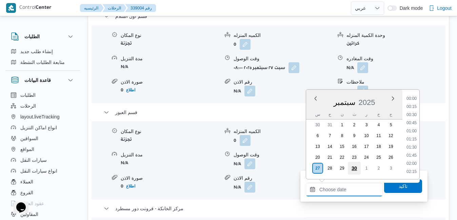
scroll to position [601, 0]
click at [410, 139] on li "19:45" at bounding box center [412, 140] width 16 height 7
type input "[DATE] ١٩:٤٥"
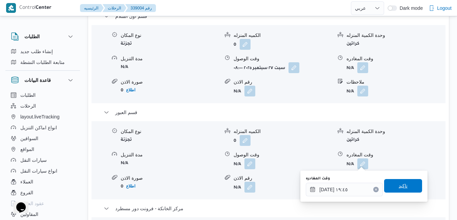
click at [398, 184] on span "تاكيد" at bounding box center [402, 186] width 9 height 8
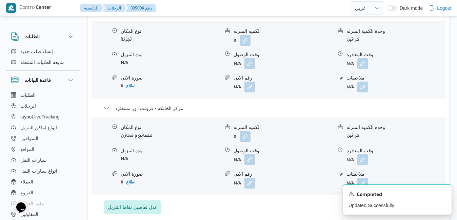
click at [251, 161] on button "button" at bounding box center [249, 159] width 11 height 11
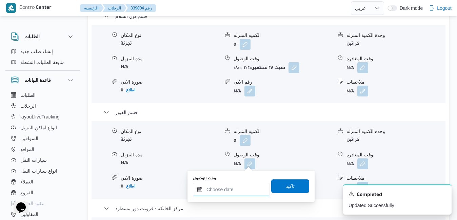
click at [225, 189] on input "وقت الوصول" at bounding box center [231, 190] width 77 height 14
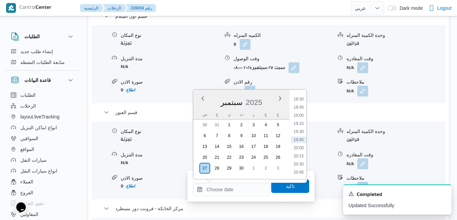
click at [201, 113] on div "س" at bounding box center [204, 114] width 11 height 9
click at [300, 132] on li "19:30" at bounding box center [299, 131] width 16 height 7
type input "[DATE] ١٩:٣٠"
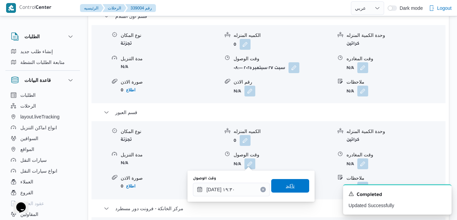
click at [286, 189] on span "تاكيد" at bounding box center [290, 186] width 9 height 8
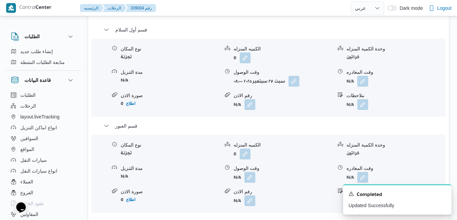
scroll to position [689, 0]
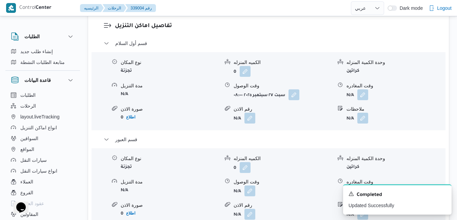
click at [365, 185] on button "button" at bounding box center [362, 190] width 11 height 11
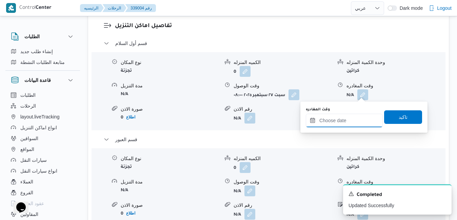
click at [338, 121] on input "وقت المغادره" at bounding box center [344, 121] width 77 height 14
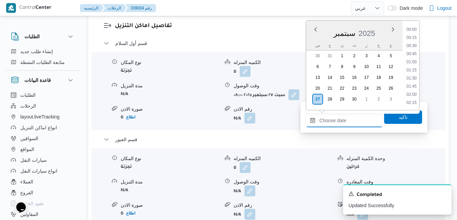
scroll to position [601, 0]
click at [412, 46] on li "19:00" at bounding box center [412, 46] width 16 height 7
type input "[DATE] ١٩:٠٠"
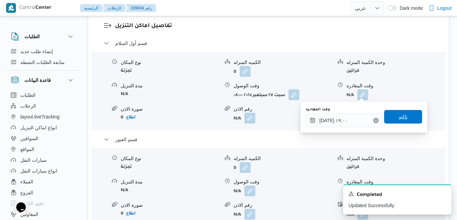
click at [398, 116] on span "تاكيد" at bounding box center [402, 117] width 9 height 8
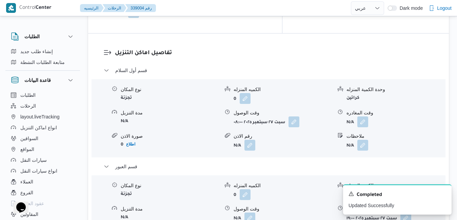
scroll to position [648, 0]
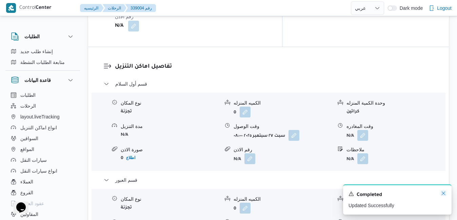
click at [444, 194] on icon "Dismiss toast" at bounding box center [443, 193] width 3 height 3
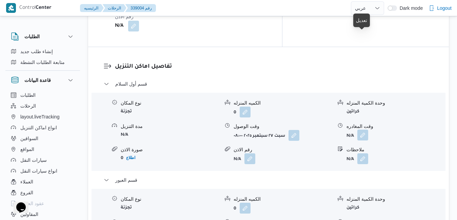
click at [365, 130] on button "button" at bounding box center [362, 135] width 11 height 11
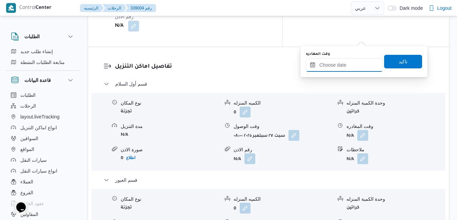
click at [339, 65] on input "وقت المغادره" at bounding box center [344, 65] width 77 height 14
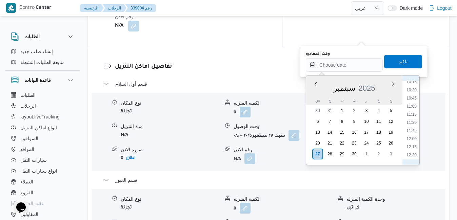
scroll to position [326, 0]
click at [412, 150] on li "12:00" at bounding box center [412, 148] width 16 height 7
type input "[DATE] ١٢:٠٠"
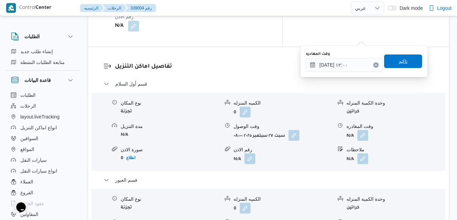
click at [400, 66] on span "تاكيد" at bounding box center [403, 62] width 38 height 14
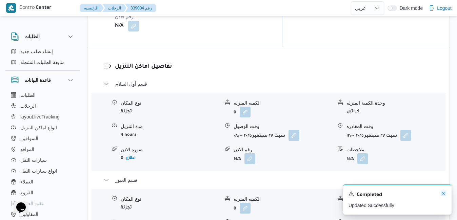
click at [444, 194] on icon "Dismiss toast" at bounding box center [443, 193] width 5 height 5
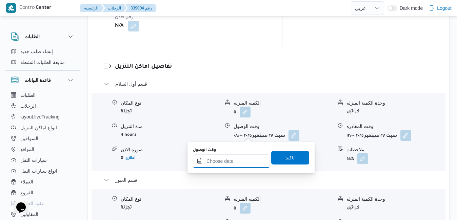
click at [235, 161] on input "وقت الوصول" at bounding box center [231, 162] width 77 height 14
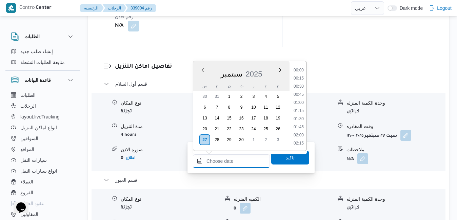
scroll to position [601, 0]
click at [198, 82] on div "س ح ن ث ر خ ج" at bounding box center [241, 85] width 96 height 9
click at [298, 82] on li "12:30" at bounding box center [299, 82] width 16 height 7
type input "[DATE] ١٢:٣٠"
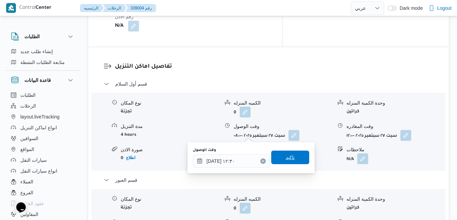
click at [286, 157] on span "تاكيد" at bounding box center [290, 158] width 9 height 8
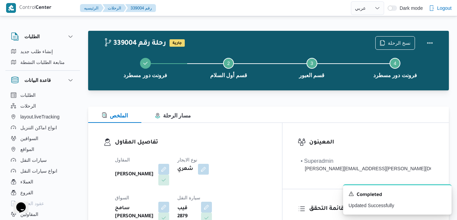
scroll to position [0, 0]
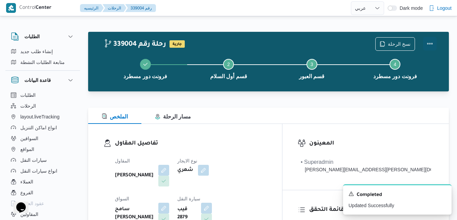
click at [431, 47] on button "Actions" at bounding box center [430, 44] width 14 height 14
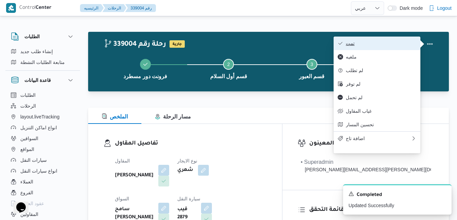
click at [404, 46] on span "تمت" at bounding box center [381, 43] width 70 height 5
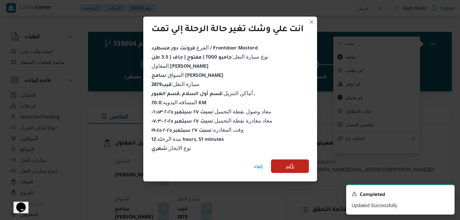
click at [294, 163] on span "تأكيد" at bounding box center [290, 166] width 9 height 8
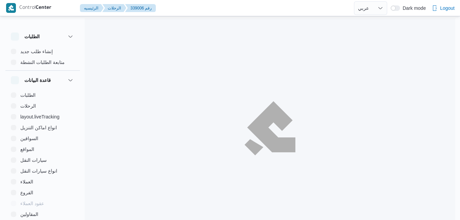
select select "ar"
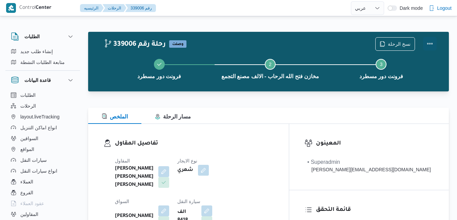
click at [432, 41] on button "Actions" at bounding box center [430, 44] width 14 height 14
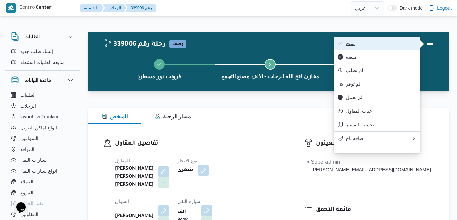
click at [392, 45] on span "تمت" at bounding box center [381, 43] width 70 height 5
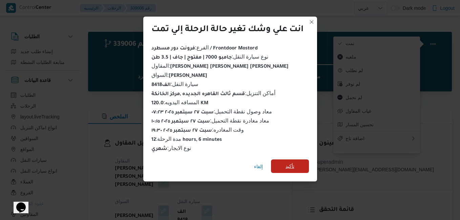
click at [294, 163] on span "تأكيد" at bounding box center [290, 166] width 9 height 8
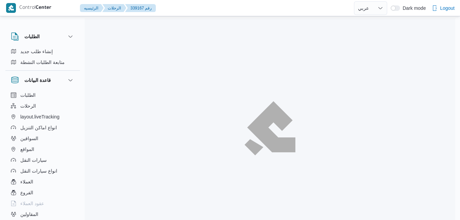
select select "ar"
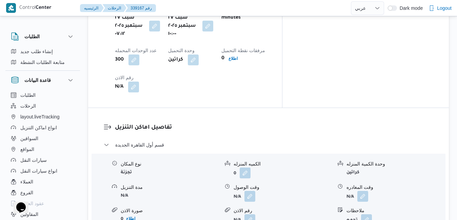
scroll to position [637, 0]
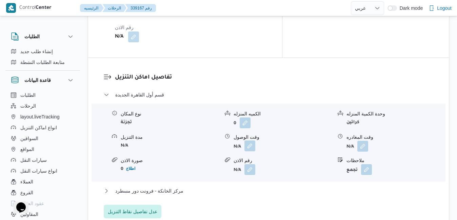
click at [250, 141] on button "button" at bounding box center [249, 146] width 11 height 11
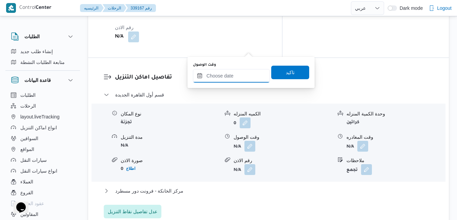
click at [231, 75] on input "وقت الوصول" at bounding box center [231, 76] width 77 height 14
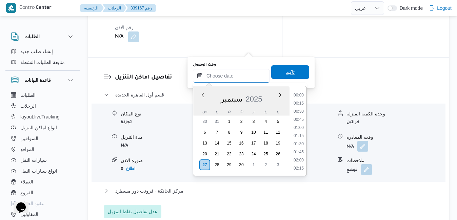
scroll to position [609, 0]
click at [201, 105] on div "سبتمبر 2025" at bounding box center [241, 97] width 96 height 17
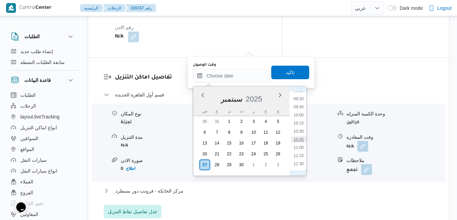
click at [301, 137] on li "10:45" at bounding box center [299, 139] width 16 height 7
type input "[DATE] ١٠:٤٥"
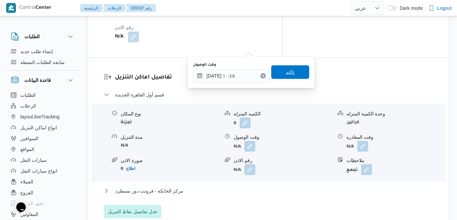
click at [288, 77] on span "تاكيد" at bounding box center [290, 72] width 38 height 14
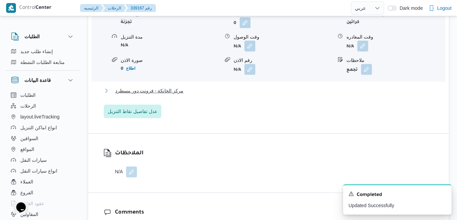
click at [267, 93] on button "مركز الخانكة - فرونت دور مسطرد" at bounding box center [269, 91] width 330 height 8
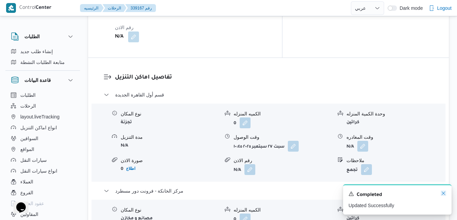
click at [443, 192] on icon "Dismiss toast" at bounding box center [443, 193] width 5 height 5
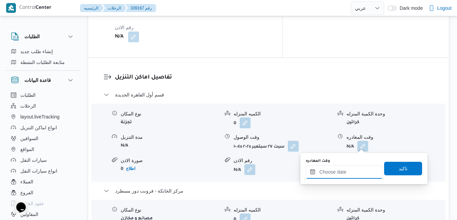
click at [339, 175] on input "وقت المغادره" at bounding box center [344, 172] width 77 height 14
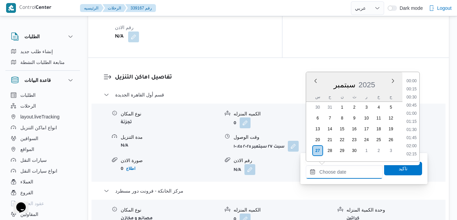
scroll to position [609, 0]
click at [415, 122] on li "20:00" at bounding box center [412, 122] width 16 height 7
type input "[DATE] ٢٠:٠٠"
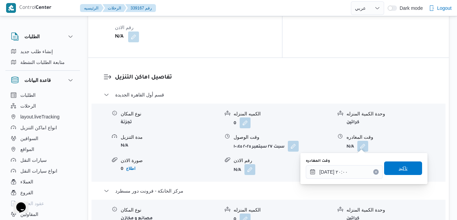
click at [398, 168] on span "تاكيد" at bounding box center [402, 168] width 9 height 8
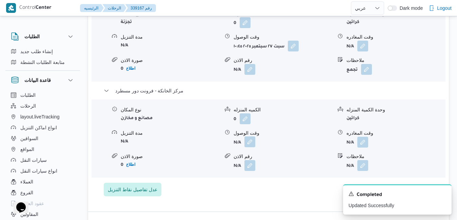
click at [251, 147] on button "button" at bounding box center [249, 142] width 11 height 11
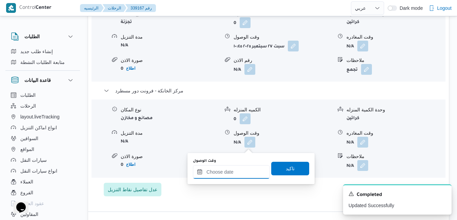
click at [238, 173] on input "وقت الوصول" at bounding box center [231, 172] width 77 height 14
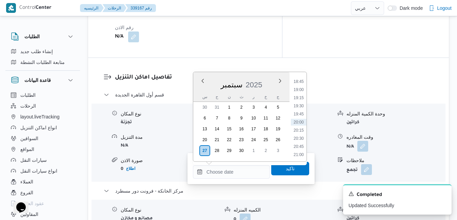
click at [199, 90] on div "سبتمبر 2025" at bounding box center [241, 83] width 96 height 17
click at [294, 115] on li "19:45" at bounding box center [299, 114] width 16 height 7
type input "[DATE] ١٩:٤٥"
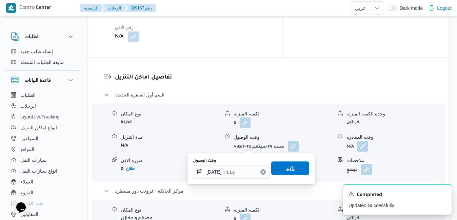
click at [292, 170] on span "تاكيد" at bounding box center [290, 169] width 38 height 14
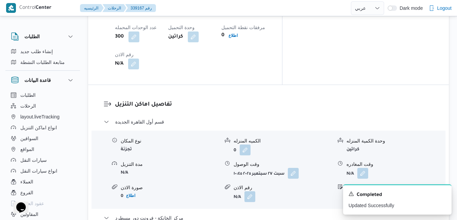
scroll to position [596, 0]
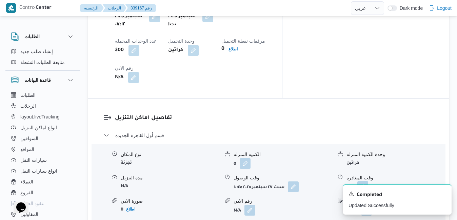
click at [364, 181] on button "button" at bounding box center [362, 186] width 11 height 11
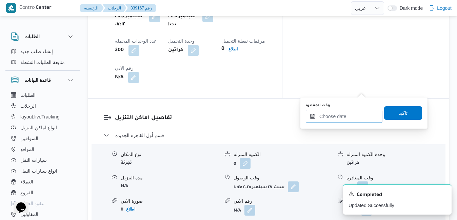
click at [341, 121] on input "وقت المغادره" at bounding box center [344, 117] width 77 height 14
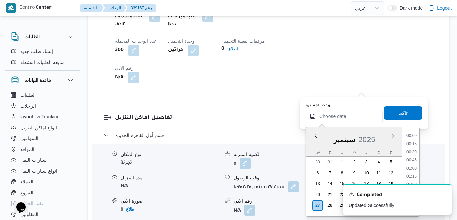
scroll to position [609, 0]
click at [414, 146] on li "19:00" at bounding box center [412, 144] width 16 height 7
type input "[DATE] ١٩:٠٠"
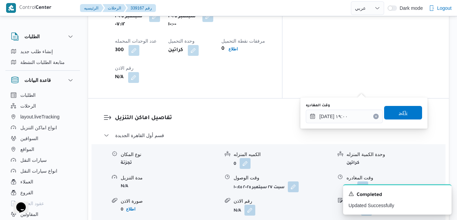
click at [405, 115] on span "تاكيد" at bounding box center [403, 113] width 38 height 14
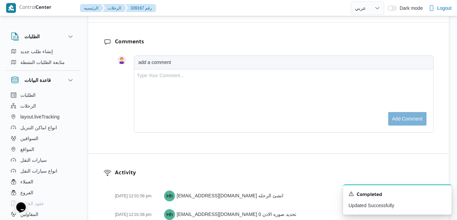
scroll to position [1076, 0]
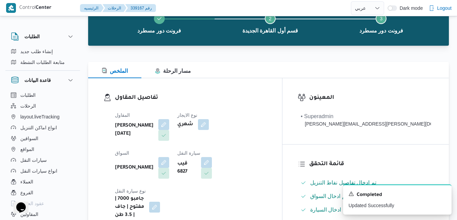
scroll to position [0, 0]
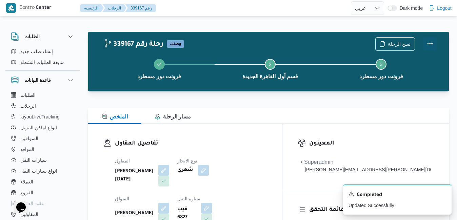
click at [430, 41] on button "Actions" at bounding box center [430, 44] width 14 height 14
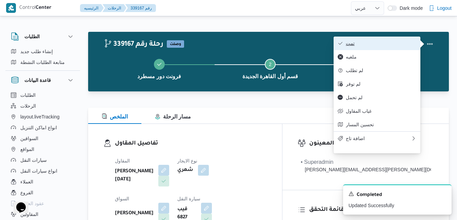
click at [403, 42] on span "تمت" at bounding box center [381, 43] width 70 height 5
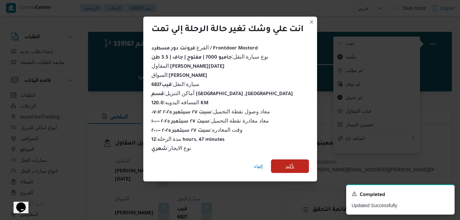
click at [294, 165] on span "تأكيد" at bounding box center [290, 166] width 9 height 8
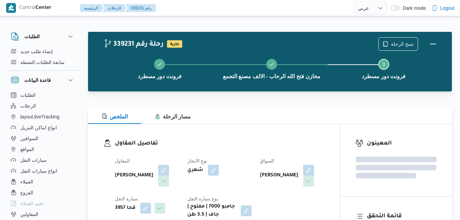
select select "ar"
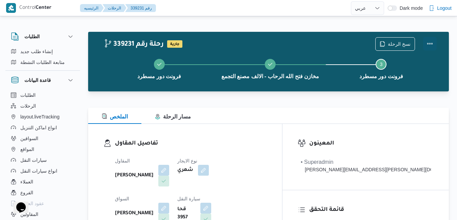
click at [432, 44] on button "Actions" at bounding box center [430, 44] width 14 height 14
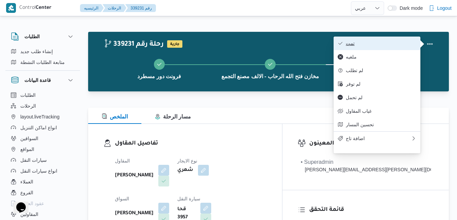
click at [405, 46] on span "تمت" at bounding box center [381, 43] width 70 height 5
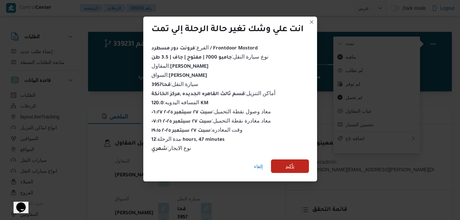
click at [283, 162] on span "تأكيد" at bounding box center [290, 167] width 38 height 14
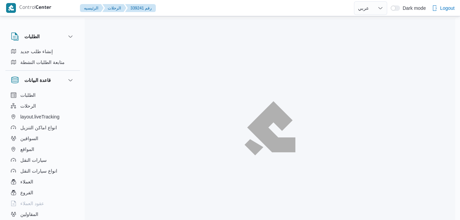
select select "ar"
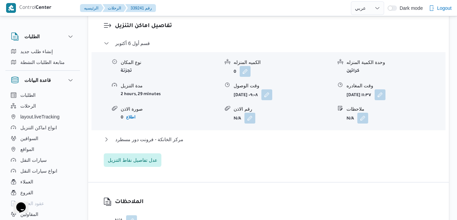
scroll to position [596, 0]
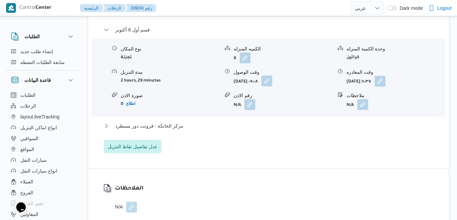
click at [272, 86] on button "button" at bounding box center [266, 81] width 11 height 11
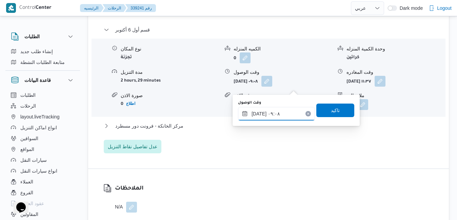
click at [266, 115] on input "[DATE] ٠٩:٠٨" at bounding box center [276, 114] width 77 height 14
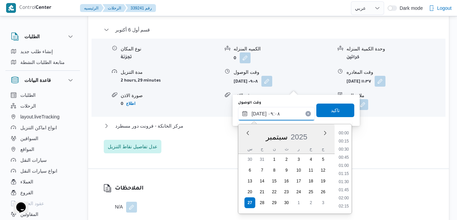
scroll to position [251, 0]
click at [347, 189] on li "09:30" at bounding box center [344, 190] width 16 height 7
type input "[DATE] ٠٩:٣٠"
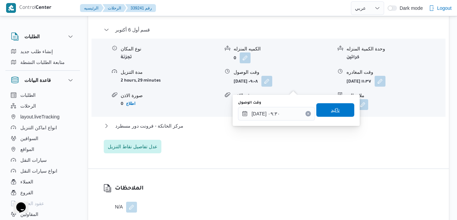
click at [332, 109] on span "تاكيد" at bounding box center [335, 110] width 9 height 8
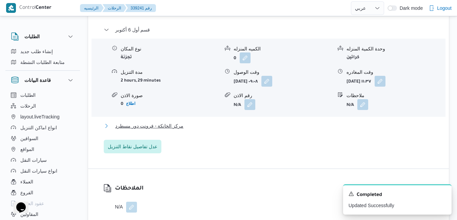
click at [276, 130] on button "مركز الخانكة - فرونت دور مسطرد" at bounding box center [269, 126] width 330 height 8
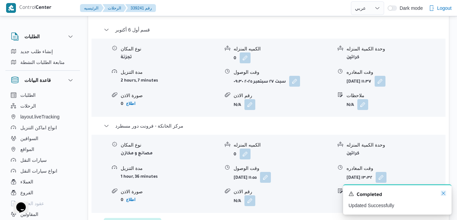
click at [443, 193] on icon "Dismiss toast" at bounding box center [443, 193] width 5 height 5
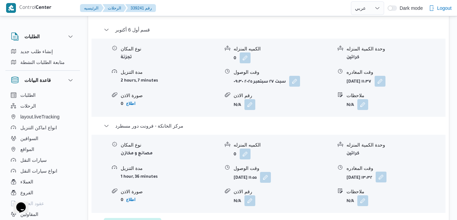
click at [386, 182] on button "button" at bounding box center [380, 177] width 11 height 11
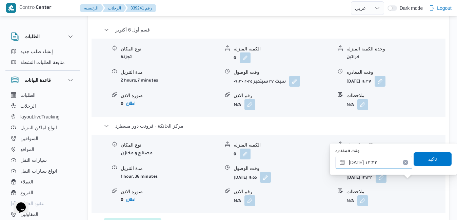
click at [390, 164] on input "[DATE] ١٣:٣٢" at bounding box center [373, 163] width 77 height 14
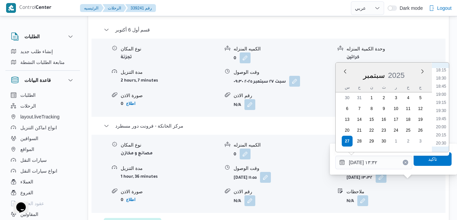
scroll to position [604, 0]
click at [443, 103] on li "19:30" at bounding box center [441, 101] width 16 height 7
type input "٢٧/٠٩/٢٠٢٥ ١٩:٣٠"
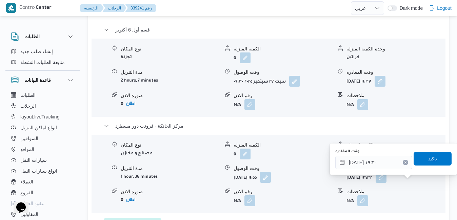
click at [428, 158] on span "تاكيد" at bounding box center [432, 159] width 9 height 8
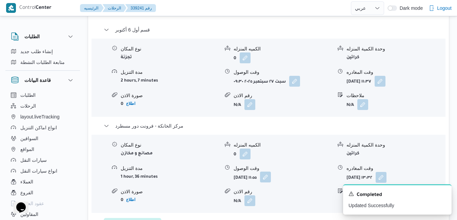
click at [271, 183] on button "button" at bounding box center [265, 177] width 11 height 11
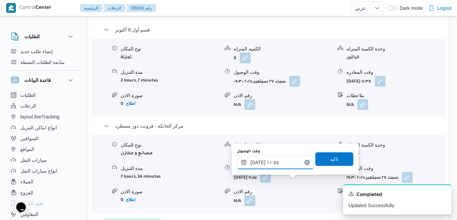
click at [283, 161] on input "٢٧/٠٩/٢٠٢٥ ١١:٥٥" at bounding box center [275, 163] width 77 height 14
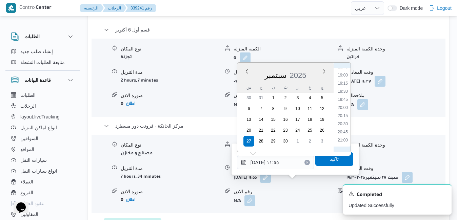
scroll to position [616, 0]
click at [344, 80] on li "19:15" at bounding box center [343, 81] width 16 height 7
type input "٢٧/٠٩/٢٠٢٥ ١٩:١٥"
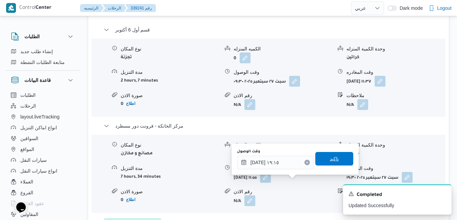
click at [322, 157] on span "تاكيد" at bounding box center [334, 159] width 38 height 14
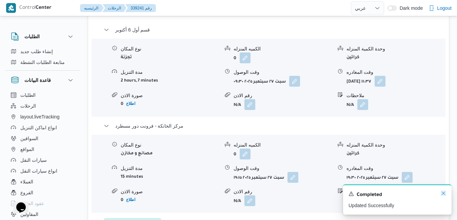
click at [443, 193] on icon "Dismiss toast" at bounding box center [443, 193] width 5 height 5
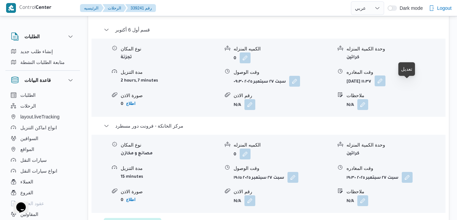
click at [385, 86] on button "button" at bounding box center [379, 81] width 11 height 11
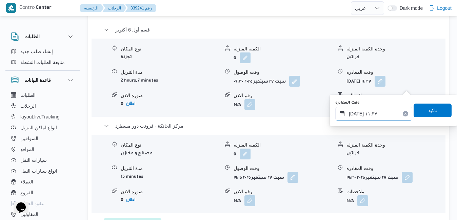
click at [376, 114] on input "٢٧/٠٩/٢٠٢٥ ١١:٣٧" at bounding box center [373, 114] width 77 height 14
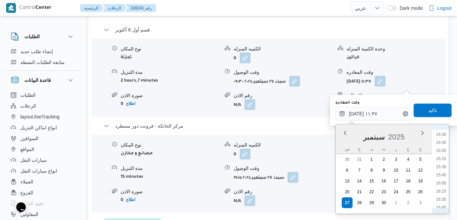
scroll to position [539, 0]
click at [441, 188] on li "18:15" at bounding box center [441, 187] width 16 height 7
type input "٢٧/٠٩/٢٠٢٥ ١٨:١٥"
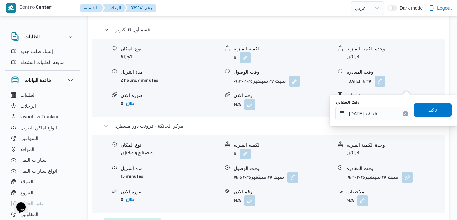
click at [435, 114] on span "تاكيد" at bounding box center [432, 110] width 38 height 14
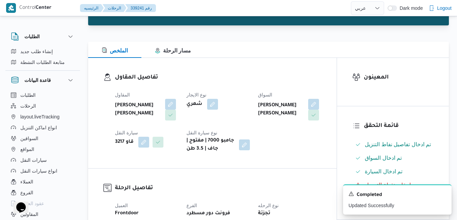
scroll to position [0, 0]
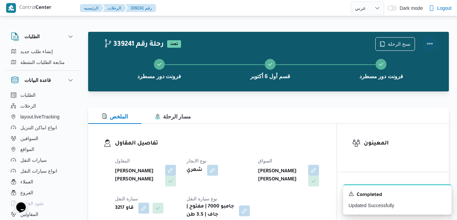
click at [429, 39] on button "Actions" at bounding box center [430, 44] width 14 height 14
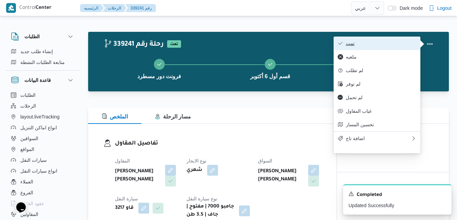
click at [393, 43] on span "تمت" at bounding box center [381, 43] width 70 height 5
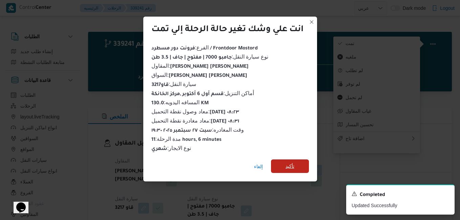
click at [298, 165] on span "تأكيد" at bounding box center [290, 167] width 38 height 14
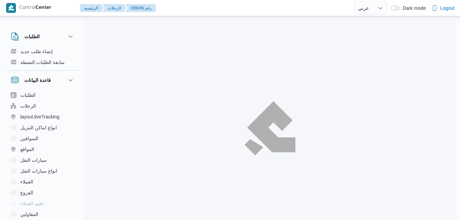
select select "ar"
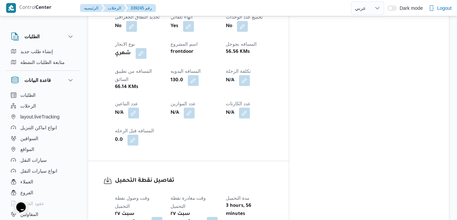
scroll to position [366, 0]
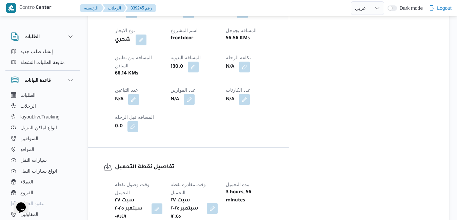
click at [218, 203] on button "button" at bounding box center [212, 208] width 11 height 11
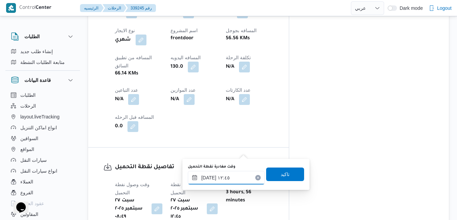
click at [218, 179] on input "[DATE] ١٢:٤٥" at bounding box center [226, 178] width 77 height 14
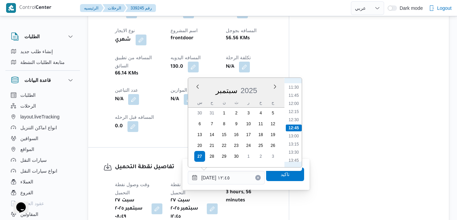
scroll to position [305, 0]
click at [294, 123] on li "10:30" at bounding box center [294, 123] width 16 height 7
type input "[DATE] ١٠:٣٠"
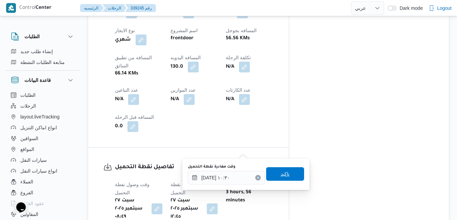
click at [281, 174] on span "تاكيد" at bounding box center [285, 174] width 9 height 8
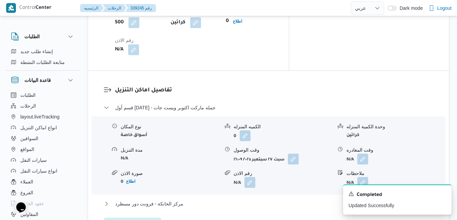
scroll to position [596, 0]
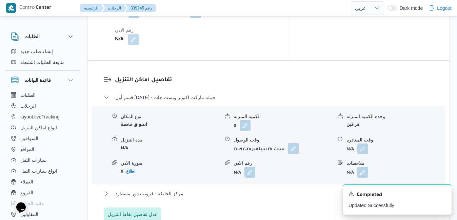
click at [293, 143] on button "button" at bounding box center [293, 148] width 11 height 11
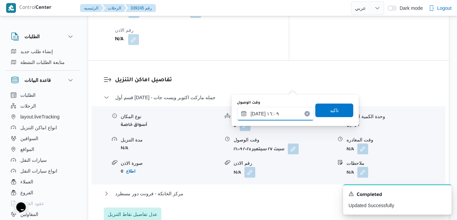
click at [268, 117] on input "[DATE] ١٦:٠٩" at bounding box center [275, 114] width 77 height 14
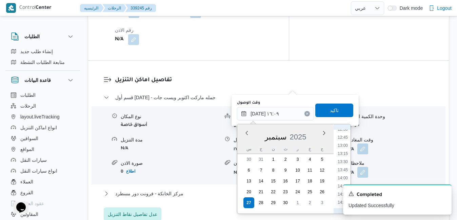
scroll to position [342, 0]
click at [340, 166] on li "11:30" at bounding box center [343, 165] width 16 height 7
type input "[DATE] ١١:٣٠"
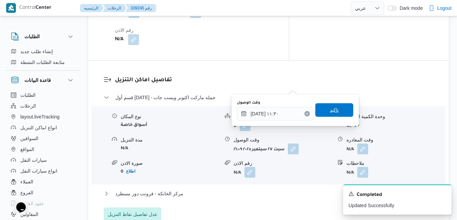
click at [337, 111] on span "تاكيد" at bounding box center [334, 110] width 38 height 14
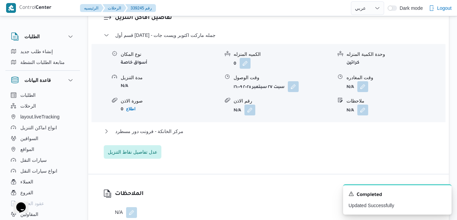
click at [289, 137] on div "مركز الخانكة - فرونت دور مسطرد" at bounding box center [269, 133] width 330 height 13
click at [294, 132] on button "مركز الخانكة - فرونت دور مسطرد" at bounding box center [269, 131] width 330 height 8
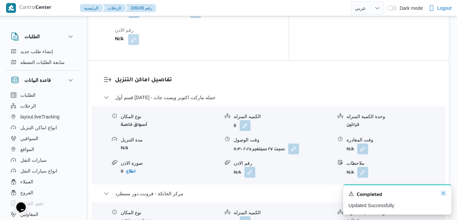
click at [444, 193] on icon "Dismiss toast" at bounding box center [443, 193] width 5 height 5
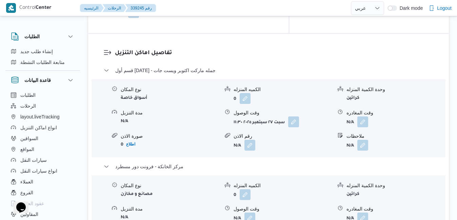
scroll to position [637, 0]
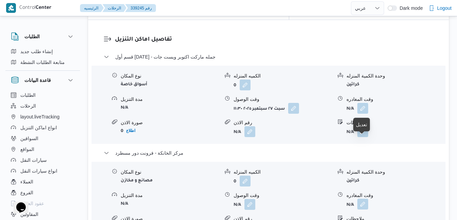
click at [364, 199] on button "button" at bounding box center [362, 204] width 11 height 11
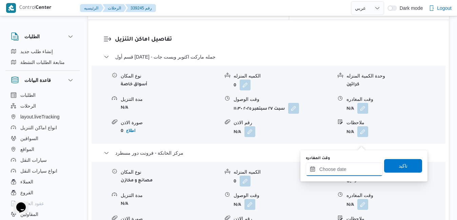
click at [330, 169] on input "وقت المغادره" at bounding box center [344, 170] width 77 height 14
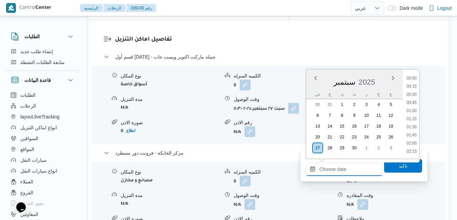
scroll to position [617, 0]
click at [413, 113] on li "20:00" at bounding box center [412, 111] width 16 height 7
type input "٢٧/٠٩/٢٠٢٥ ٢٠:٠٠"
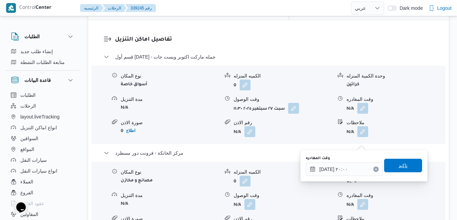
click at [391, 165] on span "تاكيد" at bounding box center [403, 166] width 38 height 14
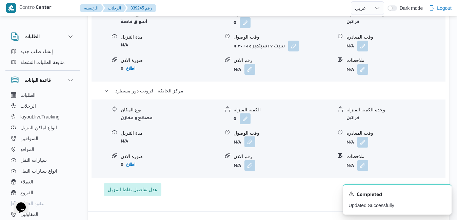
click at [250, 141] on button "button" at bounding box center [249, 142] width 11 height 11
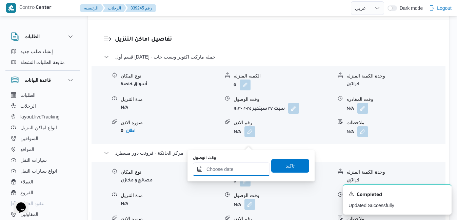
click at [228, 169] on input "وقت الوصول" at bounding box center [231, 170] width 77 height 14
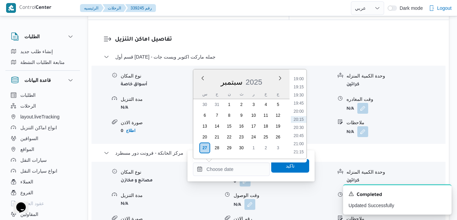
click at [201, 85] on div "سبتمبر 2025" at bounding box center [241, 80] width 96 height 17
click at [297, 102] on li "19:45" at bounding box center [299, 103] width 16 height 7
type input "٢٧/٠٩/٢٠٢٥ ١٩:٤٥"
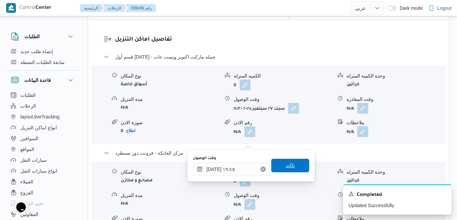
click at [287, 166] on span "تاكيد" at bounding box center [290, 166] width 9 height 8
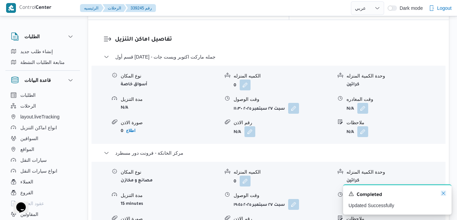
click at [443, 192] on icon "Dismiss toast" at bounding box center [443, 193] width 5 height 5
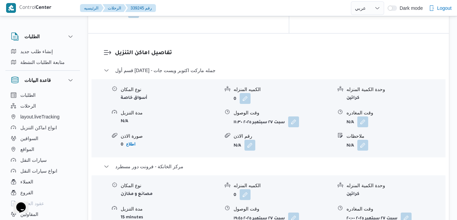
scroll to position [610, 0]
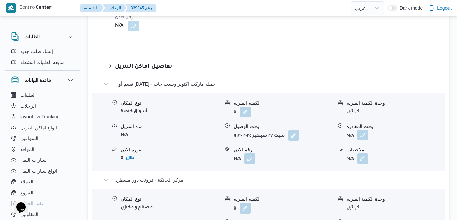
click at [364, 130] on button "button" at bounding box center [362, 135] width 11 height 11
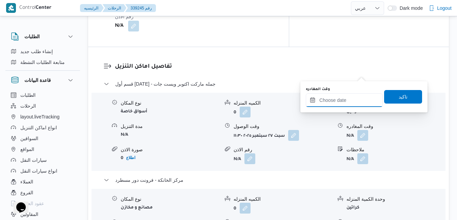
click at [341, 102] on input "وقت المغادره" at bounding box center [344, 101] width 77 height 14
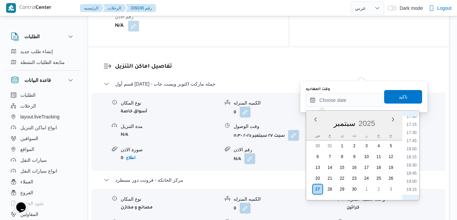
scroll to position [549, 0]
click at [411, 182] on li "18:45" at bounding box center [412, 181] width 16 height 7
type input "٢٧/٠٩/٢٠٢٥ ١٨:٤٥"
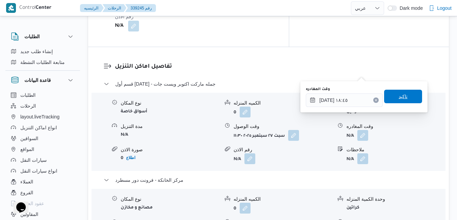
click at [413, 94] on span "تاكيد" at bounding box center [403, 97] width 38 height 14
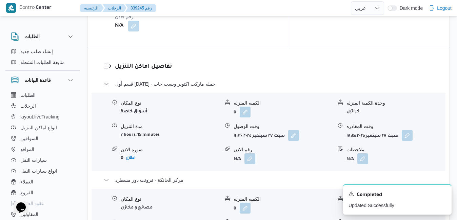
click at [407, 100] on div "وحدة الكمية المنزله" at bounding box center [395, 103] width 99 height 7
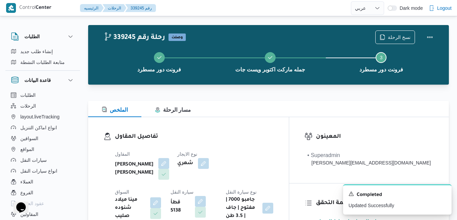
scroll to position [0, 0]
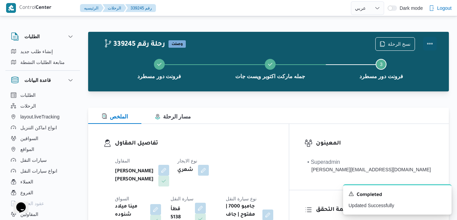
click at [431, 41] on button "Actions" at bounding box center [430, 44] width 14 height 14
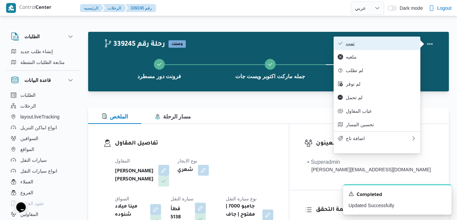
click at [388, 42] on span "تمت" at bounding box center [381, 43] width 70 height 5
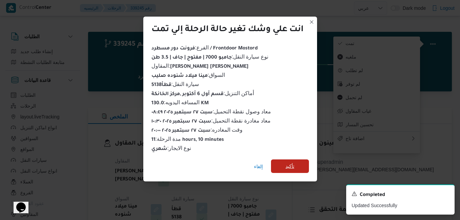
click at [287, 162] on span "تأكيد" at bounding box center [290, 166] width 9 height 8
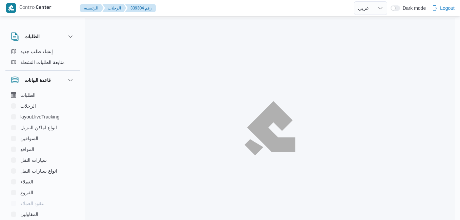
select select "ar"
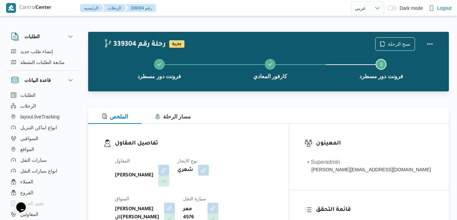
click at [289, 125] on div "تفاصيل المقاول المقاول [PERSON_NAME] نوع الايجار شهري السواق [PERSON_NAME] ال[P…" at bounding box center [188, 202] width 201 height 157
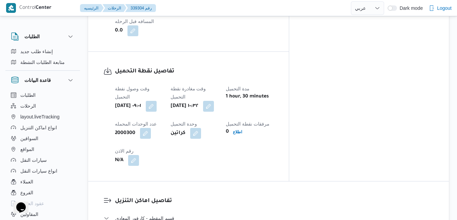
scroll to position [526, 0]
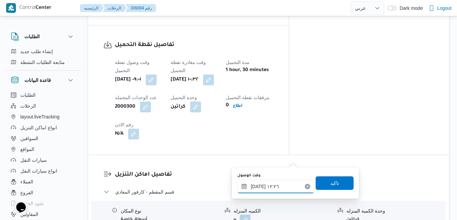
click at [269, 187] on input "[DATE] ١٢:٢٦" at bounding box center [275, 187] width 77 height 14
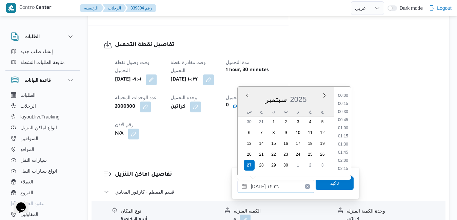
scroll to position [357, 0]
click at [348, 110] on li "11:30" at bounding box center [343, 112] width 16 height 7
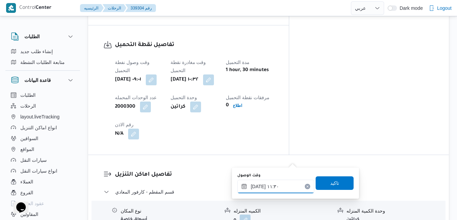
click at [258, 188] on input "[DATE] ١١:٣٠" at bounding box center [275, 187] width 77 height 14
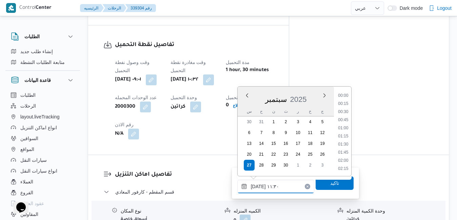
click at [258, 188] on input "[DATE] ١١:٣٠" at bounding box center [275, 187] width 77 height 14
type input "[DATE] ١١:35"
click at [334, 185] on span "تاكيد" at bounding box center [334, 183] width 38 height 14
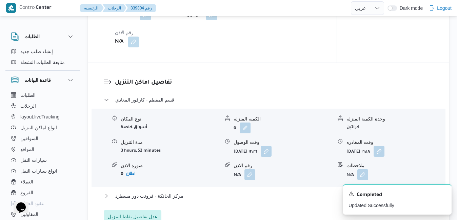
click at [277, 199] on div "قسم المقطم - كارفور المعادي نوع المكان أسواق خاصة الكميه المنزله 0 وحدة الكمية …" at bounding box center [269, 160] width 330 height 128
click at [274, 200] on button "مركز الخانكة - فرونت دور مسطرد" at bounding box center [269, 196] width 330 height 8
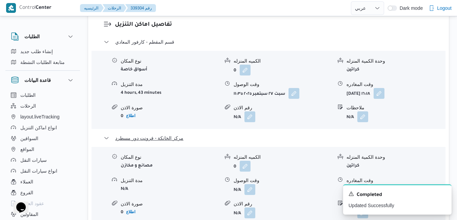
scroll to position [716, 0]
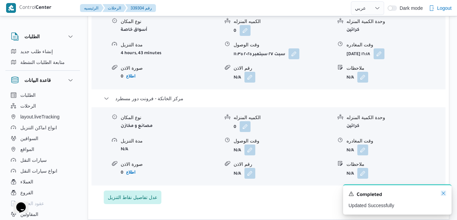
click at [443, 194] on icon "Dismiss toast" at bounding box center [443, 193] width 5 height 5
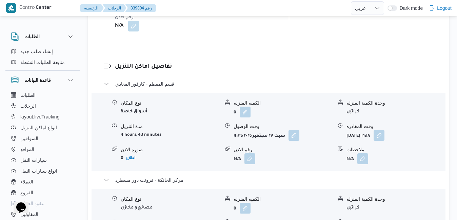
scroll to position [621, 0]
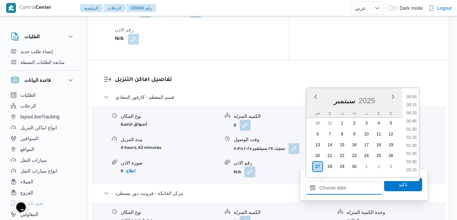
click at [334, 186] on input "وقت المغادره" at bounding box center [344, 188] width 77 height 14
click at [413, 107] on li "19:15" at bounding box center [412, 105] width 16 height 7
type input "٢٧/٠٩/٢٠٢٥ ١٩:١٥"
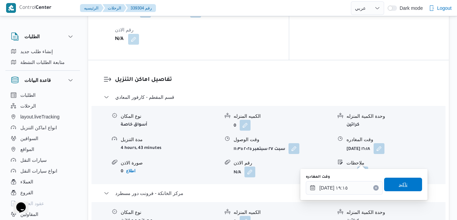
click at [398, 184] on span "تاكيد" at bounding box center [402, 185] width 9 height 8
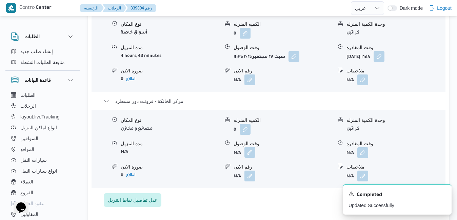
click at [252, 158] on button "button" at bounding box center [249, 152] width 11 height 11
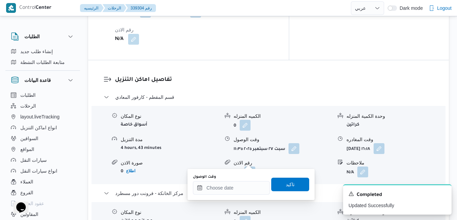
click at [228, 195] on div "وقت الوصول تاكيد" at bounding box center [251, 185] width 118 height 22
click at [233, 190] on input "وقت الوصول" at bounding box center [231, 188] width 77 height 14
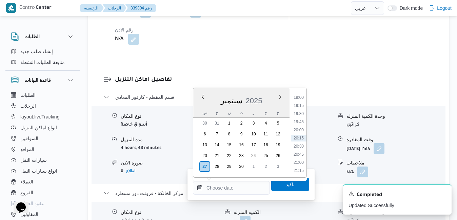
click at [199, 105] on div "سبتمبر 2025" at bounding box center [241, 99] width 96 height 17
click at [301, 100] on li "19:00" at bounding box center [299, 97] width 16 height 7
type input "٢٧/٠٩/٢٠٢٥ ١٩:٠٠"
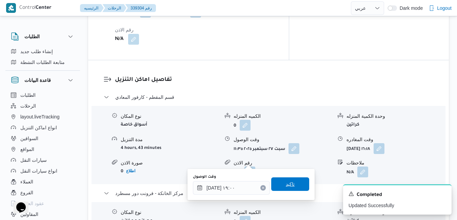
click at [292, 183] on span "تاكيد" at bounding box center [290, 185] width 38 height 14
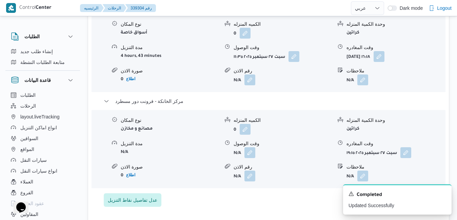
click at [406, 70] on div "نوع المكان أسواق خاصة الكميه المنزله 0 وحدة الكمية المنزله كراتين مدة التنزيل 4…" at bounding box center [268, 53] width 359 height 77
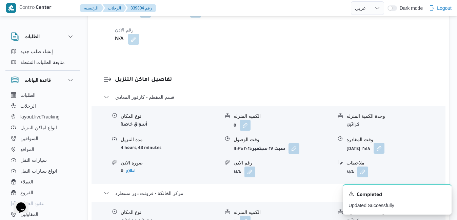
click at [384, 143] on button "button" at bounding box center [378, 148] width 11 height 11
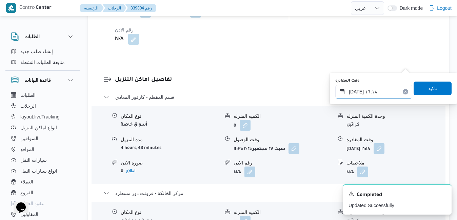
click at [366, 94] on input "٢٧/٠٩/٢٠٢٥ ١٦:١٨" at bounding box center [373, 92] width 77 height 14
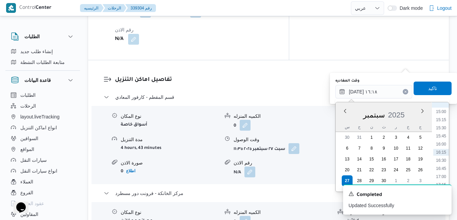
scroll to position [556, 0]
click at [443, 142] on li "18:00" at bounding box center [441, 140] width 16 height 7
type input "٢٧/٠٩/٢٠٢٥ ١٨:٠٠"
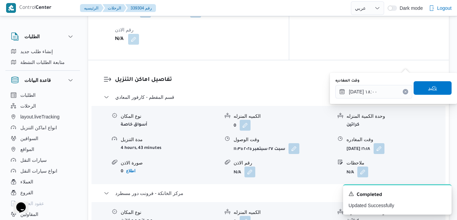
click at [429, 86] on span "تاكيد" at bounding box center [432, 88] width 9 height 8
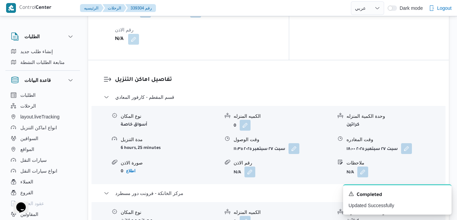
drag, startPoint x: 459, startPoint y: 21, endPoint x: 296, endPoint y: 137, distance: 200.3
click at [296, 216] on form "0" at bounding box center [282, 221] width 99 height 11
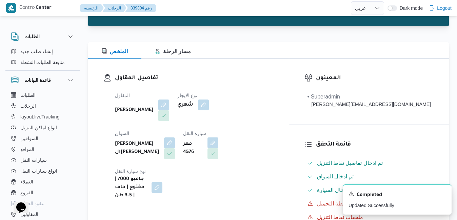
scroll to position [0, 0]
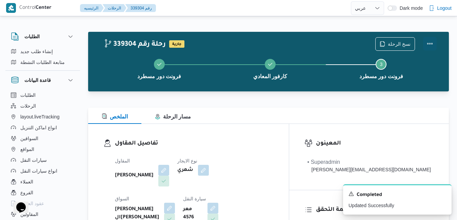
click at [431, 45] on button "Actions" at bounding box center [430, 44] width 14 height 14
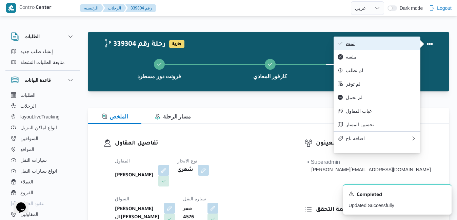
click at [393, 43] on span "تمت" at bounding box center [381, 43] width 70 height 5
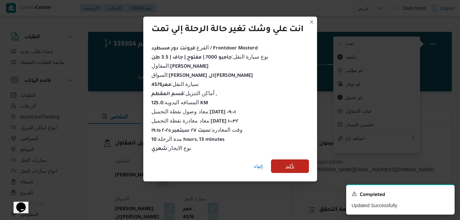
click at [288, 165] on span "تأكيد" at bounding box center [290, 166] width 9 height 8
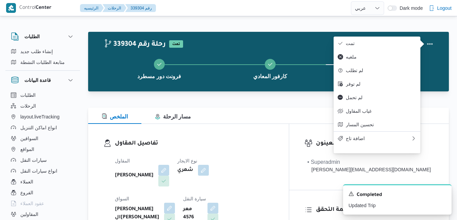
click at [252, 127] on div "تفاصيل المقاول المقاول محمد صلاح عبداللطيف الشريف نوع الايجار شهري السواق عمر ك…" at bounding box center [188, 202] width 201 height 157
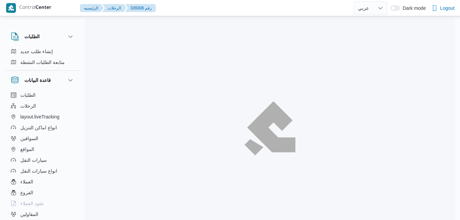
select select "ar"
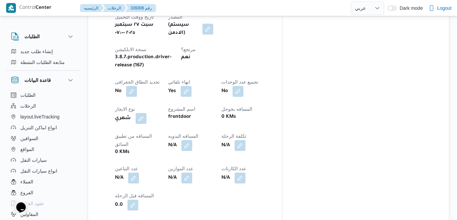
scroll to position [312, 0]
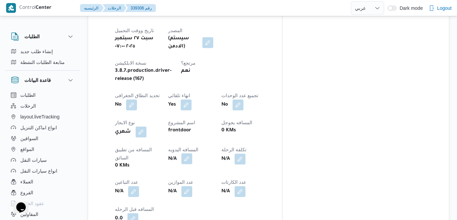
click at [192, 154] on button "button" at bounding box center [186, 159] width 11 height 11
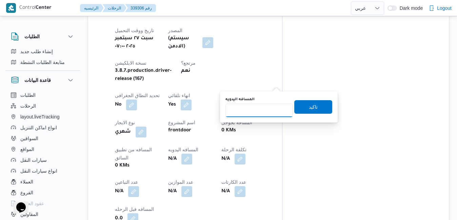
click at [262, 110] on input "المسافه اليدويه" at bounding box center [258, 111] width 67 height 14
type input "125"
click at [311, 107] on span "تاكيد" at bounding box center [313, 107] width 9 height 8
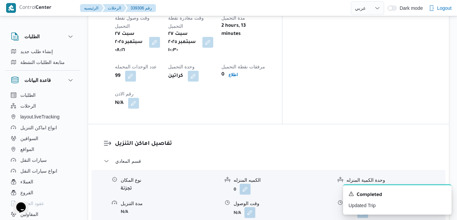
scroll to position [575, 0]
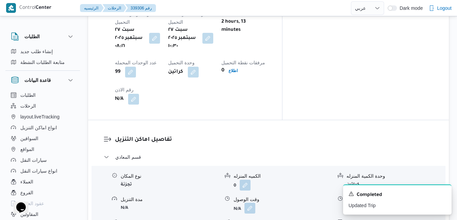
click at [252, 203] on button "button" at bounding box center [249, 208] width 11 height 11
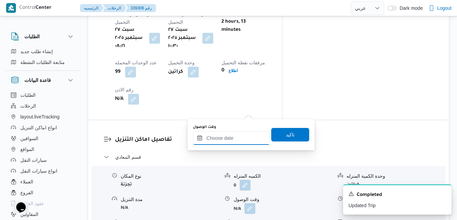
click at [230, 140] on input "وقت الوصول" at bounding box center [231, 138] width 77 height 14
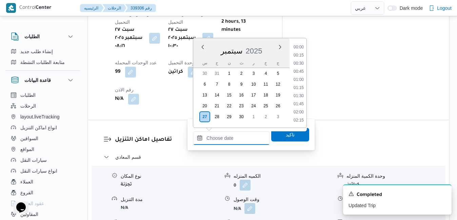
scroll to position [626, 0]
click at [201, 59] on div "س" at bounding box center [204, 62] width 11 height 9
click at [296, 82] on li "11:30" at bounding box center [299, 82] width 16 height 7
type input "٢٧/٠٩/٢٠٢٥ ١١:٣٠"
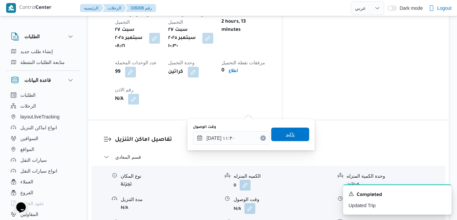
click at [286, 137] on span "تاكيد" at bounding box center [290, 134] width 9 height 8
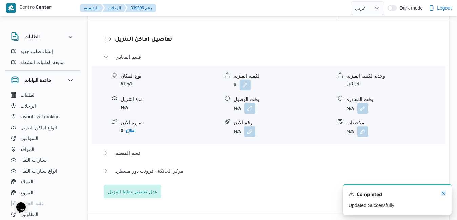
click at [444, 194] on icon "Dismiss toast" at bounding box center [443, 193] width 5 height 5
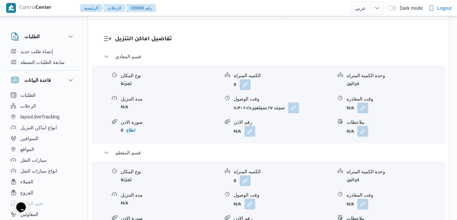
scroll to position [710, 0]
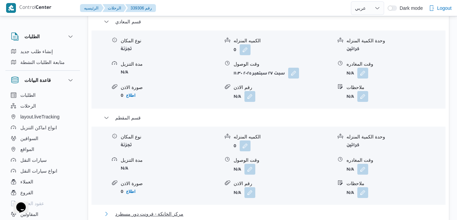
click at [323, 210] on button "مركز الخانكة - فرونت دور مسطرد" at bounding box center [269, 214] width 330 height 8
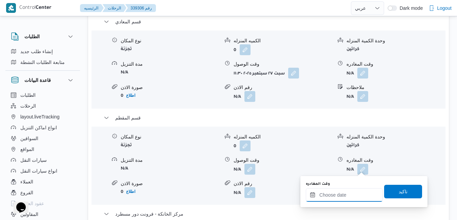
click at [333, 195] on input "وقت المغادره" at bounding box center [344, 195] width 77 height 14
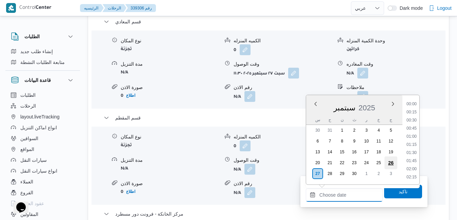
scroll to position [626, 0]
click at [414, 129] on li "20:00" at bounding box center [412, 129] width 16 height 7
type input "٢٧/٠٩/٢٠٢٥ ٢٠:٠٠"
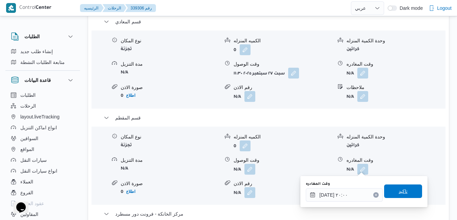
click at [398, 188] on span "تاكيد" at bounding box center [402, 191] width 9 height 8
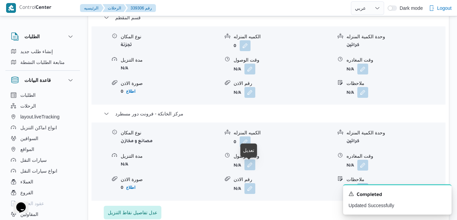
click at [250, 168] on button "button" at bounding box center [249, 165] width 11 height 11
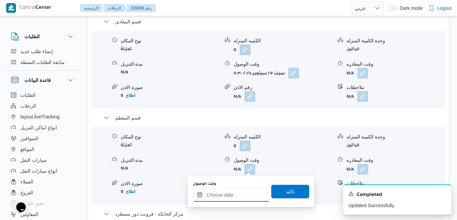
click at [243, 196] on input "وقت الوصول" at bounding box center [231, 195] width 77 height 14
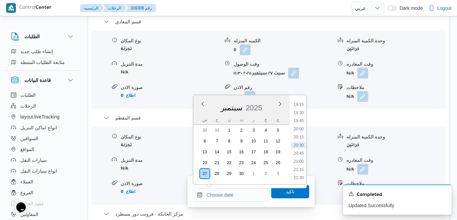
click at [200, 118] on div "س" at bounding box center [204, 119] width 11 height 9
click at [301, 122] on li "19:45" at bounding box center [299, 121] width 16 height 7
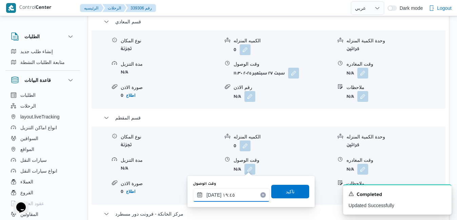
type input "٢٧/٠٩/٢٠٢٥ ١٩:٤٥"
click at [286, 191] on span "تاكيد" at bounding box center [290, 191] width 9 height 8
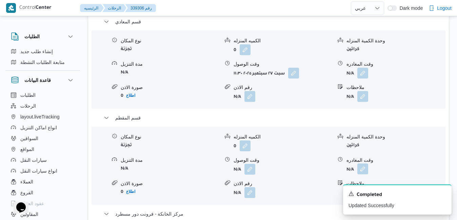
click at [363, 164] on button "button" at bounding box center [362, 169] width 11 height 11
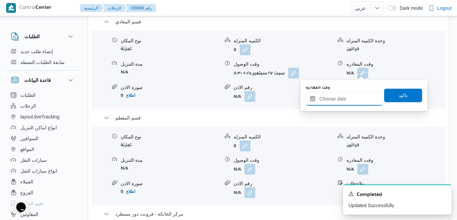
click at [346, 98] on input "وقت المغادره" at bounding box center [344, 99] width 77 height 14
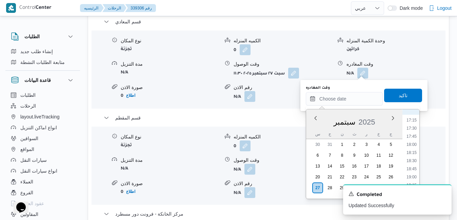
scroll to position [557, 0]
click at [414, 171] on li "18:45" at bounding box center [412, 171] width 16 height 7
type input "٢٧/٠٩/٢٠٢٥ ١٨:٤٥"
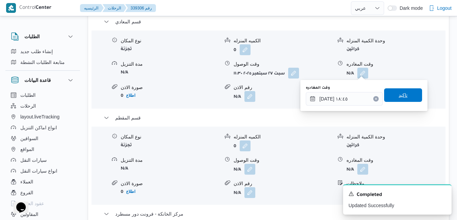
click at [389, 95] on span "تاكيد" at bounding box center [403, 95] width 38 height 14
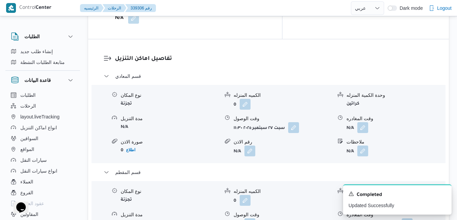
scroll to position [642, 0]
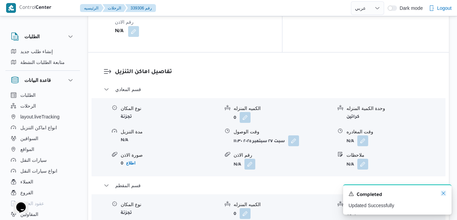
click at [442, 193] on icon "Dismiss toast" at bounding box center [443, 193] width 3 height 3
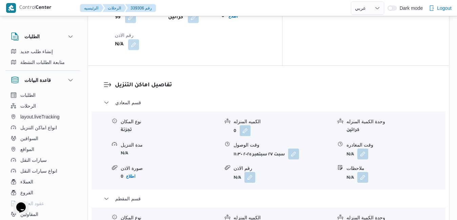
scroll to position [629, 0]
click at [362, 149] on button "button" at bounding box center [362, 154] width 11 height 11
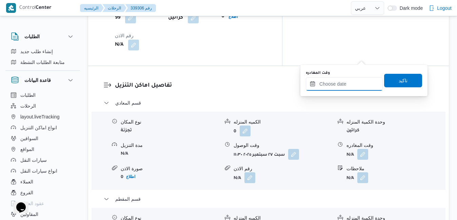
click at [335, 86] on input "وقت المغادره" at bounding box center [344, 84] width 77 height 14
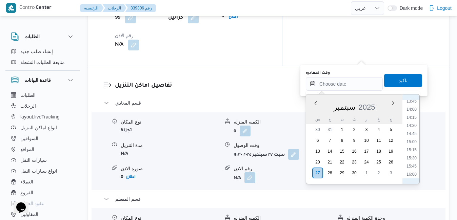
scroll to position [431, 0]
click at [412, 128] on li "14:00" at bounding box center [412, 128] width 16 height 7
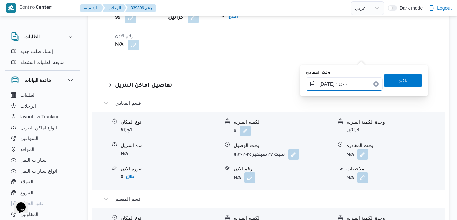
type input "٢٧/٠٩/٢٠٢٥ ١٤:٠٠"
click at [402, 85] on span "تاكيد" at bounding box center [403, 81] width 38 height 14
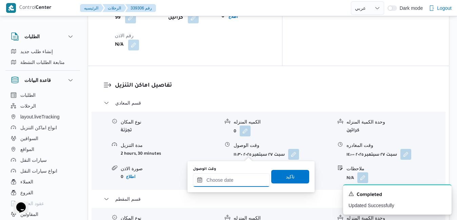
click at [224, 179] on input "وقت الوصول" at bounding box center [231, 180] width 77 height 14
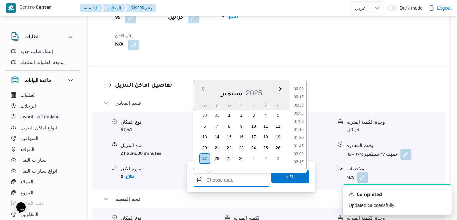
scroll to position [626, 0]
click at [201, 100] on div "سبتمبر 2025" at bounding box center [241, 91] width 96 height 17
click at [299, 118] on li "14:30" at bounding box center [299, 118] width 16 height 7
type input "٢٧/٠٩/٢٠٢٥ ١٤:٣٠"
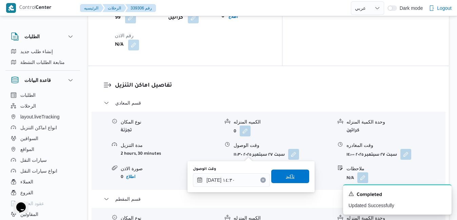
click at [286, 176] on span "تاكيد" at bounding box center [290, 176] width 9 height 8
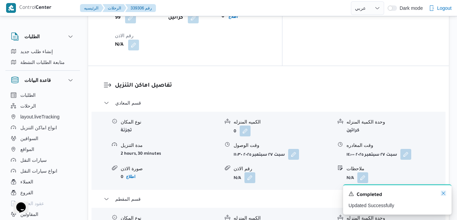
click at [444, 193] on icon "Dismiss toast" at bounding box center [443, 193] width 5 height 5
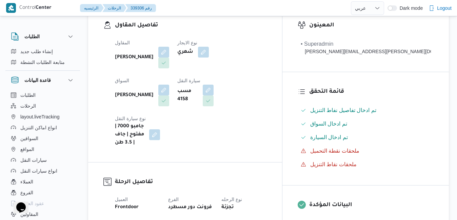
scroll to position [0, 0]
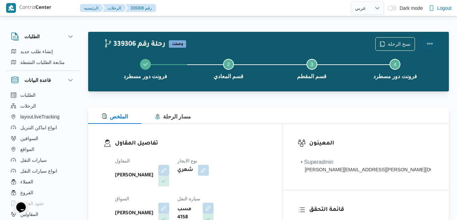
click at [428, 45] on button "Actions" at bounding box center [430, 44] width 14 height 14
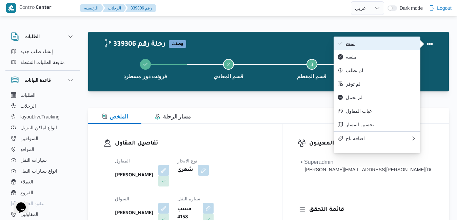
click at [397, 42] on span "تمت" at bounding box center [381, 43] width 70 height 5
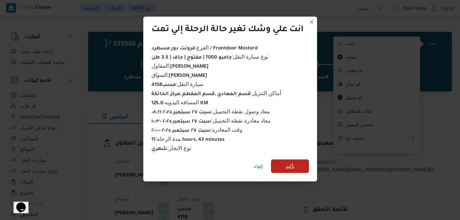
click at [289, 165] on span "تأكيد" at bounding box center [290, 166] width 9 height 8
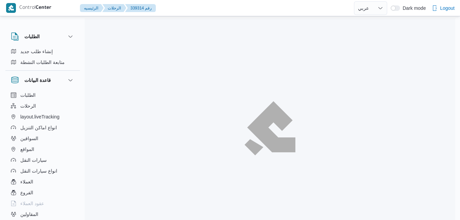
select select "ar"
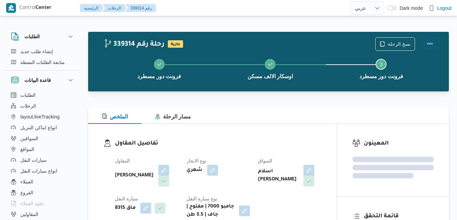
click at [434, 41] on button "Actions" at bounding box center [430, 44] width 14 height 14
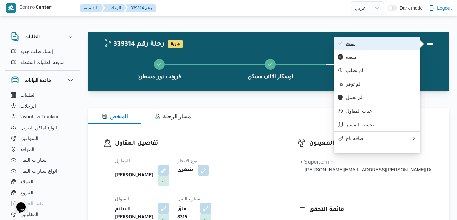
click at [397, 44] on span "تمت" at bounding box center [381, 43] width 70 height 5
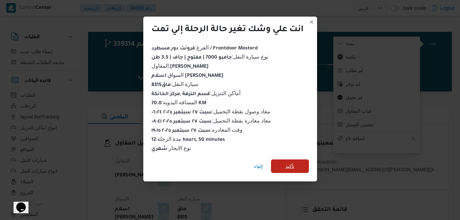
click at [293, 165] on span "تأكيد" at bounding box center [290, 166] width 9 height 8
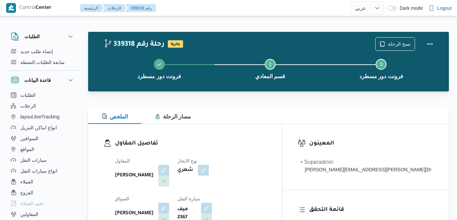
select select "ar"
click at [431, 43] on button "Actions" at bounding box center [430, 44] width 14 height 14
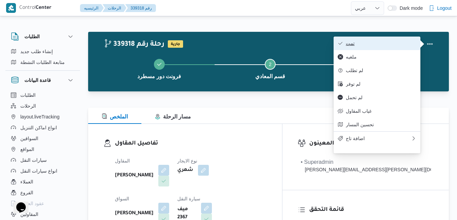
click at [404, 43] on span "تمت" at bounding box center [381, 43] width 70 height 5
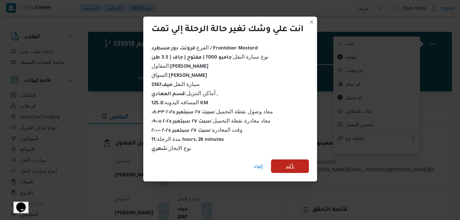
click at [294, 163] on span "تأكيد" at bounding box center [290, 166] width 9 height 8
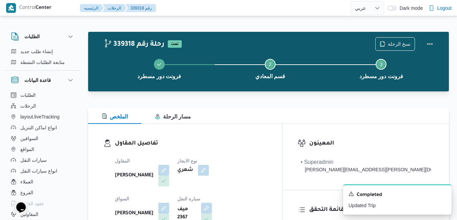
click at [267, 143] on h3 "تفاصيل المقاول" at bounding box center [191, 143] width 152 height 9
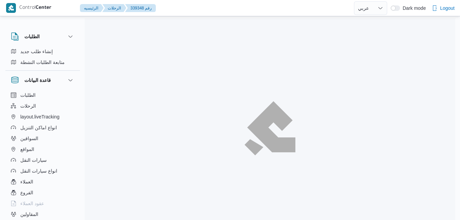
select select "ar"
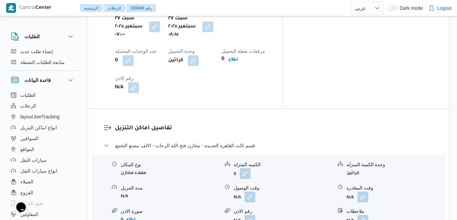
scroll to position [587, 0]
click at [250, 191] on button "button" at bounding box center [249, 196] width 11 height 11
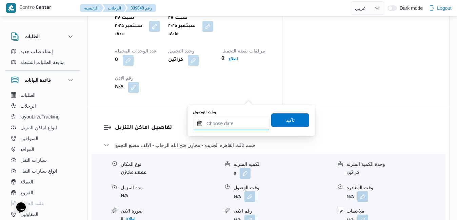
click at [229, 123] on input "وقت الوصول" at bounding box center [231, 124] width 77 height 14
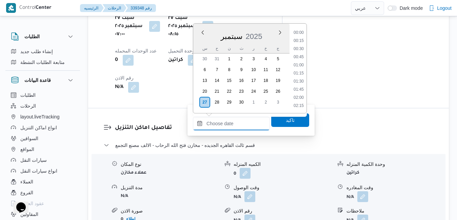
scroll to position [626, 0]
click at [200, 41] on div "سبتمبر 2025" at bounding box center [241, 34] width 96 height 17
click at [300, 104] on li "09:00" at bounding box center [299, 106] width 16 height 7
type input "٢٧/٠٩/٢٠٢٥ ٠٩:٠٠"
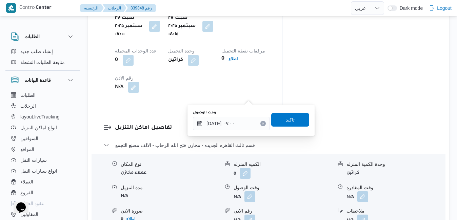
click at [288, 118] on span "تاكيد" at bounding box center [290, 120] width 9 height 8
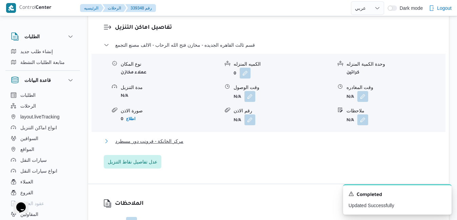
click at [253, 144] on button "مركز الخانكة - فرونت دور مسطرد" at bounding box center [269, 141] width 330 height 8
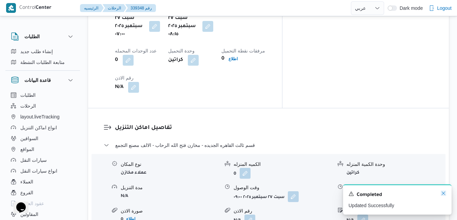
click at [442, 194] on icon "Dismiss toast" at bounding box center [443, 193] width 5 height 5
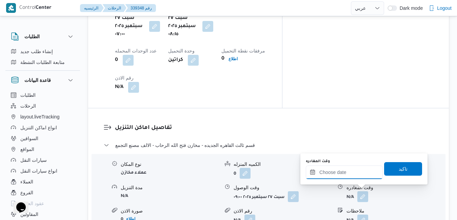
click at [343, 178] on input "وقت المغادره" at bounding box center [344, 173] width 77 height 14
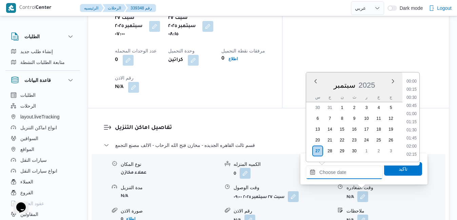
scroll to position [626, 0]
click at [413, 89] on li "19:30" at bounding box center [412, 90] width 16 height 7
type input "٢٧/٠٩/٢٠٢٥ ١٩:٣٠"
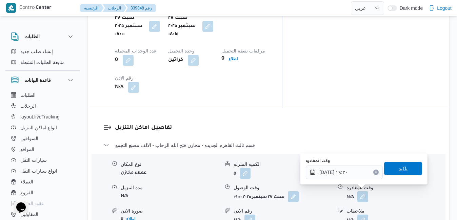
click at [391, 172] on span "تاكيد" at bounding box center [403, 169] width 38 height 14
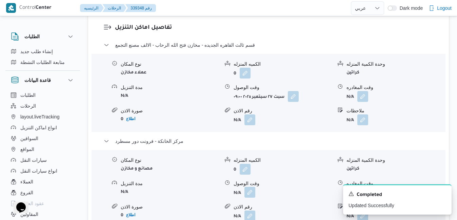
click at [250, 192] on button "button" at bounding box center [249, 192] width 11 height 11
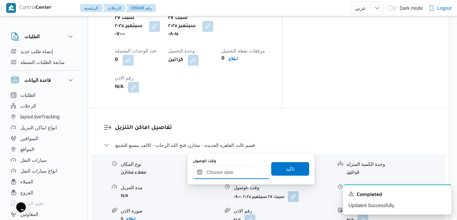
click at [248, 175] on input "وقت الوصول" at bounding box center [231, 173] width 77 height 14
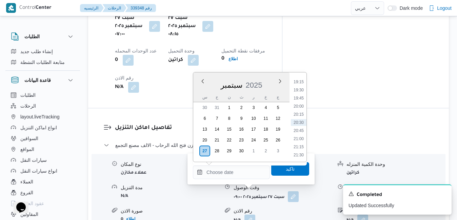
click at [197, 90] on div "سبتمبر 2025" at bounding box center [241, 83] width 96 height 17
click at [301, 82] on li "19:15" at bounding box center [299, 82] width 16 height 7
type input "٢٧/٠٩/٢٠٢٥ ١٩:١٥"
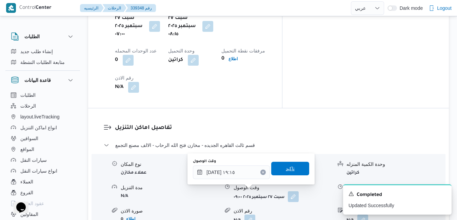
click at [286, 171] on span "تاكيد" at bounding box center [290, 169] width 9 height 8
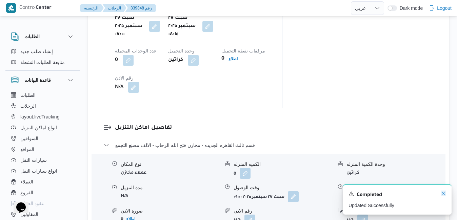
click at [445, 195] on icon "Dismiss toast" at bounding box center [443, 193] width 5 height 5
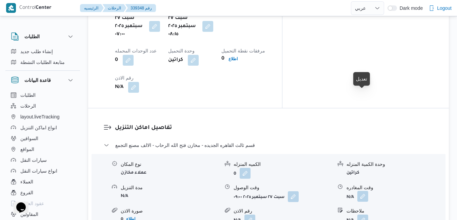
click at [362, 191] on button "button" at bounding box center [362, 196] width 11 height 11
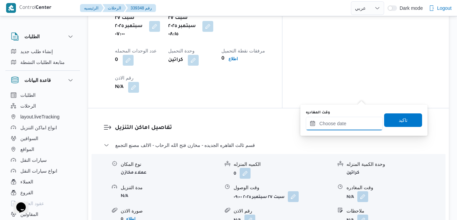
click at [345, 123] on input "وقت المغادره" at bounding box center [344, 124] width 77 height 14
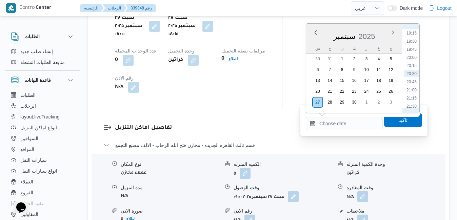
scroll to position [557, 0]
click at [412, 78] on li "18:30" at bounding box center [412, 77] width 16 height 7
type input "٢٧/٠٩/٢٠٢٥ ١٨:٣٠"
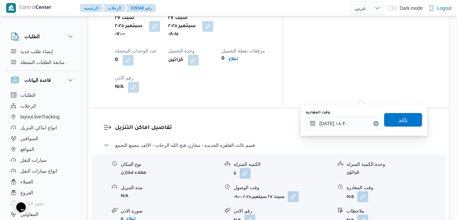
click at [399, 125] on span "تاكيد" at bounding box center [403, 120] width 38 height 14
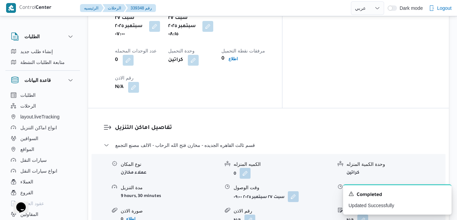
scroll to position [0, 0]
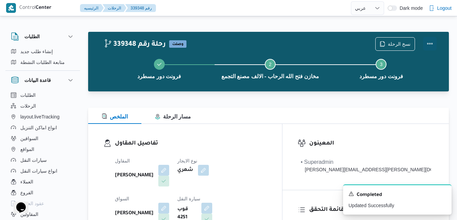
click at [430, 41] on button "Actions" at bounding box center [430, 44] width 14 height 14
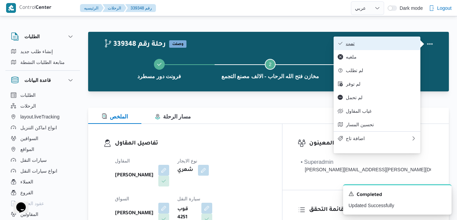
click at [404, 44] on span "تمت" at bounding box center [381, 43] width 70 height 5
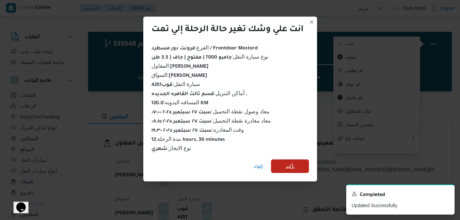
click at [299, 164] on span "تأكيد" at bounding box center [290, 167] width 38 height 14
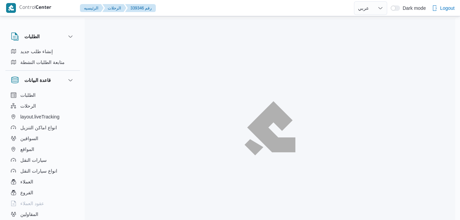
select select "ar"
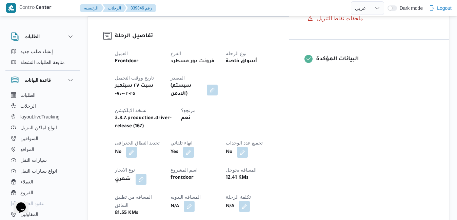
scroll to position [258, 0]
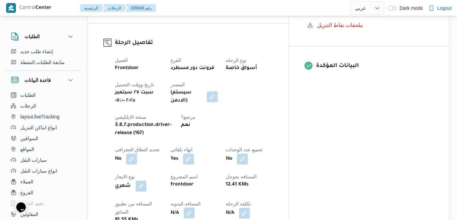
click at [195, 208] on button "button" at bounding box center [189, 213] width 11 height 11
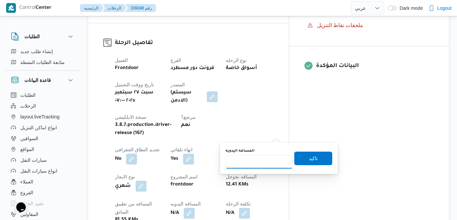
click at [264, 160] on input "المسافه اليدويه" at bounding box center [258, 162] width 67 height 14
type input "120"
click at [309, 156] on span "تاكيد" at bounding box center [313, 158] width 9 height 8
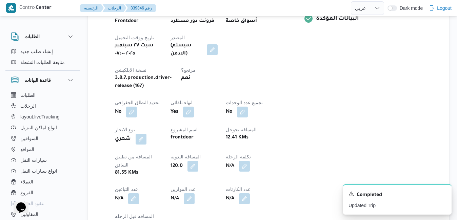
scroll to position [420, 0]
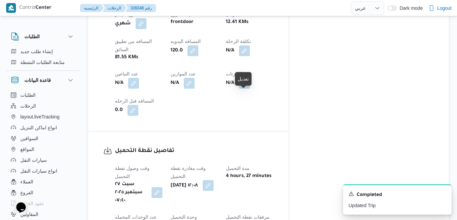
click at [213, 180] on button "button" at bounding box center [208, 185] width 11 height 11
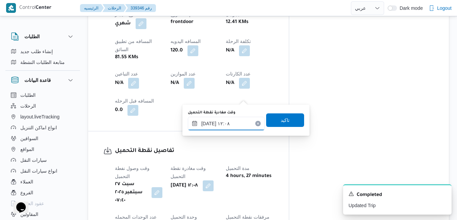
click at [218, 127] on input "٢٧/٠٩/٢٠٢٥ ١٢:٠٨" at bounding box center [226, 124] width 77 height 14
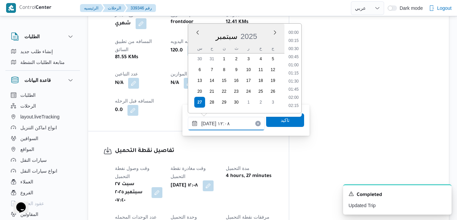
scroll to position [349, 0]
click at [298, 42] on li "11:00" at bounding box center [294, 41] width 16 height 7
type input "٢٧/٠٩/٢٠٢٥ ١١:٠٠"
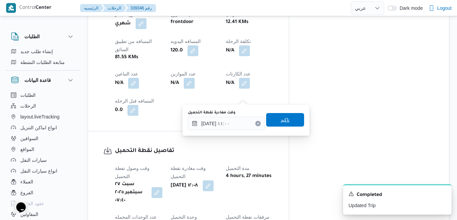
click at [272, 123] on span "تاكيد" at bounding box center [285, 120] width 38 height 14
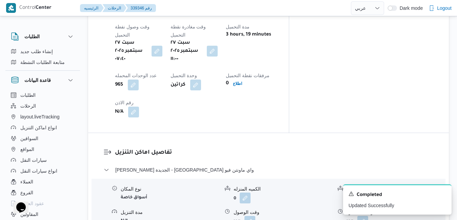
scroll to position [583, 0]
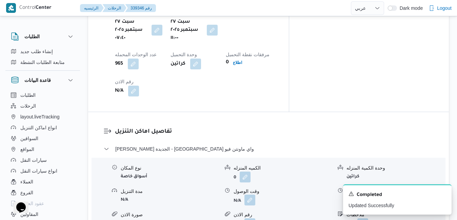
click at [248, 195] on button "button" at bounding box center [249, 200] width 11 height 11
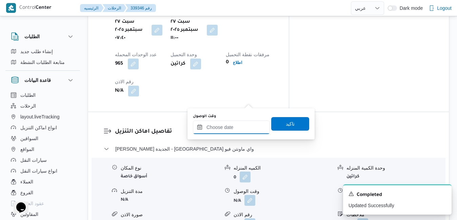
click at [230, 131] on input "وقت الوصول" at bounding box center [231, 128] width 77 height 14
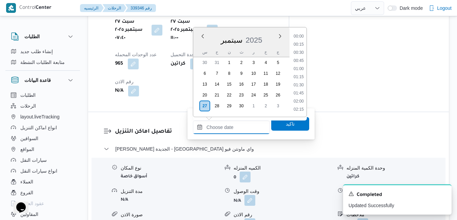
scroll to position [626, 0]
drag, startPoint x: 197, startPoint y: 47, endPoint x: 204, endPoint y: 49, distance: 6.7
click at [197, 47] on div "سبتمبر 2025" at bounding box center [241, 38] width 96 height 17
click at [299, 68] on li "11:45" at bounding box center [299, 68] width 16 height 7
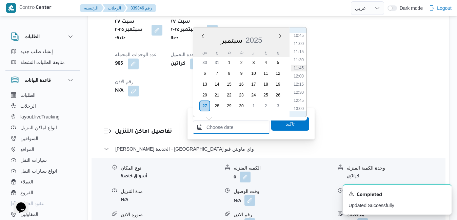
type input "٢٧/٠٩/٢٠٢٥ ١١:٤٥"
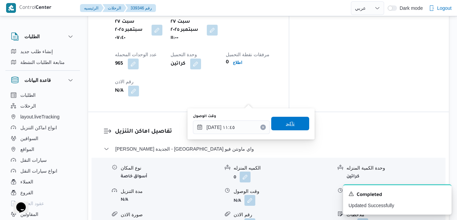
click at [286, 124] on span "تاكيد" at bounding box center [290, 124] width 9 height 8
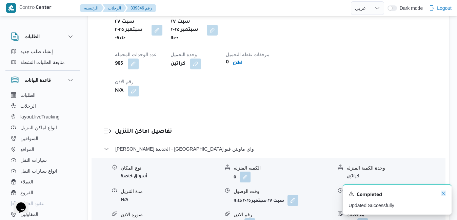
click at [443, 193] on icon "Dismiss toast" at bounding box center [443, 193] width 5 height 5
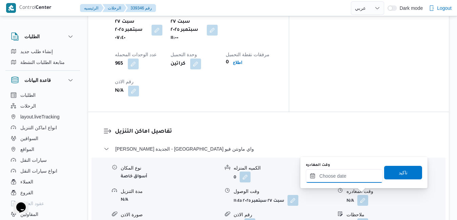
click at [342, 175] on input "وقت المغادره" at bounding box center [344, 176] width 77 height 14
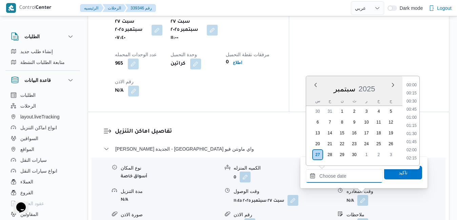
scroll to position [626, 0]
click at [410, 110] on li "20:00" at bounding box center [412, 110] width 16 height 7
type input "[DATE] ٢٠:٠٠"
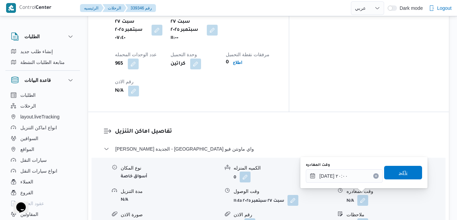
click at [398, 170] on span "تاكيد" at bounding box center [402, 173] width 9 height 8
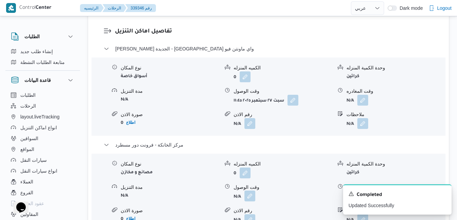
click at [248, 195] on button "button" at bounding box center [249, 196] width 11 height 11
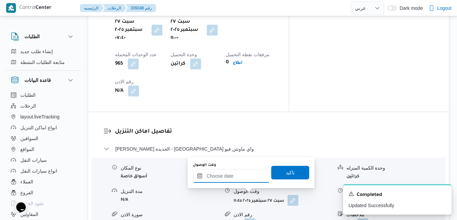
click at [246, 175] on input "وقت الوصول" at bounding box center [231, 176] width 77 height 14
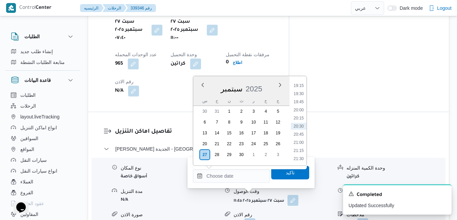
drag, startPoint x: 200, startPoint y: 93, endPoint x: 206, endPoint y: 95, distance: 5.9
click at [200, 93] on div "سبتمبر 2025" at bounding box center [241, 87] width 96 height 17
click at [301, 100] on li "19:45" at bounding box center [299, 102] width 16 height 7
type input "[DATE] ١٩:٤٥"
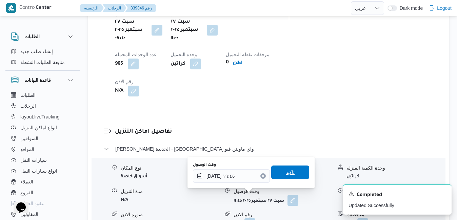
click at [286, 173] on span "تاكيد" at bounding box center [290, 172] width 9 height 8
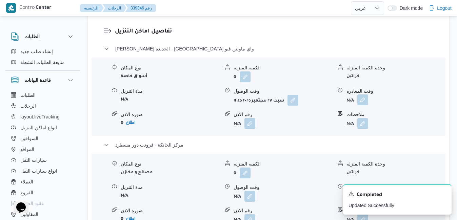
click at [363, 101] on button "button" at bounding box center [362, 100] width 11 height 11
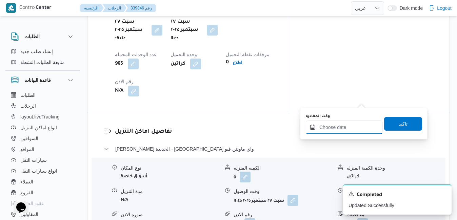
click at [344, 124] on input "وقت المغادره" at bounding box center [344, 128] width 77 height 14
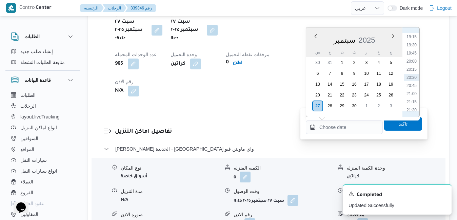
scroll to position [557, 0]
click at [409, 97] on li "19:00" at bounding box center [412, 97] width 16 height 7
type input "[DATE] ١٩:٠٠"
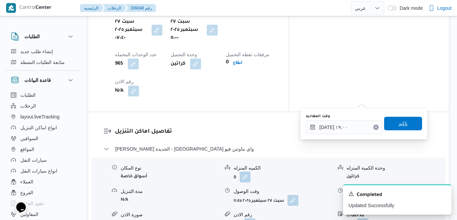
click at [394, 128] on span "تاكيد" at bounding box center [403, 124] width 38 height 14
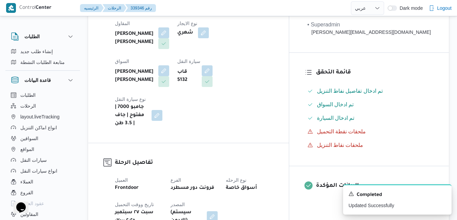
scroll to position [0, 0]
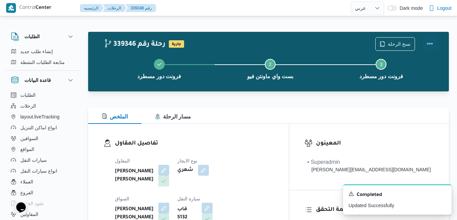
click at [427, 45] on button "Actions" at bounding box center [430, 44] width 14 height 14
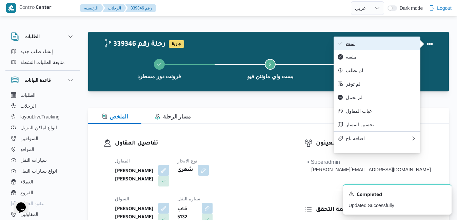
click at [394, 42] on span "تمت" at bounding box center [381, 43] width 70 height 5
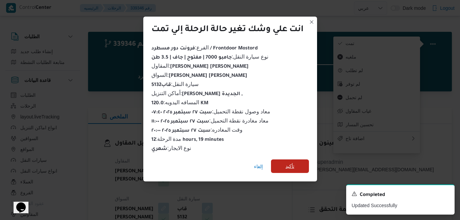
click at [293, 165] on span "تأكيد" at bounding box center [290, 166] width 9 height 8
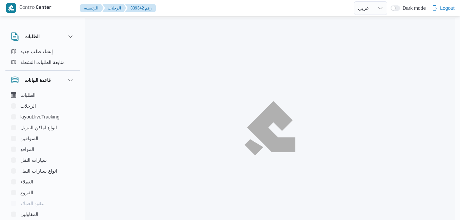
select select "ar"
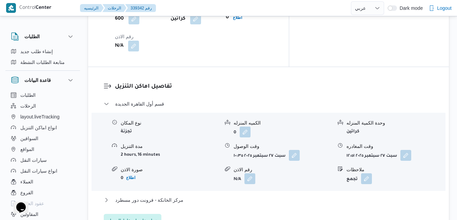
scroll to position [640, 0]
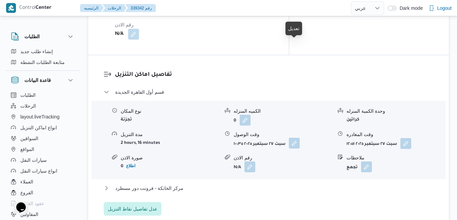
click at [295, 138] on button "button" at bounding box center [294, 143] width 11 height 11
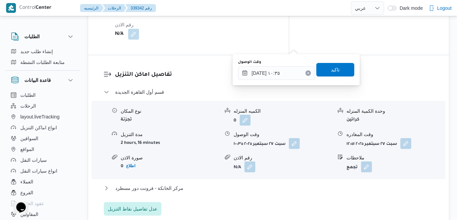
click at [214, 184] on div "مركز الخانكة - فرونت دور مسطرد" at bounding box center [269, 190] width 330 height 13
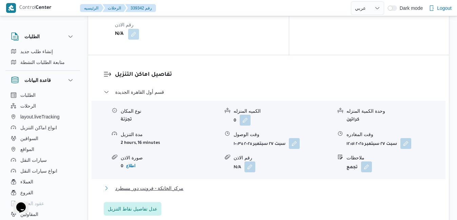
click at [214, 184] on button "مركز الخانكة - فرونت دور مسطرد" at bounding box center [269, 188] width 330 height 8
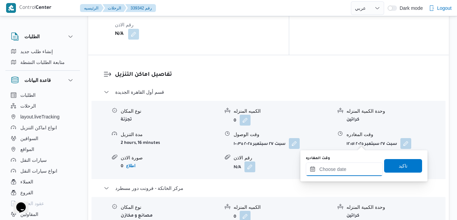
click at [333, 172] on input "وقت المغادره" at bounding box center [344, 170] width 77 height 14
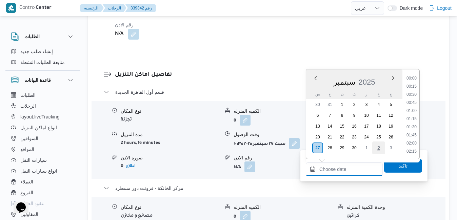
scroll to position [626, 0]
click at [415, 104] on li "20:00" at bounding box center [412, 103] width 16 height 7
type input "[DATE] ٢٠:٠٠"
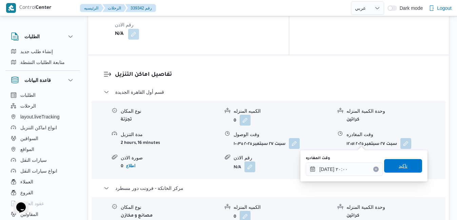
click at [398, 167] on span "تاكيد" at bounding box center [402, 166] width 9 height 8
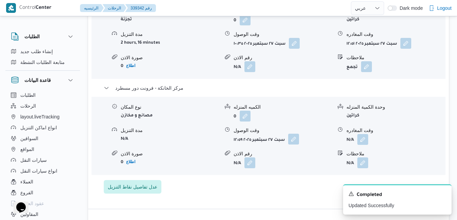
click at [292, 144] on button "button" at bounding box center [293, 139] width 11 height 11
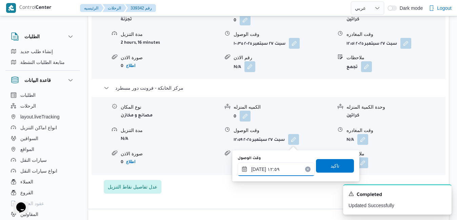
click at [276, 169] on input "[DATE] ١٢:٥٩" at bounding box center [276, 170] width 77 height 14
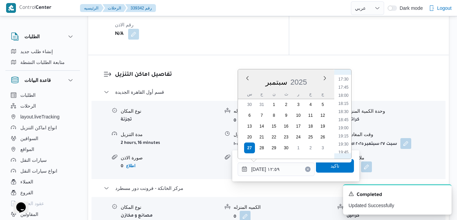
scroll to position [580, 0]
click at [345, 141] on li "19:45" at bounding box center [343, 141] width 16 height 7
type input "[DATE] ١٩:٤٥"
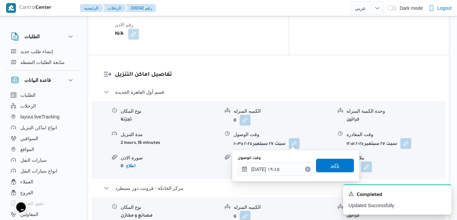
click at [333, 162] on span "تاكيد" at bounding box center [335, 166] width 38 height 14
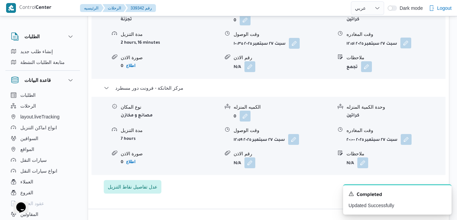
click at [408, 45] on button "button" at bounding box center [405, 43] width 11 height 11
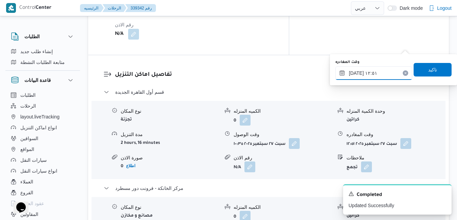
click at [375, 71] on input "[DATE] ١٢:٥١" at bounding box center [373, 73] width 77 height 14
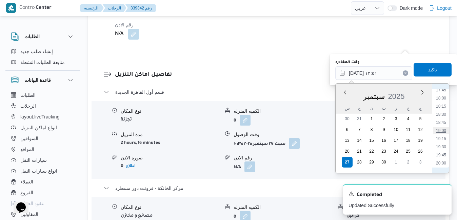
click at [441, 130] on li "19:00" at bounding box center [441, 130] width 16 height 7
type input "[DATE] ١٩:٠٠"
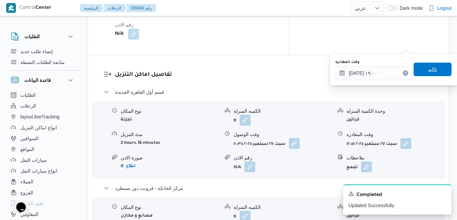
click at [422, 76] on span "تاكيد" at bounding box center [432, 70] width 38 height 14
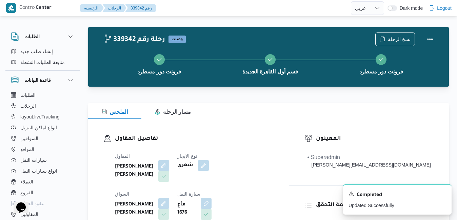
scroll to position [0, 0]
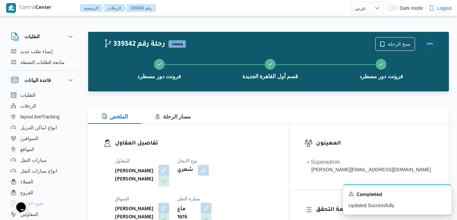
click at [430, 42] on button "Actions" at bounding box center [430, 44] width 14 height 14
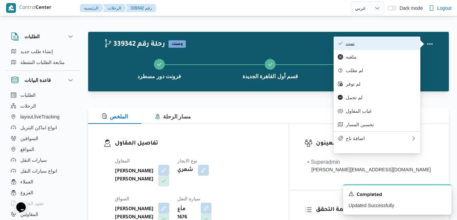
click at [404, 41] on span "تمت" at bounding box center [381, 43] width 70 height 5
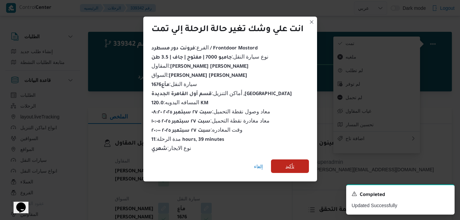
click at [304, 161] on span "تأكيد" at bounding box center [290, 167] width 38 height 14
